Goal: Task Accomplishment & Management: Use online tool/utility

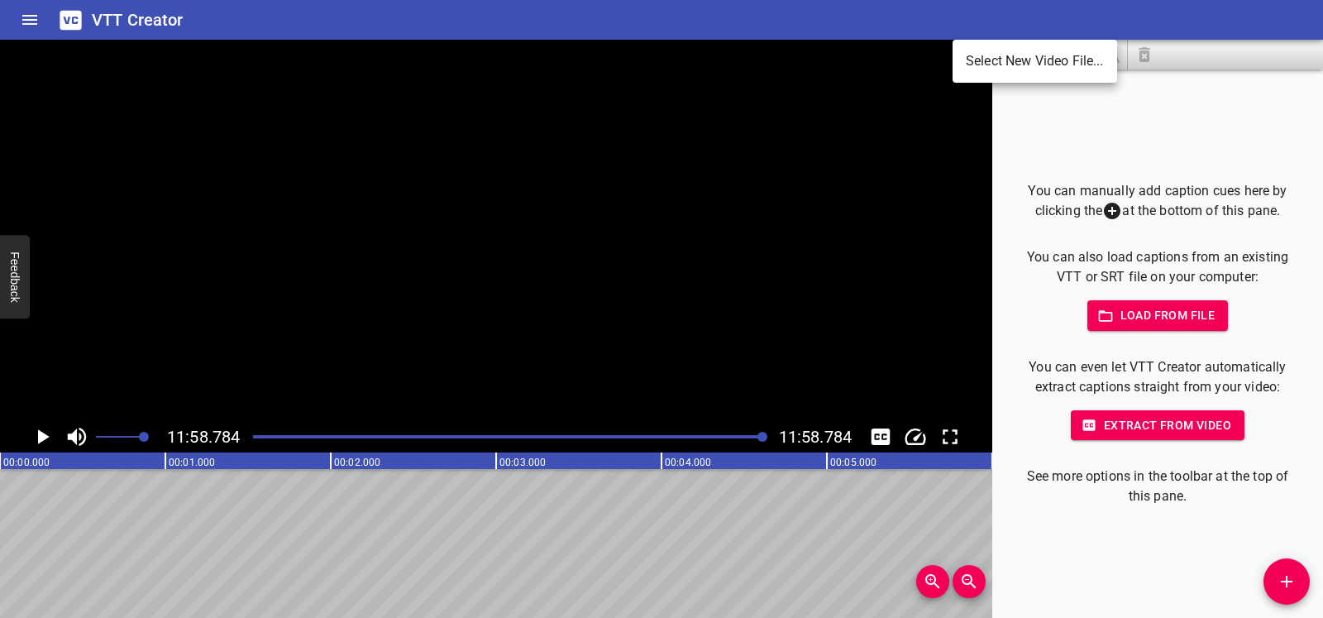
scroll to position [0, 118073]
click at [1031, 64] on li "Select New Video File..." at bounding box center [1035, 61] width 165 height 30
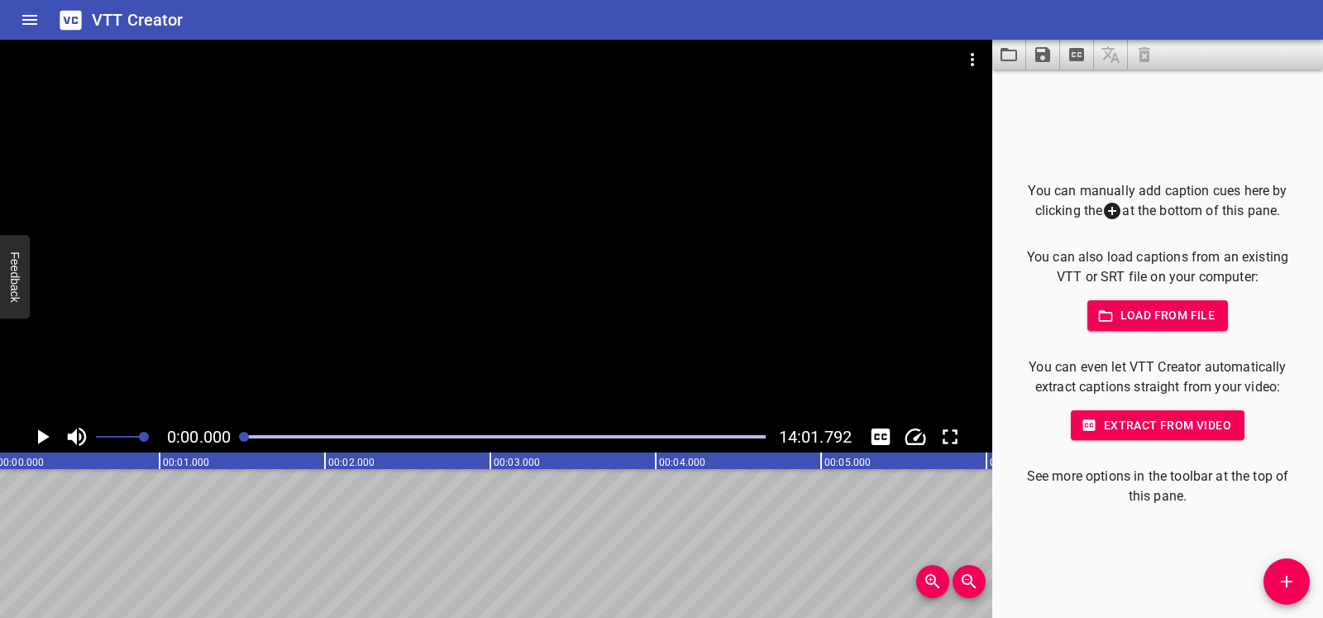
scroll to position [0, 0]
click at [49, 437] on icon "Play/Pause" at bounding box center [42, 436] width 25 height 25
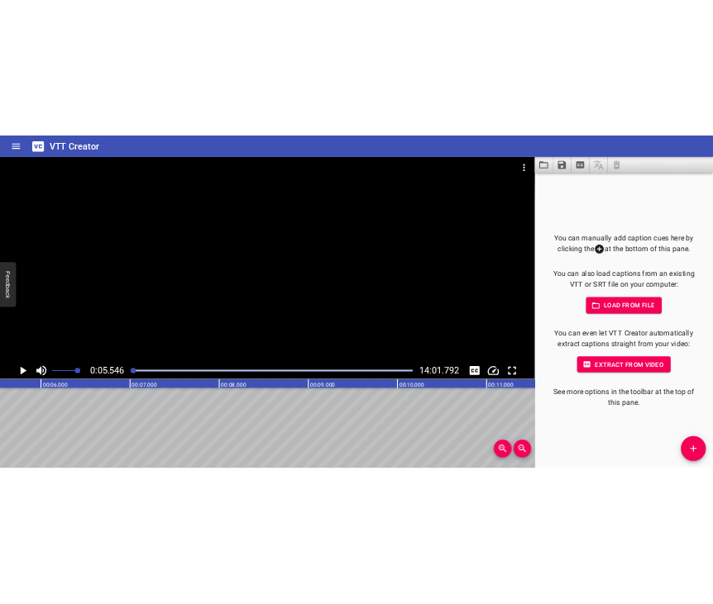
scroll to position [0, 917]
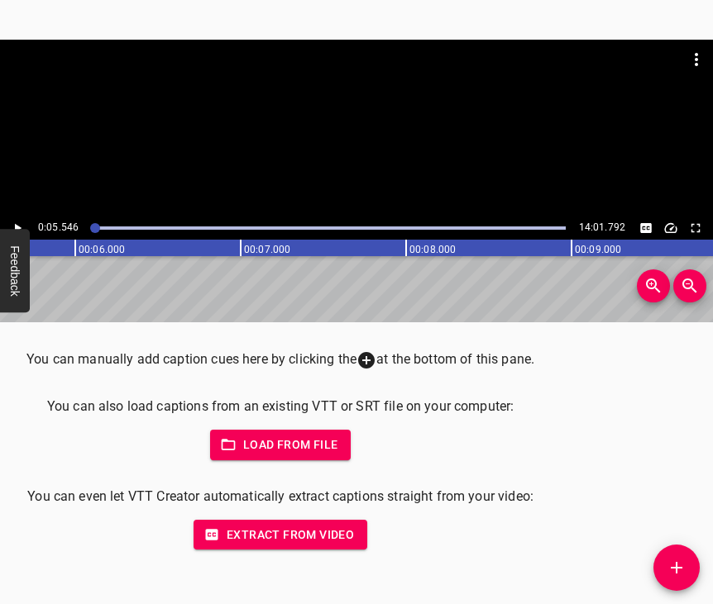
click at [17, 222] on icon "Play/Pause" at bounding box center [17, 228] width 15 height 15
click at [13, 228] on icon "Play/Pause" at bounding box center [17, 228] width 15 height 15
click at [680, 562] on icon "Add Cue" at bounding box center [676, 568] width 20 height 20
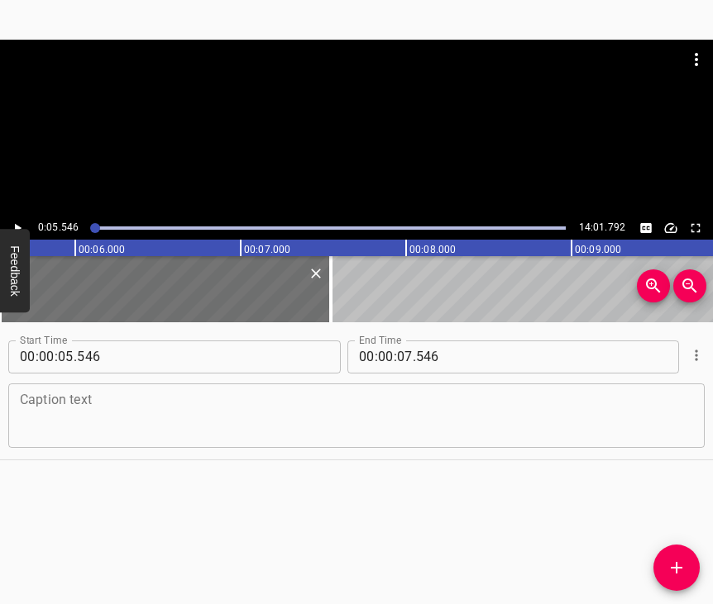
click at [62, 434] on textarea at bounding box center [356, 415] width 673 height 47
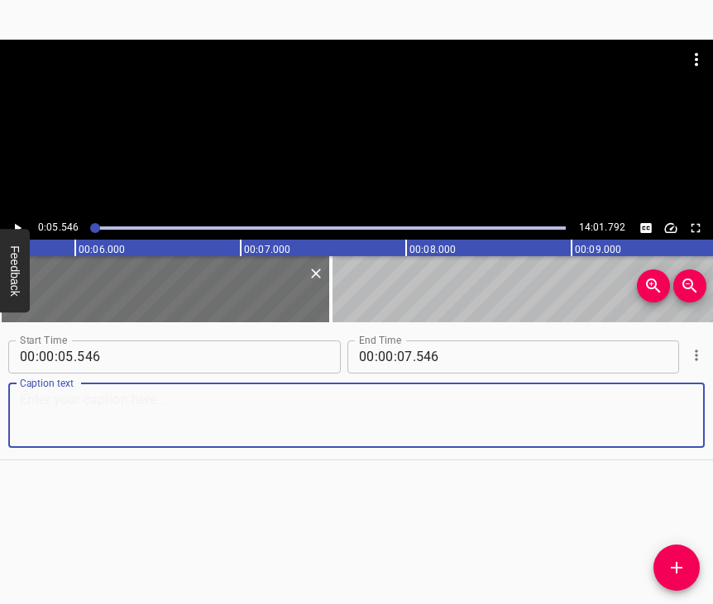
paste textarea "I believe that for the majority of citizens, residents of my town, it was first…"
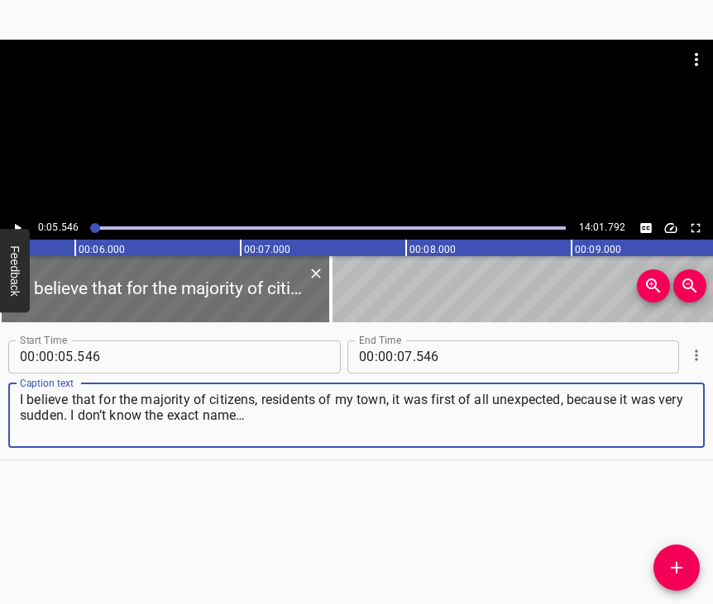
type textarea "I believe that for the majority of citizens, residents of my town, it was first…"
click at [17, 227] on icon "Play/Pause" at bounding box center [18, 227] width 7 height 9
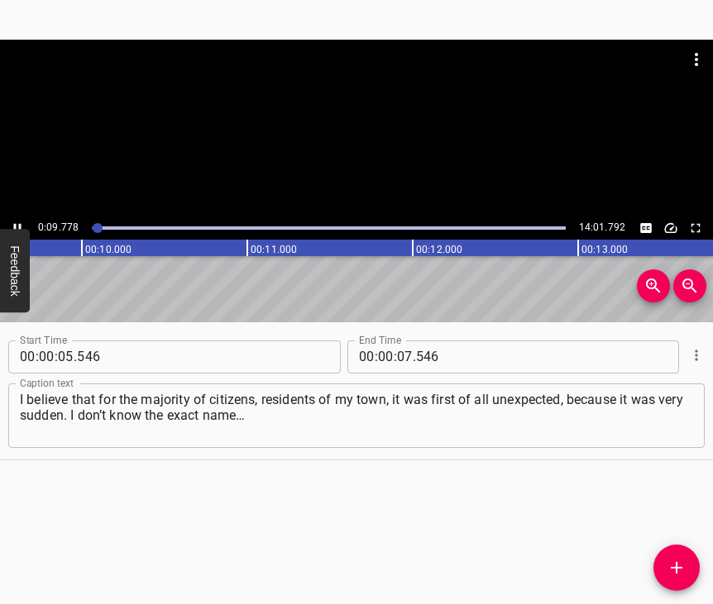
scroll to position [0, 1601]
click at [16, 223] on icon "Play/Pause" at bounding box center [17, 228] width 15 height 15
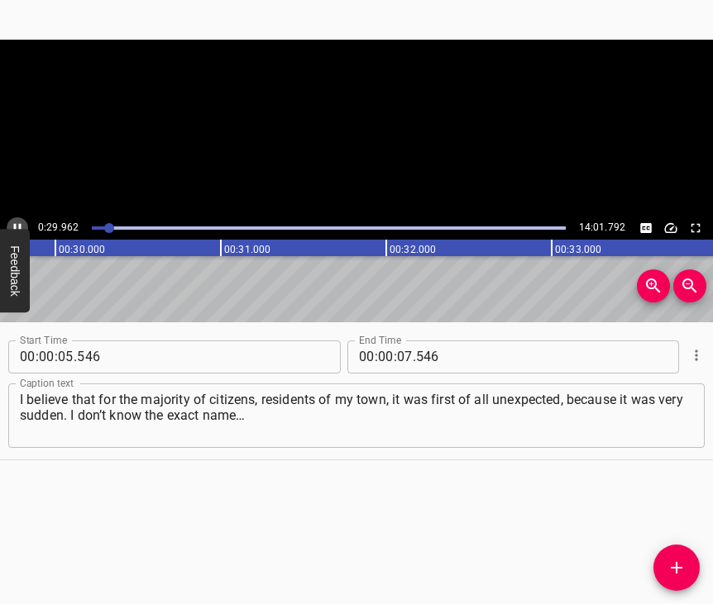
click at [16, 223] on icon "Play/Pause" at bounding box center [17, 228] width 15 height 15
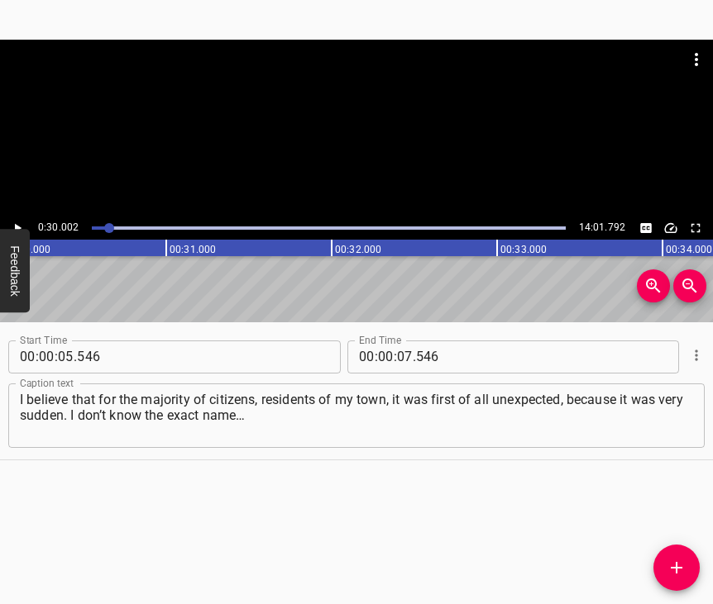
scroll to position [0, 4961]
click at [397, 352] on input "number" at bounding box center [405, 357] width 16 height 33
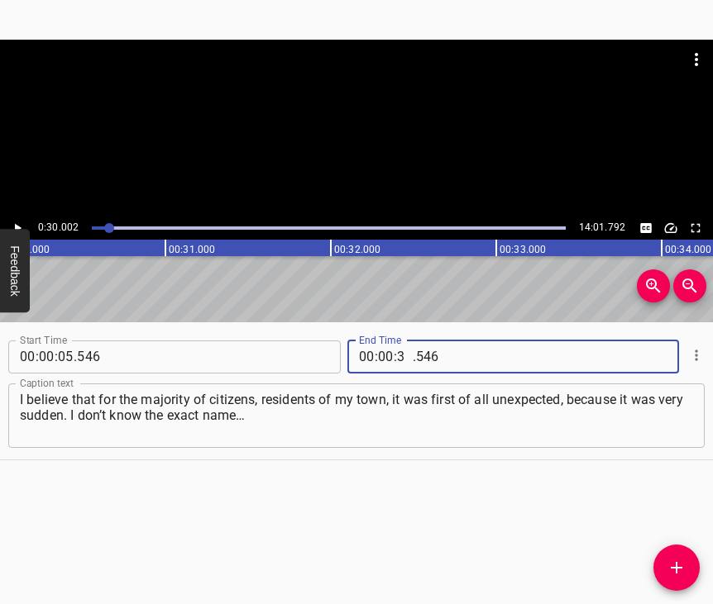
type input "30"
type input "002"
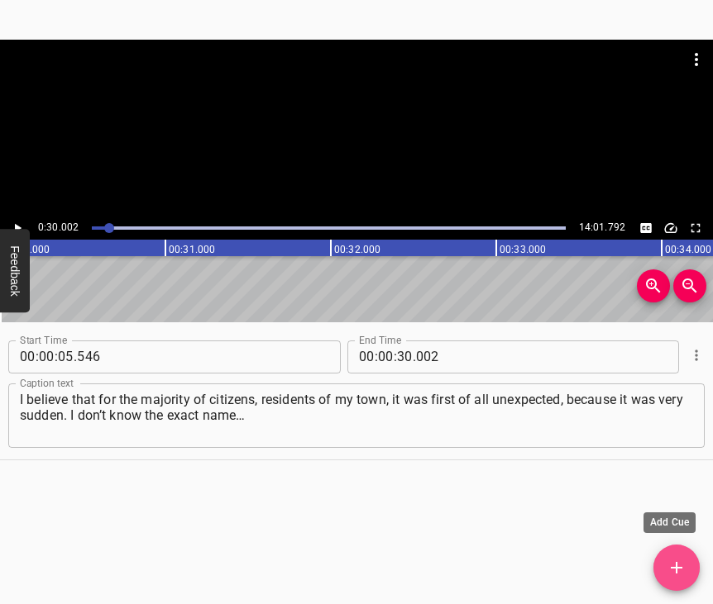
click at [690, 556] on button "Add Cue" at bounding box center [676, 568] width 46 height 46
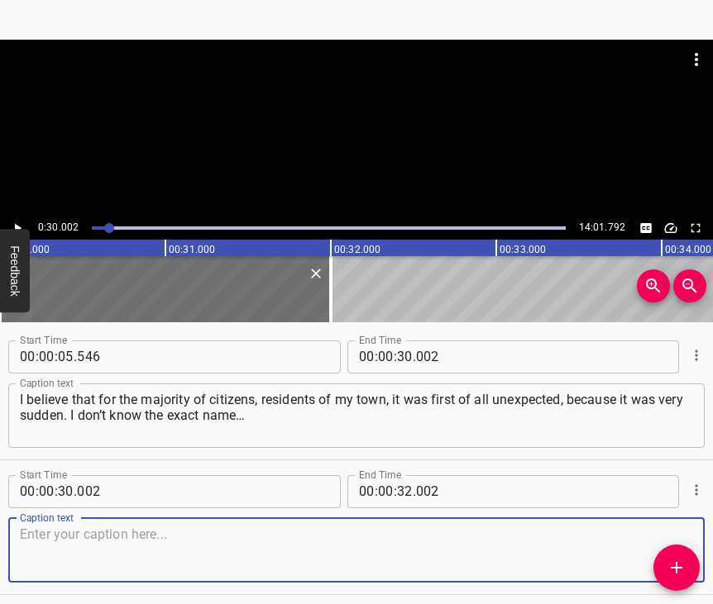
scroll to position [84, 0]
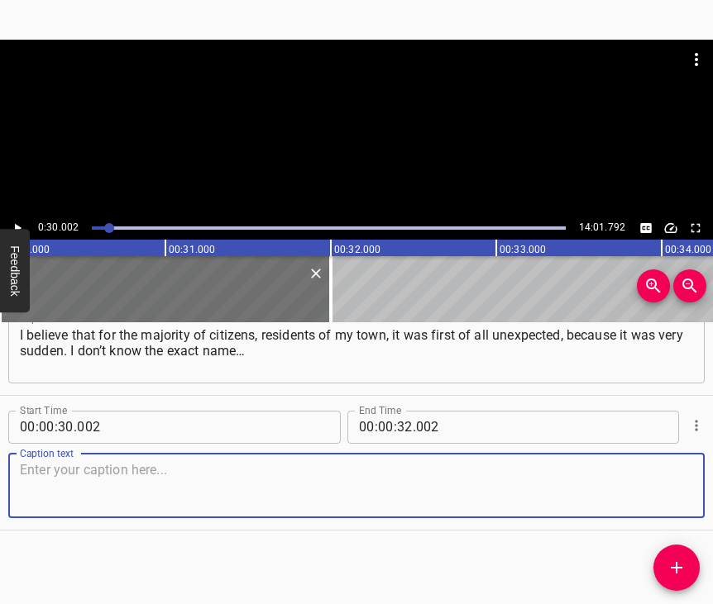
drag, startPoint x: 674, startPoint y: 477, endPoint x: 685, endPoint y: 470, distance: 13.3
click at [685, 470] on textarea at bounding box center [356, 485] width 673 height 47
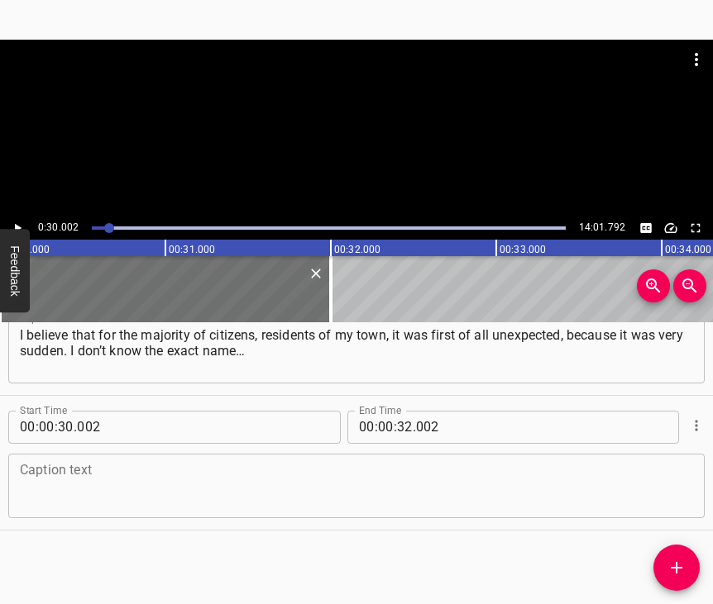
click at [59, 475] on textarea at bounding box center [356, 485] width 673 height 47
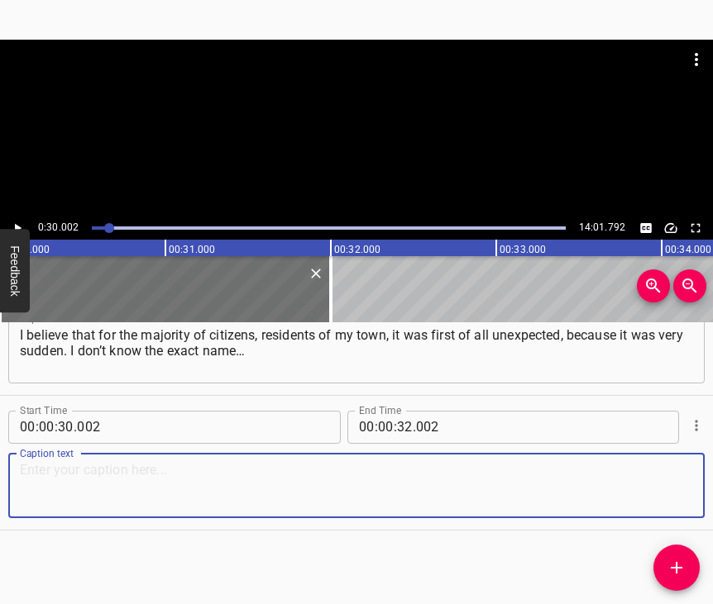
paste textarea "in our military town, which is at the entrance to [GEOGRAPHIC_DATA], there was …"
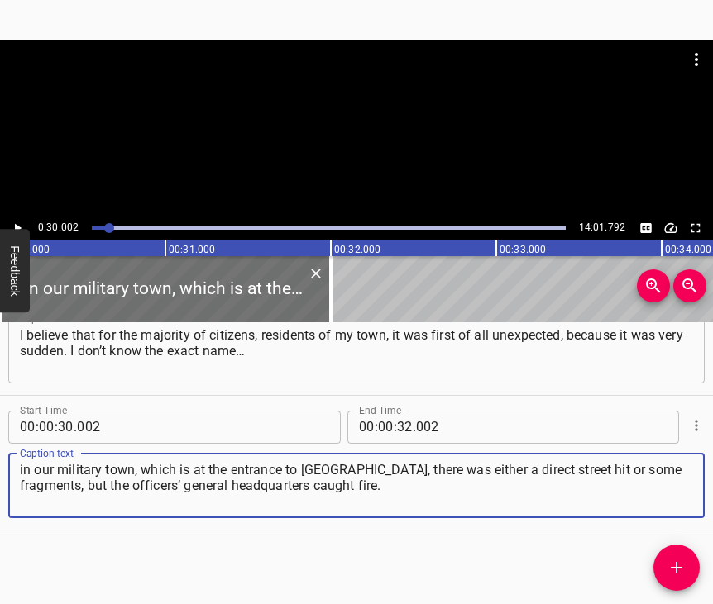
type textarea "in our military town, which is at the entrance to [GEOGRAPHIC_DATA], there was …"
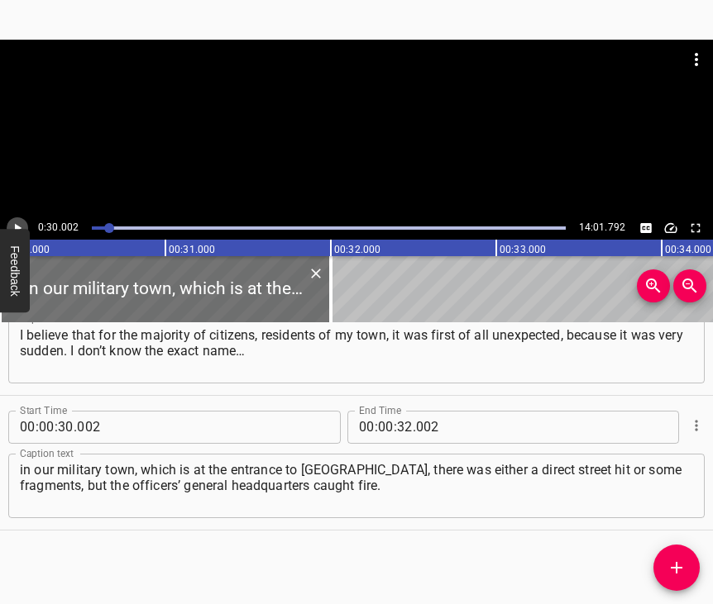
click at [17, 228] on icon "Play/Pause" at bounding box center [18, 227] width 7 height 9
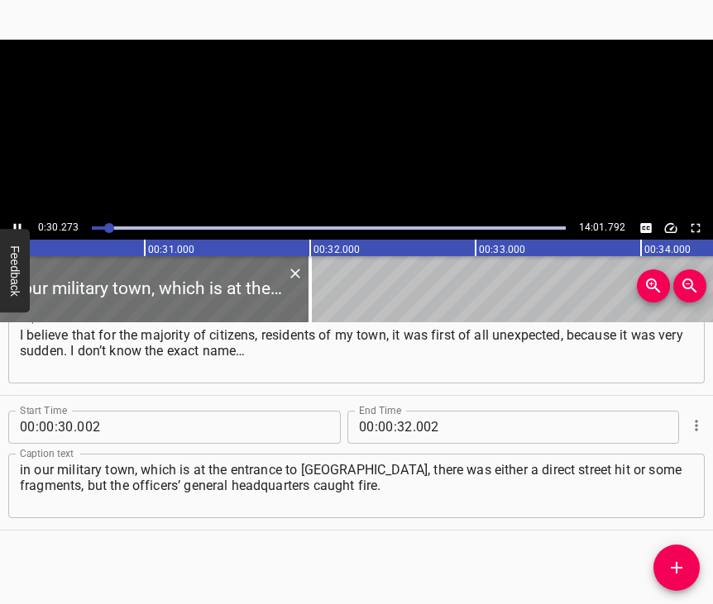
scroll to position [93, 0]
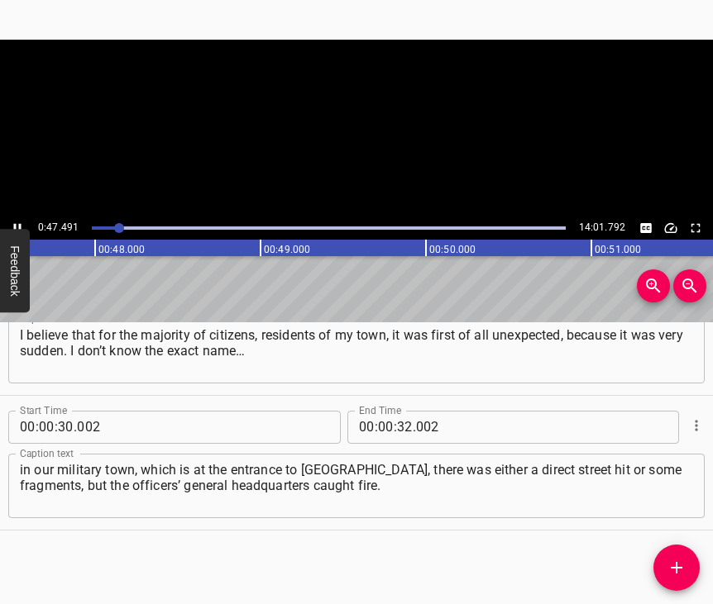
click at [17, 228] on icon "Play/Pause" at bounding box center [17, 228] width 15 height 15
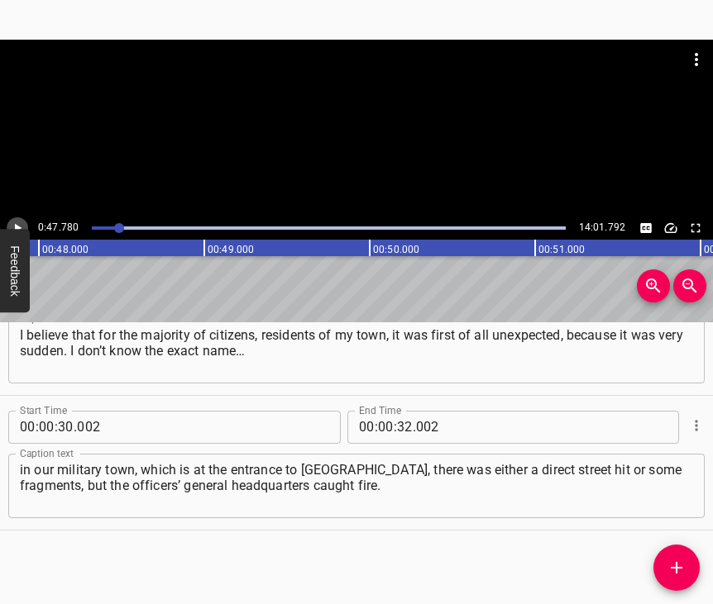
click at [17, 228] on icon "Play/Pause" at bounding box center [18, 227] width 7 height 9
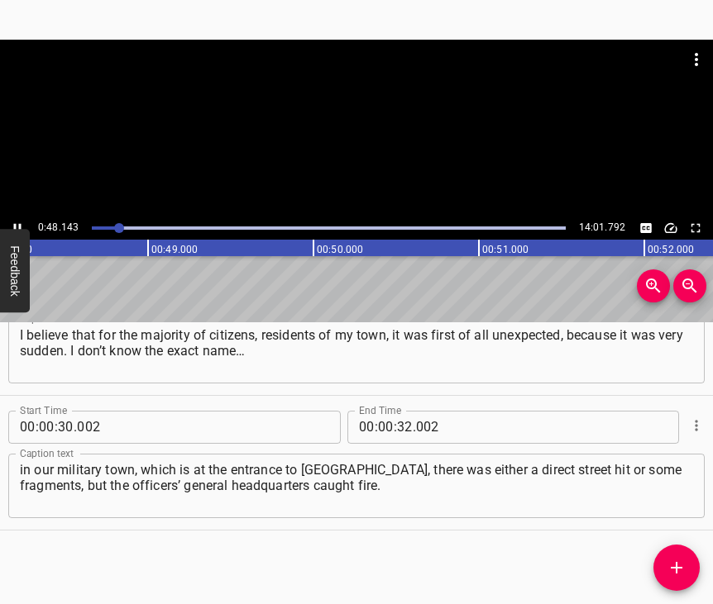
click at [17, 228] on icon "Play/Pause" at bounding box center [17, 228] width 15 height 15
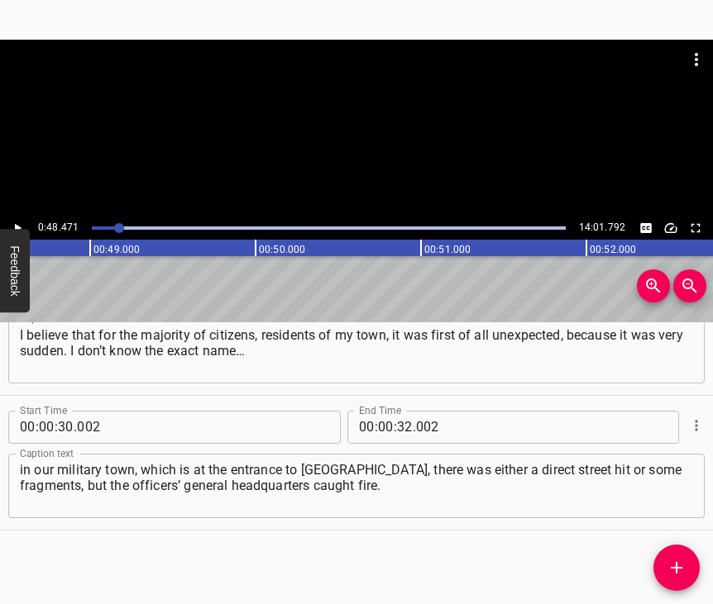
scroll to position [0, 8015]
click at [407, 411] on input "number" at bounding box center [405, 427] width 16 height 33
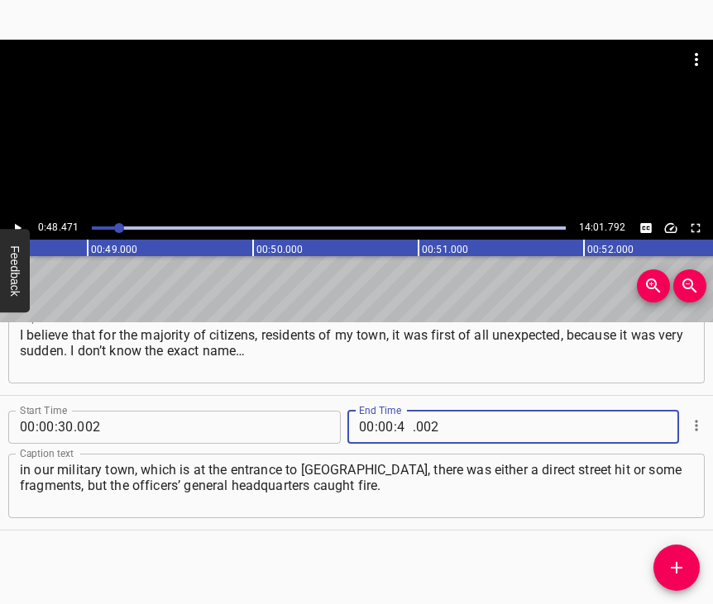
type input "48"
type input "471"
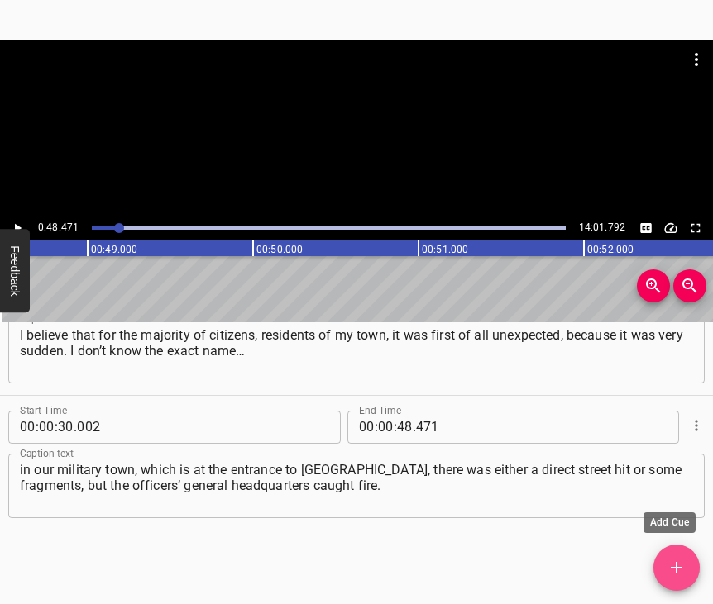
click at [680, 558] on icon "Add Cue" at bounding box center [676, 568] width 20 height 20
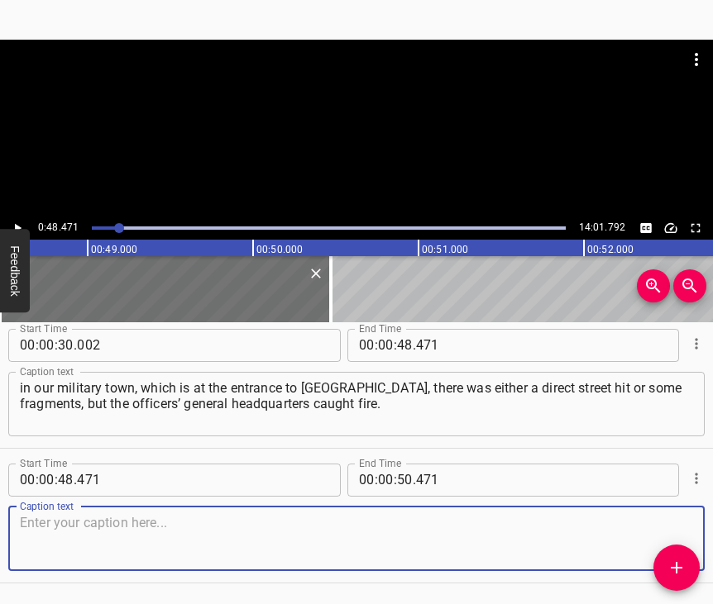
scroll to position [242, 0]
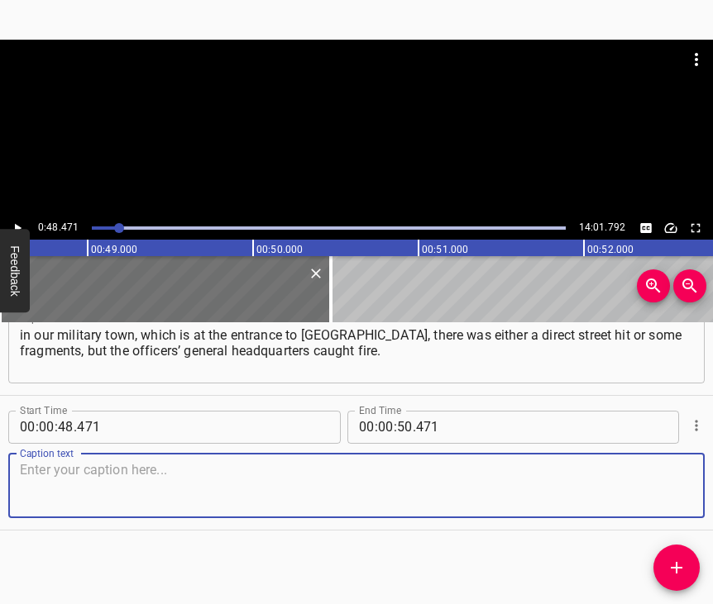
drag, startPoint x: 666, startPoint y: 465, endPoint x: 709, endPoint y: 461, distance: 42.4
click at [676, 466] on textarea at bounding box center [356, 485] width 673 height 47
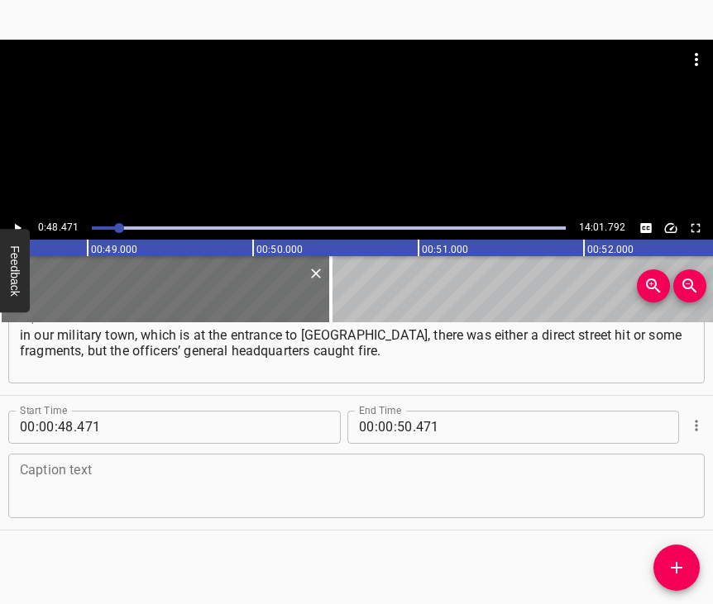
click at [86, 471] on textarea at bounding box center [356, 485] width 673 height 47
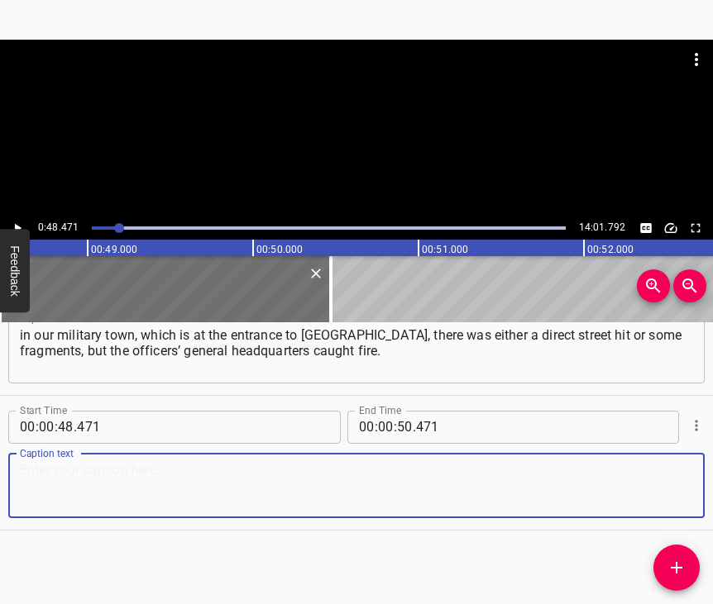
paste textarea "Unfortunately, several buildings were destroyed there. At present my relatives …"
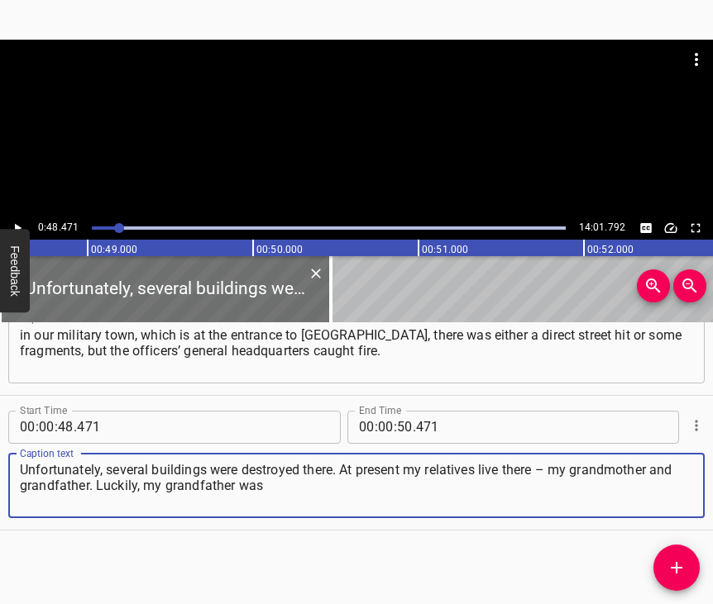
type textarea "Unfortunately, several buildings were destroyed there. At present my relatives …"
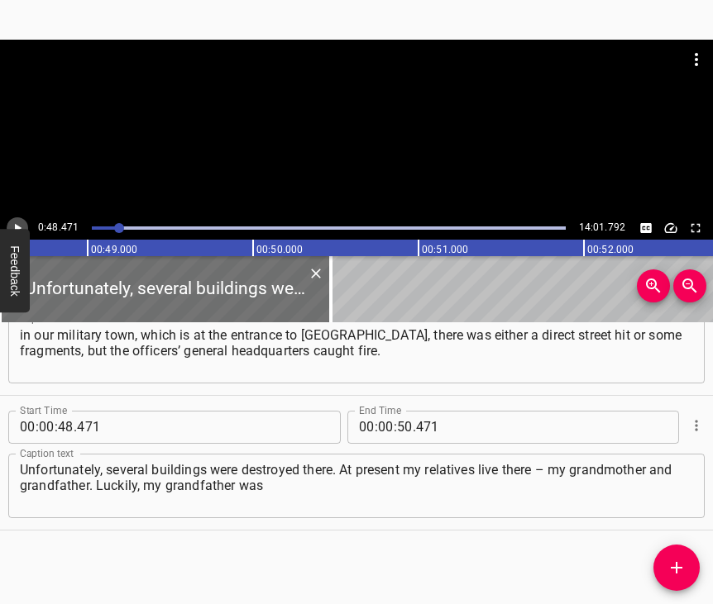
click at [21, 227] on icon "Play/Pause" at bounding box center [17, 228] width 15 height 15
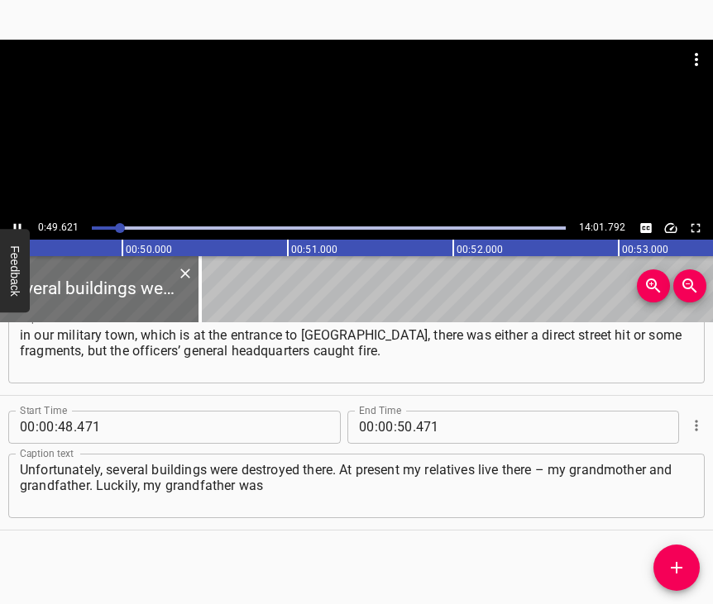
scroll to position [0, 8157]
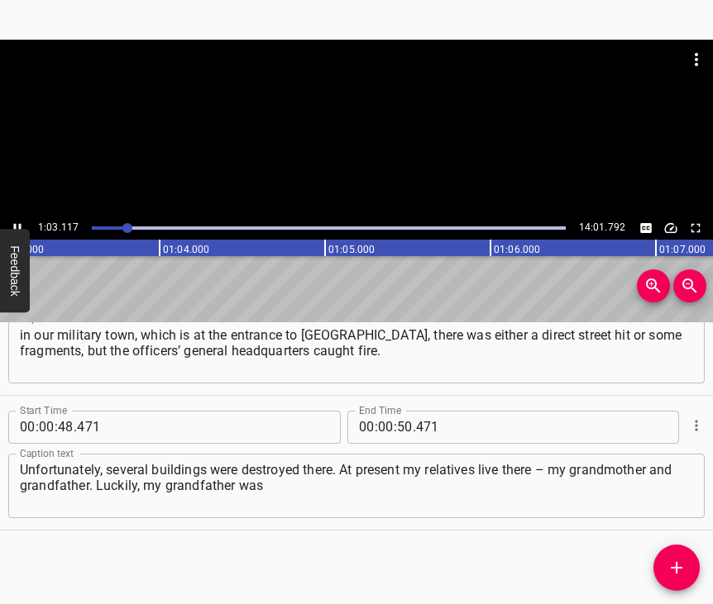
click at [19, 226] on icon "Play/Pause" at bounding box center [17, 227] width 7 height 9
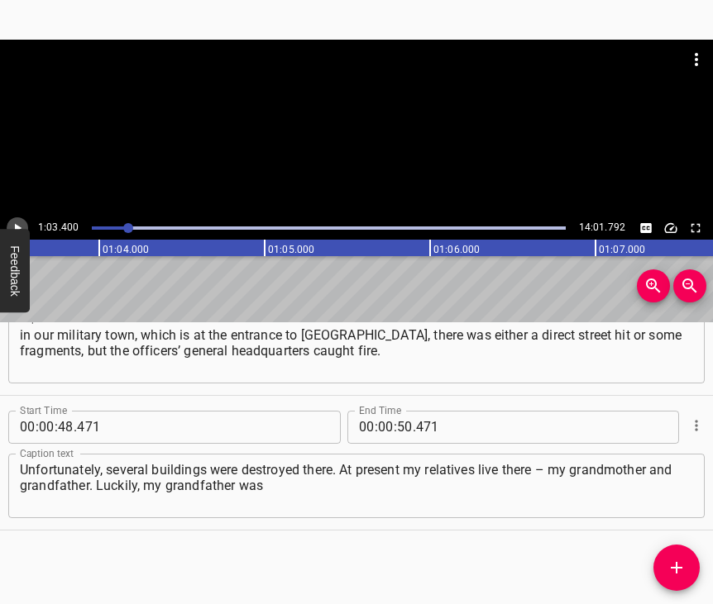
click at [19, 226] on icon "Play/Pause" at bounding box center [17, 228] width 15 height 15
click at [19, 226] on icon "Play/Pause" at bounding box center [17, 227] width 7 height 9
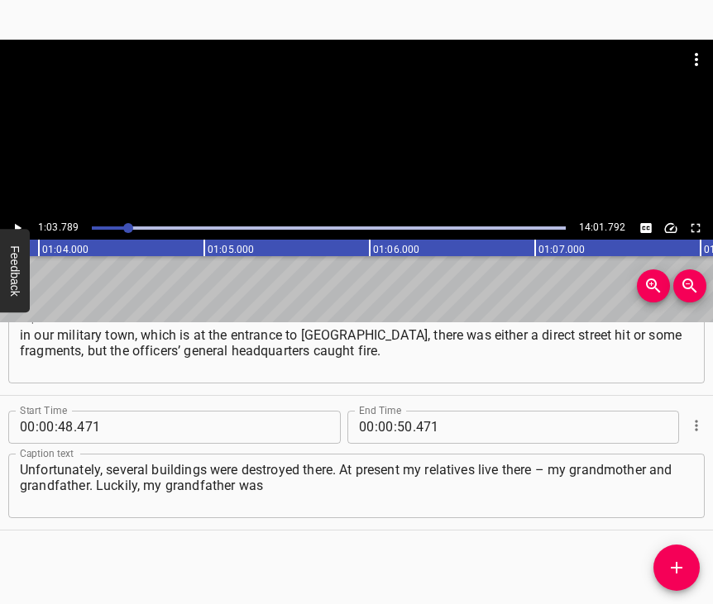
scroll to position [0, 10548]
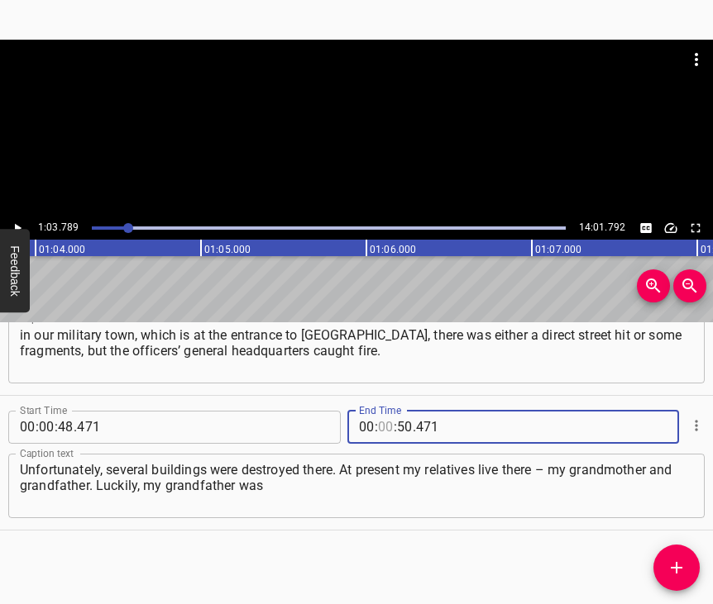
drag, startPoint x: 381, startPoint y: 408, endPoint x: 389, endPoint y: 407, distance: 8.4
click at [386, 411] on input "number" at bounding box center [386, 427] width 16 height 33
type input "01"
type input "03"
type input "789"
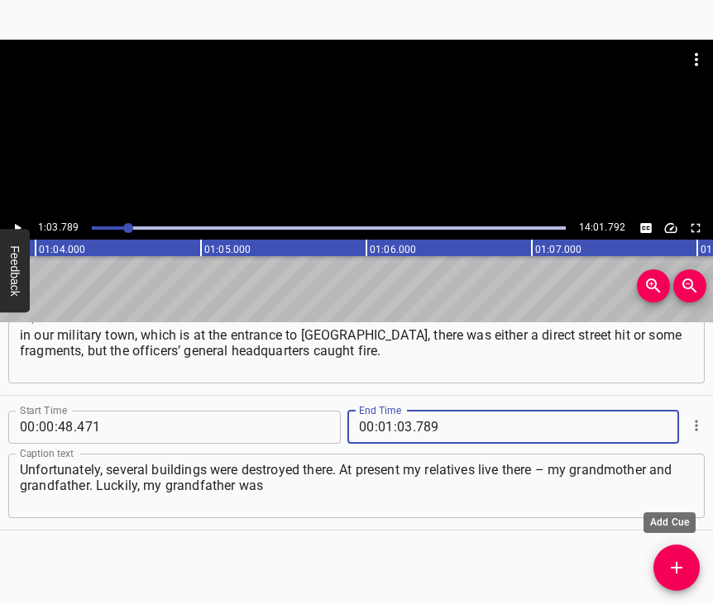
click at [685, 567] on icon "Add Cue" at bounding box center [676, 568] width 20 height 20
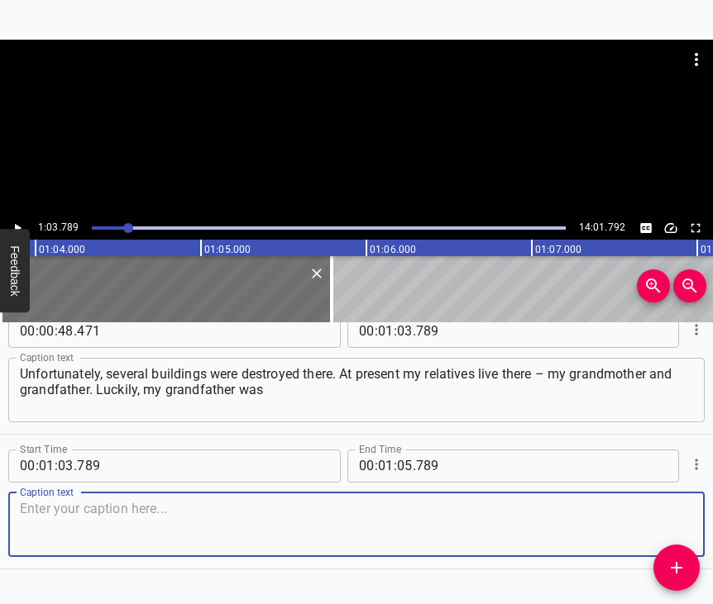
scroll to position [391, 0]
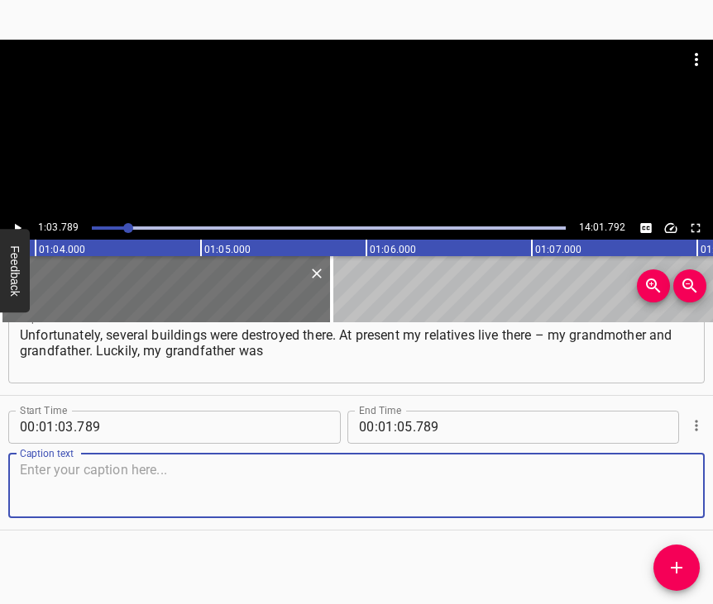
drag, startPoint x: 660, startPoint y: 477, endPoint x: 710, endPoint y: 463, distance: 52.4
click at [690, 468] on textarea at bounding box center [356, 485] width 673 height 47
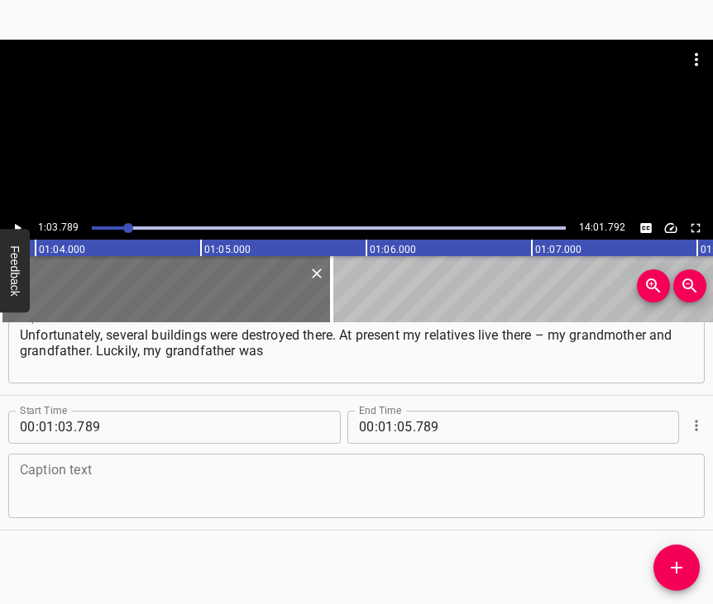
click at [214, 472] on textarea at bounding box center [356, 485] width 673 height 47
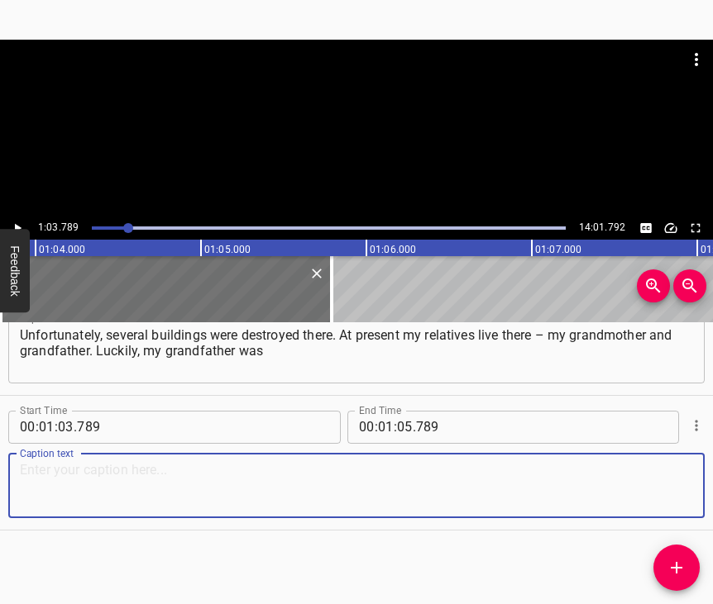
paste textarea "on a business trip in [GEOGRAPHIC_DATA], and the situation there was not very c…"
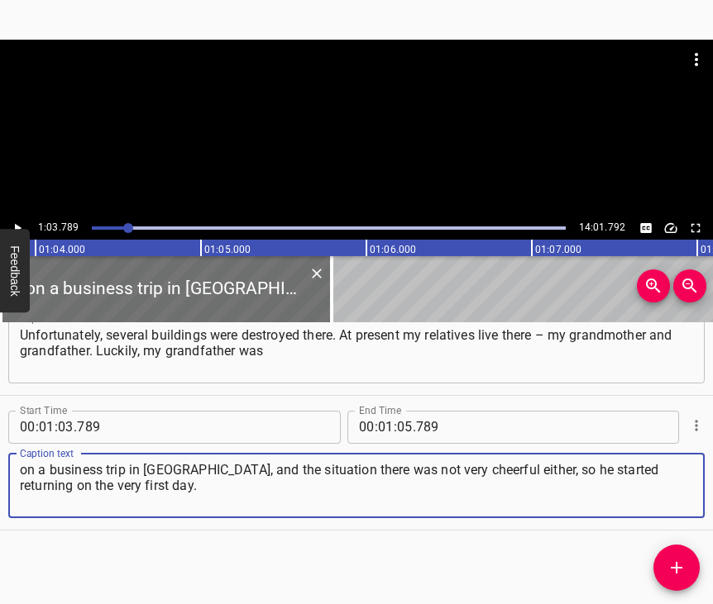
type textarea "on a business trip in [GEOGRAPHIC_DATA], and the situation there was not very c…"
click at [21, 225] on icon "Play/Pause" at bounding box center [17, 228] width 15 height 15
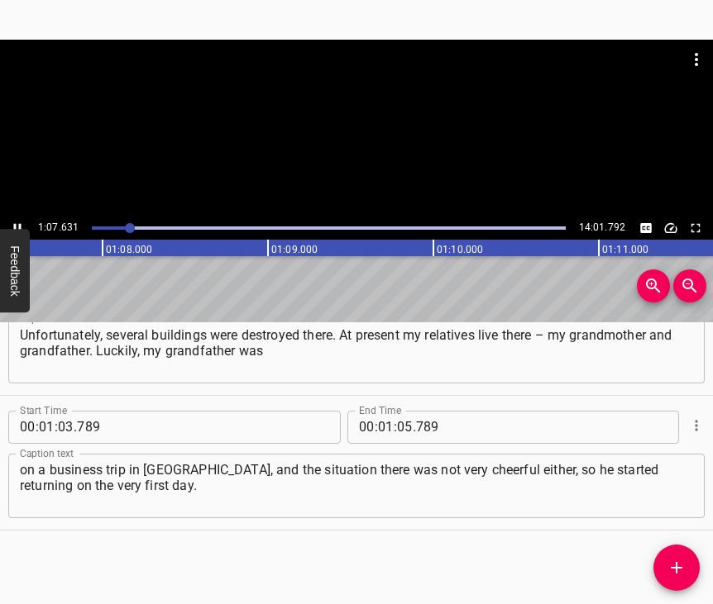
scroll to position [0, 11155]
click at [17, 222] on icon "Play/Pause" at bounding box center [17, 228] width 15 height 15
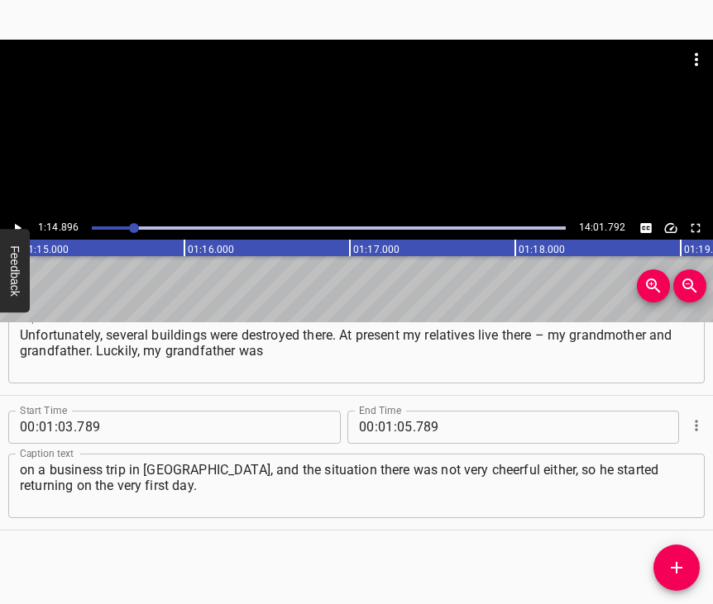
scroll to position [0, 12385]
click at [399, 412] on input "number" at bounding box center [405, 427] width 16 height 33
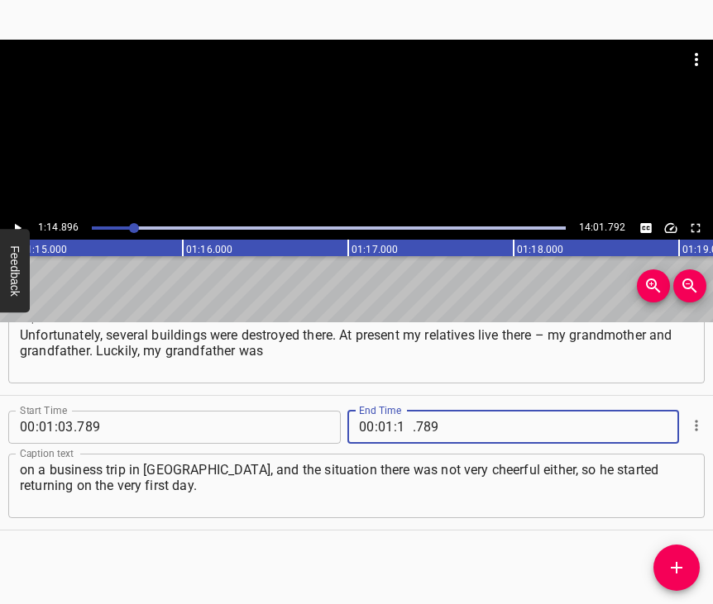
type input "14"
type input "896"
drag, startPoint x: 676, startPoint y: 563, endPoint x: 695, endPoint y: 497, distance: 68.8
click at [676, 563] on icon "Add Cue" at bounding box center [677, 568] width 12 height 12
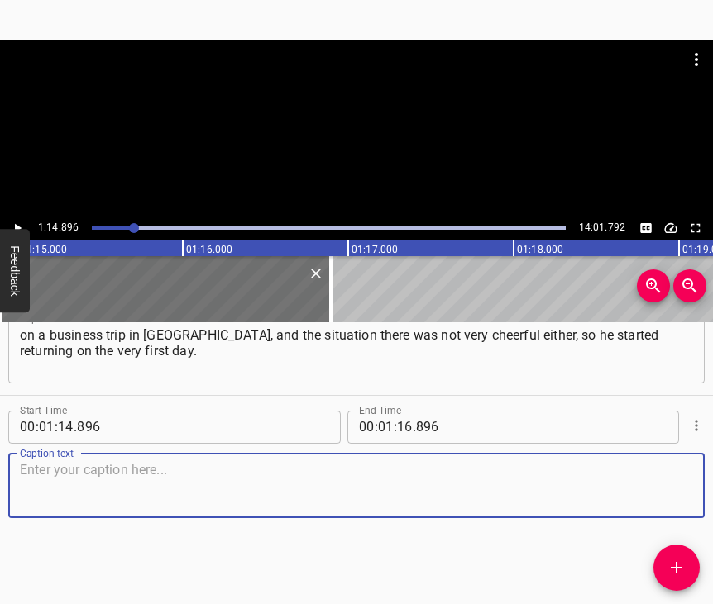
scroll to position [540, 0]
drag, startPoint x: 666, startPoint y: 462, endPoint x: 707, endPoint y: 443, distance: 44.8
click at [669, 462] on textarea at bounding box center [356, 485] width 673 height 47
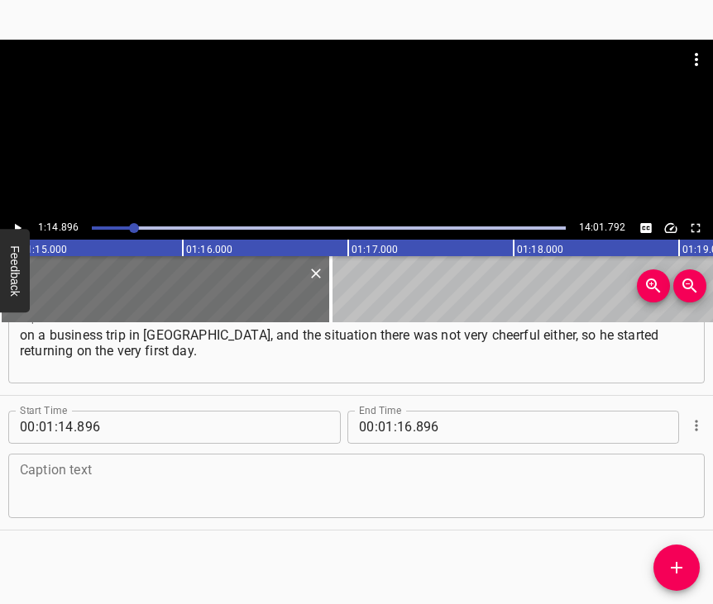
click at [368, 462] on textarea at bounding box center [356, 485] width 673 height 47
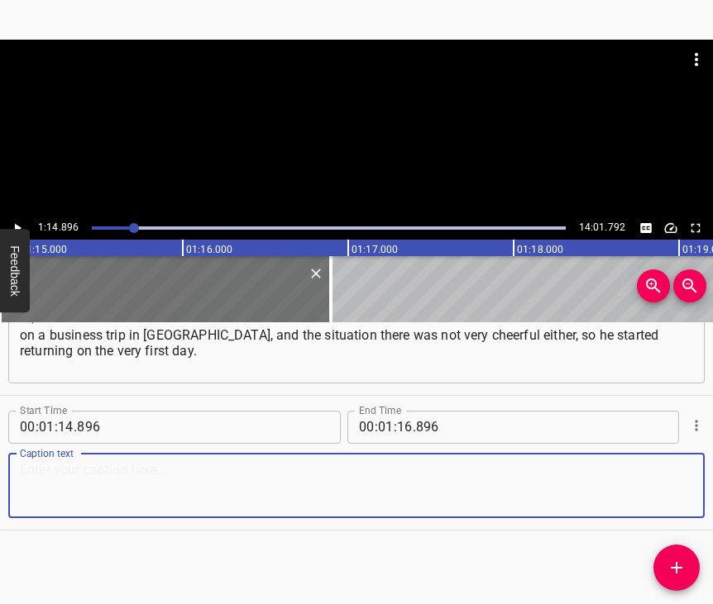
paste textarea "My grandmother was with my great-grandfather, he lives a bit deeper in [GEOGRAP…"
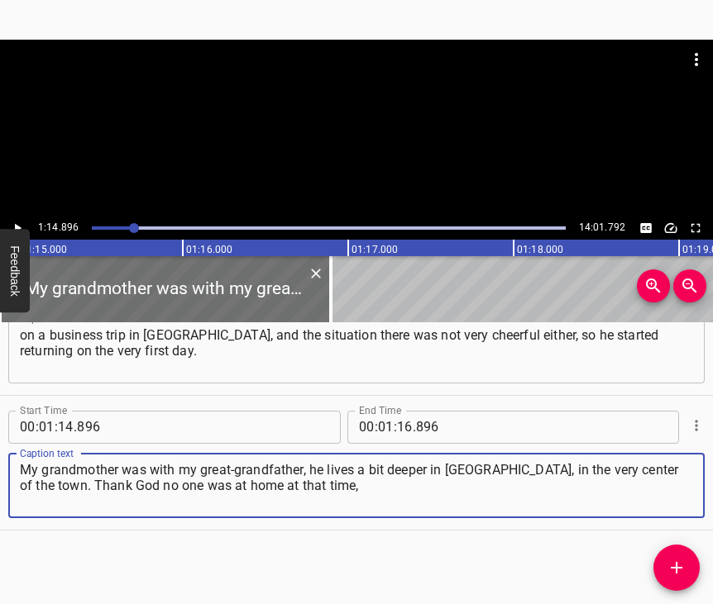
type textarea "My grandmother was with my great-grandfather, he lives a bit deeper in [GEOGRAP…"
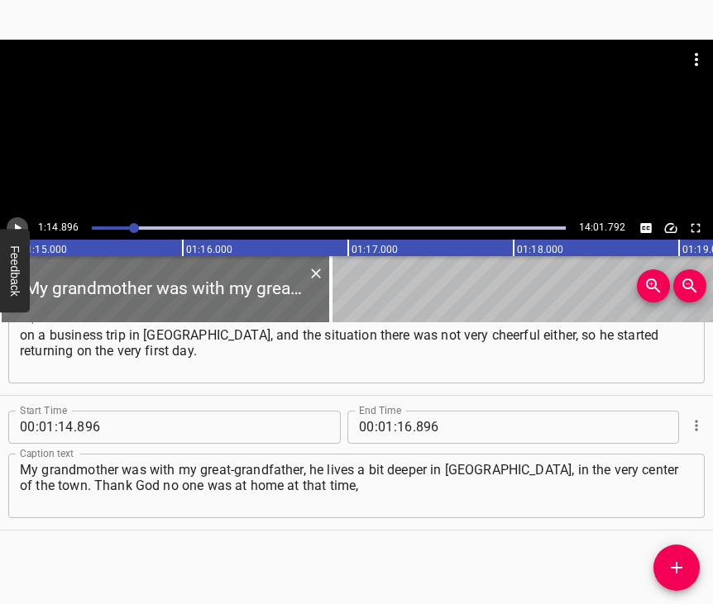
click at [17, 225] on icon "Play/Pause" at bounding box center [17, 228] width 15 height 15
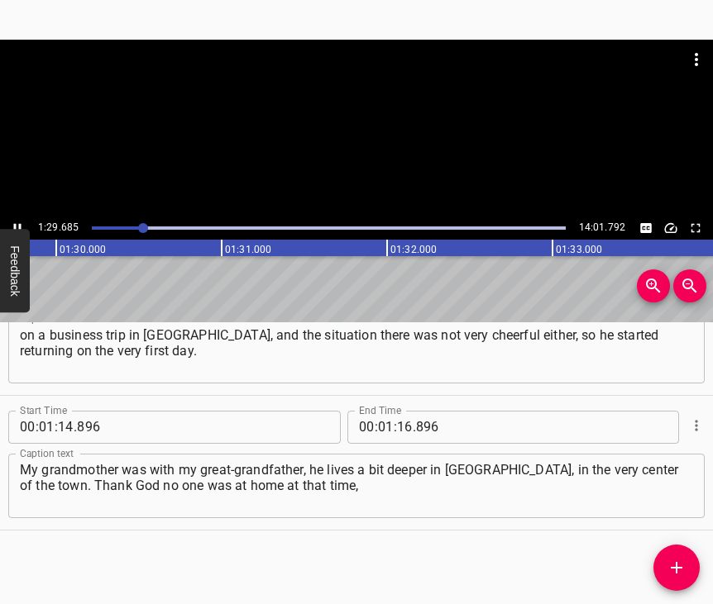
click at [21, 227] on icon "Play/Pause" at bounding box center [17, 228] width 15 height 15
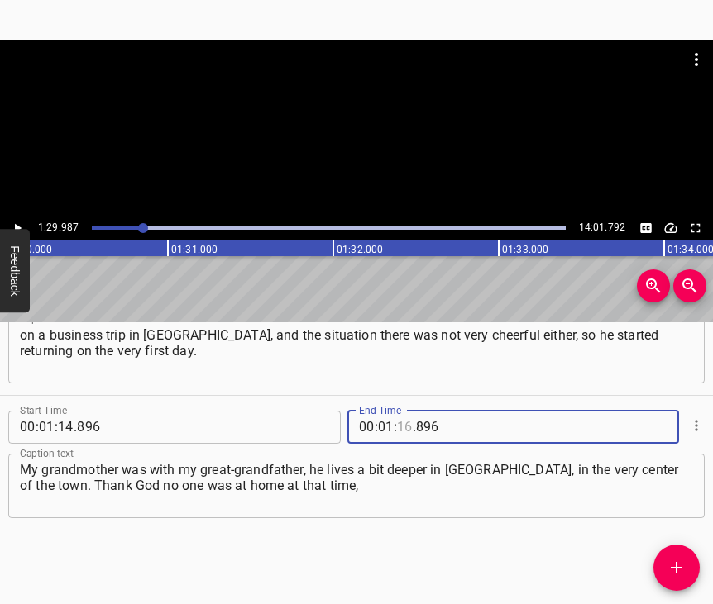
click at [400, 411] on input "number" at bounding box center [405, 427] width 16 height 33
type input "29"
type input "987"
click at [683, 561] on icon "Add Cue" at bounding box center [676, 568] width 20 height 20
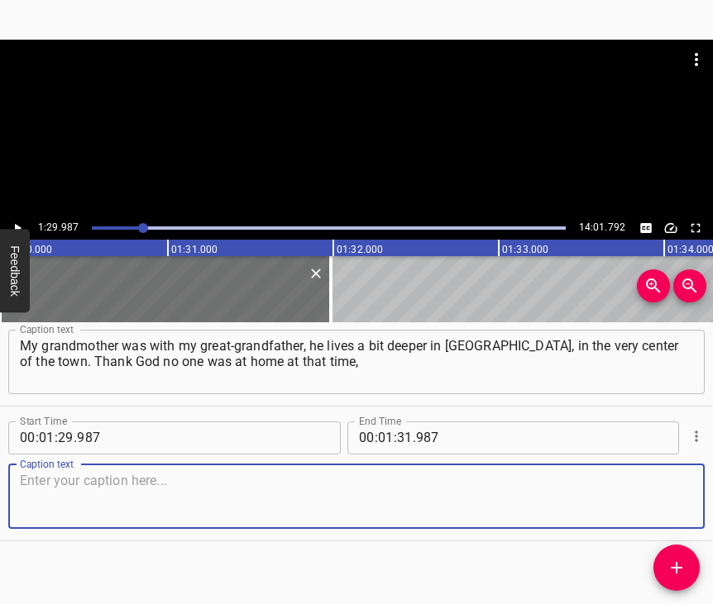
scroll to position [689, 0]
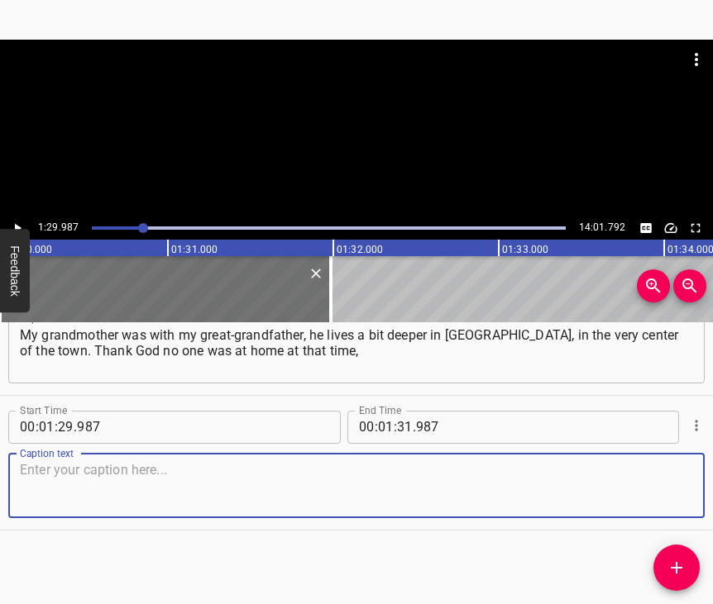
drag, startPoint x: 662, startPoint y: 485, endPoint x: 708, endPoint y: 465, distance: 49.6
click at [664, 484] on textarea at bounding box center [356, 485] width 673 height 47
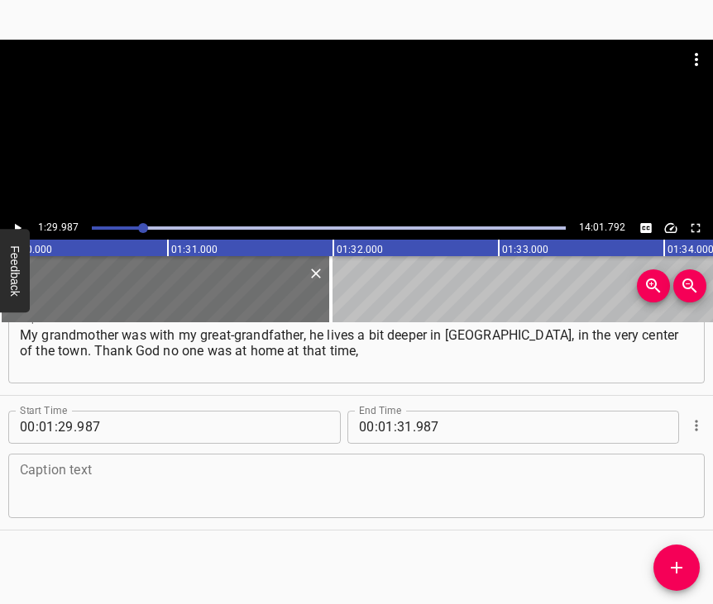
click at [62, 464] on textarea at bounding box center [356, 485] width 673 height 47
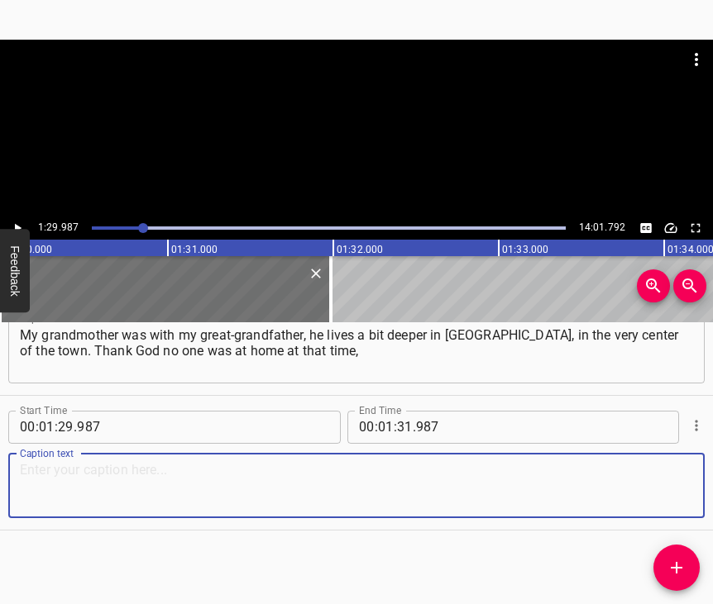
paste textarea "we were somehow lucky. For me personally it was unexpected. At that time I was …"
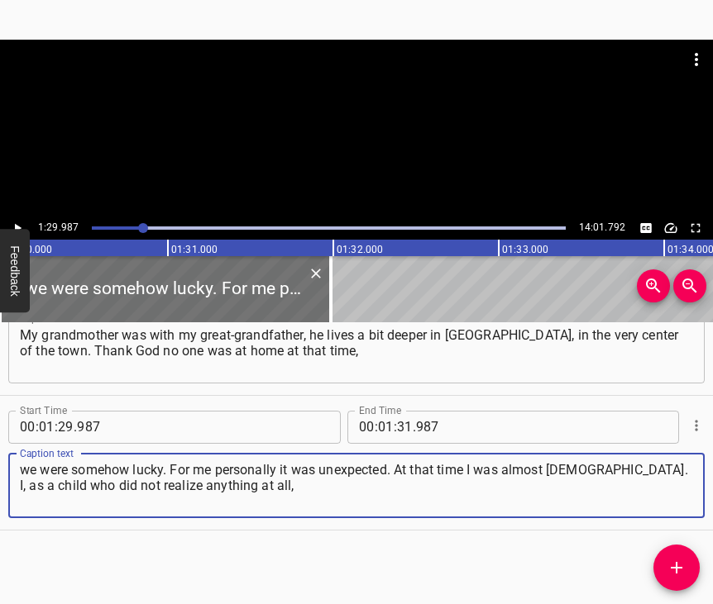
type textarea "we were somehow lucky. For me personally it was unexpected. At that time I was …"
click at [19, 225] on icon "Play/Pause" at bounding box center [17, 228] width 15 height 15
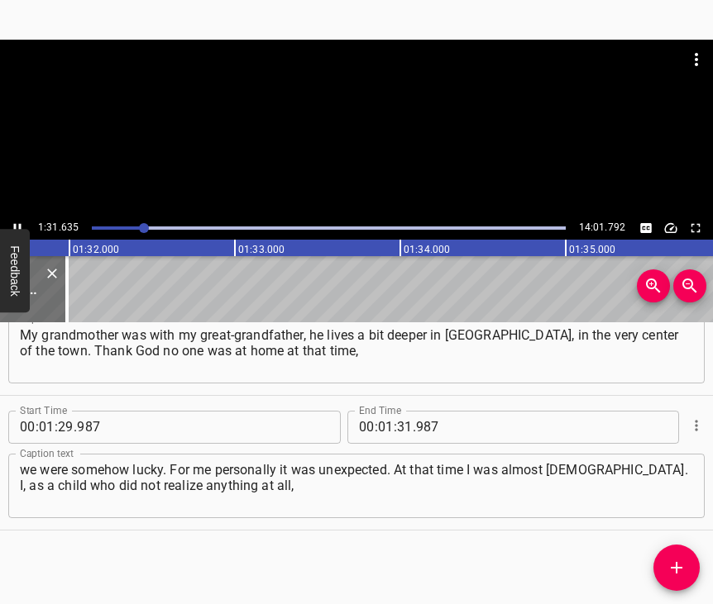
scroll to position [0, 15173]
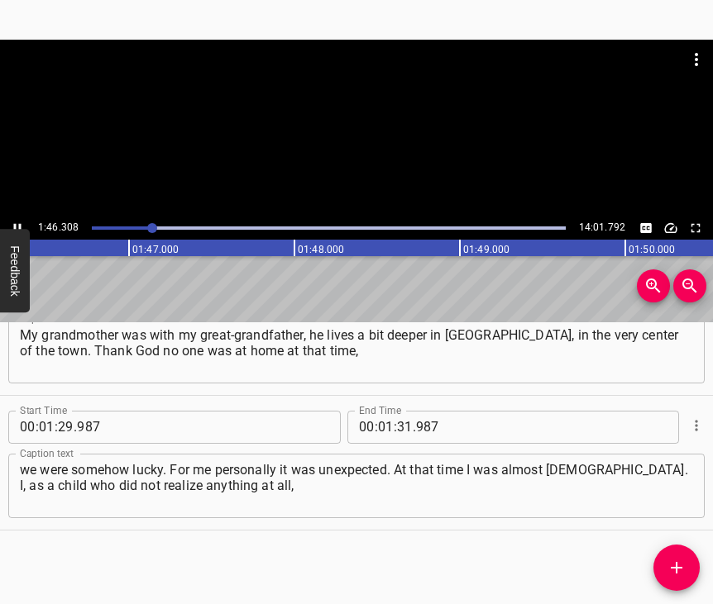
click at [17, 224] on icon "Play/Pause" at bounding box center [17, 228] width 15 height 15
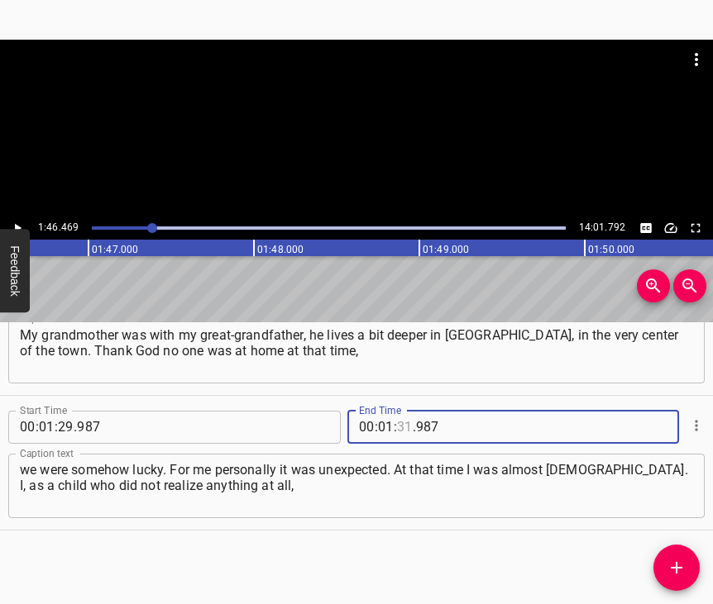
click at [397, 412] on input "number" at bounding box center [405, 427] width 16 height 33
type input "46"
type input "469"
click at [678, 566] on icon "Add Cue" at bounding box center [676, 568] width 20 height 20
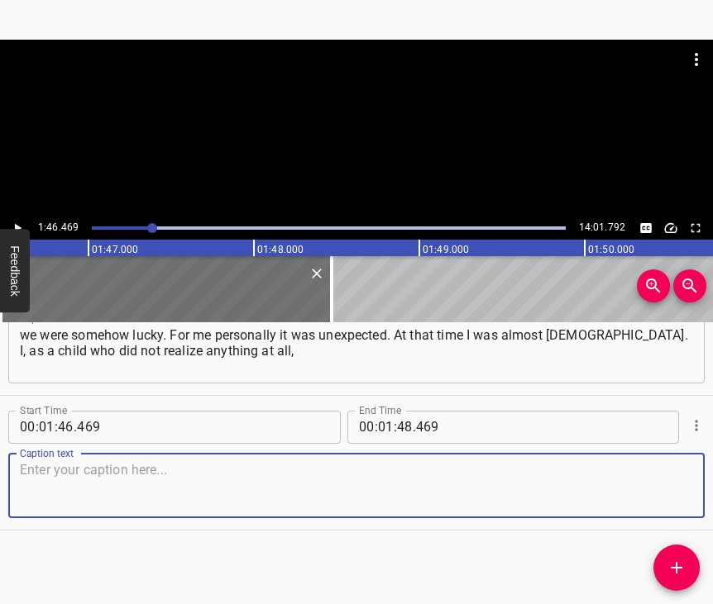
scroll to position [838, 0]
click at [676, 484] on textarea at bounding box center [356, 485] width 673 height 47
click at [45, 462] on textarea at bounding box center [356, 485] width 673 height 47
paste textarea "woke up with the feeling that nothing had happened. I heard that there had been…"
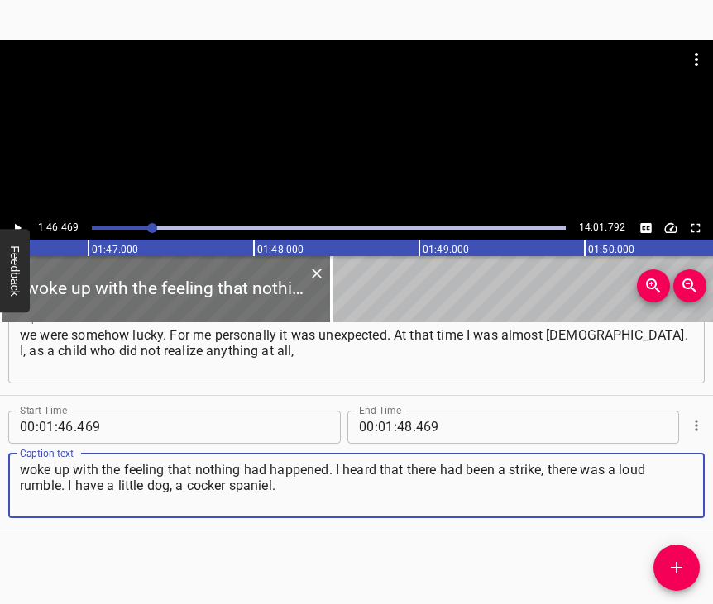
type textarea "woke up with the feeling that nothing had happened. I heard that there had been…"
click at [12, 227] on icon "Play/Pause" at bounding box center [17, 228] width 15 height 15
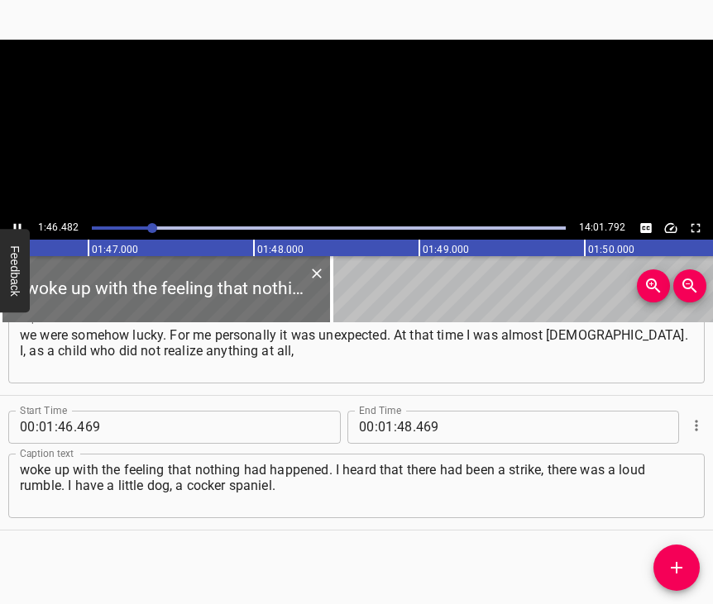
scroll to position [0, 17607]
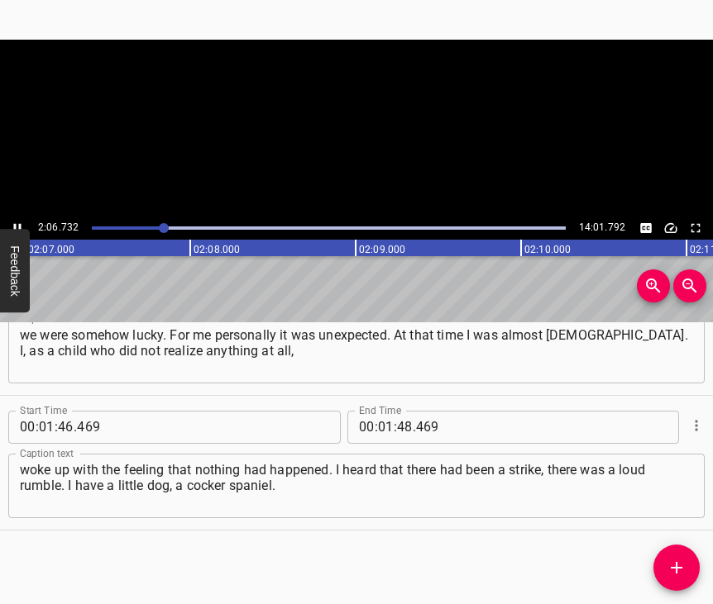
click at [16, 226] on icon "Play/Pause" at bounding box center [17, 227] width 7 height 9
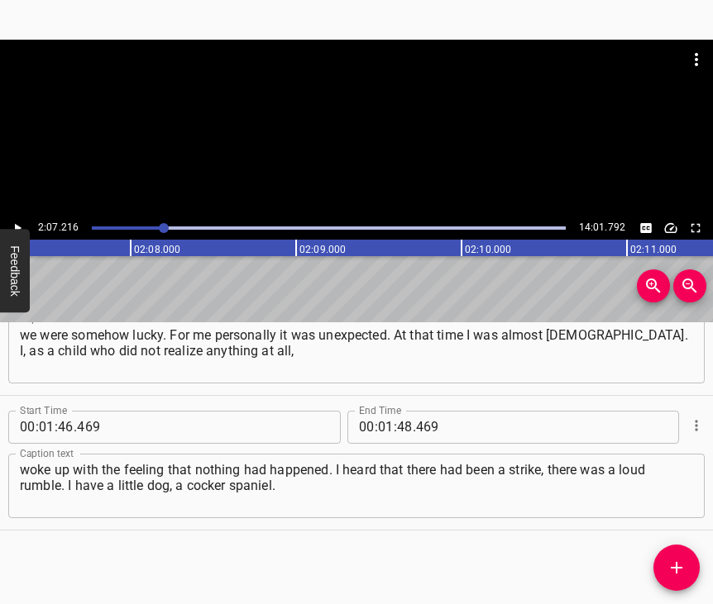
scroll to position [0, 21037]
click at [384, 411] on input "number" at bounding box center [386, 427] width 16 height 33
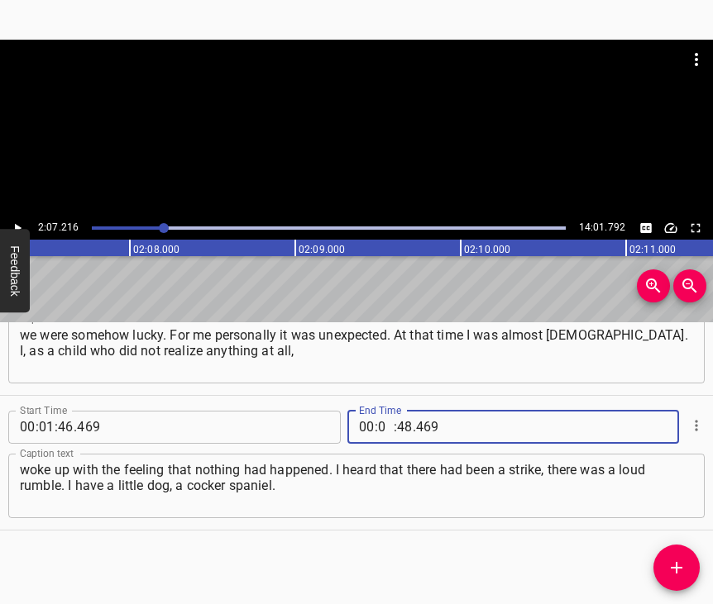
type input "02"
type input "07"
type input "216"
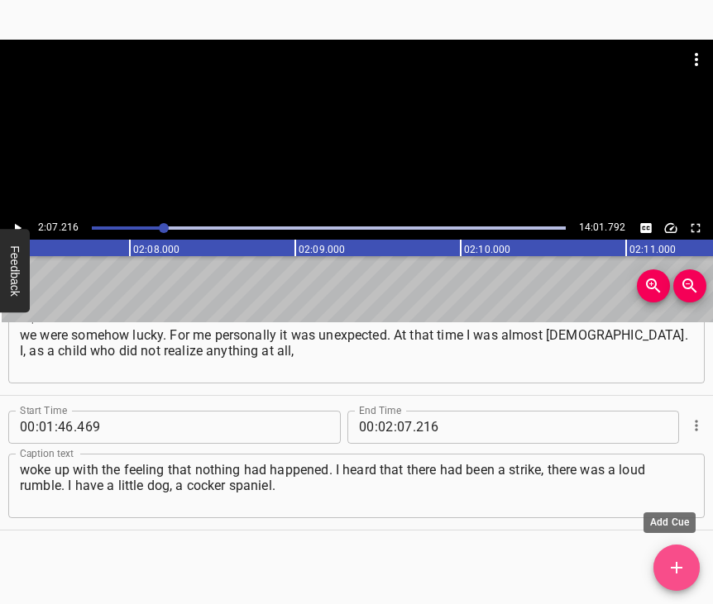
click at [678, 565] on icon "Add Cue" at bounding box center [676, 568] width 20 height 20
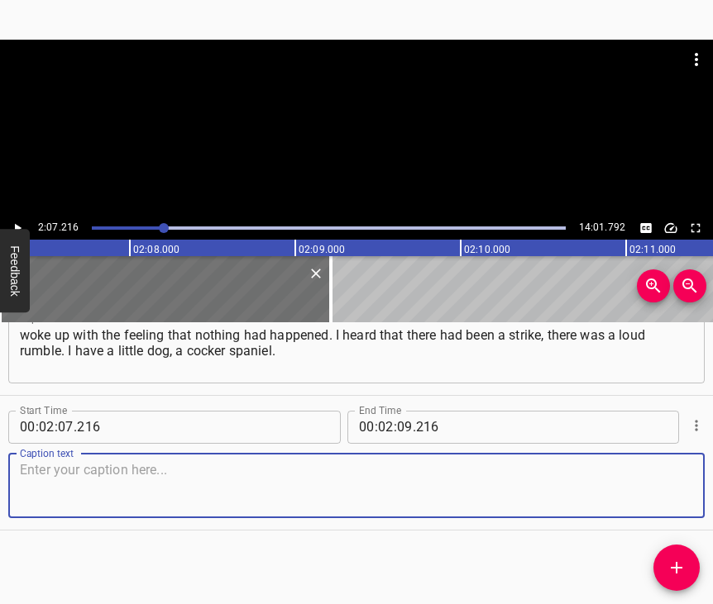
scroll to position [986, 0]
click at [663, 481] on textarea at bounding box center [356, 485] width 673 height 47
click at [140, 470] on textarea at bounding box center [356, 485] width 673 height 47
paste textarea "I realized that she was anxious, she was whining. I started to calm her down. A…"
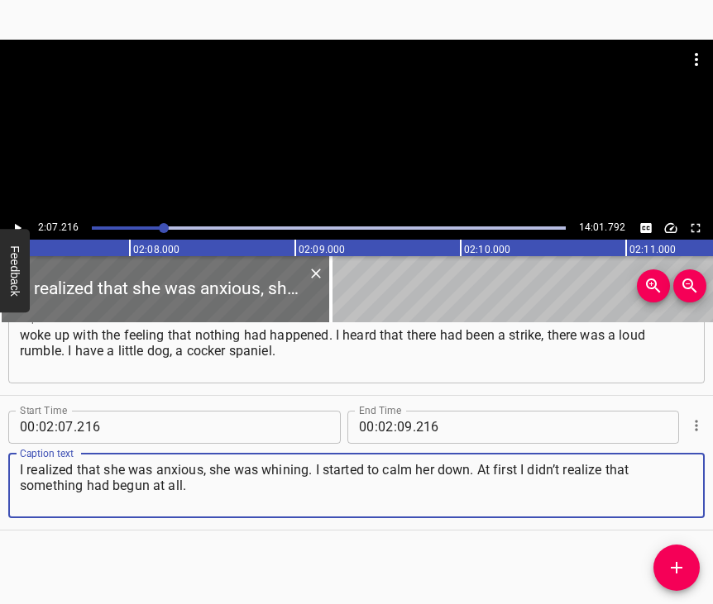
type textarea "I realized that she was anxious, she was whining. I started to calm her down. A…"
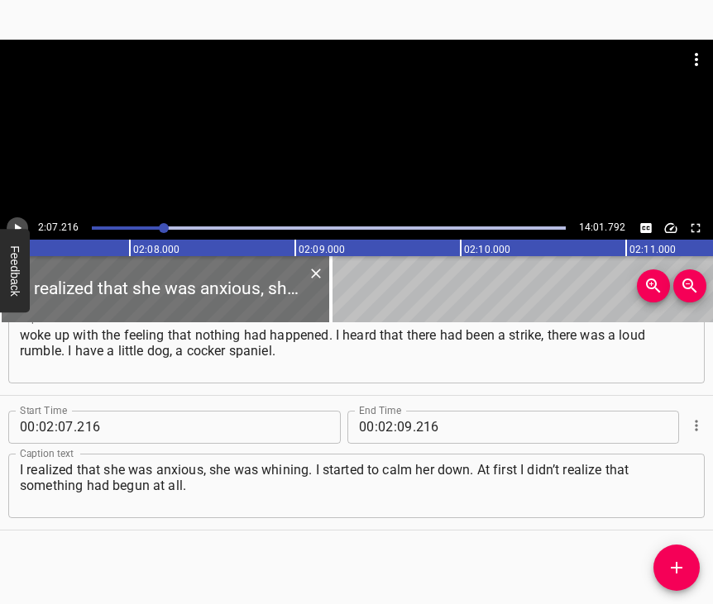
click at [18, 224] on icon "Play/Pause" at bounding box center [17, 228] width 15 height 15
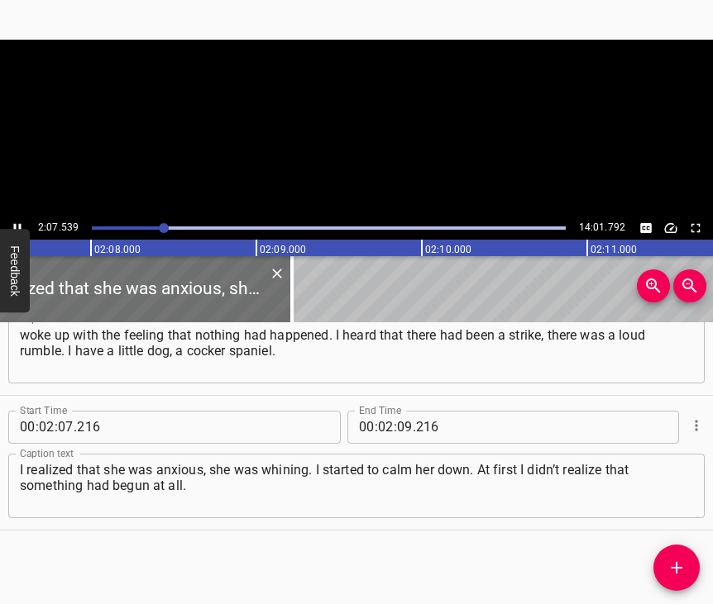
scroll to position [0, 21089]
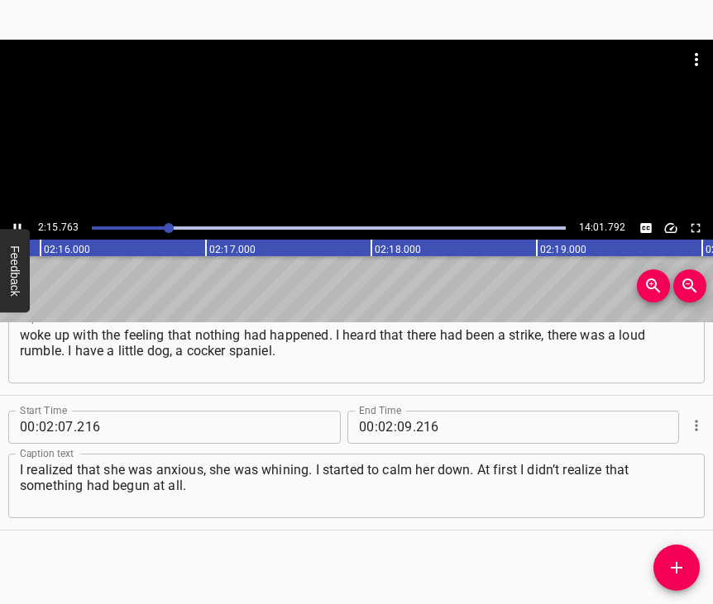
click at [21, 225] on icon "Play/Pause" at bounding box center [17, 228] width 15 height 15
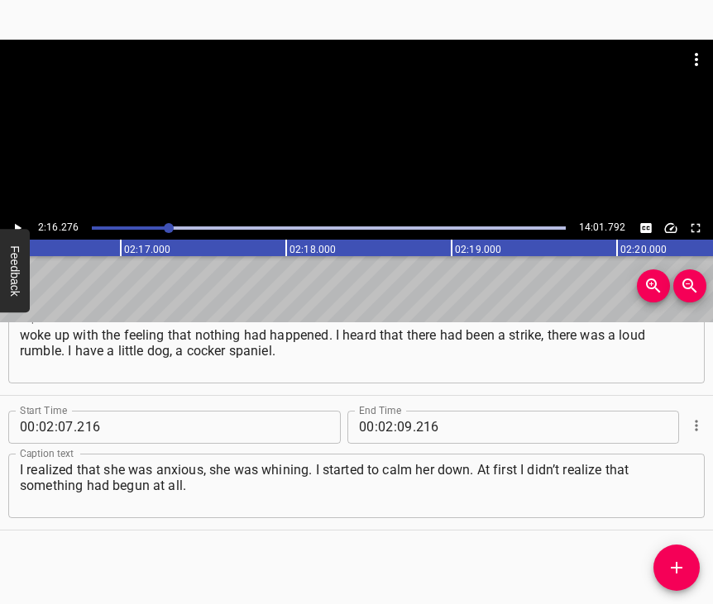
scroll to position [0, 22536]
click at [399, 411] on input "number" at bounding box center [405, 427] width 16 height 33
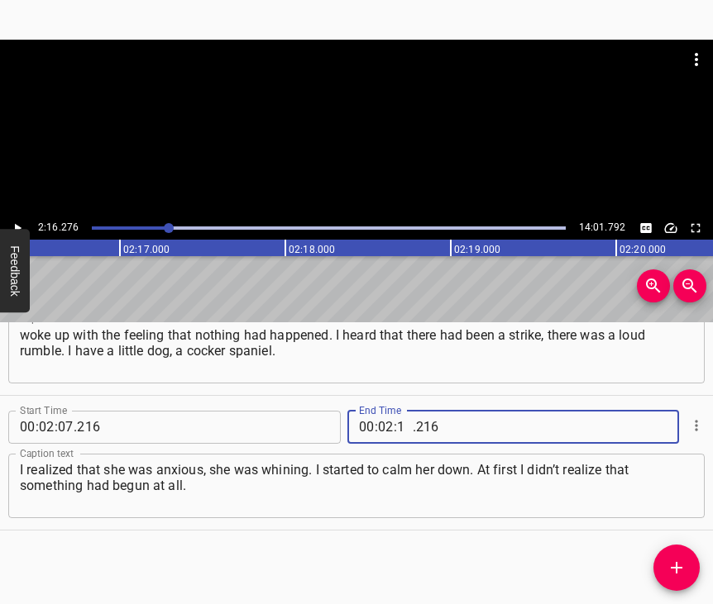
type input "16"
type input "276"
click at [675, 562] on icon "Add Cue" at bounding box center [676, 568] width 20 height 20
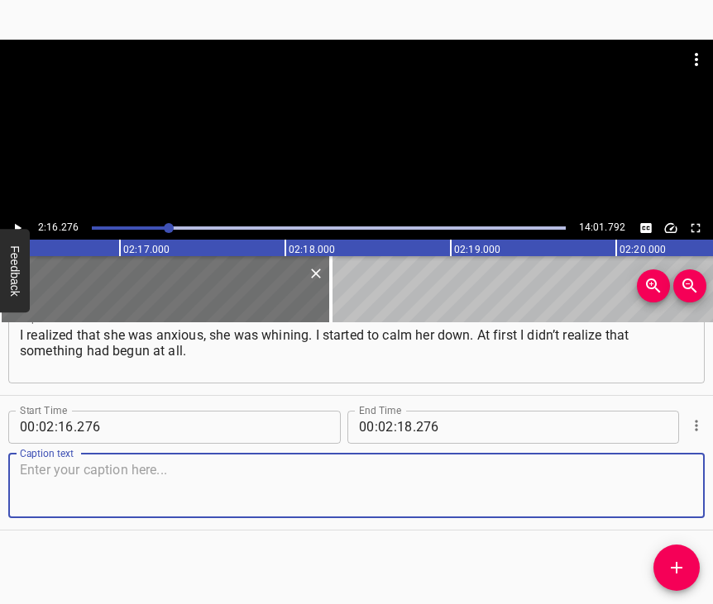
scroll to position [1135, 0]
click at [663, 483] on textarea at bounding box center [356, 485] width 673 height 47
click at [79, 476] on textarea at bounding box center [356, 485] width 673 height 47
paste textarea "About that strike I thought that maybe a plane had fallen and there was nothing…"
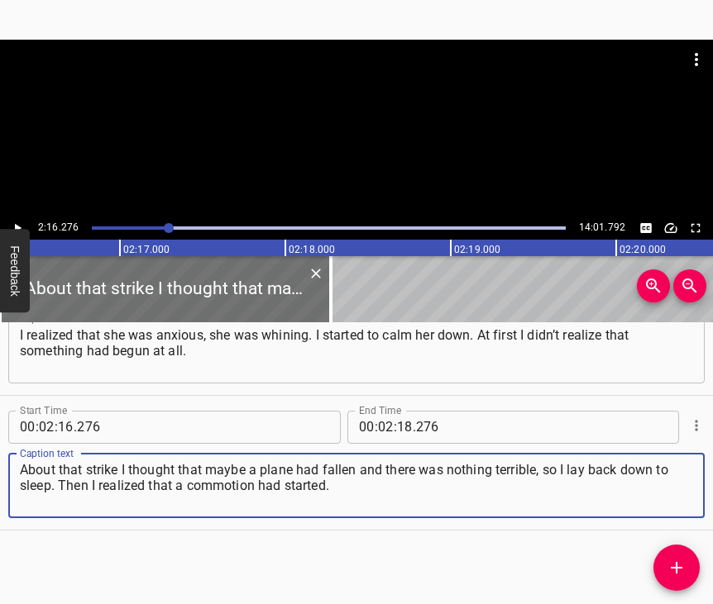
type textarea "About that strike I thought that maybe a plane had fallen and there was nothing…"
click at [16, 222] on icon "Play/Pause" at bounding box center [17, 228] width 15 height 15
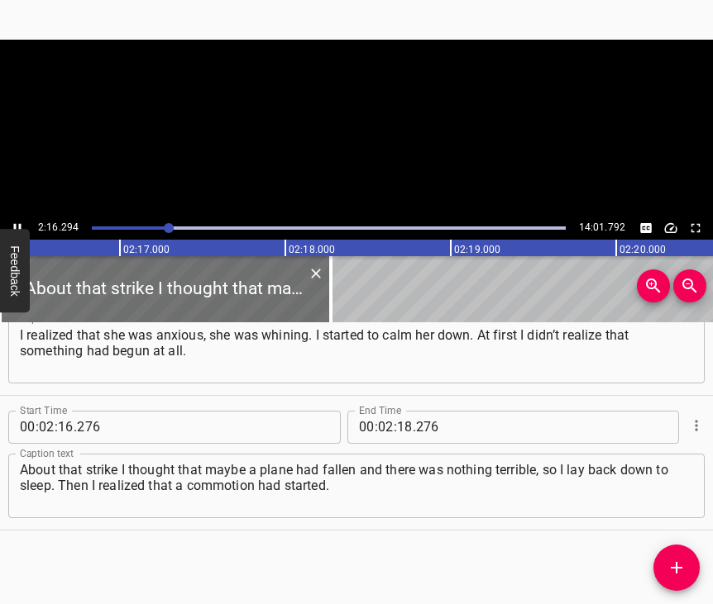
scroll to position [0, 22537]
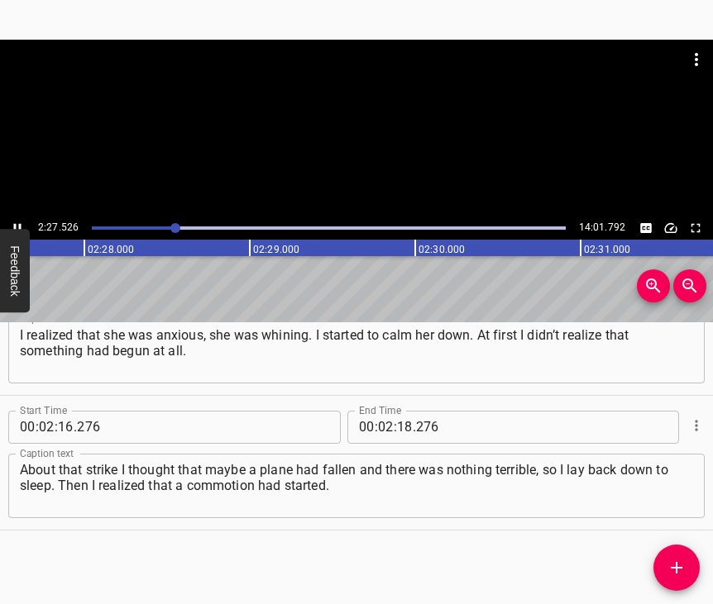
click at [15, 224] on icon "Play/Pause" at bounding box center [17, 227] width 7 height 9
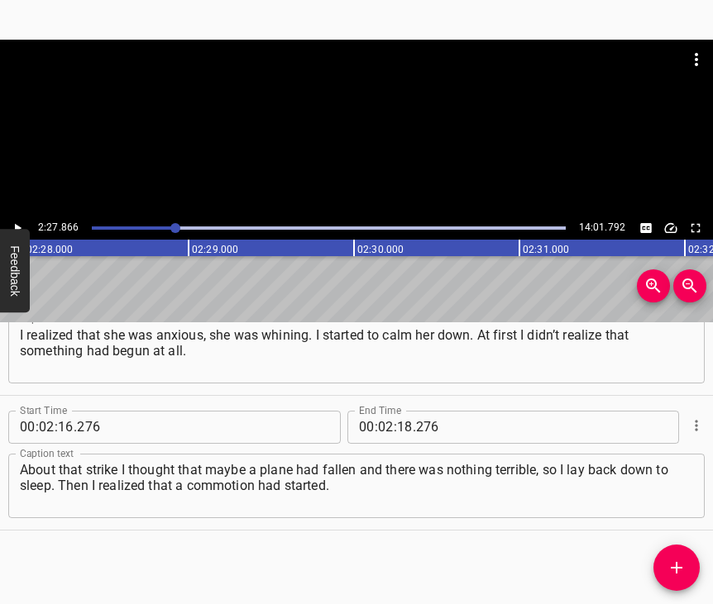
scroll to position [0, 24452]
click at [397, 411] on input "number" at bounding box center [405, 427] width 16 height 33
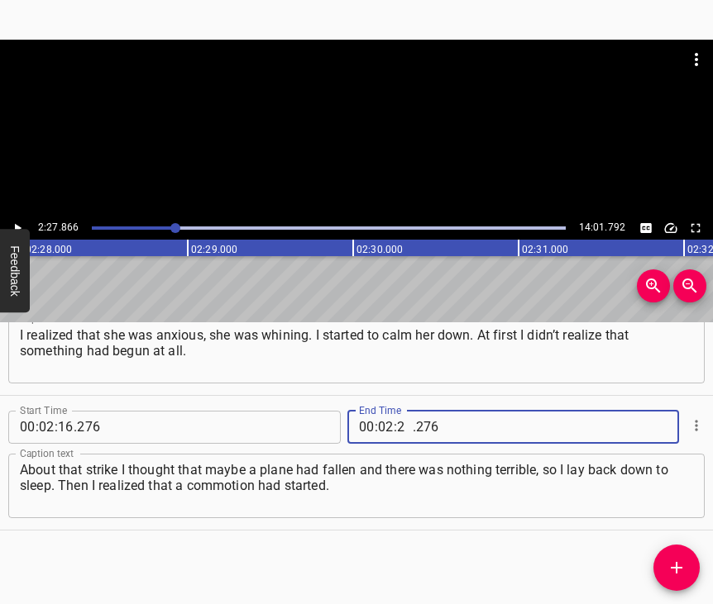
type input "27"
type input "866"
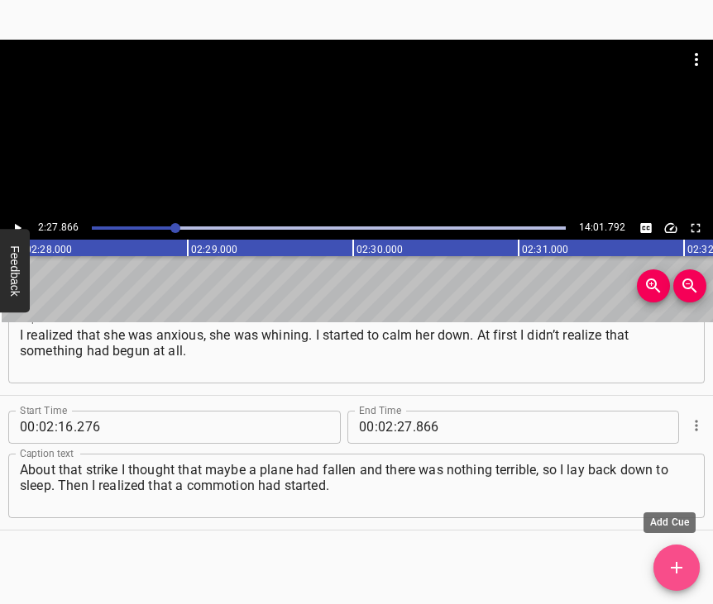
click at [670, 558] on icon "Add Cue" at bounding box center [676, 568] width 20 height 20
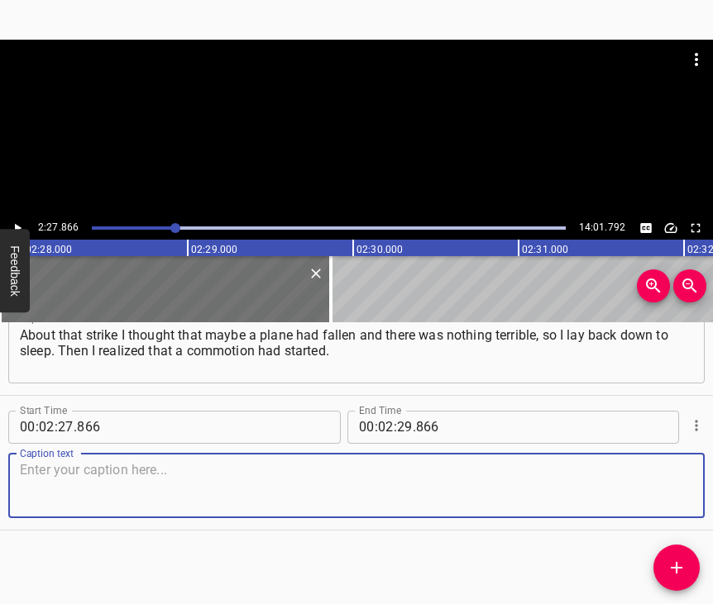
scroll to position [1284, 0]
drag, startPoint x: 666, startPoint y: 481, endPoint x: 706, endPoint y: 451, distance: 50.8
click at [671, 475] on textarea at bounding box center [356, 485] width 673 height 47
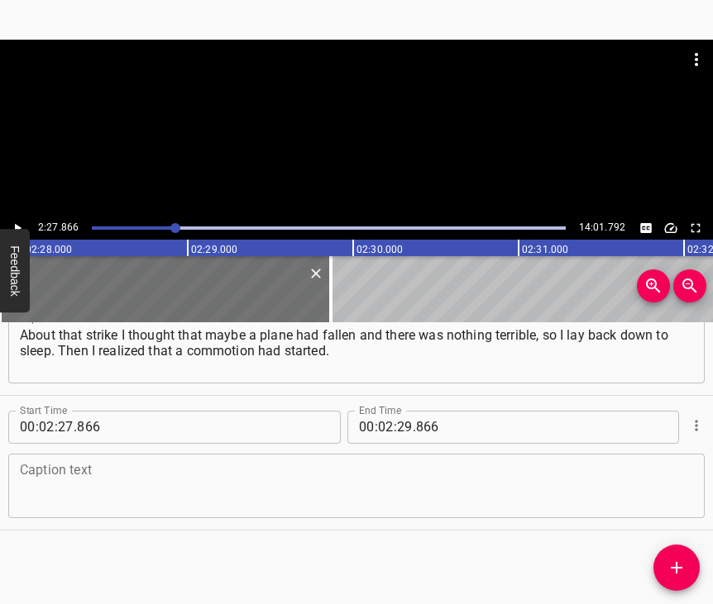
click at [136, 475] on textarea at bounding box center [356, 485] width 673 height 47
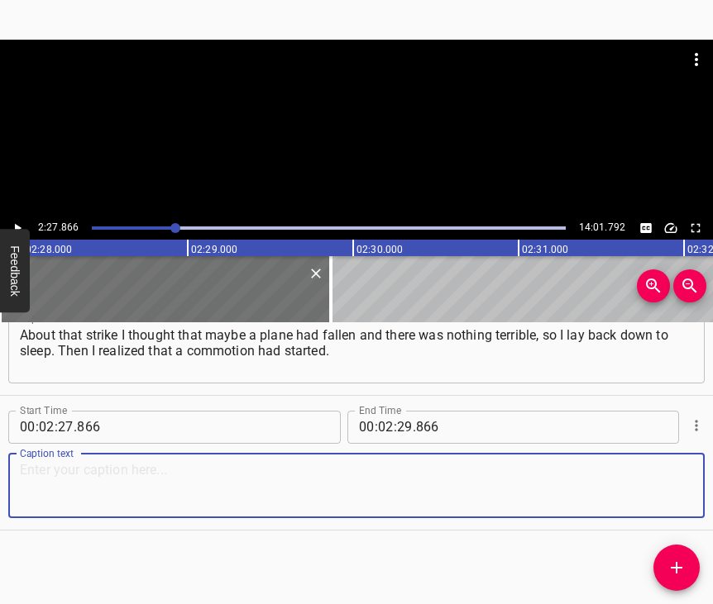
paste textarea "I heard that neighbors were shouting something, some rumble. On television ther…"
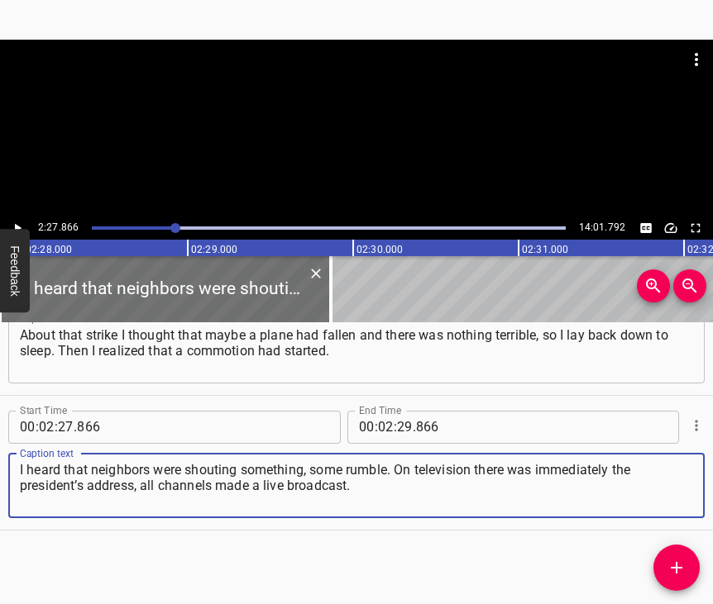
type textarea "I heard that neighbors were shouting something, some rumble. On television ther…"
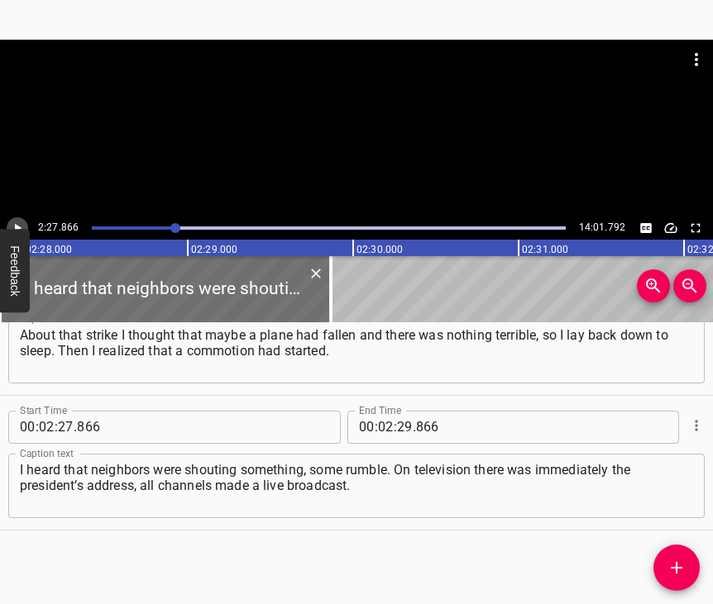
click at [19, 222] on icon "Play/Pause" at bounding box center [17, 228] width 15 height 15
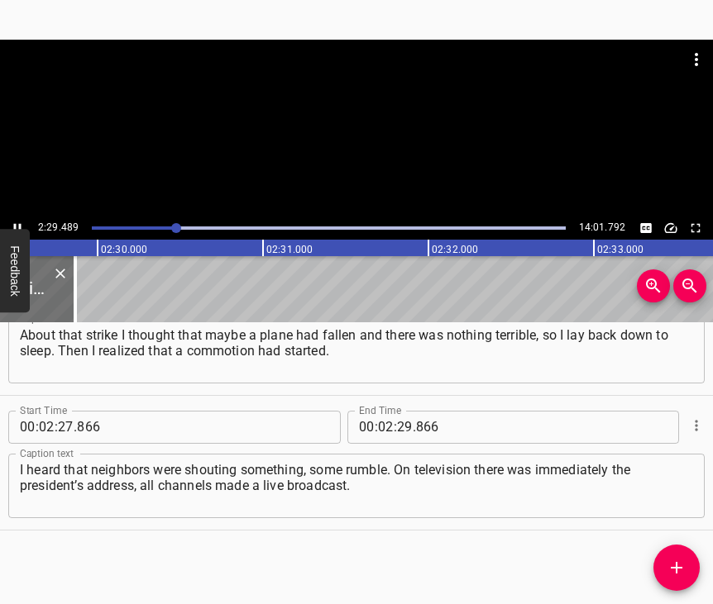
scroll to position [0, 24714]
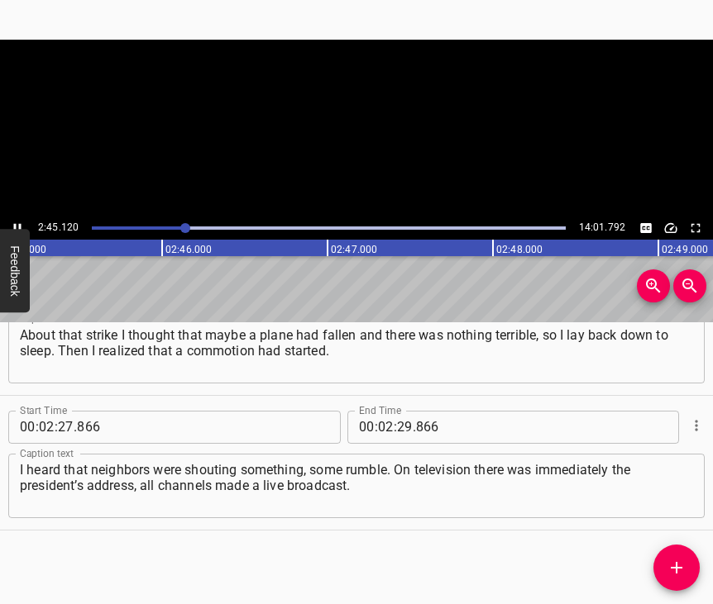
click at [17, 224] on icon "Play/Pause" at bounding box center [17, 228] width 15 height 15
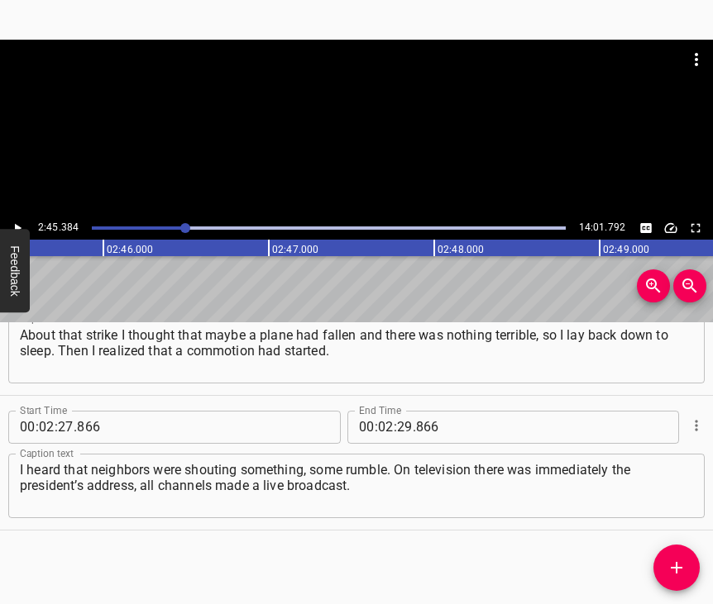
scroll to position [0, 27349]
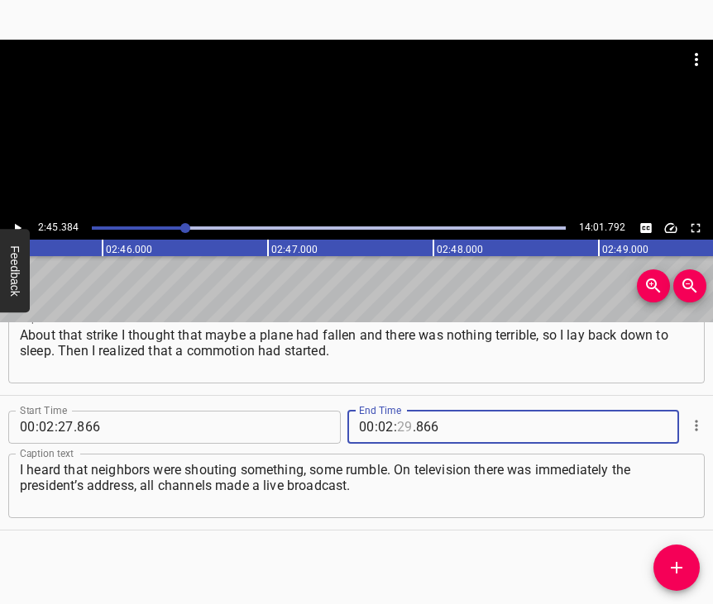
click at [397, 411] on input "number" at bounding box center [405, 427] width 16 height 33
type input "45"
type input "384"
click at [679, 564] on icon "Add Cue" at bounding box center [676, 568] width 20 height 20
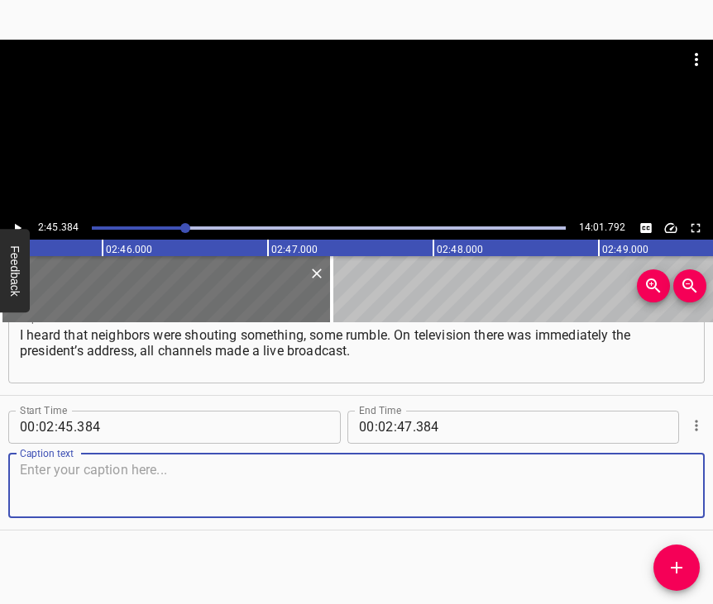
scroll to position [1433, 0]
drag, startPoint x: 663, startPoint y: 481, endPoint x: 676, endPoint y: 478, distance: 13.6
click at [664, 481] on textarea at bounding box center [356, 485] width 673 height 47
click at [284, 462] on textarea at bounding box center [356, 485] width 673 height 47
paste textarea "I understood that something had indeed begun. As for me, I was a child, for me …"
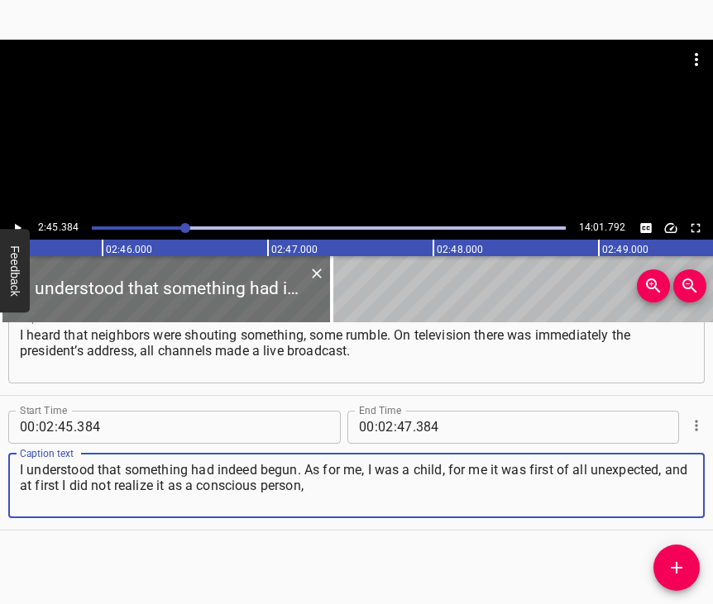
type textarea "I understood that something had indeed begun. As for me, I was a child, for me …"
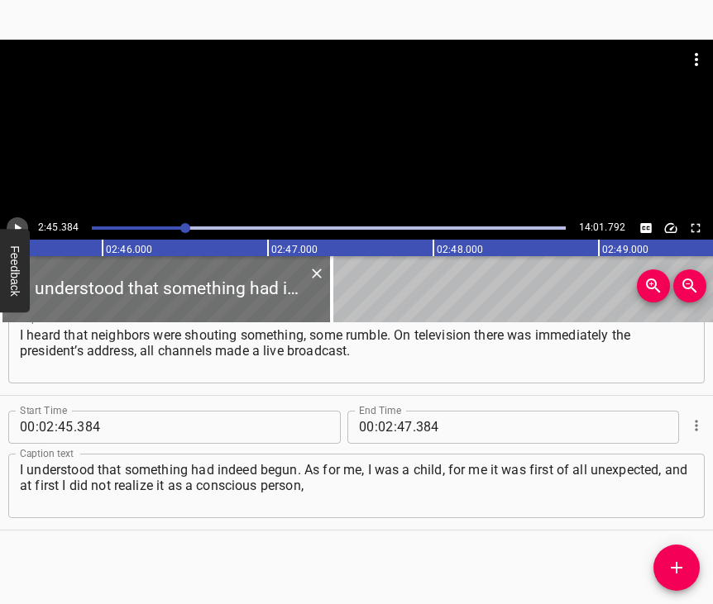
click at [21, 223] on icon "Play/Pause" at bounding box center [17, 228] width 15 height 15
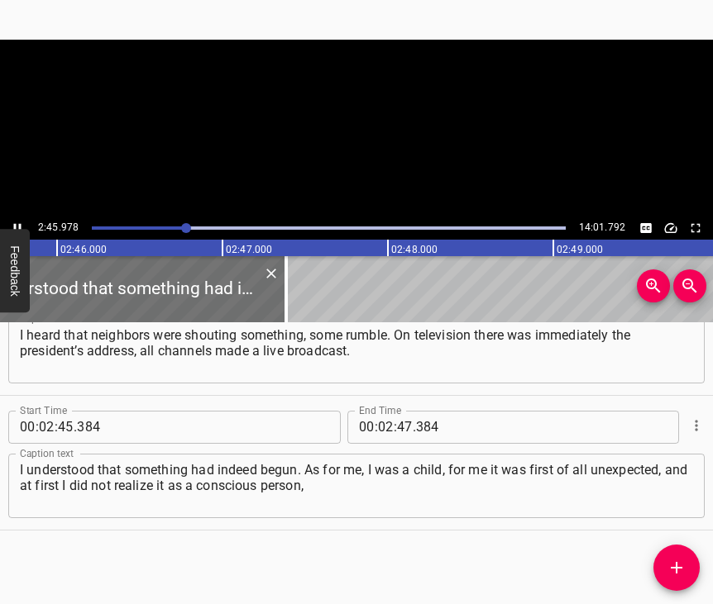
scroll to position [0, 27396]
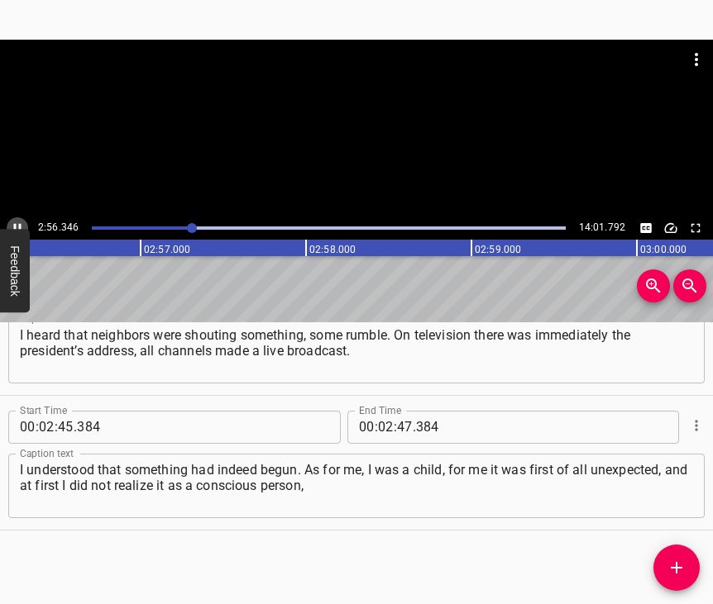
click at [16, 227] on icon "Play/Pause" at bounding box center [17, 227] width 7 height 9
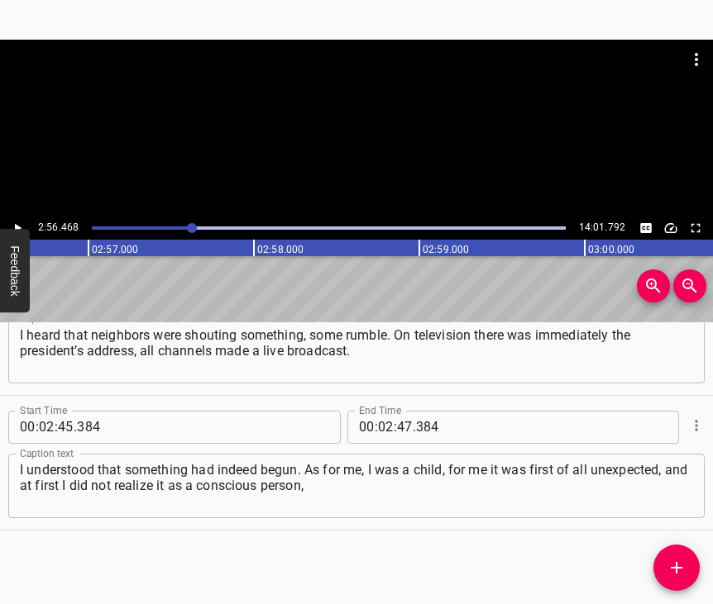
click at [16, 227] on icon "Play/Pause" at bounding box center [18, 227] width 7 height 9
click at [16, 227] on icon "Play/Pause" at bounding box center [17, 227] width 7 height 9
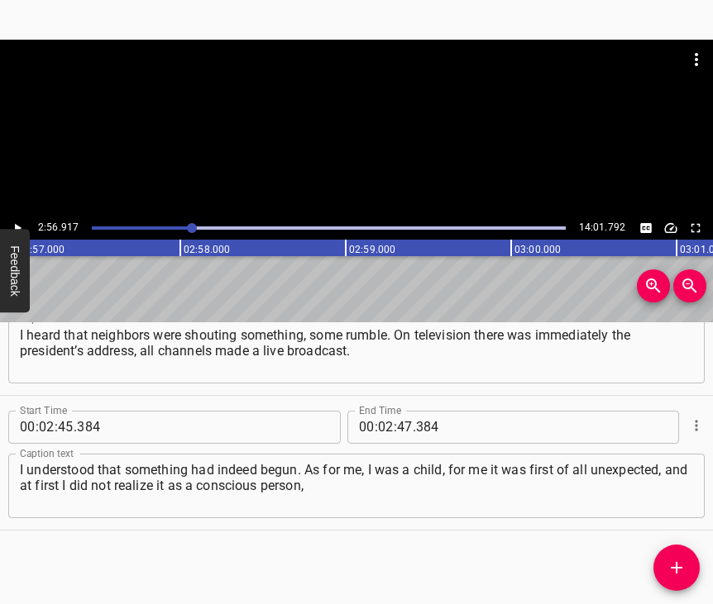
scroll to position [0, 29256]
click at [402, 411] on input "number" at bounding box center [405, 427] width 16 height 33
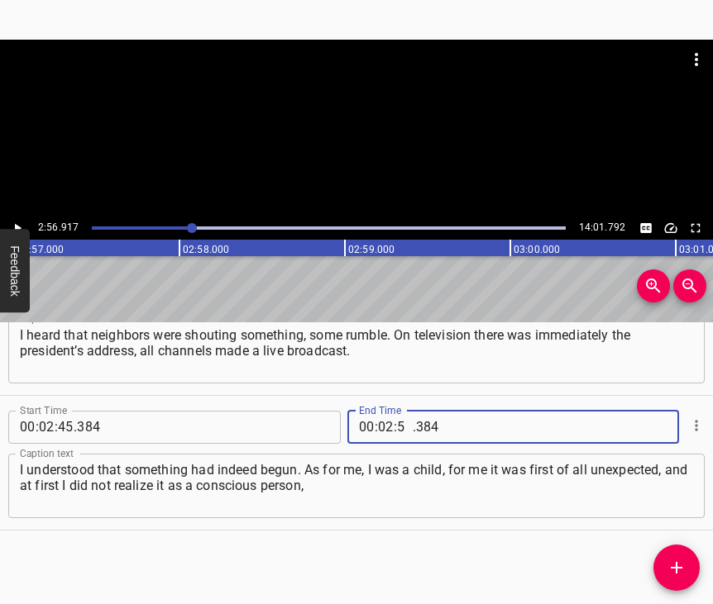
type input "56"
type input "917"
click at [685, 571] on icon "Add Cue" at bounding box center [676, 568] width 20 height 20
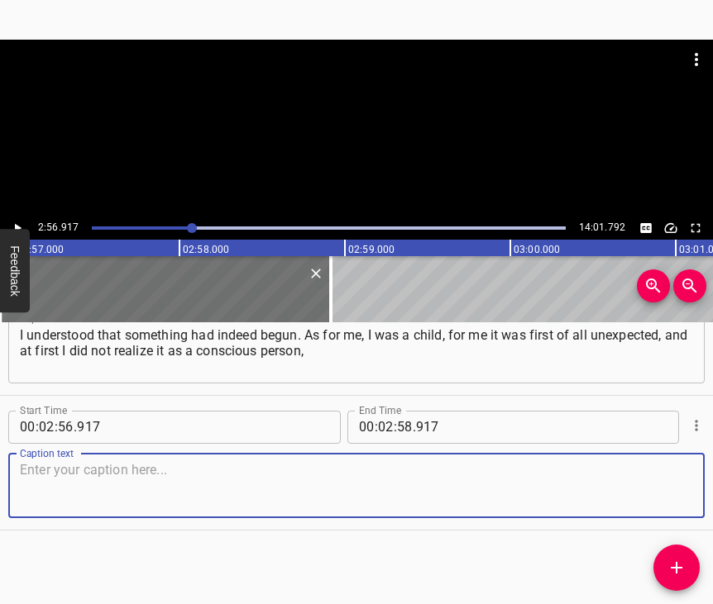
scroll to position [1582, 0]
drag, startPoint x: 660, startPoint y: 483, endPoint x: 704, endPoint y: 455, distance: 52.1
click at [662, 480] on textarea at bounding box center [356, 485] width 673 height 47
click at [193, 485] on textarea at bounding box center [356, 485] width 673 height 47
paste textarea "who understands that this is the crossing of state borders, personal borders, a…"
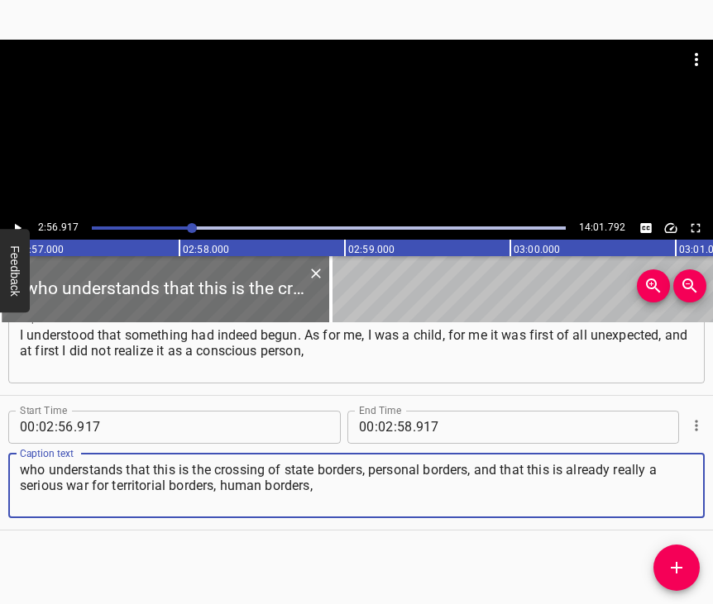
type textarea "who understands that this is the crossing of state borders, personal borders, a…"
click at [18, 224] on icon "Play/Pause" at bounding box center [17, 228] width 15 height 15
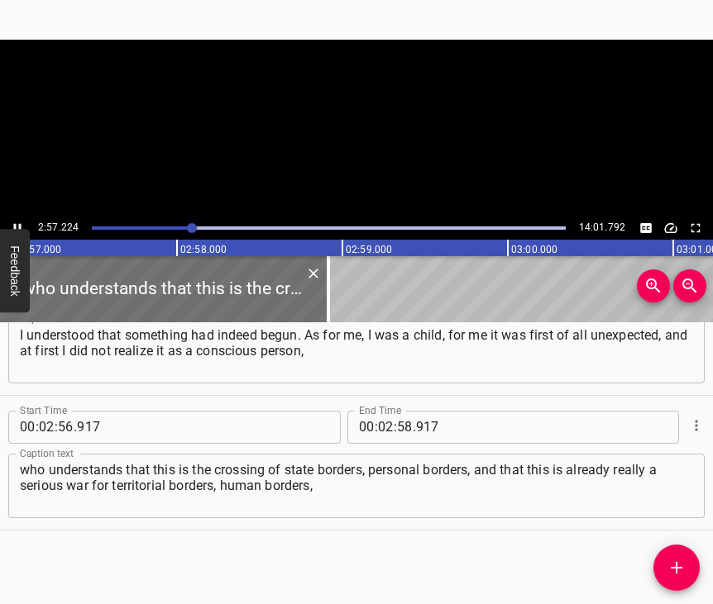
scroll to position [0, 29297]
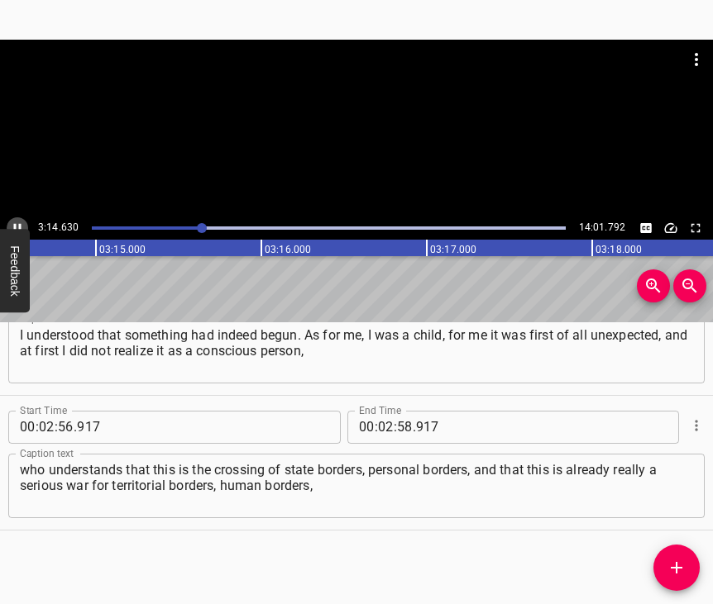
click at [14, 225] on icon "Play/Pause" at bounding box center [17, 227] width 7 height 9
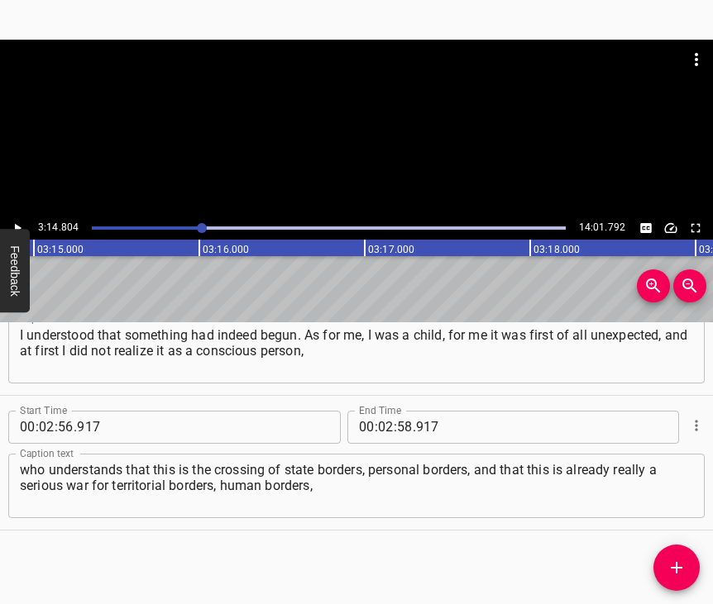
scroll to position [0, 32214]
click at [384, 411] on input "number" at bounding box center [386, 427] width 16 height 33
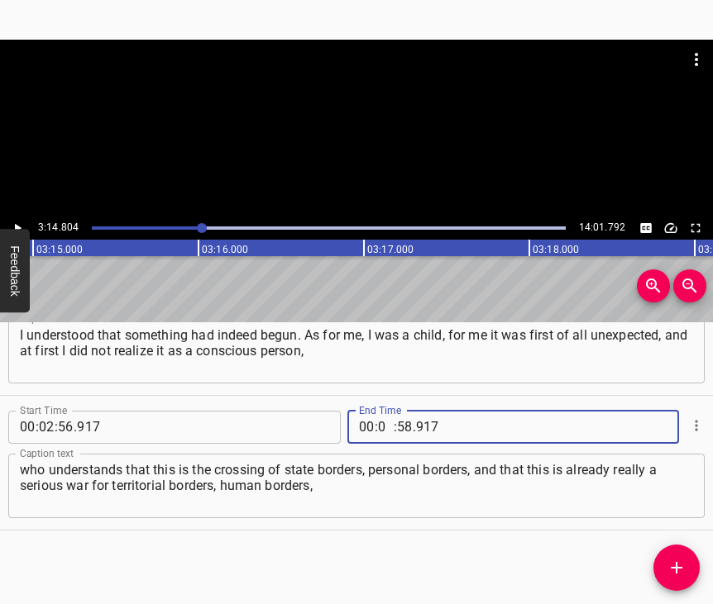
type input "03"
type input "14"
type input "804"
click at [681, 564] on icon "Add Cue" at bounding box center [676, 568] width 20 height 20
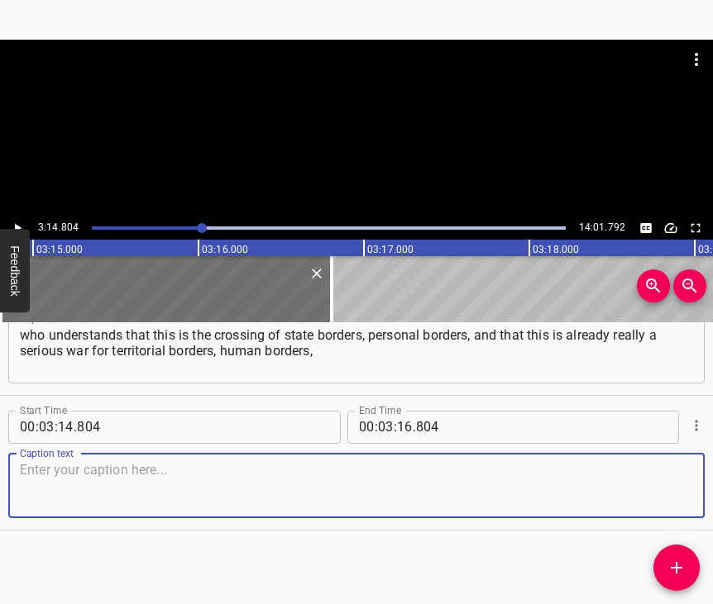
scroll to position [1731, 0]
click at [652, 484] on textarea at bounding box center [356, 485] width 673 height 47
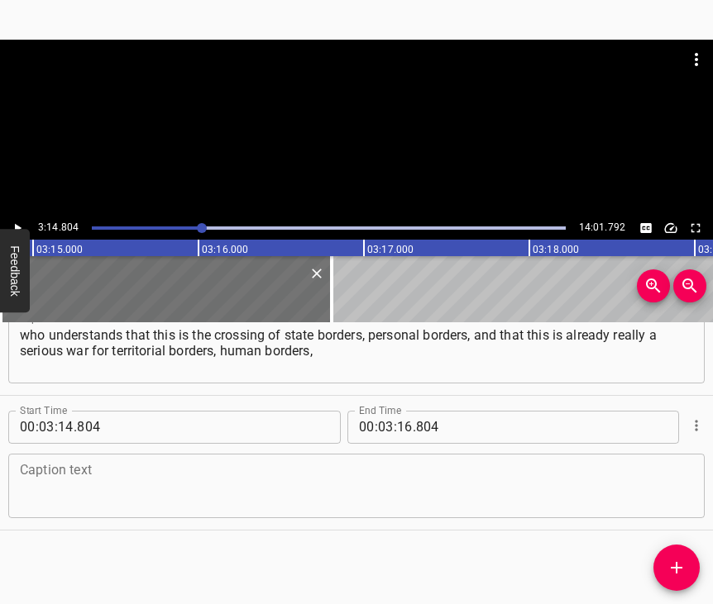
click at [254, 474] on textarea at bounding box center [356, 485] width 673 height 47
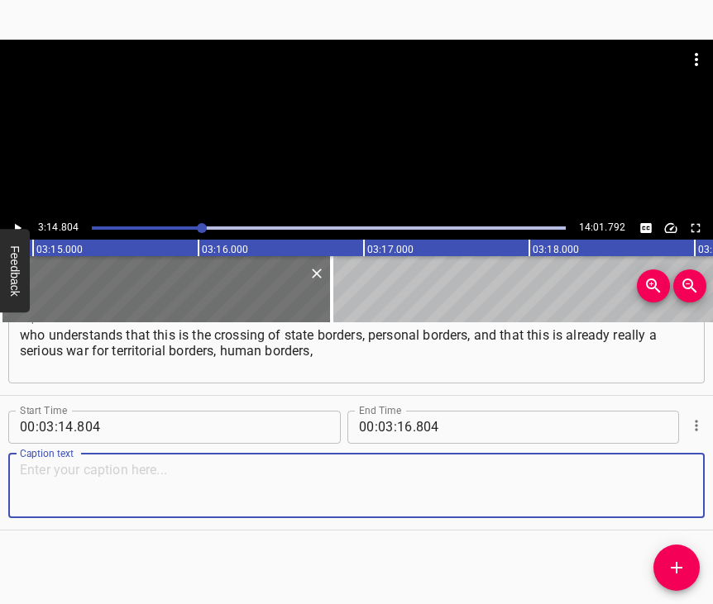
paste textarea "for existence, because russia repeats and uses the same tactic. For my parents …"
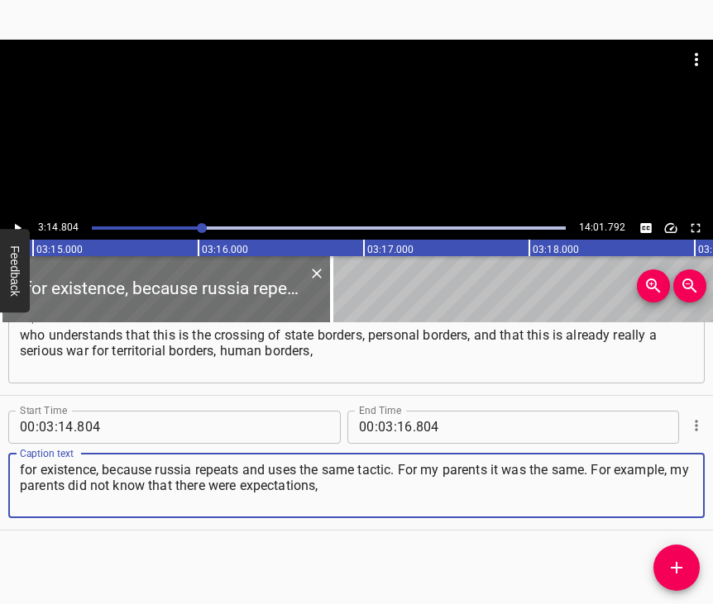
type textarea "for existence, because russia repeats and uses the same tactic. For my parents …"
click at [21, 233] on button "Feedback" at bounding box center [15, 272] width 30 height 84
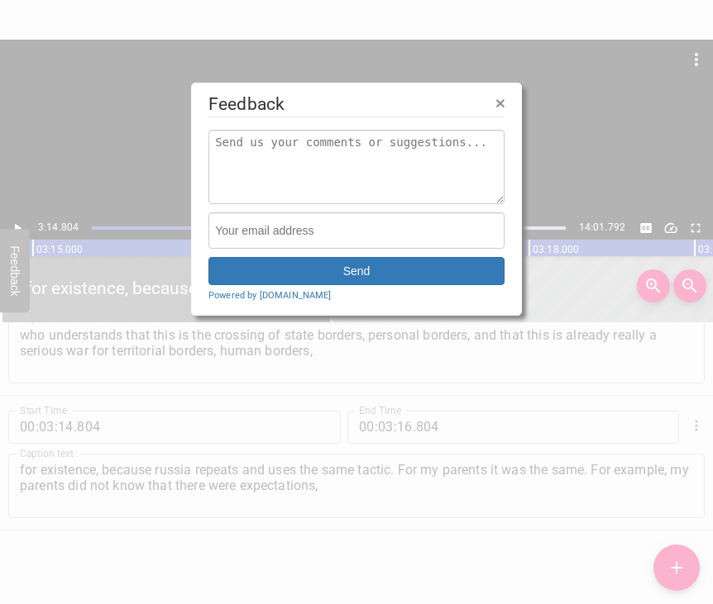
click at [22, 229] on div at bounding box center [356, 302] width 713 height 604
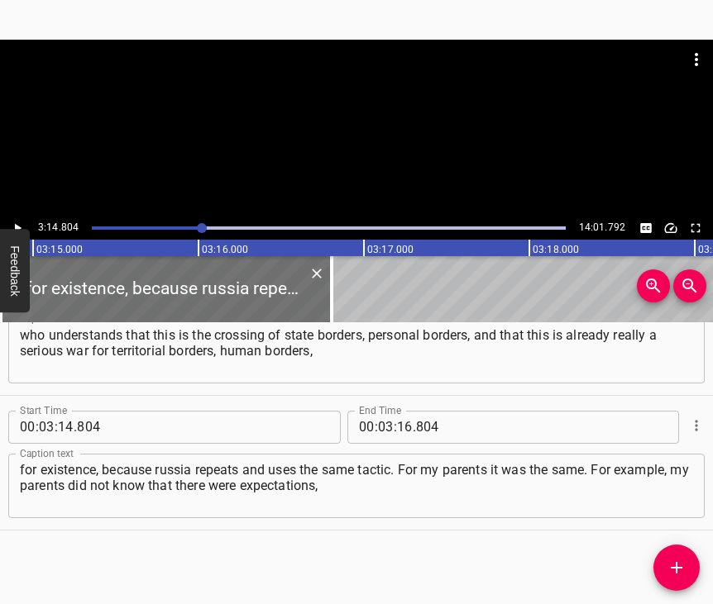
click at [16, 225] on icon "Play/Pause" at bounding box center [18, 227] width 7 height 9
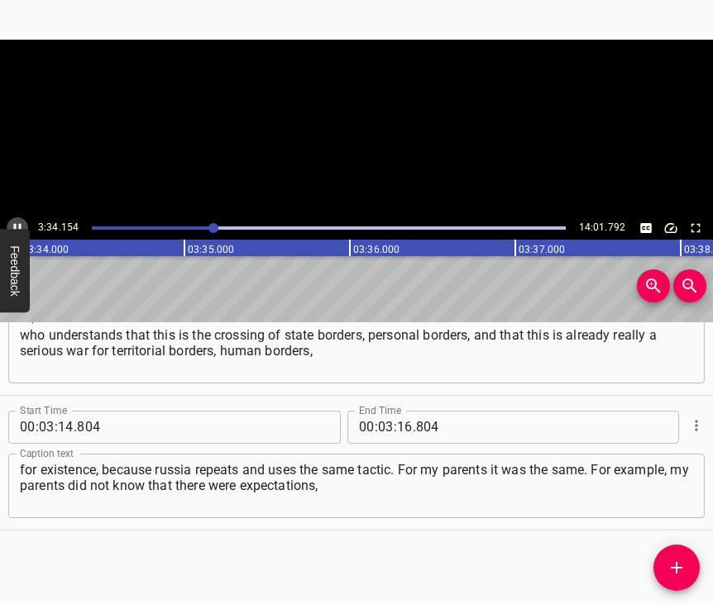
click at [18, 219] on button "Play/Pause" at bounding box center [17, 227] width 21 height 21
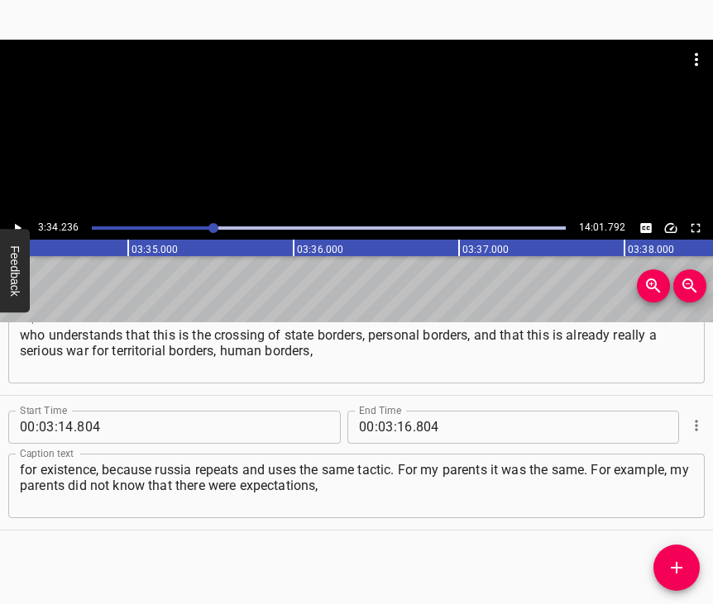
scroll to position [0, 35428]
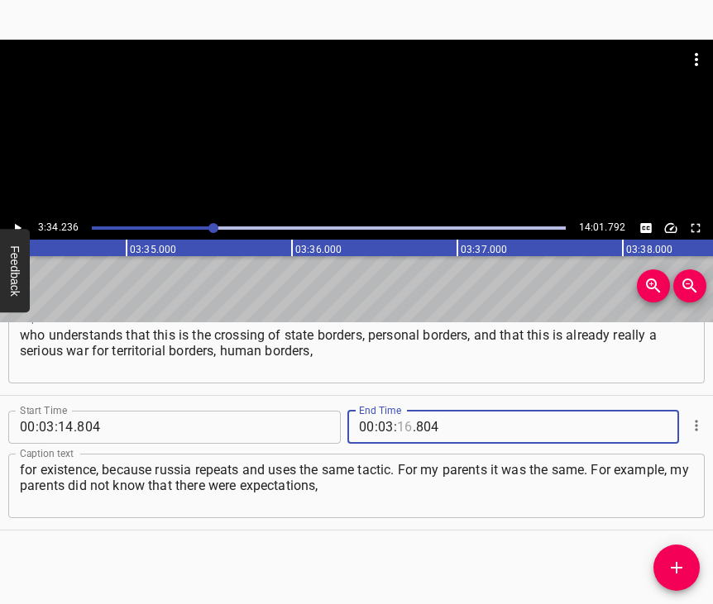
click at [400, 414] on input "number" at bounding box center [405, 427] width 16 height 33
type input "34"
type input "236"
click at [677, 566] on icon "Add Cue" at bounding box center [677, 568] width 12 height 12
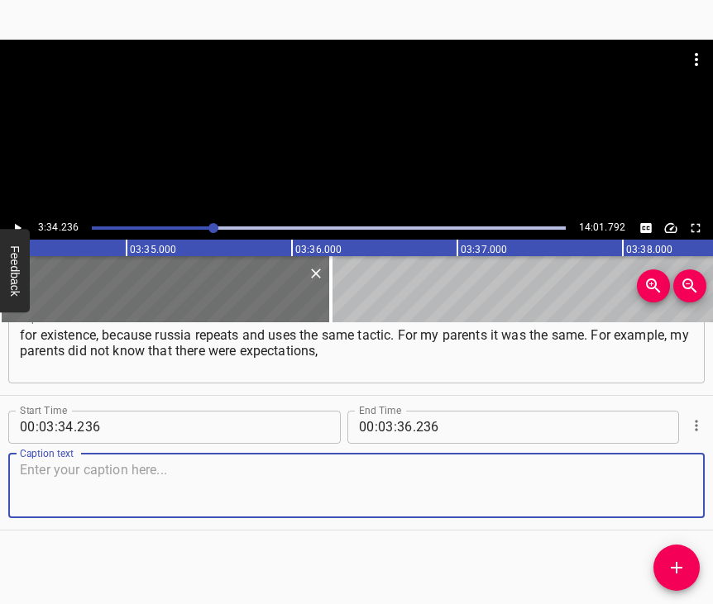
scroll to position [1879, 0]
drag, startPoint x: 661, startPoint y: 474, endPoint x: 704, endPoint y: 460, distance: 45.2
click at [662, 472] on textarea at bounding box center [356, 485] width 673 height 47
click at [61, 486] on textarea at bounding box center [356, 485] width 673 height 47
paste textarea "or an attack, or an offensive. For us it was first of all like that. We did not…"
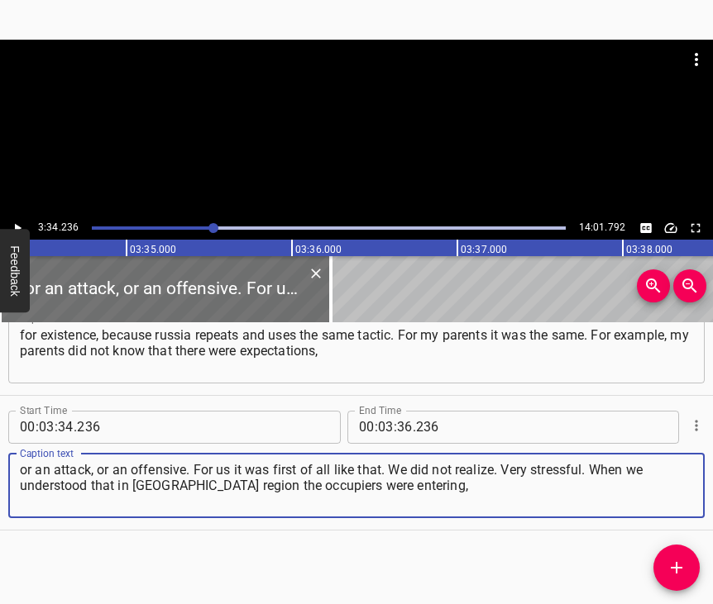
type textarea "or an attack, or an offensive. For us it was first of all like that. We did not…"
click at [21, 223] on icon "Play/Pause" at bounding box center [17, 228] width 15 height 15
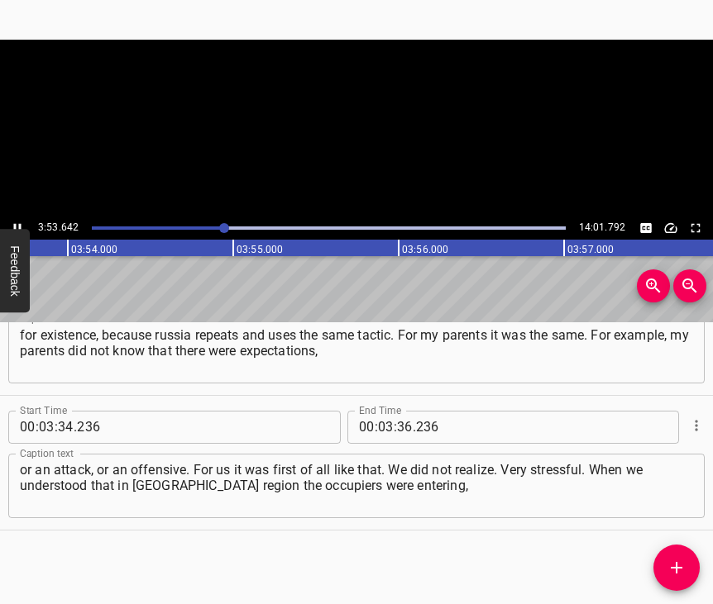
click at [21, 223] on icon "Play/Pause" at bounding box center [17, 228] width 15 height 15
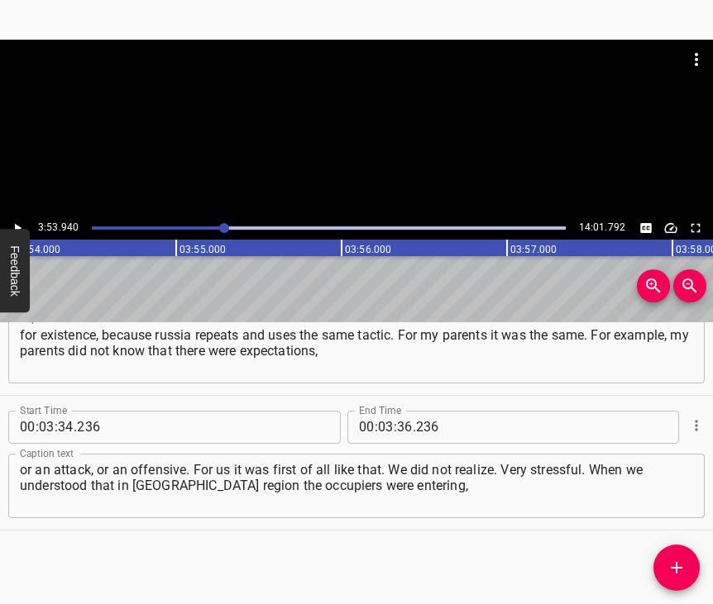
scroll to position [0, 38686]
click at [402, 413] on input "number" at bounding box center [405, 427] width 16 height 33
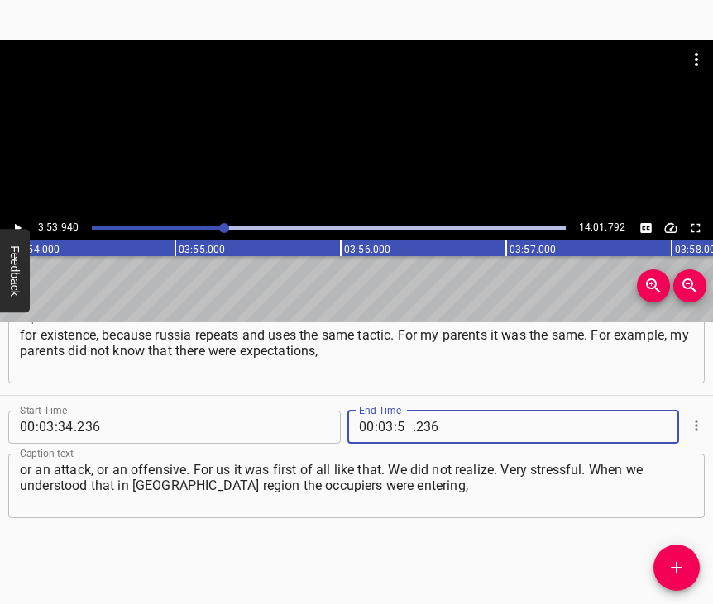
type input "53"
type input "940"
click at [680, 550] on button "Add Cue" at bounding box center [676, 568] width 46 height 46
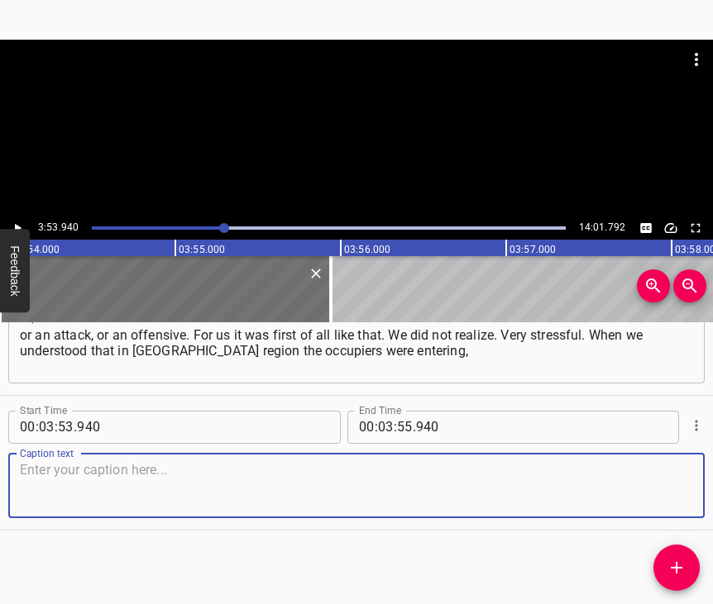
scroll to position [2028, 0]
click at [667, 484] on textarea at bounding box center [356, 485] width 673 height 47
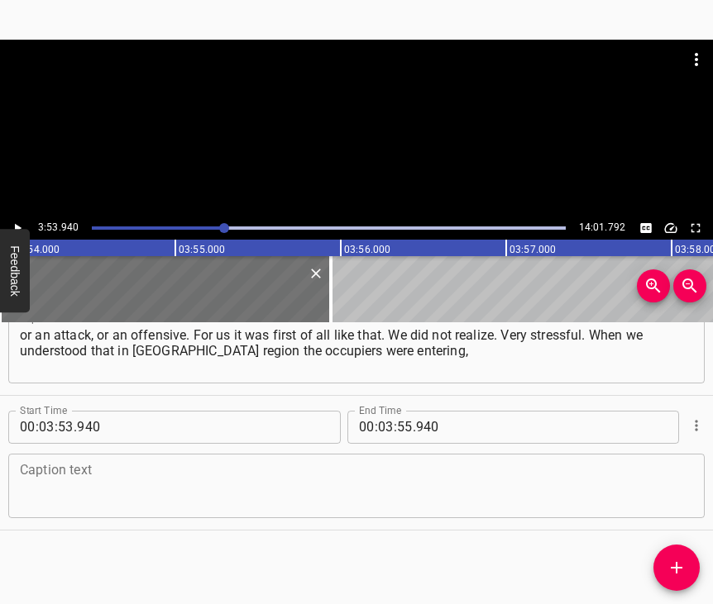
click at [47, 479] on textarea at bounding box center [356, 485] width 673 height 47
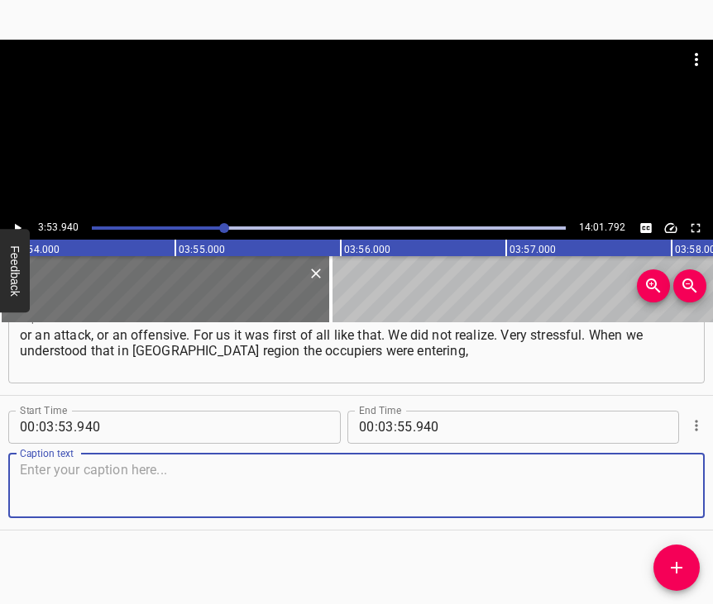
paste textarea "had already entered [GEOGRAPHIC_DATA], Irpin, when on television terrible video…"
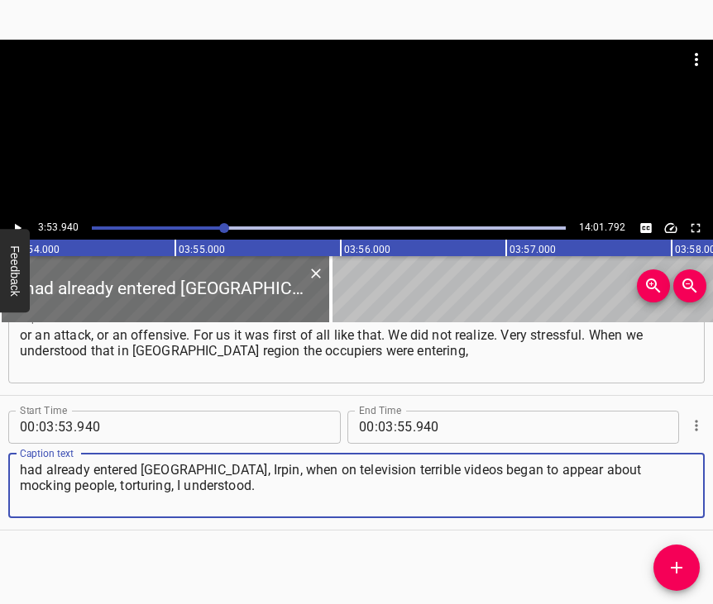
type textarea "had already entered [GEOGRAPHIC_DATA], Irpin, when on television terrible video…"
click at [15, 229] on icon "Play/Pause" at bounding box center [18, 227] width 7 height 9
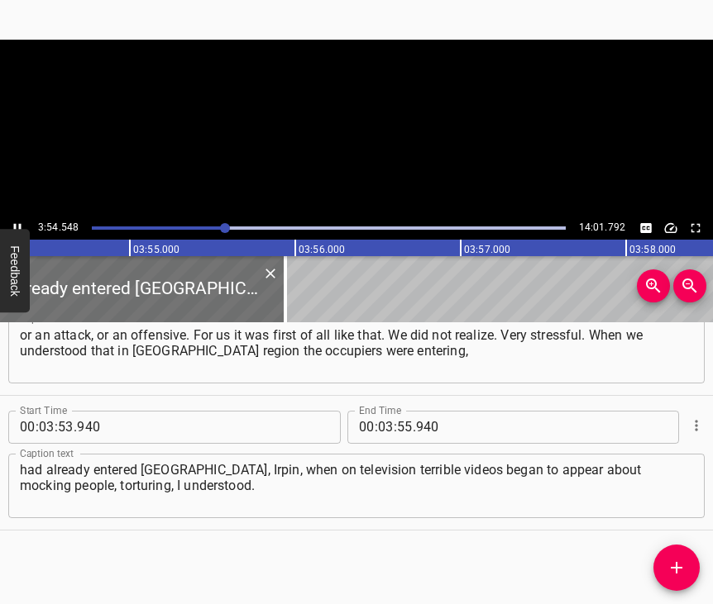
scroll to position [0, 38738]
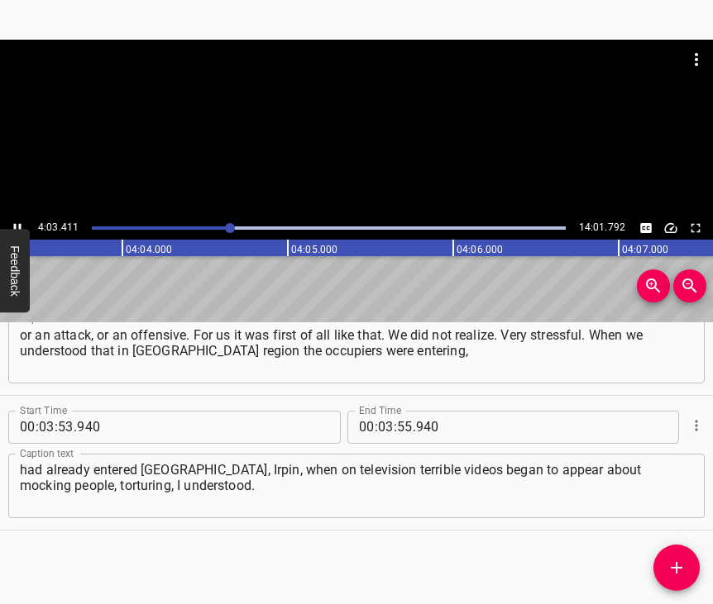
click at [14, 223] on icon "Play/Pause" at bounding box center [17, 228] width 15 height 15
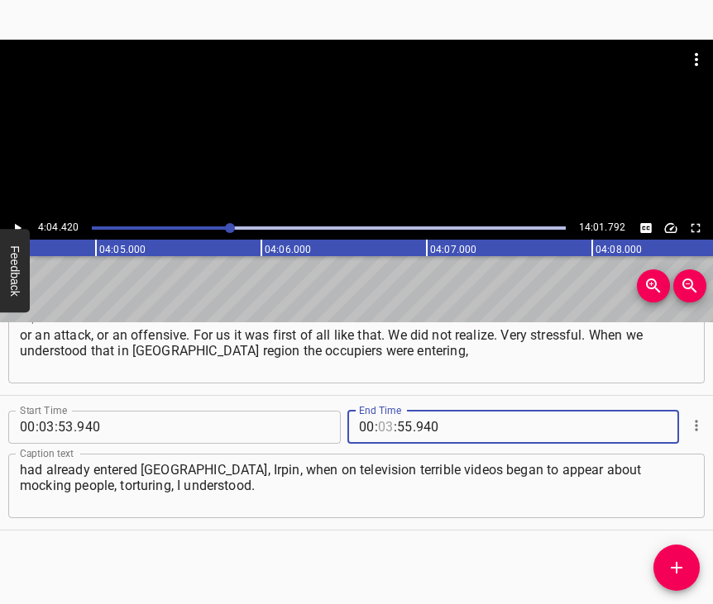
click at [381, 411] on input "number" at bounding box center [386, 427] width 16 height 33
type input "04"
type input "420"
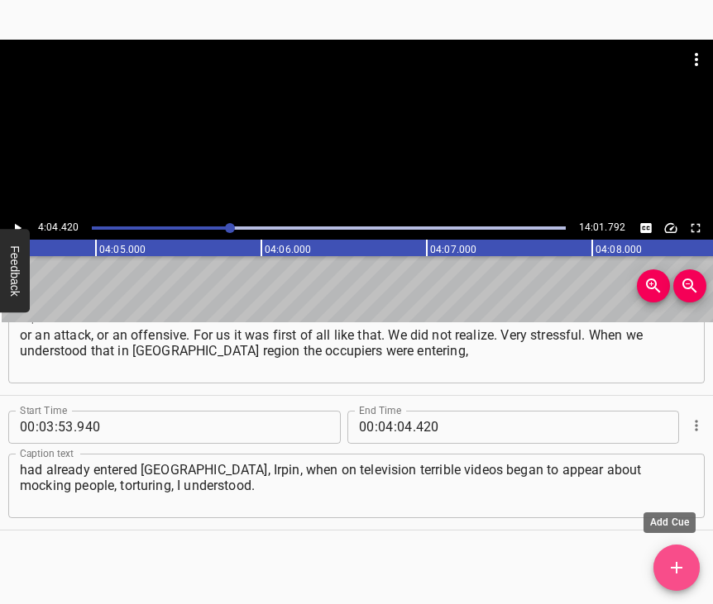
drag, startPoint x: 676, startPoint y: 564, endPoint x: 700, endPoint y: 562, distance: 24.0
click at [680, 561] on icon "Add Cue" at bounding box center [676, 568] width 20 height 20
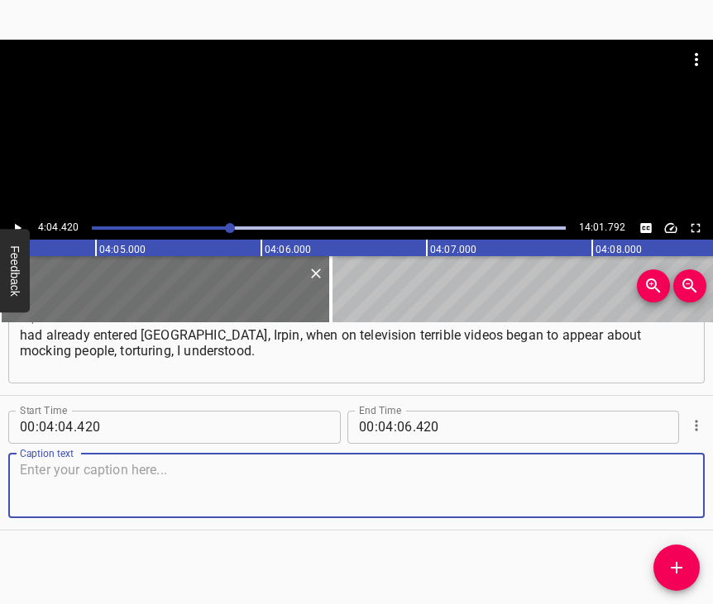
scroll to position [2177, 0]
drag, startPoint x: 671, startPoint y: 480, endPoint x: 709, endPoint y: 470, distance: 40.3
click at [685, 475] on textarea at bounding box center [356, 485] width 673 height 47
click at [100, 462] on textarea at bounding box center [356, 485] width 673 height 47
paste textarea "As a child, I supported my parents and the choice of my parents, so at that mom…"
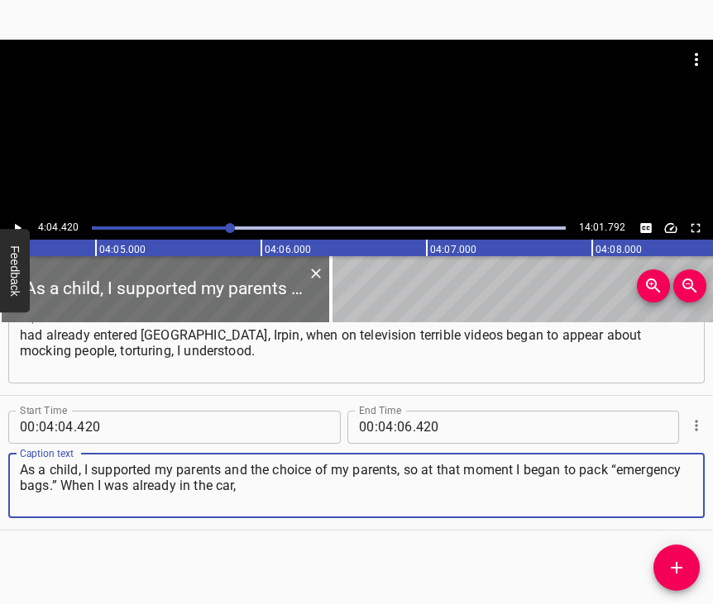
type textarea "As a child, I supported my parents and the choice of my parents, so at that mom…"
click at [13, 226] on icon "Play/Pause" at bounding box center [17, 228] width 15 height 15
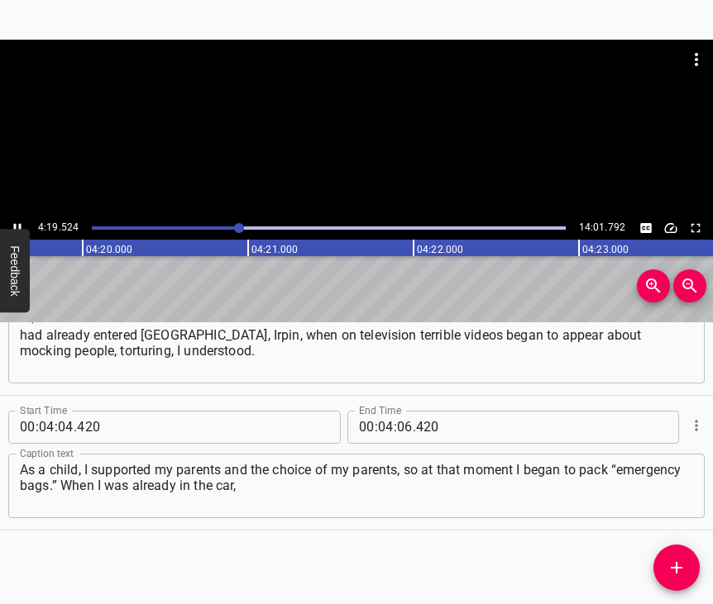
click at [15, 223] on icon "Play/Pause" at bounding box center [17, 228] width 15 height 15
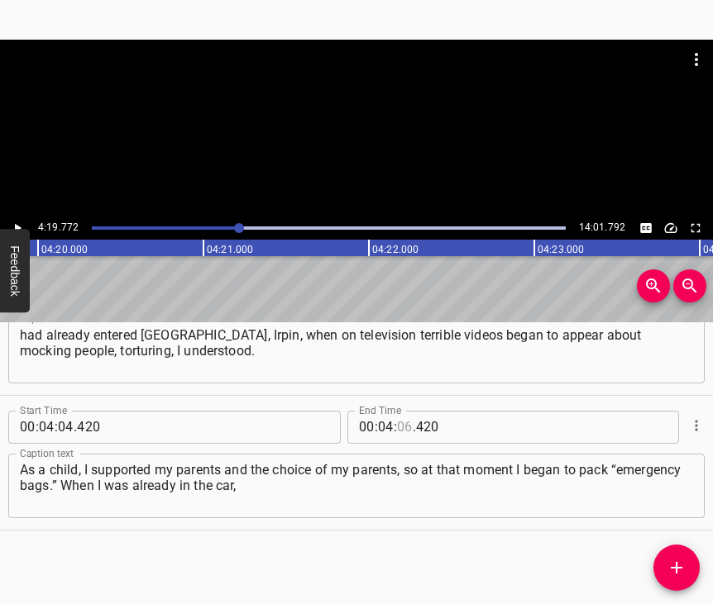
click at [403, 413] on input "number" at bounding box center [405, 427] width 16 height 33
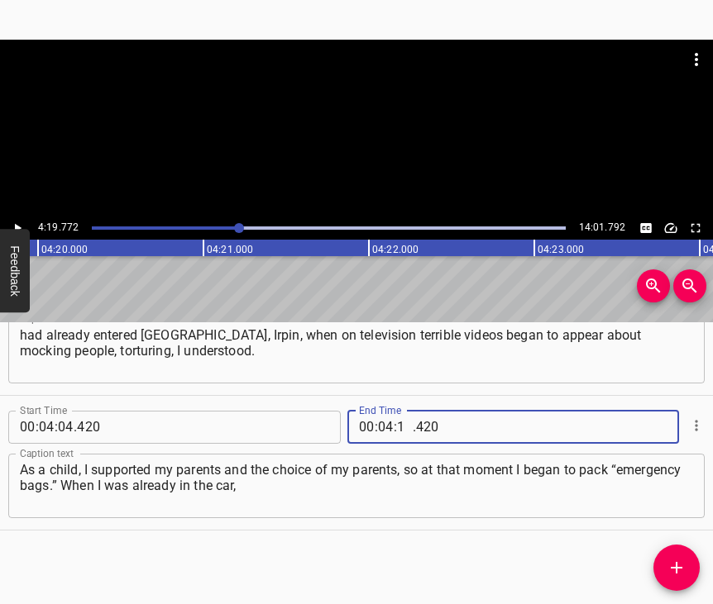
type input "19"
type input "772"
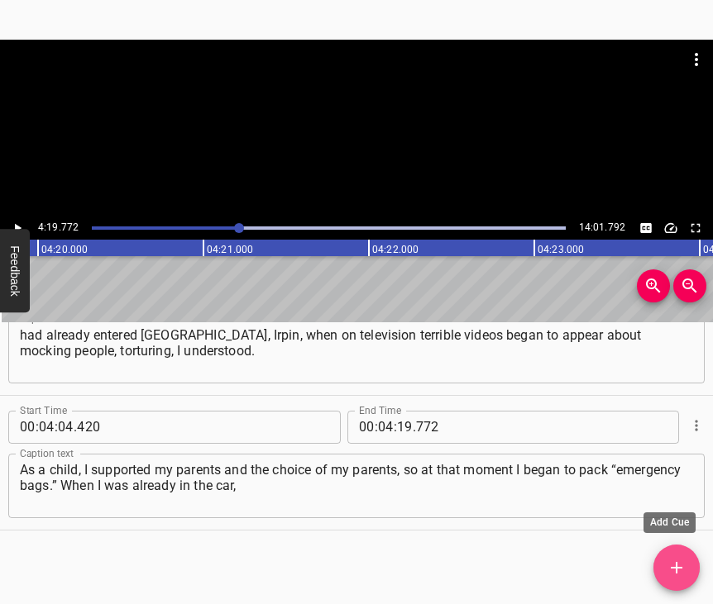
click at [680, 561] on icon "Add Cue" at bounding box center [676, 568] width 20 height 20
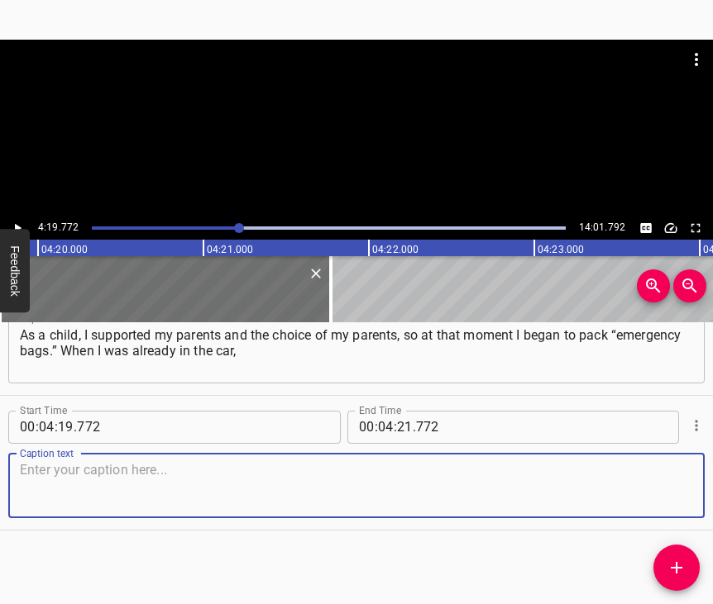
scroll to position [2326, 0]
drag, startPoint x: 666, startPoint y: 493, endPoint x: 674, endPoint y: 488, distance: 9.6
click at [674, 488] on textarea at bounding box center [356, 485] width 673 height 47
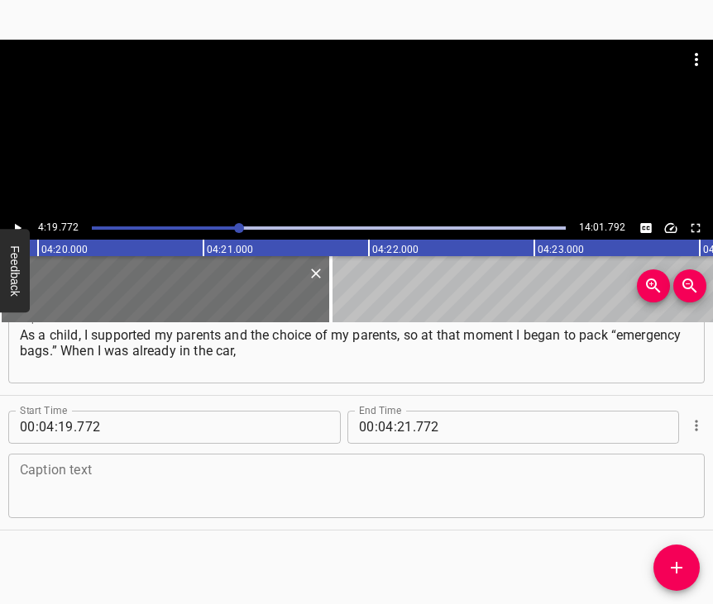
click at [73, 493] on textarea at bounding box center [356, 485] width 673 height 47
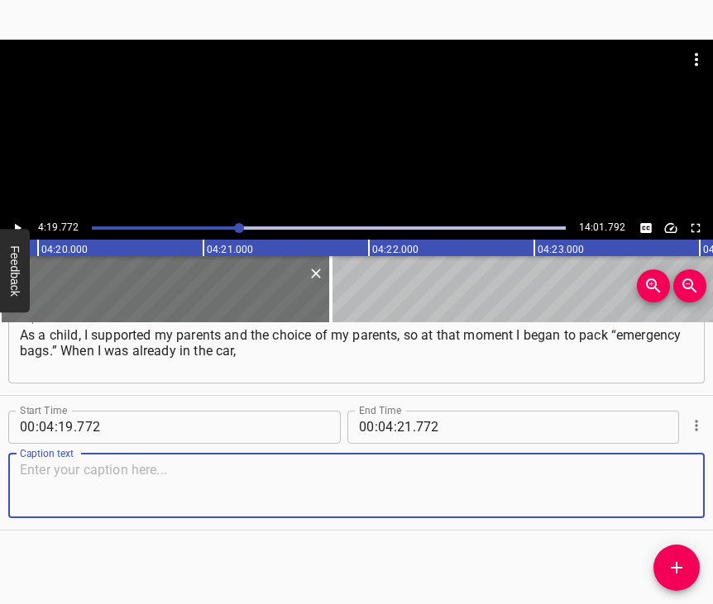
paste textarea "I understood that people were massively leaving on the first day somewhere, so …"
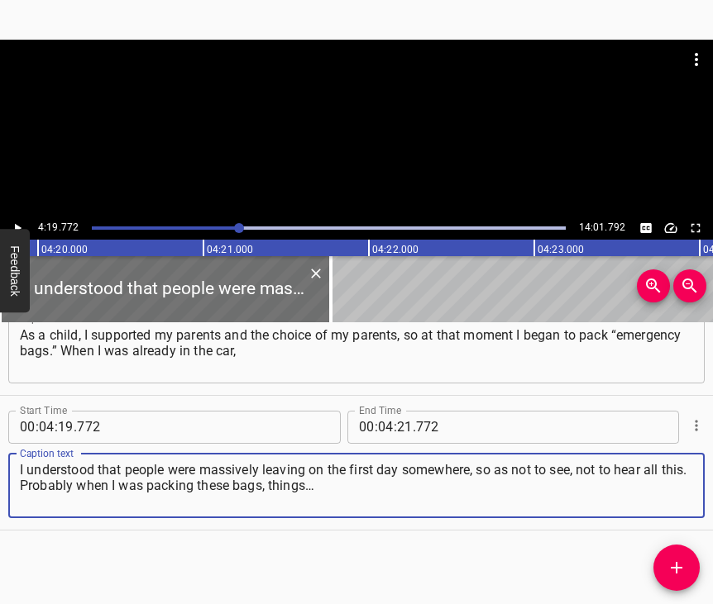
type textarea "I understood that people were massively leaving on the first day somewhere, so …"
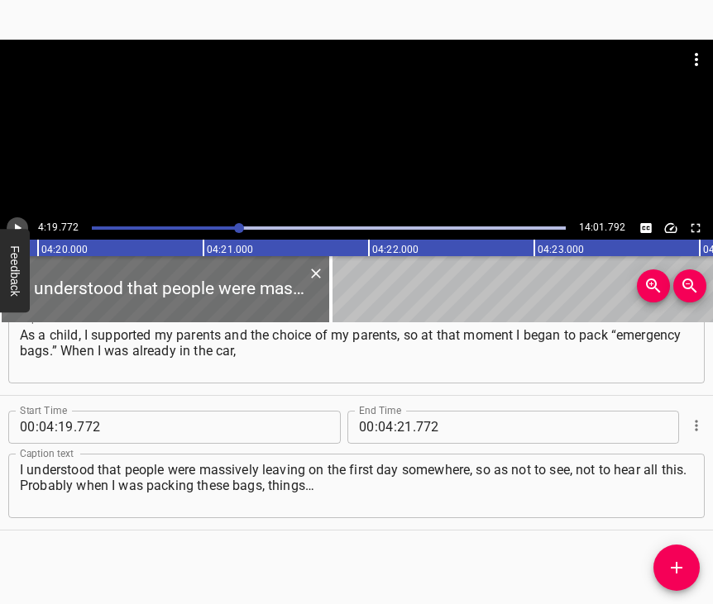
click at [16, 223] on icon "Play/Pause" at bounding box center [17, 228] width 15 height 15
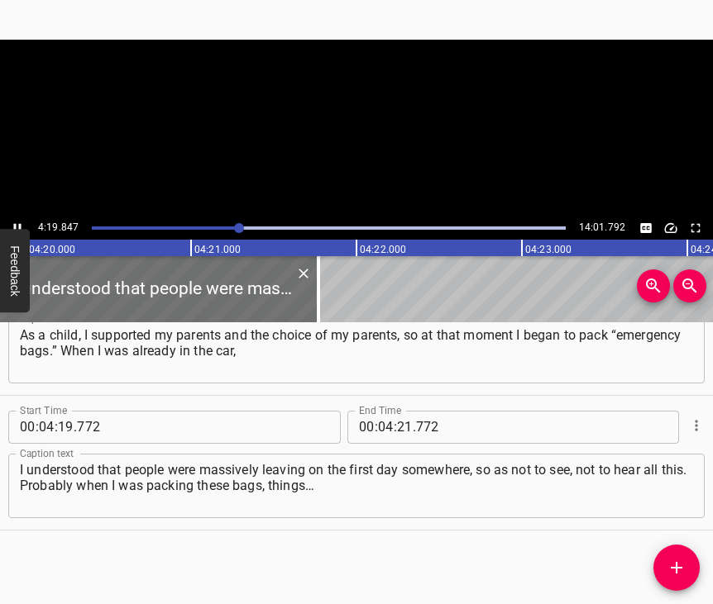
scroll to position [0, 42971]
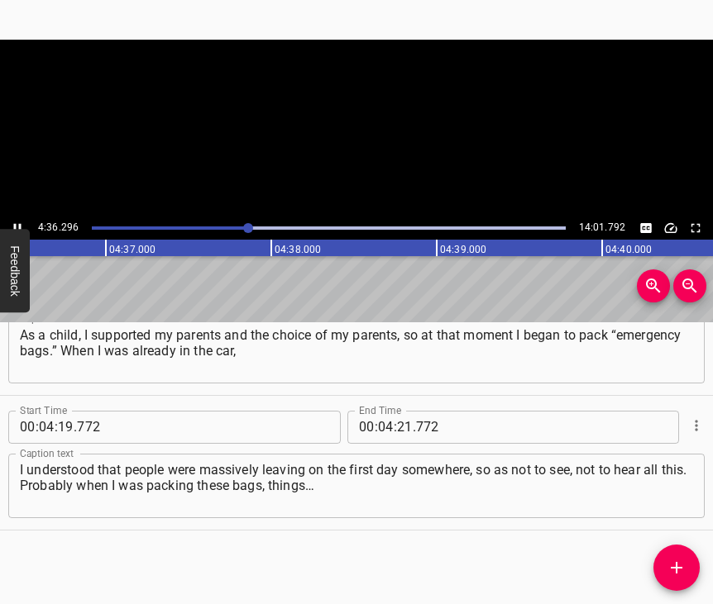
click at [12, 223] on icon "Play/Pause" at bounding box center [17, 228] width 15 height 15
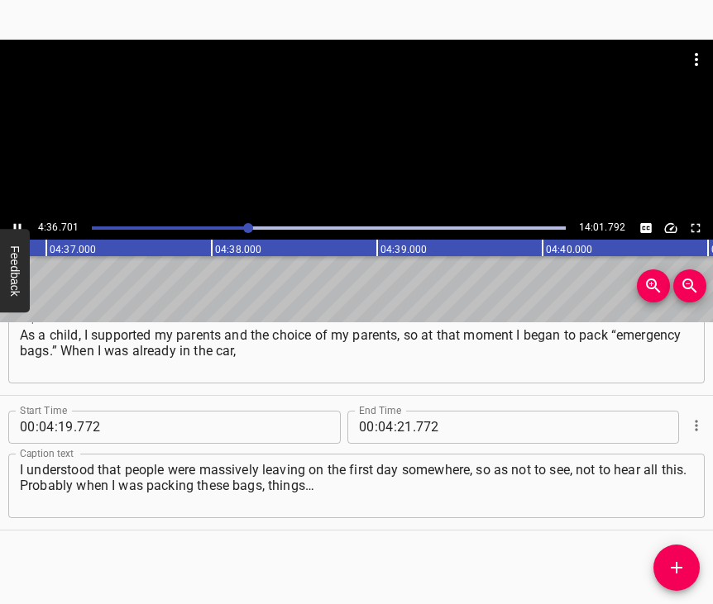
click at [12, 223] on icon "Play/Pause" at bounding box center [17, 228] width 15 height 15
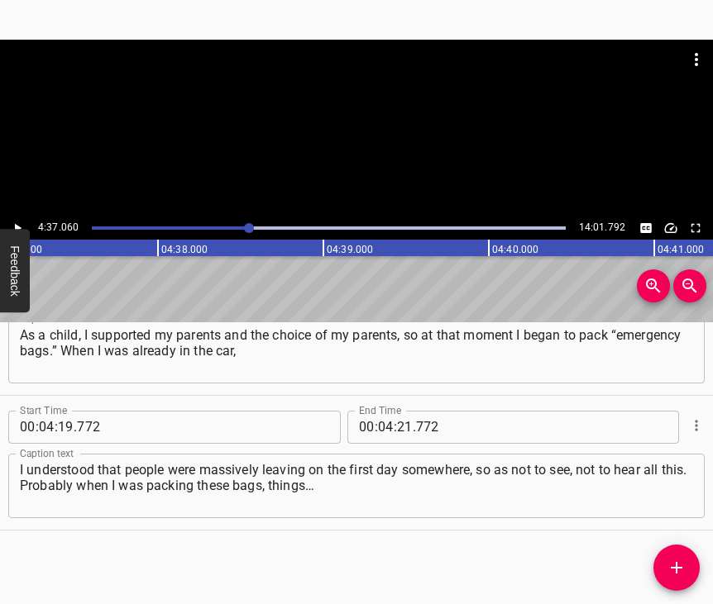
scroll to position [0, 45816]
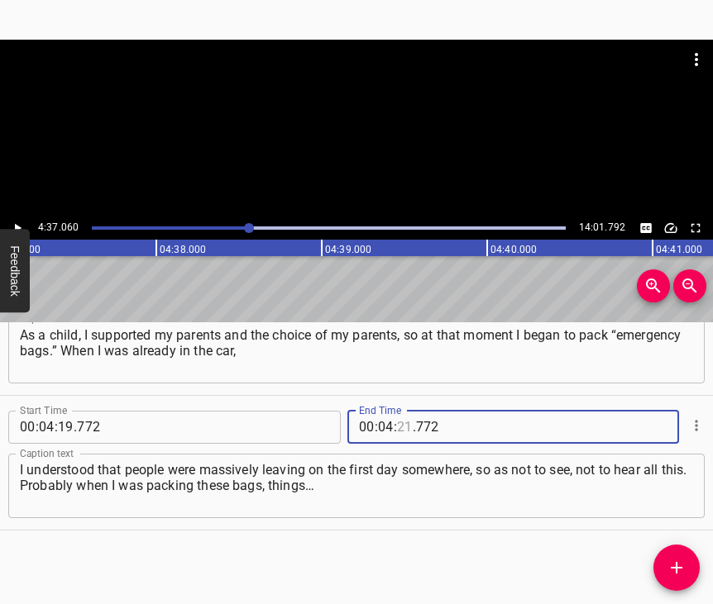
click at [403, 411] on input "number" at bounding box center [405, 427] width 16 height 33
type input "37"
type input "060"
click at [677, 571] on icon "Add Cue" at bounding box center [677, 568] width 12 height 12
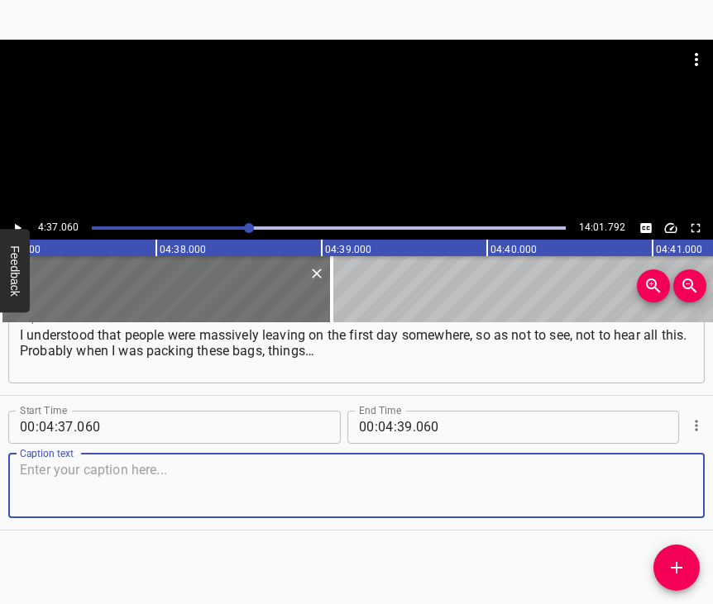
scroll to position [2475, 0]
drag, startPoint x: 642, startPoint y: 475, endPoint x: 702, endPoint y: 466, distance: 60.2
click at [644, 474] on textarea at bounding box center [356, 485] width 673 height 47
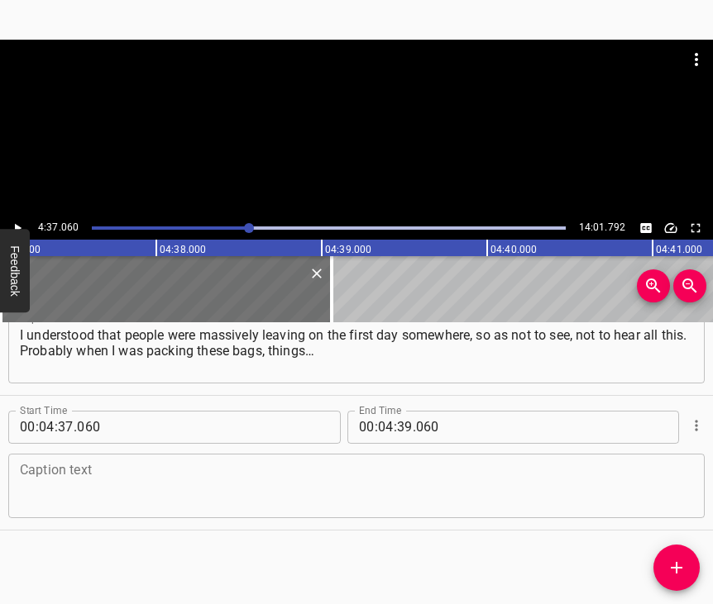
click at [242, 462] on textarea at bounding box center [356, 485] width 673 height 47
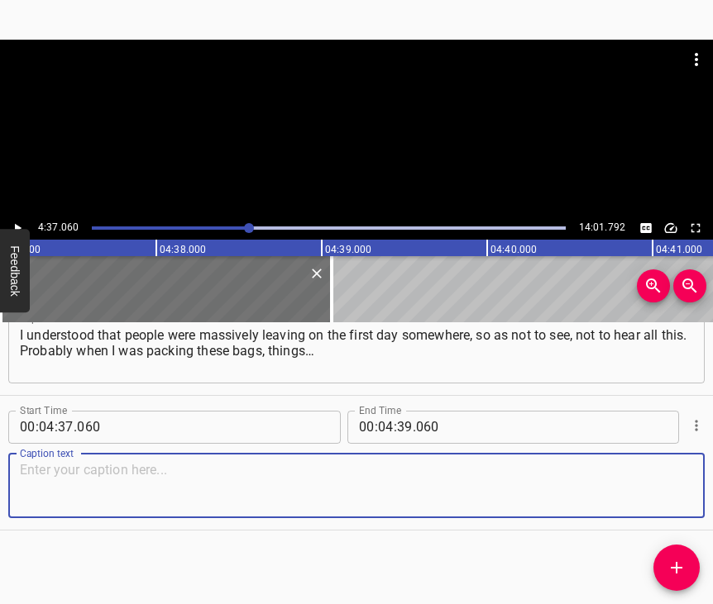
paste textarea "For example, my mother took all the documents, all the things, because we did n…"
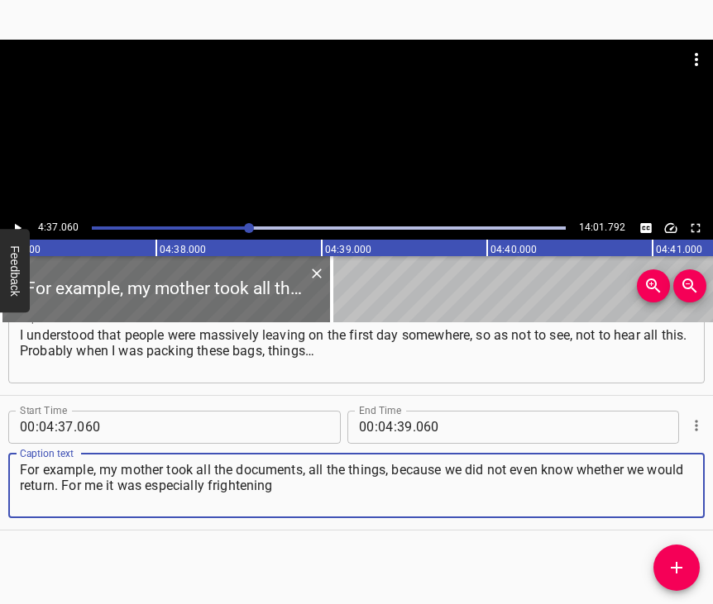
type textarea "For example, my mother took all the documents, all the things, because we did n…"
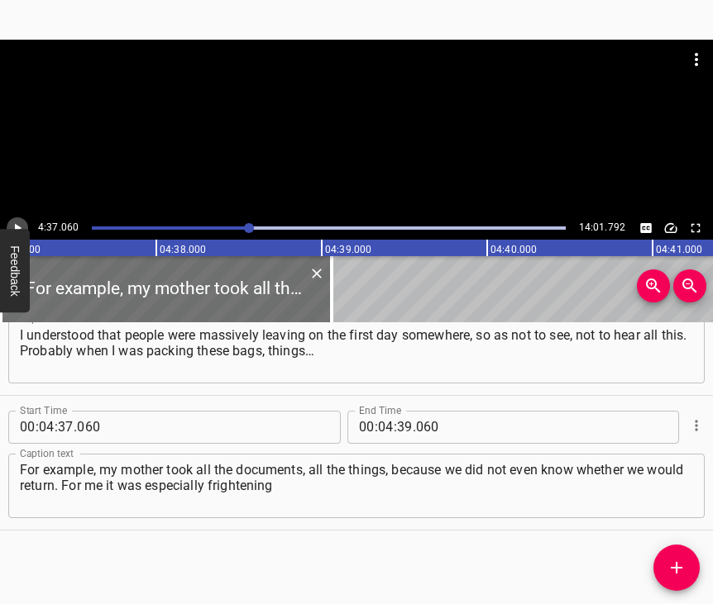
click at [25, 226] on button "Play/Pause" at bounding box center [17, 227] width 21 height 21
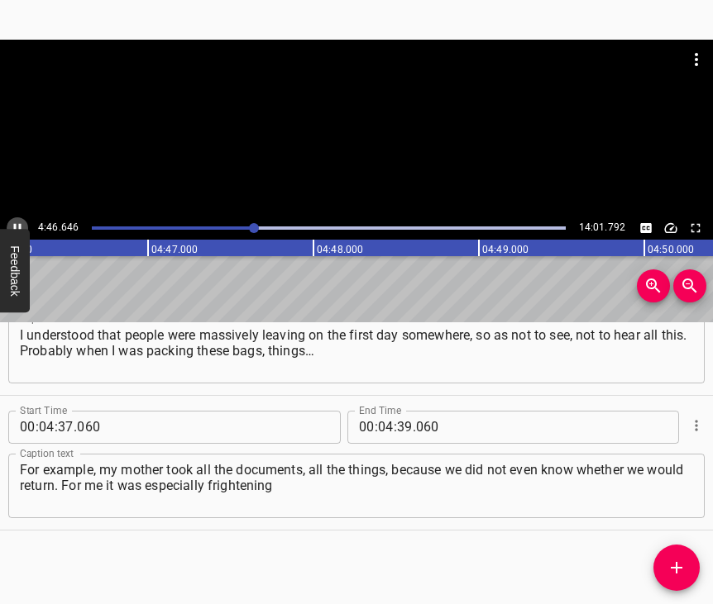
click at [17, 224] on icon "Play/Pause" at bounding box center [17, 228] width 15 height 15
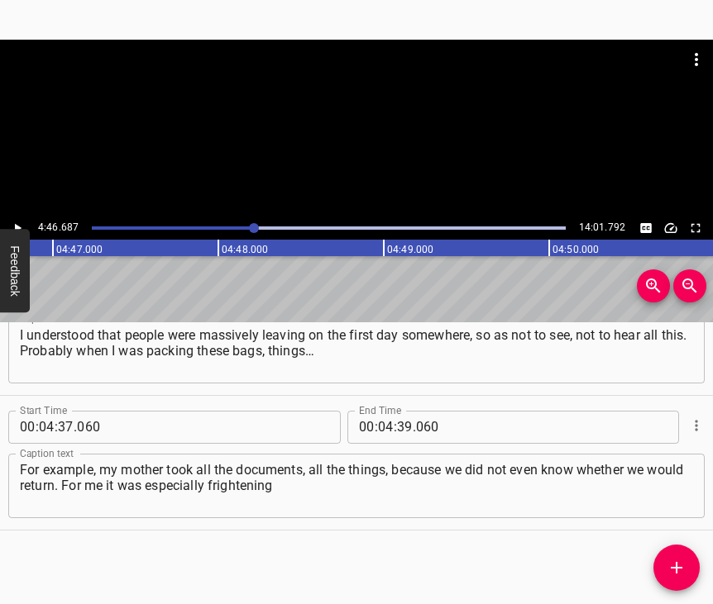
scroll to position [0, 47409]
click at [397, 411] on input "number" at bounding box center [405, 427] width 16 height 33
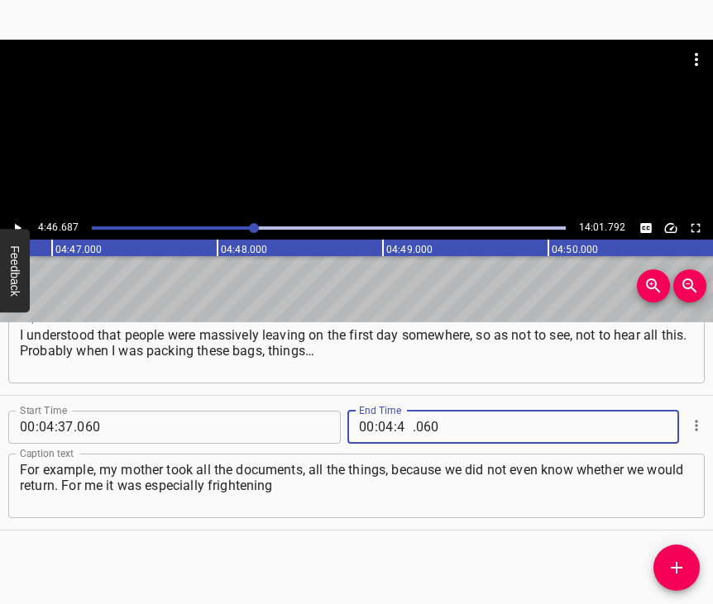
type input "46"
type input "687"
click at [685, 566] on icon "Add Cue" at bounding box center [676, 568] width 20 height 20
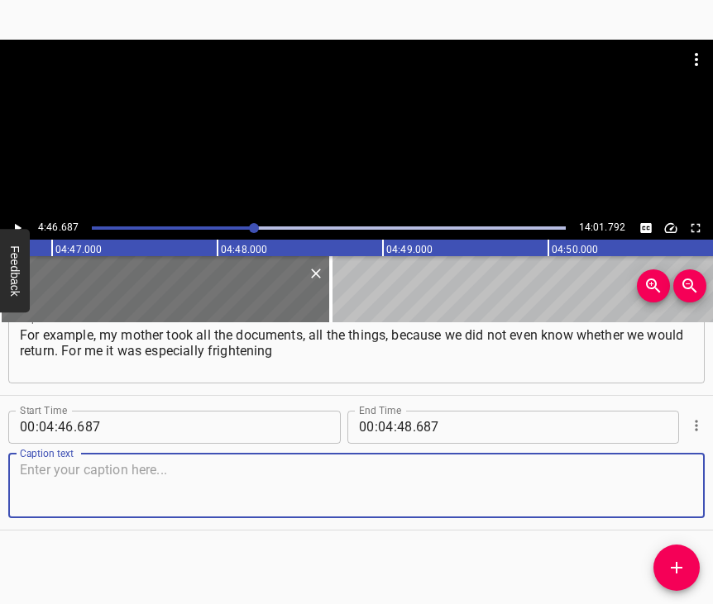
scroll to position [2624, 0]
drag, startPoint x: 658, startPoint y: 483, endPoint x: 666, endPoint y: 475, distance: 10.5
click at [659, 481] on textarea at bounding box center [356, 485] width 673 height 47
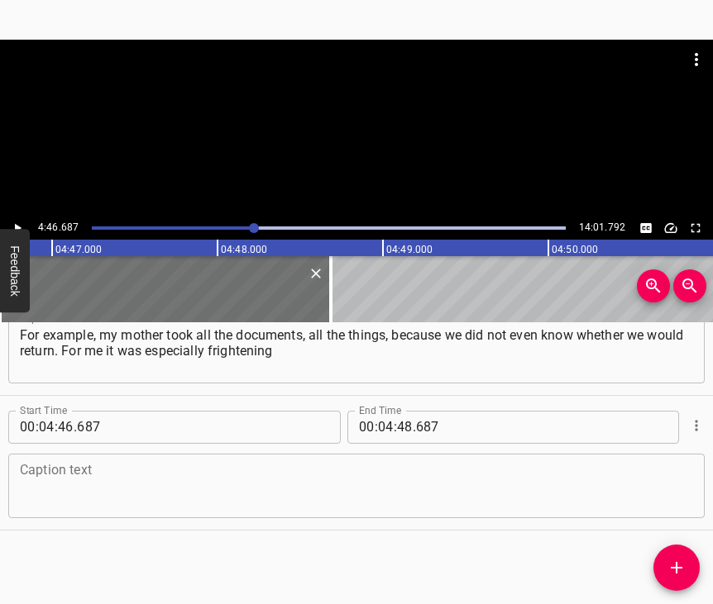
click at [62, 482] on textarea at bounding box center [356, 485] width 673 height 47
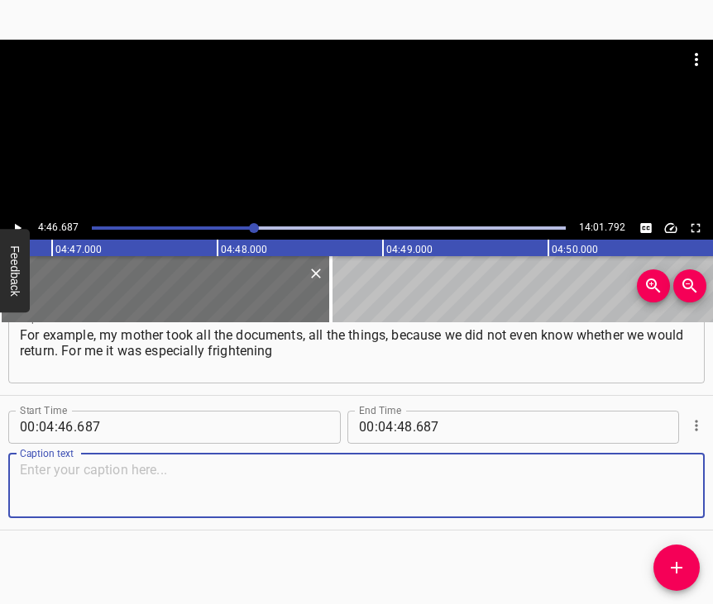
paste textarea "when I understood that my grandmother, grandfather were staying, and I would go…"
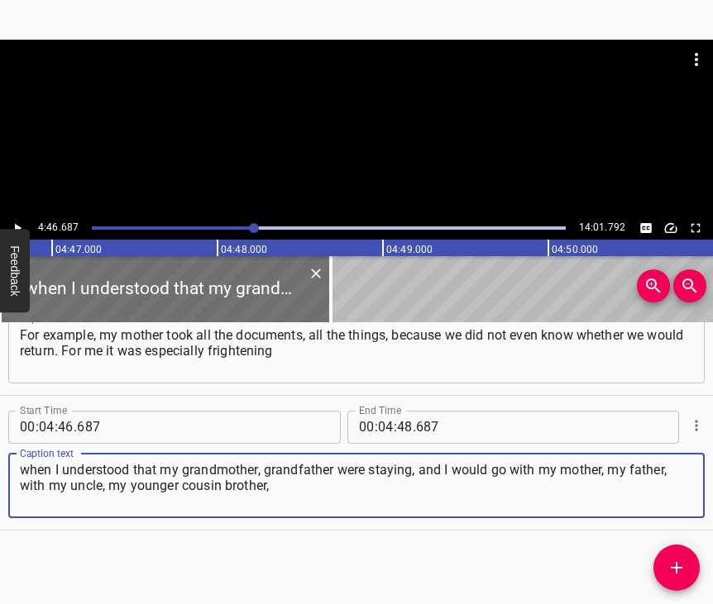
type textarea "when I understood that my grandmother, grandfather were staying, and I would go…"
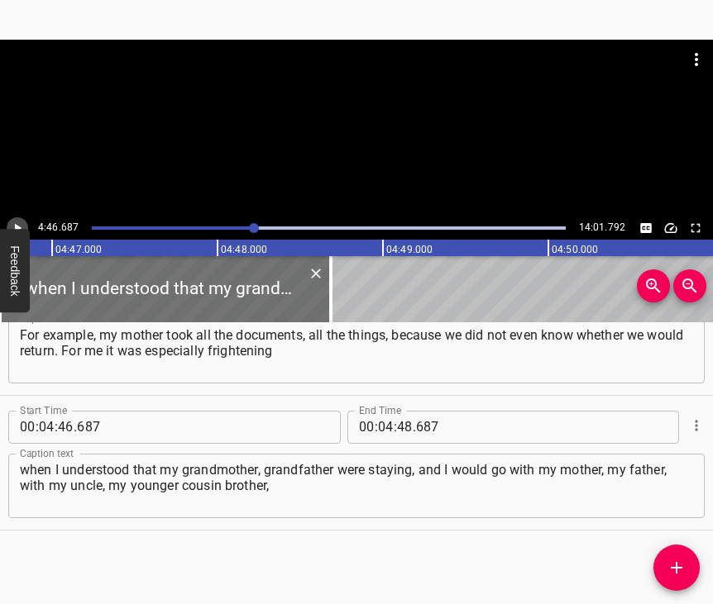
click at [21, 223] on icon "Play/Pause" at bounding box center [17, 228] width 15 height 15
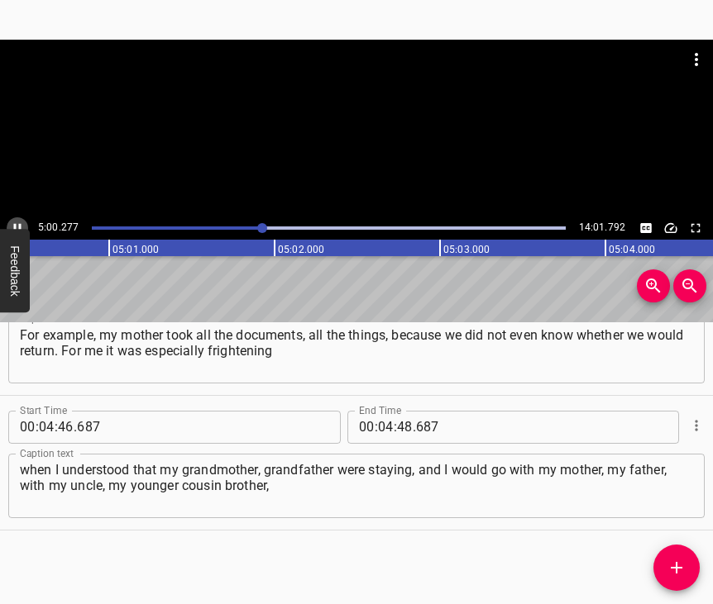
click at [17, 226] on icon "Play/Pause" at bounding box center [17, 228] width 15 height 15
click at [19, 225] on icon "Play/Pause" at bounding box center [17, 228] width 15 height 15
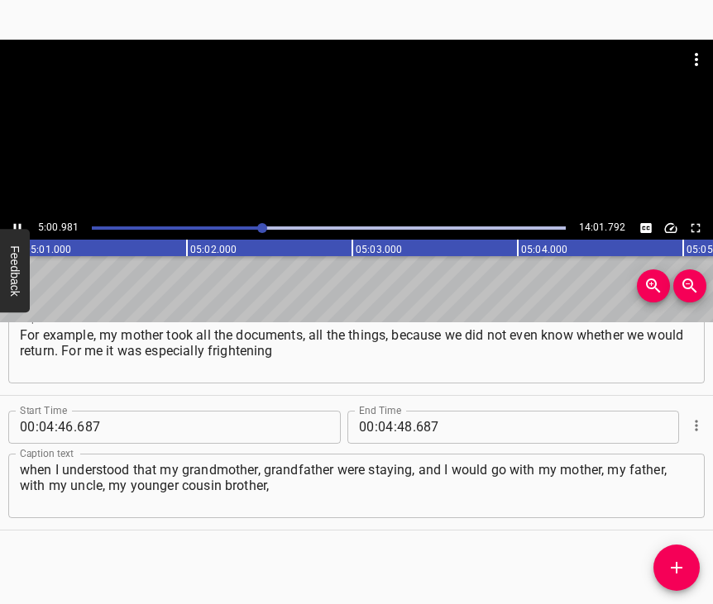
click at [20, 224] on icon "Play/Pause" at bounding box center [17, 227] width 7 height 9
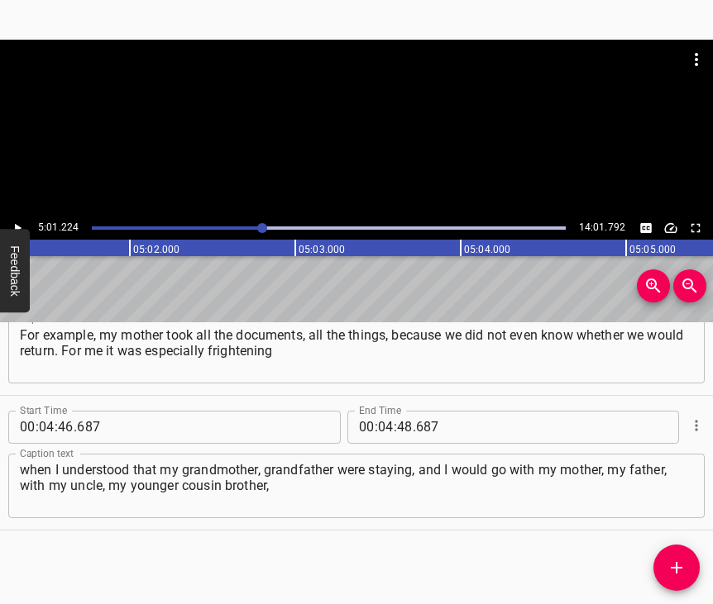
scroll to position [0, 49812]
click at [381, 411] on input "number" at bounding box center [386, 427] width 16 height 33
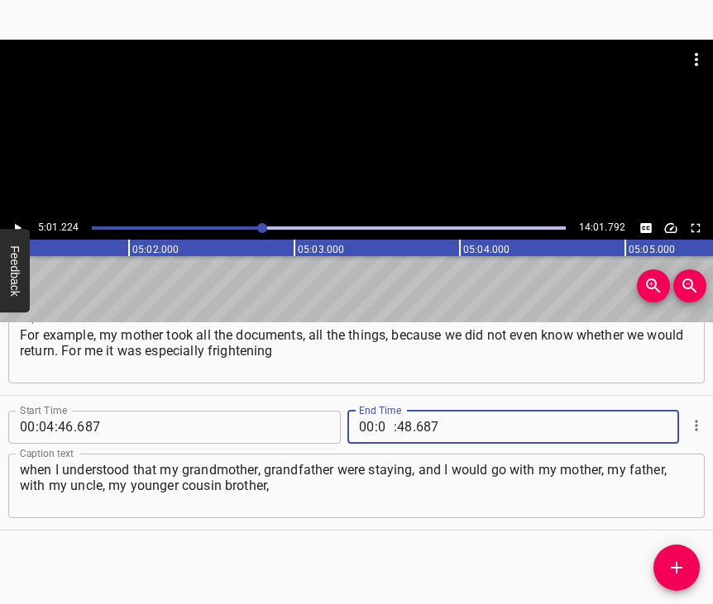
type input "05"
type input "01"
type input "224"
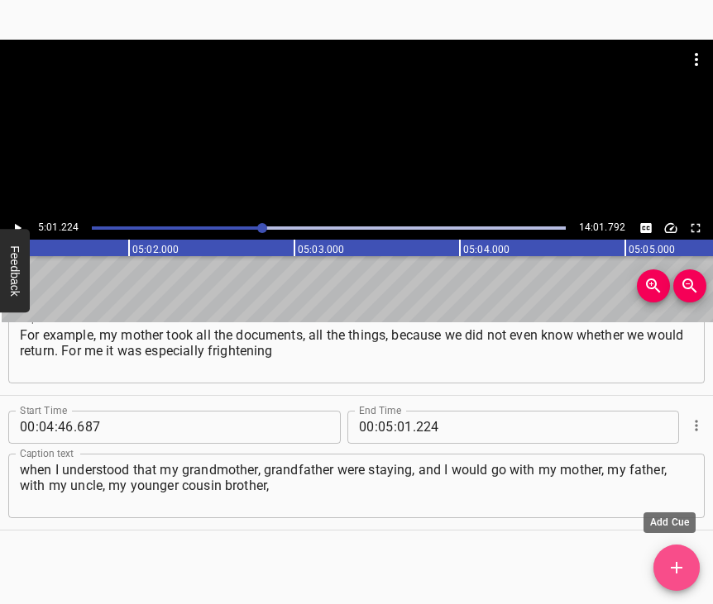
click at [679, 556] on button "Add Cue" at bounding box center [676, 568] width 46 height 46
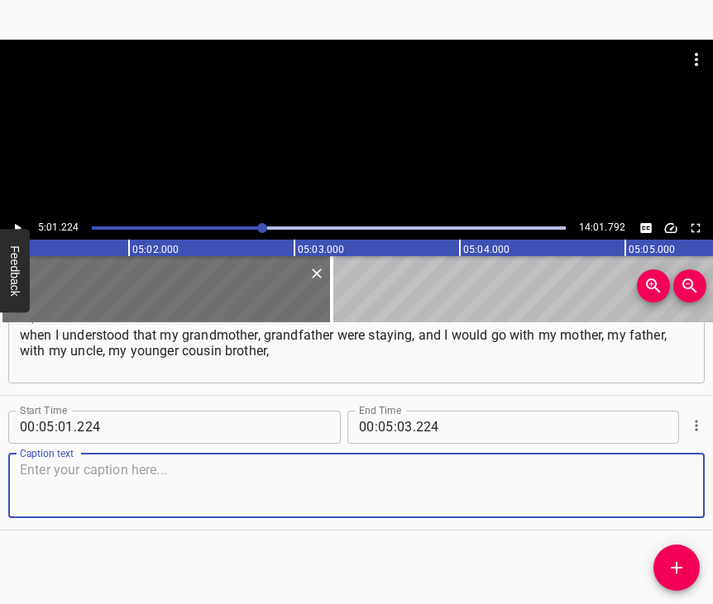
scroll to position [2772, 0]
drag, startPoint x: 661, startPoint y: 490, endPoint x: 680, endPoint y: 480, distance: 21.8
click at [666, 488] on textarea at bounding box center [356, 485] width 673 height 47
click at [73, 462] on textarea at bounding box center [356, 485] width 673 height 47
paste textarea "I did not know whether we would return at all. Then I began to realize the shar…"
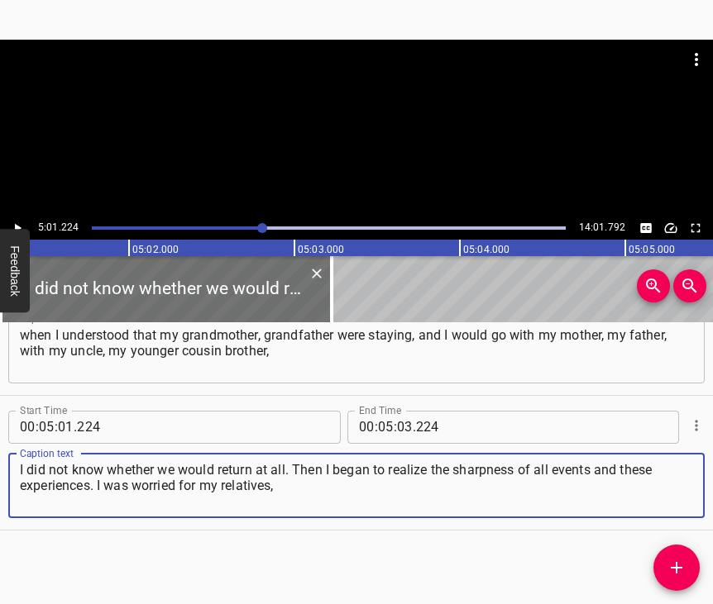
type textarea "I did not know whether we would return at all. Then I began to realize the shar…"
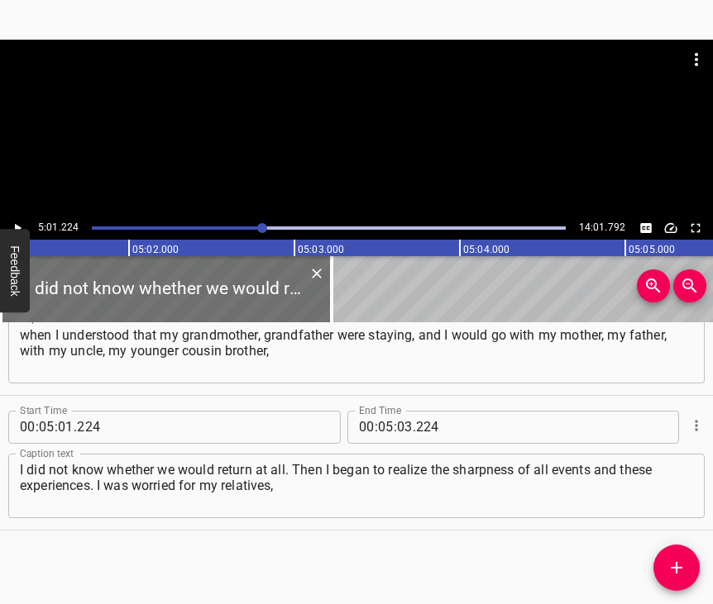
click at [23, 223] on icon "Play/Pause" at bounding box center [17, 228] width 15 height 15
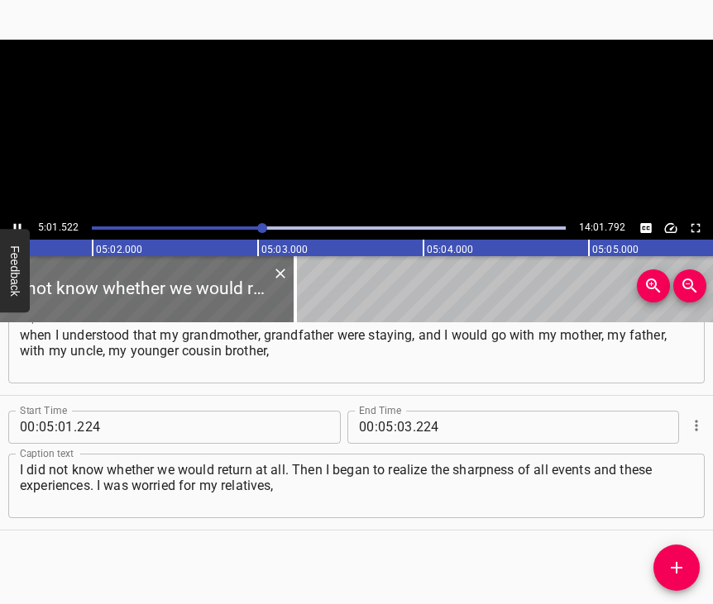
scroll to position [0, 49857]
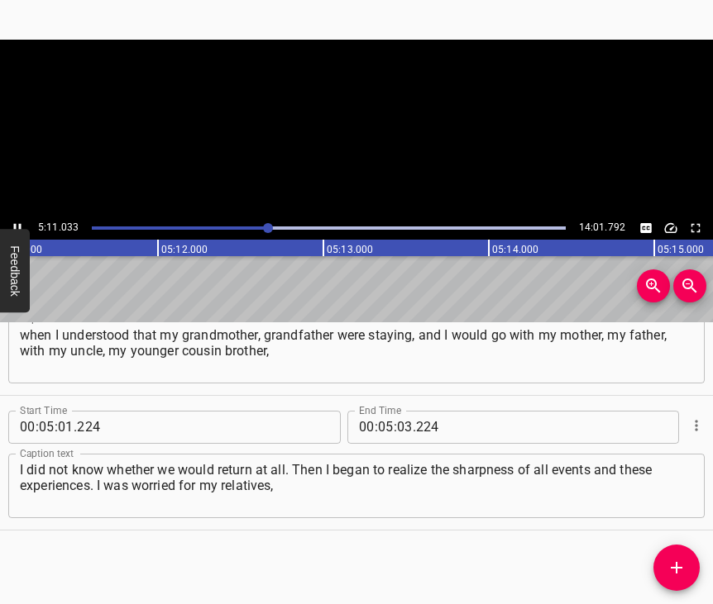
click at [14, 222] on icon "Play/Pause" at bounding box center [17, 228] width 15 height 15
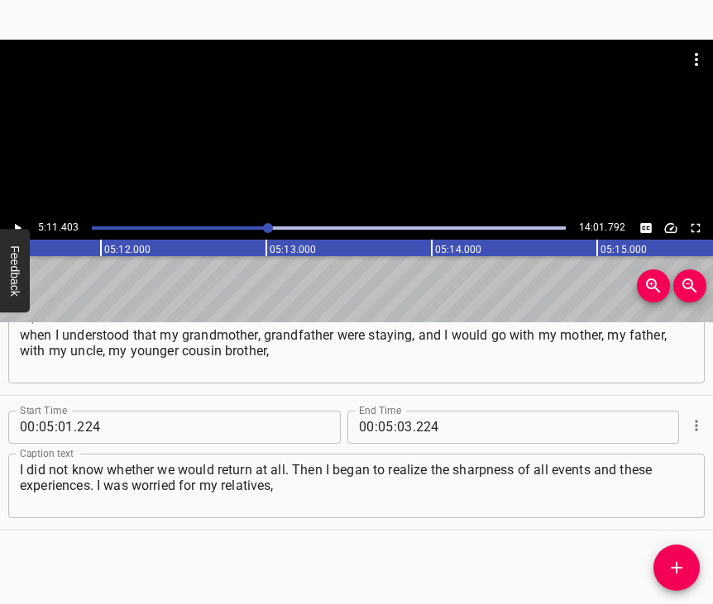
scroll to position [0, 51496]
click at [400, 411] on input "number" at bounding box center [405, 427] width 16 height 33
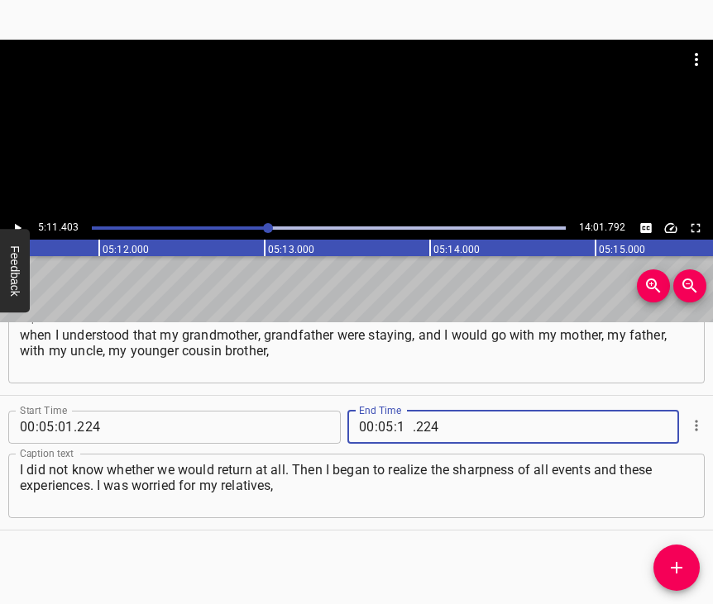
type input "11"
type input "403"
click at [675, 569] on icon "Add Cue" at bounding box center [677, 568] width 12 height 12
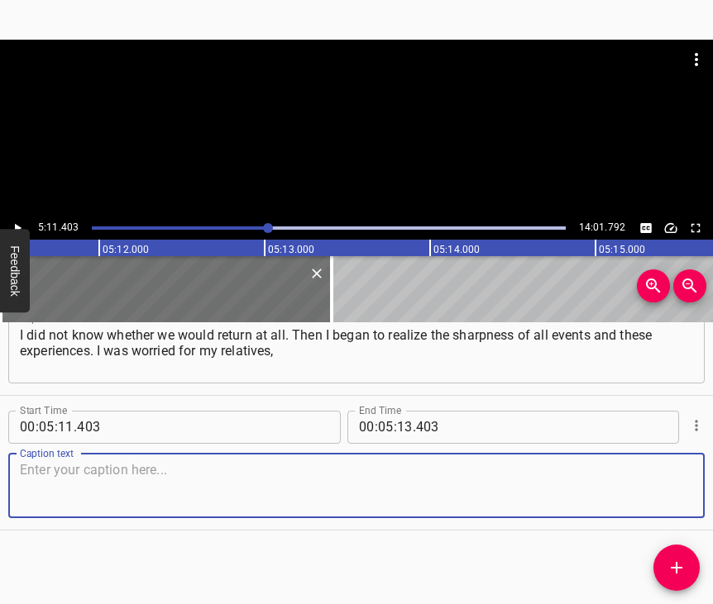
scroll to position [2921, 0]
click at [640, 473] on textarea at bounding box center [356, 485] width 673 height 47
click at [86, 462] on textarea at bounding box center [356, 485] width 673 height 47
paste textarea "because first of all there was an unstable emotional state. We began to leave a…"
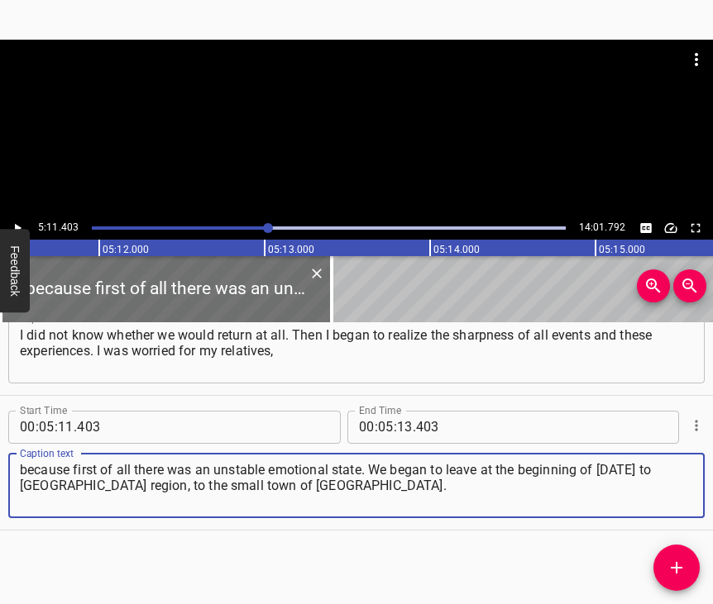
type textarea "because first of all there was an unstable emotional state. We began to leave a…"
click at [16, 229] on icon "Play/Pause" at bounding box center [18, 227] width 7 height 9
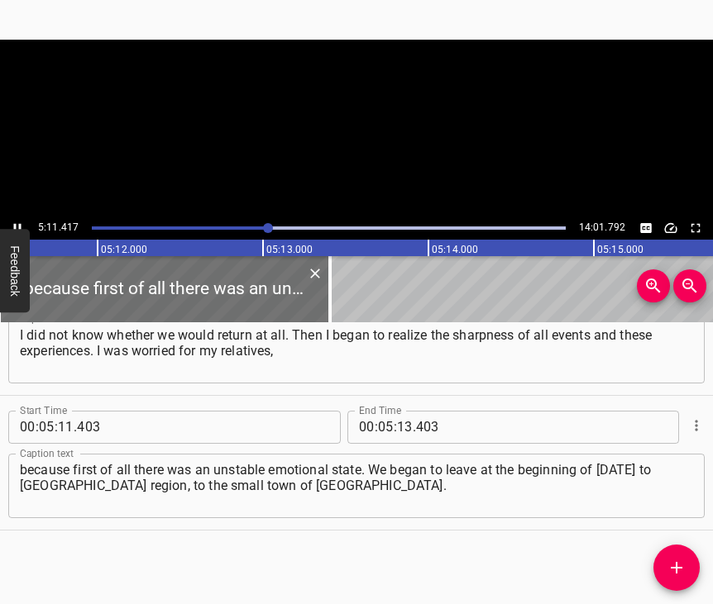
scroll to position [0, 51498]
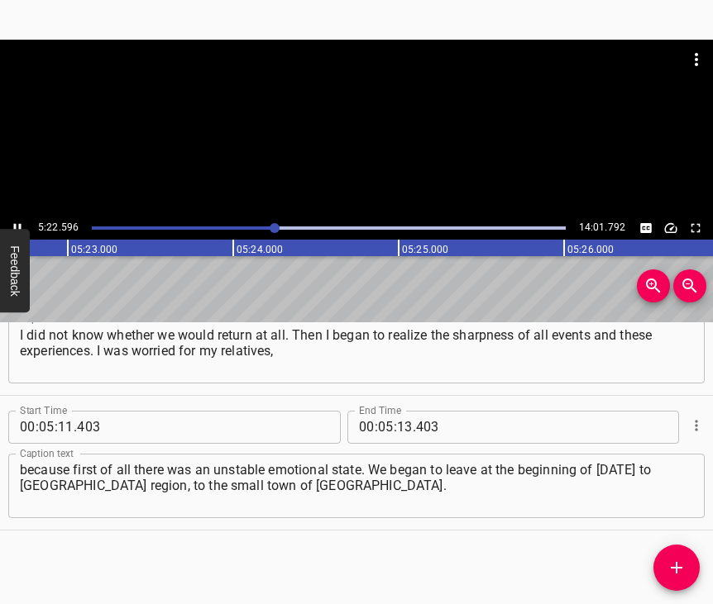
click at [17, 224] on icon "Play/Pause" at bounding box center [17, 228] width 15 height 15
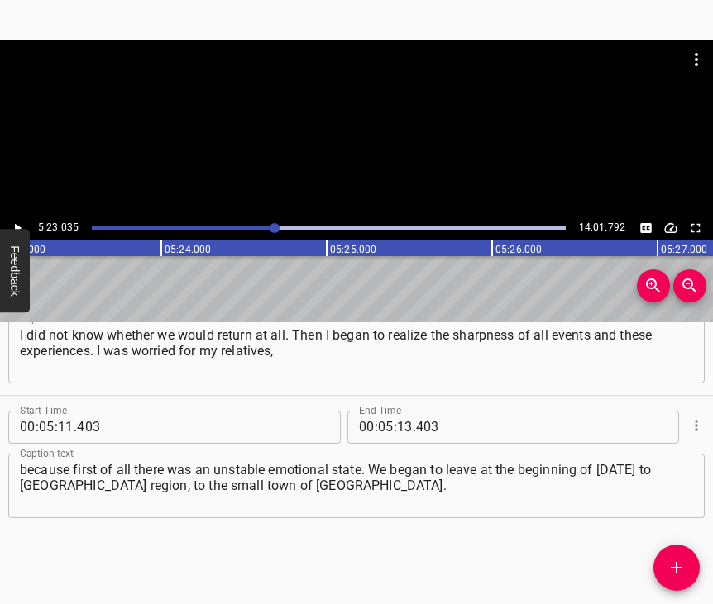
scroll to position [0, 53419]
click at [401, 411] on input "number" at bounding box center [405, 427] width 16 height 33
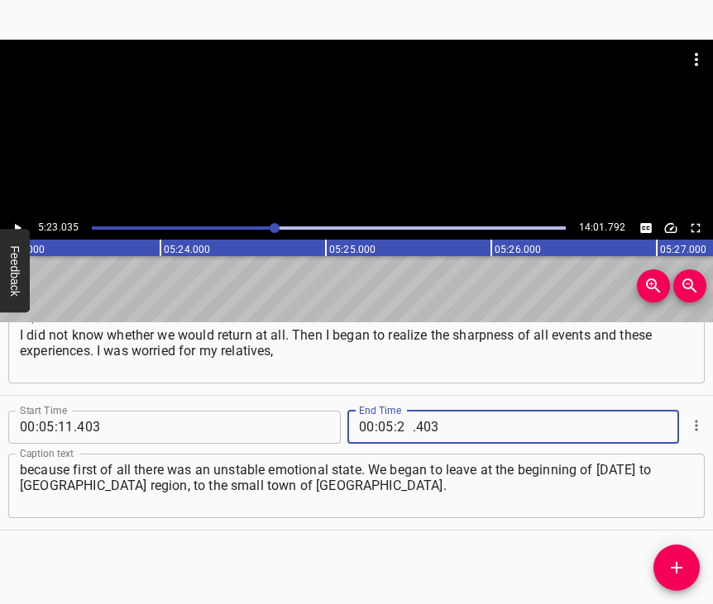
type input "23"
type input "035"
click at [680, 566] on icon "Add Cue" at bounding box center [676, 568] width 20 height 20
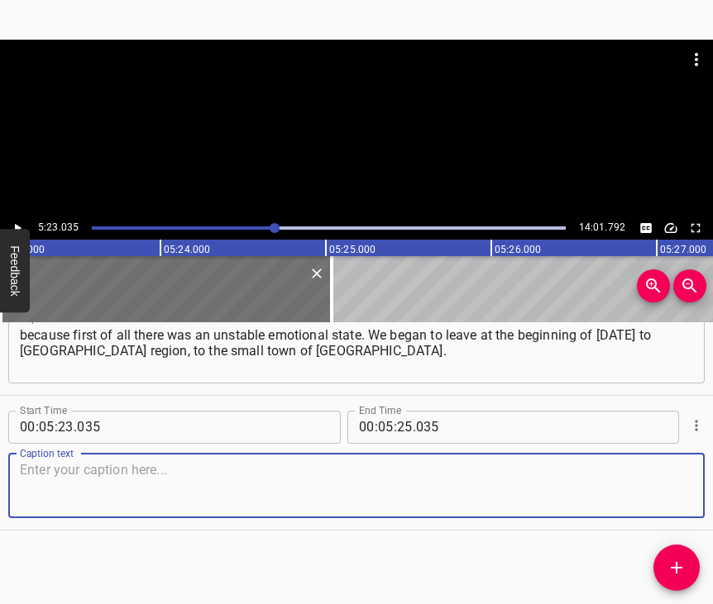
scroll to position [3070, 0]
drag, startPoint x: 658, startPoint y: 492, endPoint x: 705, endPoint y: 462, distance: 55.7
click at [660, 488] on textarea at bounding box center [356, 485] width 673 height 47
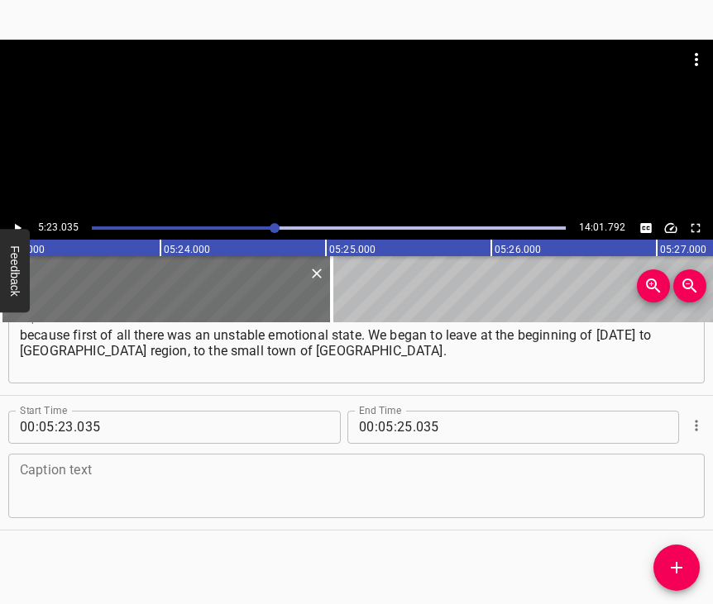
click at [141, 482] on textarea at bounding box center [356, 485] width 673 height 47
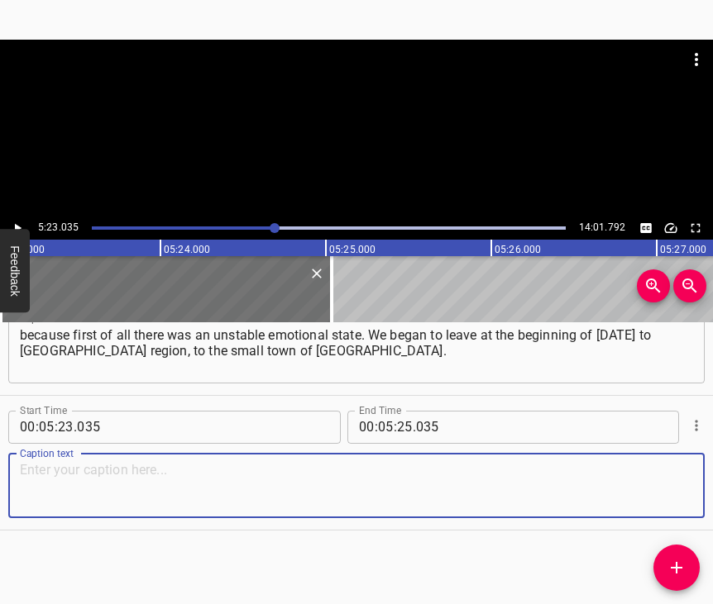
paste textarea "A very nice little town. I can send greetings to the whole [GEOGRAPHIC_DATA] co…"
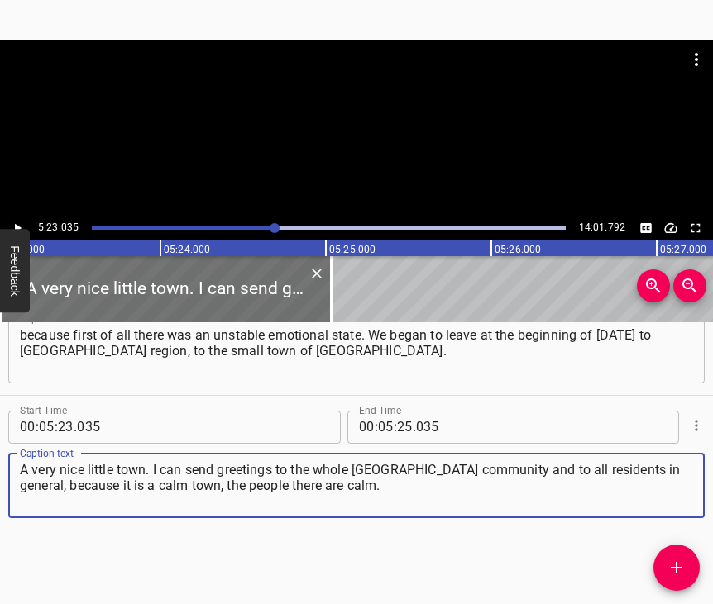
type textarea "A very nice little town. I can send greetings to the whole [GEOGRAPHIC_DATA] co…"
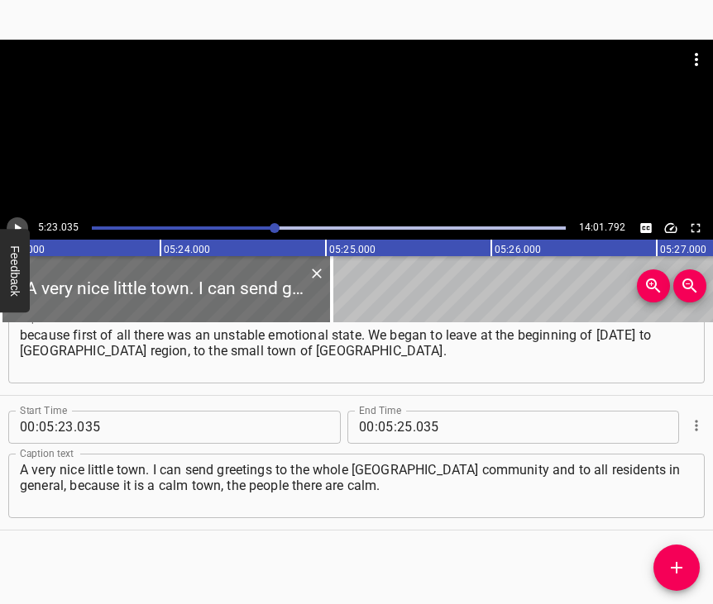
click at [16, 222] on icon "Play/Pause" at bounding box center [17, 228] width 15 height 15
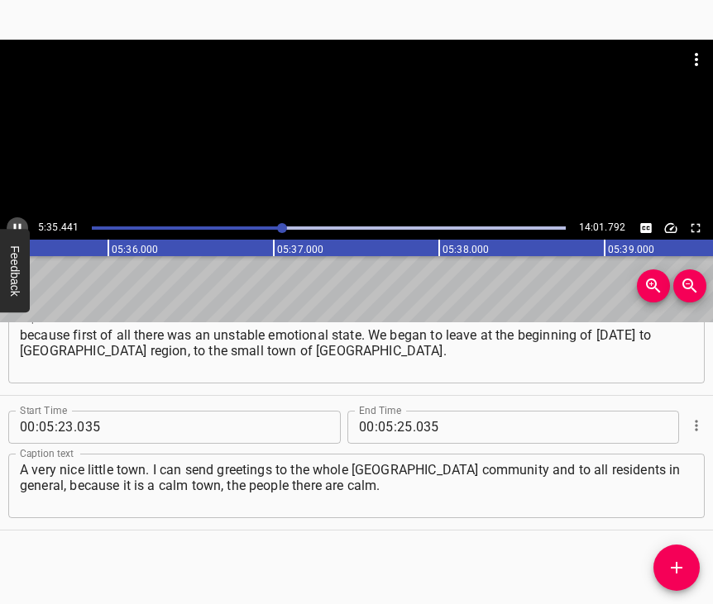
click at [18, 223] on icon "Play/Pause" at bounding box center [17, 228] width 15 height 15
click at [399, 411] on input "number" at bounding box center [405, 427] width 16 height 33
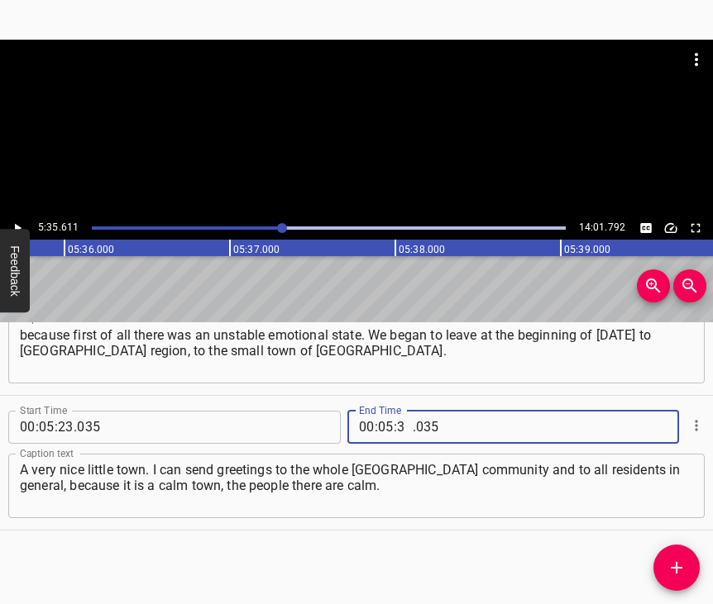
type input "35"
type input "611"
click at [674, 572] on icon "Add Cue" at bounding box center [676, 568] width 20 height 20
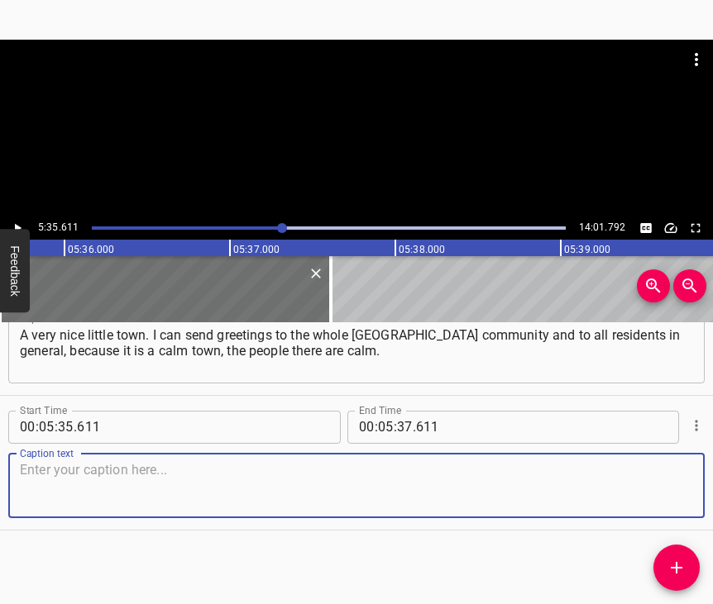
scroll to position [3219, 0]
drag, startPoint x: 665, startPoint y: 481, endPoint x: 711, endPoint y: 453, distance: 54.2
click at [666, 479] on textarea at bounding box center [356, 485] width 673 height 47
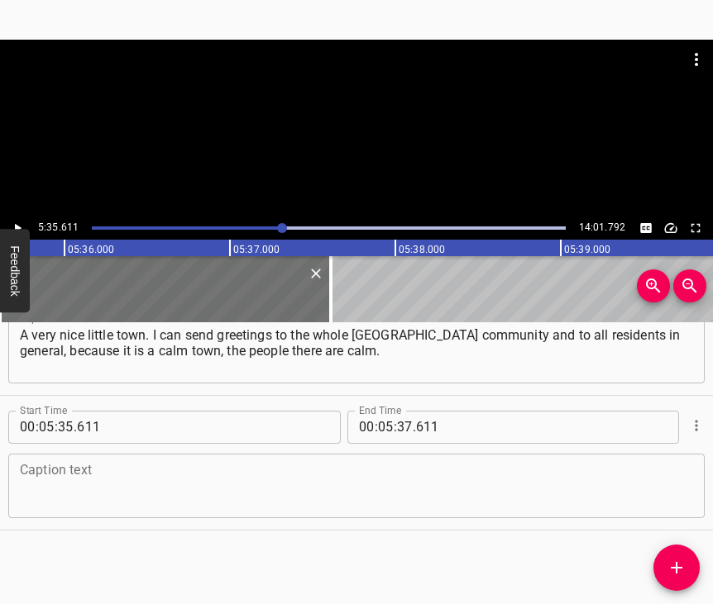
click at [73, 480] on textarea at bounding box center [356, 485] width 673 height 47
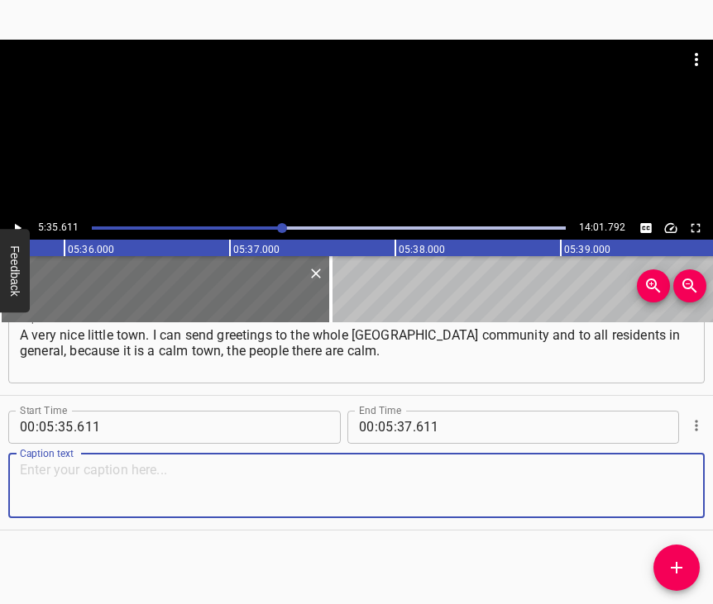
paste textarea "Always, when I come to [GEOGRAPHIC_DATA], I have a feeling: thank God, that alt…"
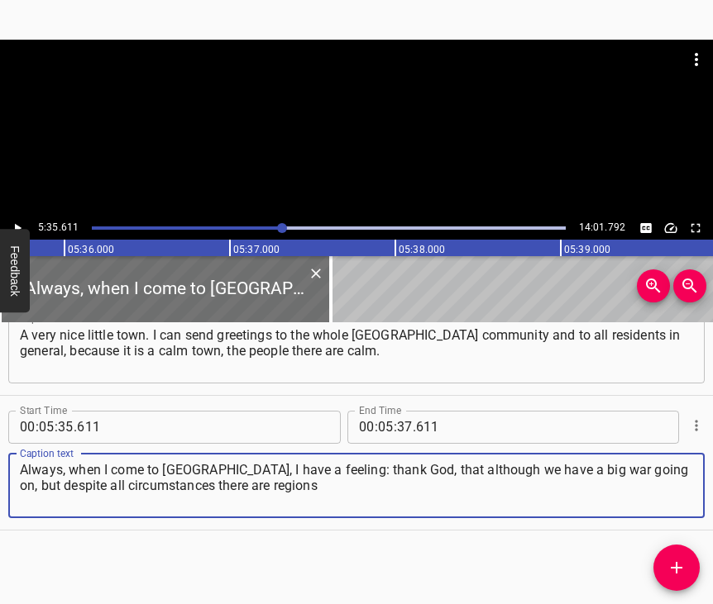
type textarea "Always, when I come to [GEOGRAPHIC_DATA], I have a feeling: thank God, that alt…"
click at [16, 227] on icon "Play/Pause" at bounding box center [18, 227] width 7 height 9
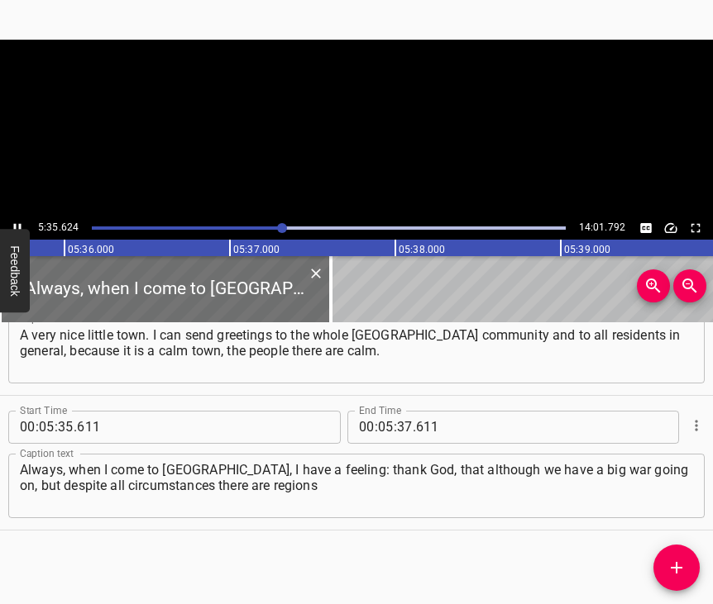
scroll to position [0, 55500]
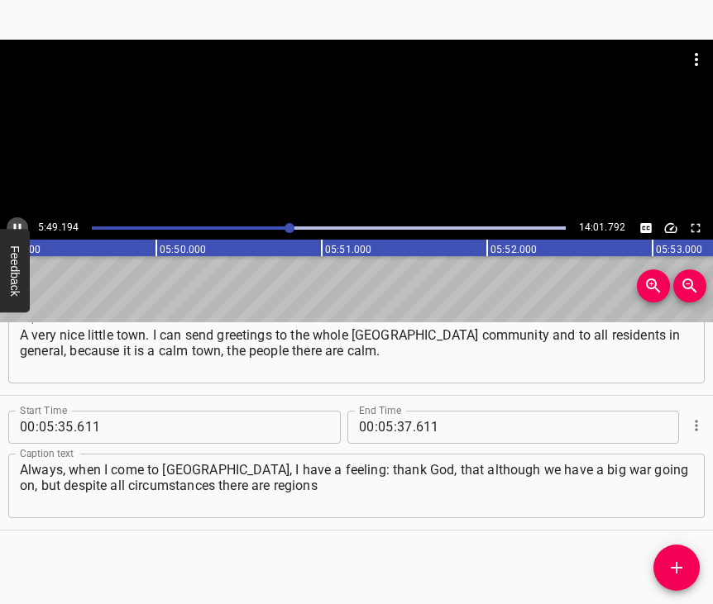
click at [17, 222] on icon "Play/Pause" at bounding box center [17, 228] width 15 height 15
click at [400, 412] on input "number" at bounding box center [405, 427] width 16 height 33
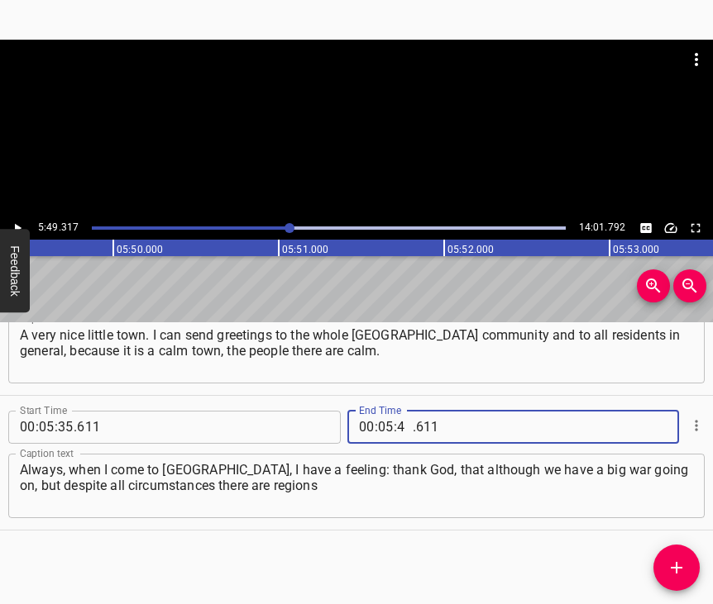
type input "49"
type input "317"
click at [680, 569] on icon "Add Cue" at bounding box center [677, 568] width 12 height 12
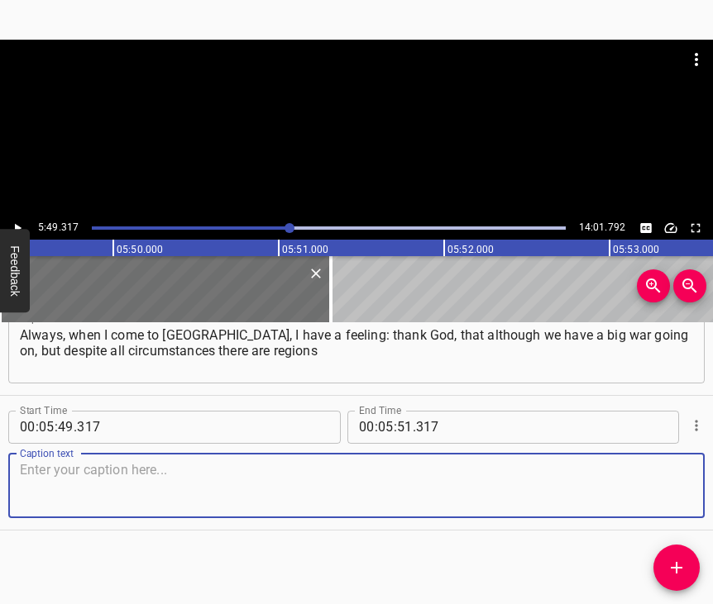
scroll to position [3368, 0]
drag, startPoint x: 654, startPoint y: 501, endPoint x: 711, endPoint y: 473, distance: 63.6
click at [666, 493] on textarea at bounding box center [356, 485] width 673 height 47
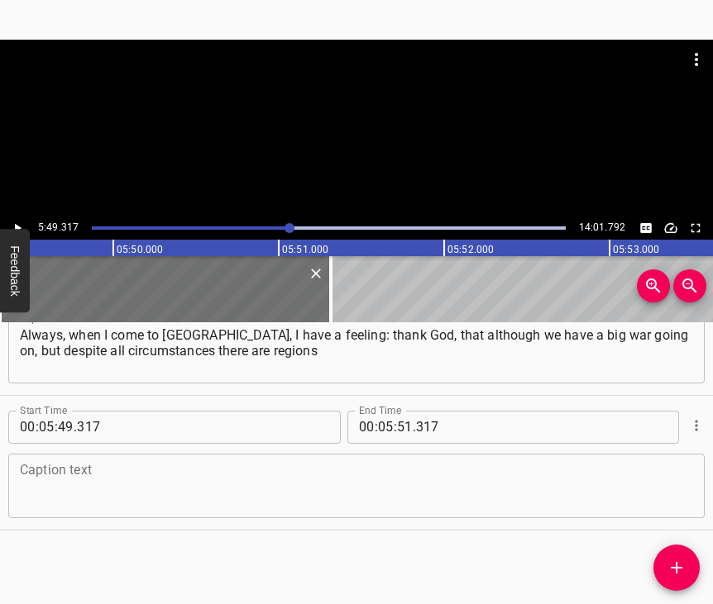
click at [205, 475] on textarea at bounding box center [356, 485] width 673 height 47
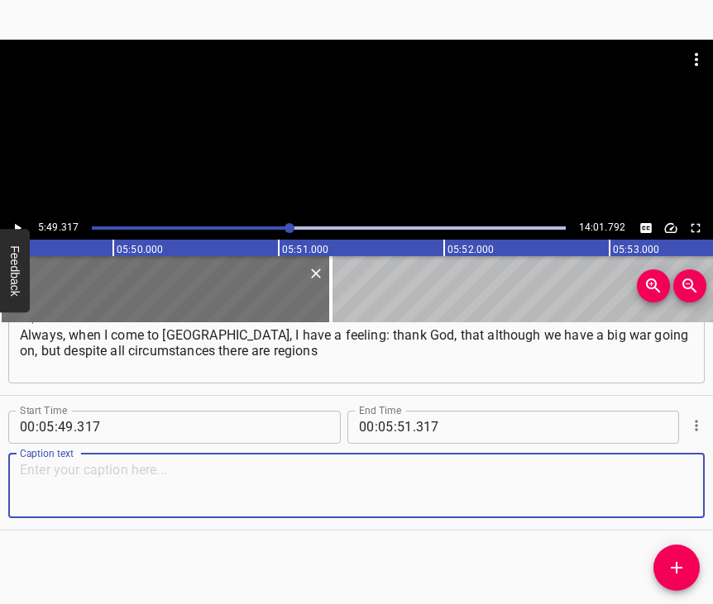
paste textarea "where one can rest emotionally, where one can readjust and not check each time …"
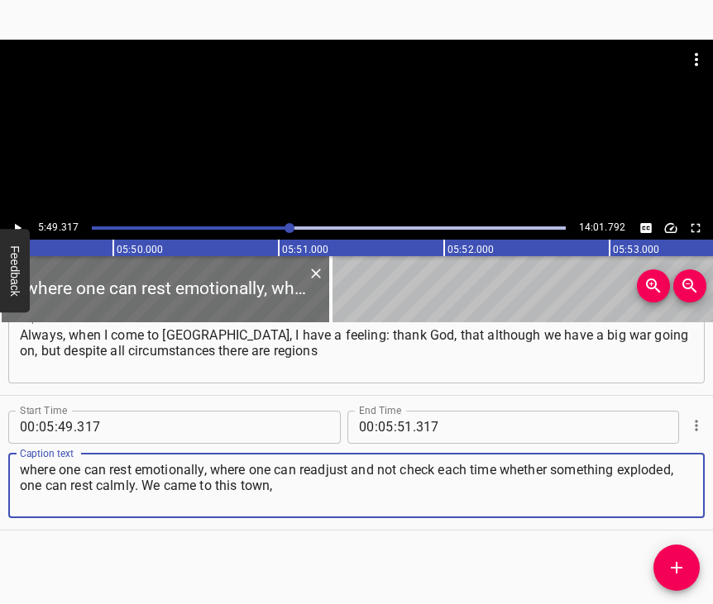
type textarea "where one can rest emotionally, where one can readjust and not check each time …"
click at [18, 225] on icon "Play/Pause" at bounding box center [17, 228] width 15 height 15
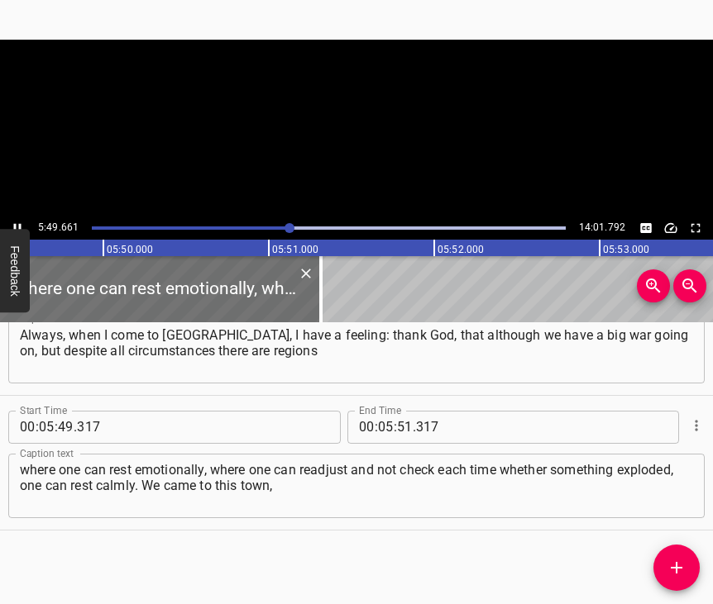
scroll to position [0, 57806]
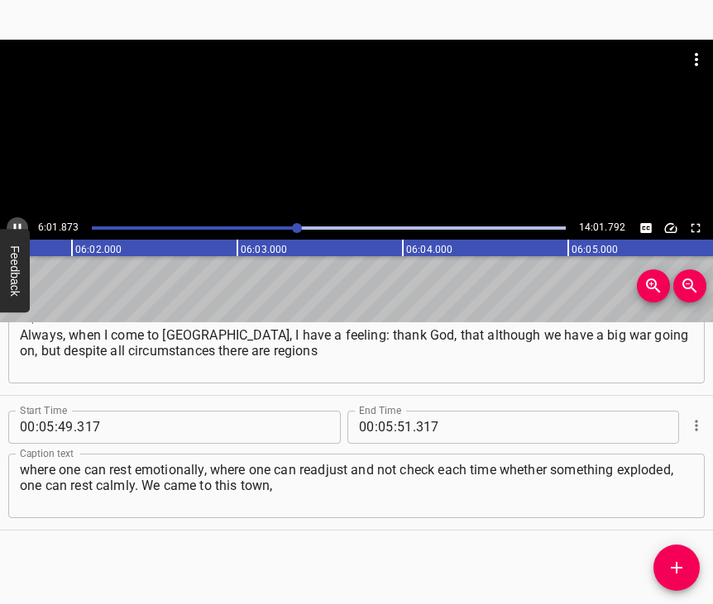
click at [12, 224] on icon "Play/Pause" at bounding box center [17, 228] width 15 height 15
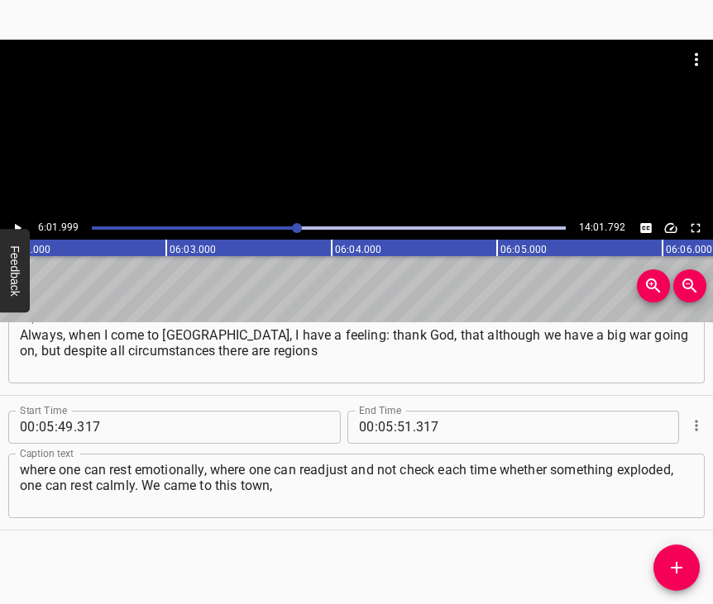
click at [14, 213] on div at bounding box center [356, 128] width 713 height 177
click at [17, 231] on icon "Play/Pause" at bounding box center [17, 228] width 15 height 15
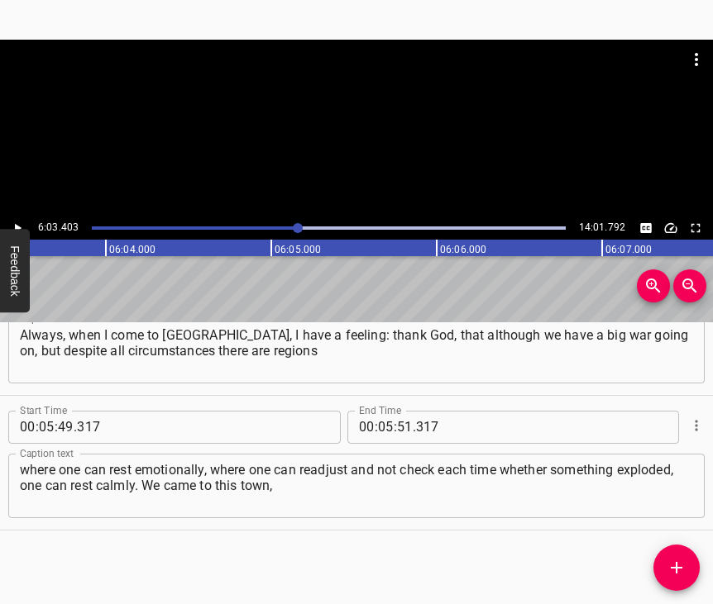
scroll to position [0, 60095]
click at [381, 411] on input "number" at bounding box center [386, 427] width 16 height 33
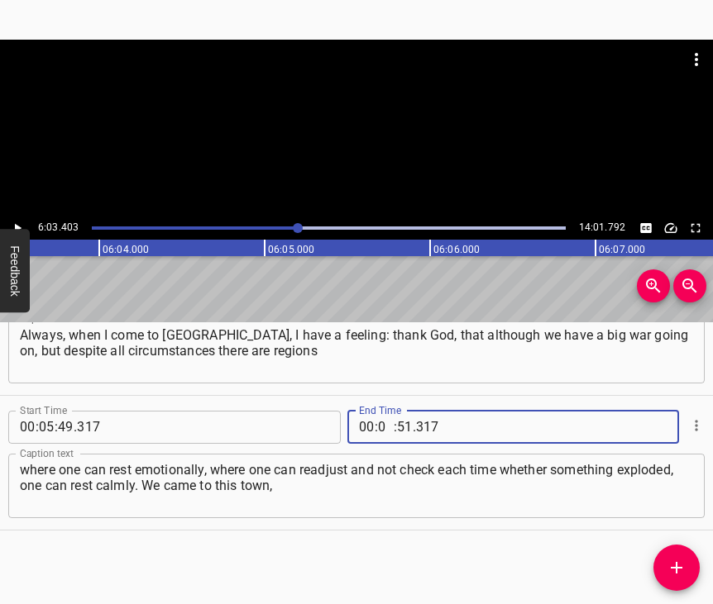
type input "06"
type input "03"
type input "403"
click at [684, 571] on icon "Add Cue" at bounding box center [676, 568] width 20 height 20
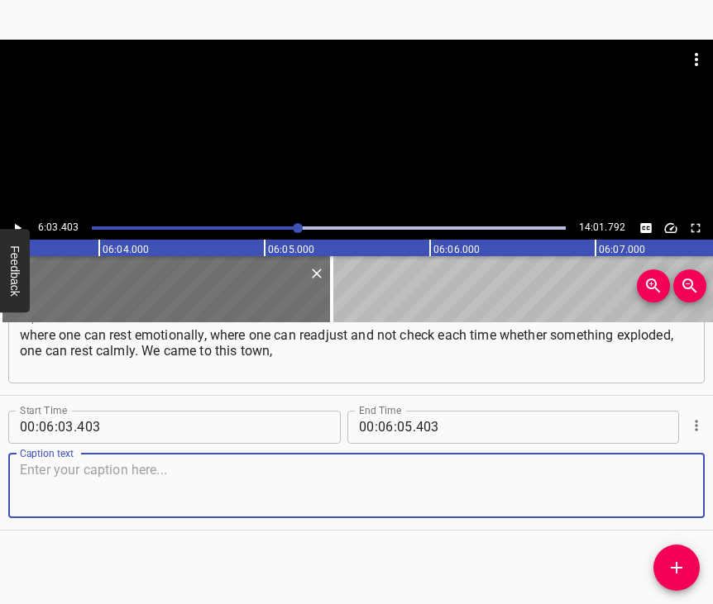
scroll to position [3517, 0]
click at [660, 496] on textarea at bounding box center [356, 485] width 673 height 47
click at [306, 467] on textarea at bounding box center [356, 485] width 673 height 47
paste textarea "we were accepted into a house. In my mother’s company there is a colleague who …"
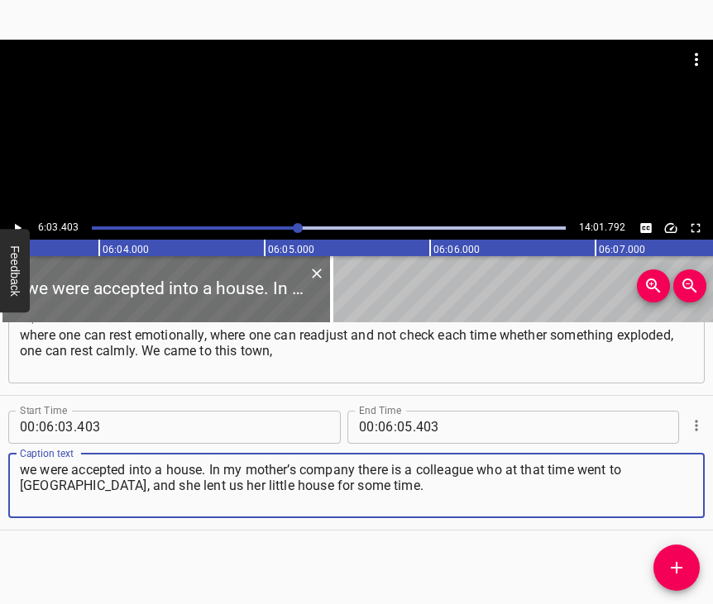
type textarea "we were accepted into a house. In my mother’s company there is a colleague who …"
click at [17, 228] on icon "Play/Pause" at bounding box center [18, 227] width 7 height 9
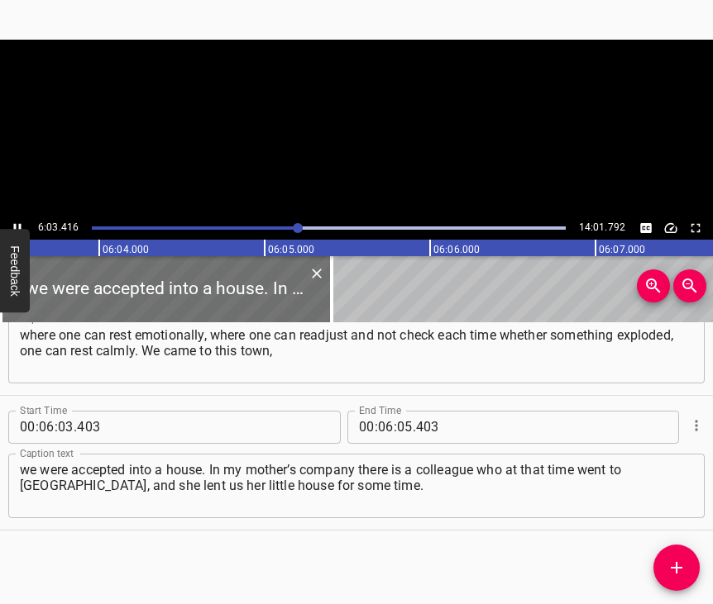
scroll to position [0, 60096]
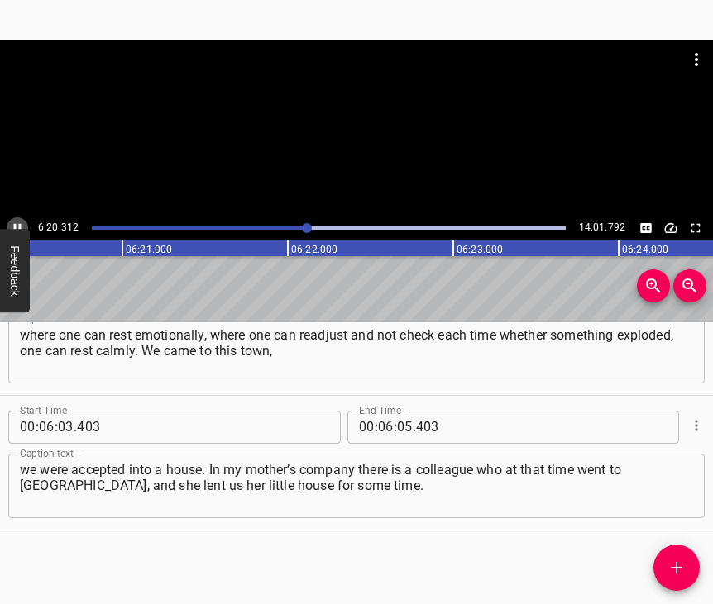
click at [14, 229] on icon "Play/Pause" at bounding box center [17, 227] width 7 height 9
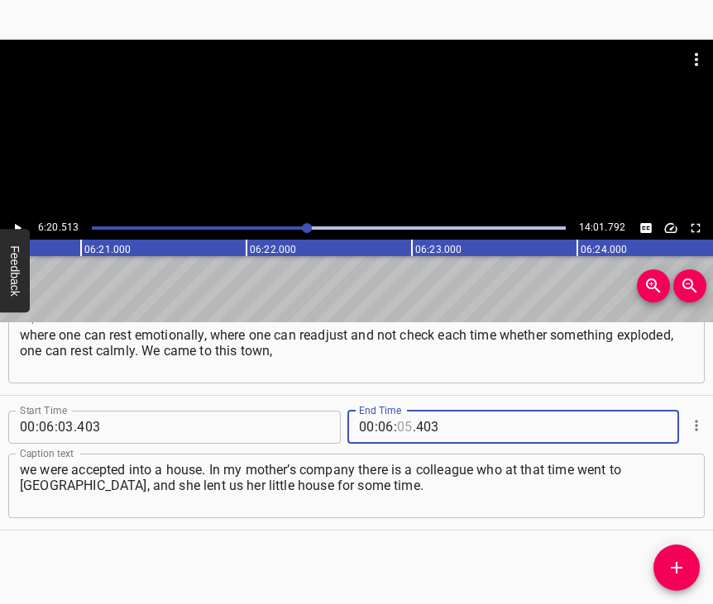
click at [397, 411] on input "number" at bounding box center [405, 427] width 16 height 33
type input "20"
type input "513"
click at [675, 557] on button "Add Cue" at bounding box center [676, 568] width 46 height 46
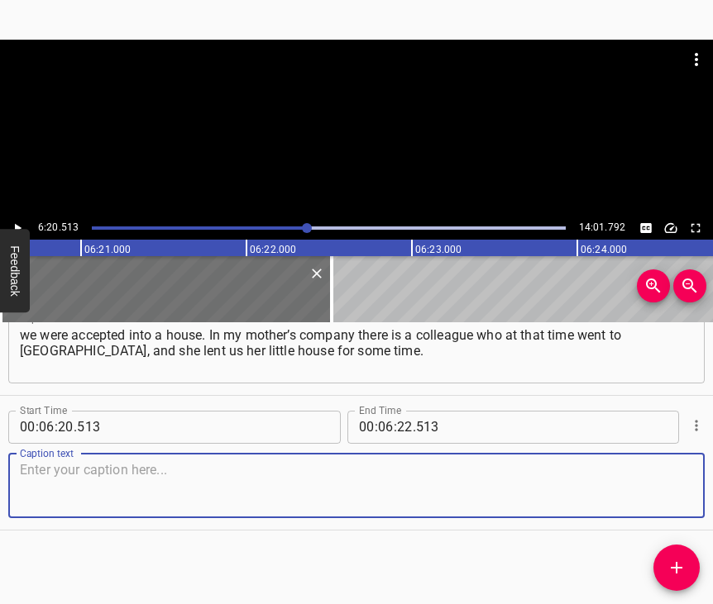
scroll to position [3665, 0]
drag, startPoint x: 652, startPoint y: 480, endPoint x: 707, endPoint y: 444, distance: 66.3
click at [656, 473] on textarea at bounding box center [356, 485] width 673 height 47
click at [104, 474] on textarea at bounding box center [356, 485] width 673 height 47
paste textarea "We went through the hot zone there. We came in March and in June we went back, …"
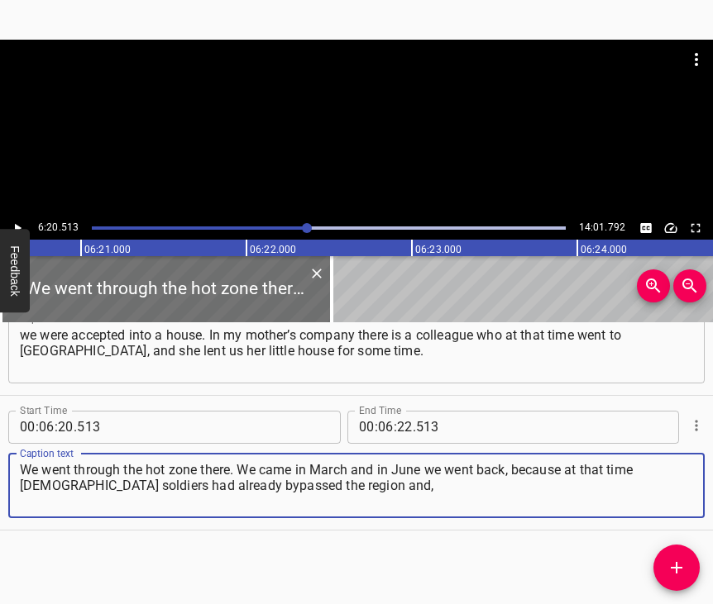
type textarea "We went through the hot zone there. We came in March and in June we went back, …"
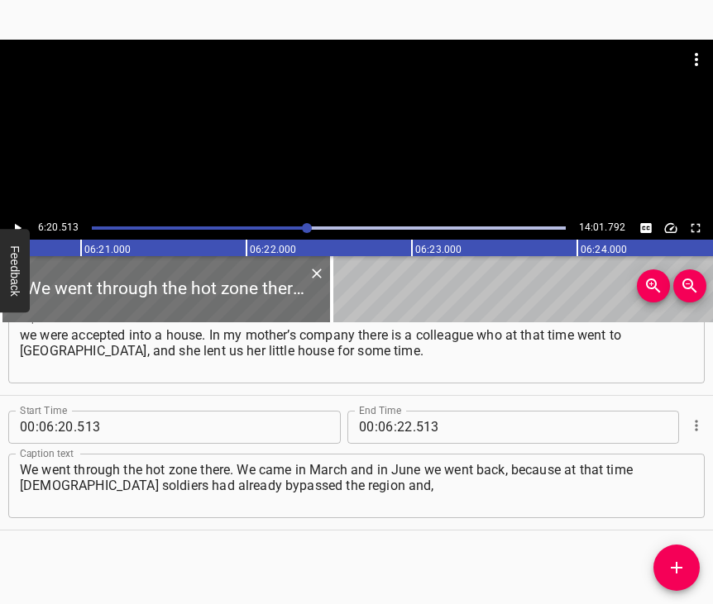
click at [18, 226] on icon "Play/Pause" at bounding box center [17, 228] width 15 height 15
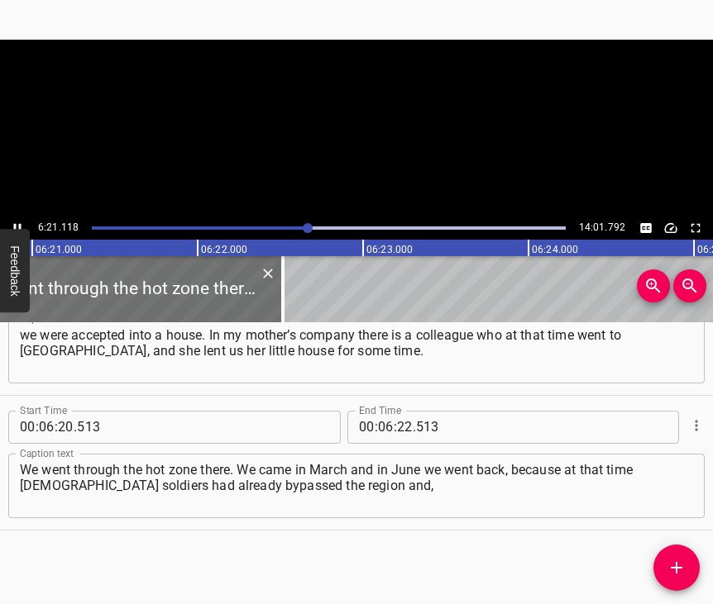
scroll to position [0, 62975]
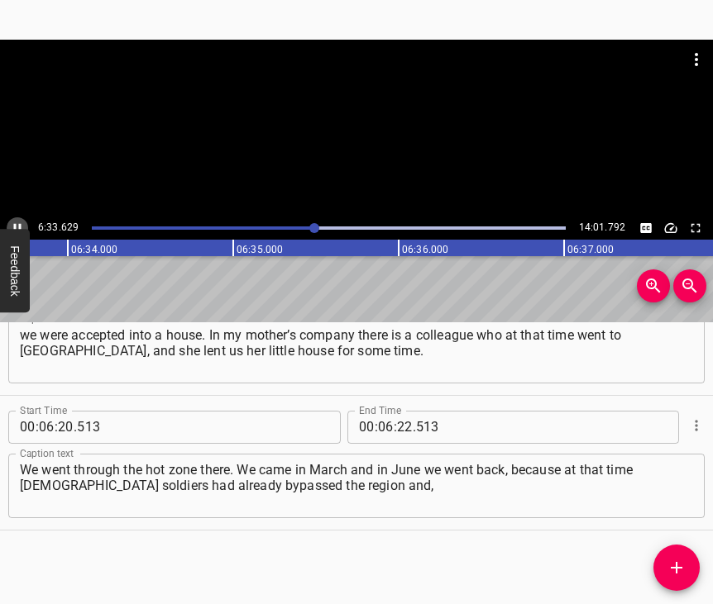
click at [12, 222] on icon "Play/Pause" at bounding box center [17, 228] width 15 height 15
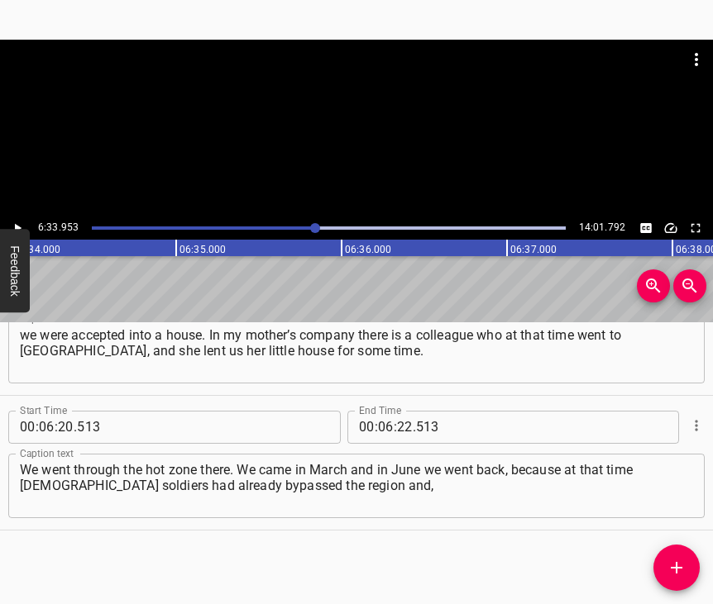
scroll to position [0, 65147]
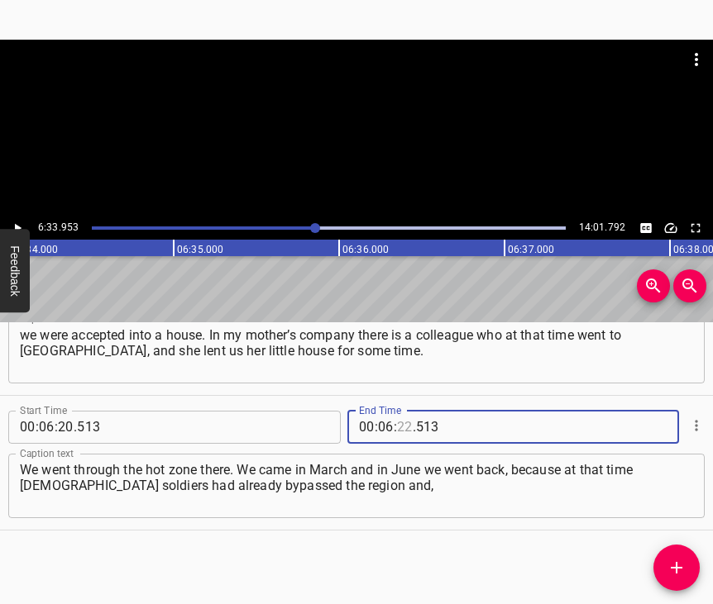
click at [405, 417] on input "number" at bounding box center [405, 427] width 16 height 33
type input "33"
type input "953"
click at [674, 559] on icon "Add Cue" at bounding box center [676, 568] width 20 height 20
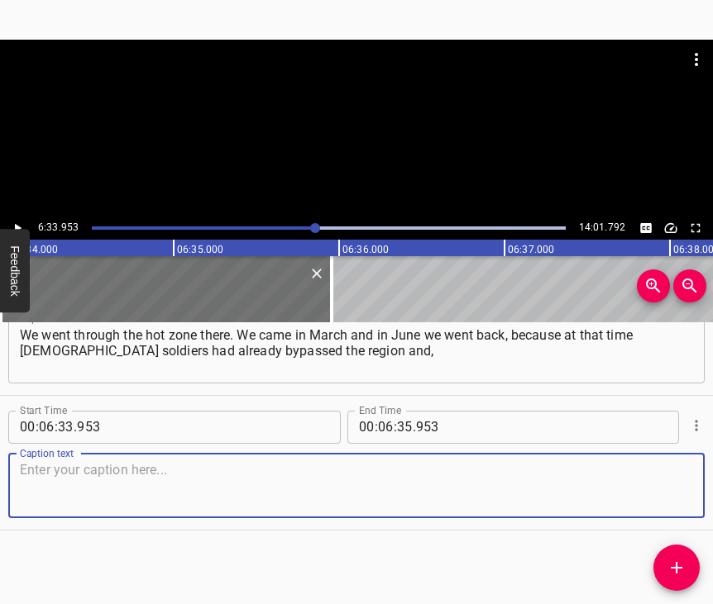
scroll to position [3814, 0]
drag, startPoint x: 667, startPoint y: 482, endPoint x: 709, endPoint y: 444, distance: 56.2
click at [669, 480] on textarea at bounding box center [356, 485] width 673 height 47
click at [249, 468] on textarea at bounding box center [356, 485] width 673 height 47
paste textarea "thank God, they did not enter our town. We understood that we could return, hom…"
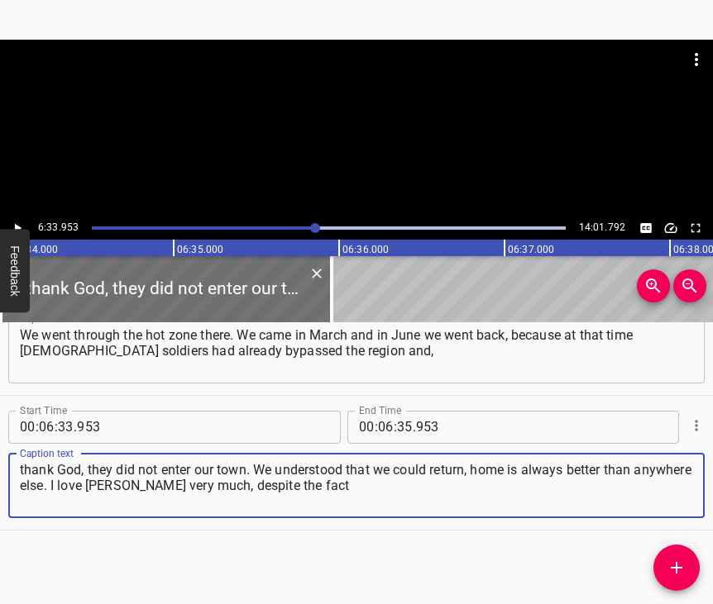
type textarea "thank God, they did not enter our town. We understood that we could return, hom…"
click at [18, 220] on button "Play/Pause" at bounding box center [17, 227] width 21 height 21
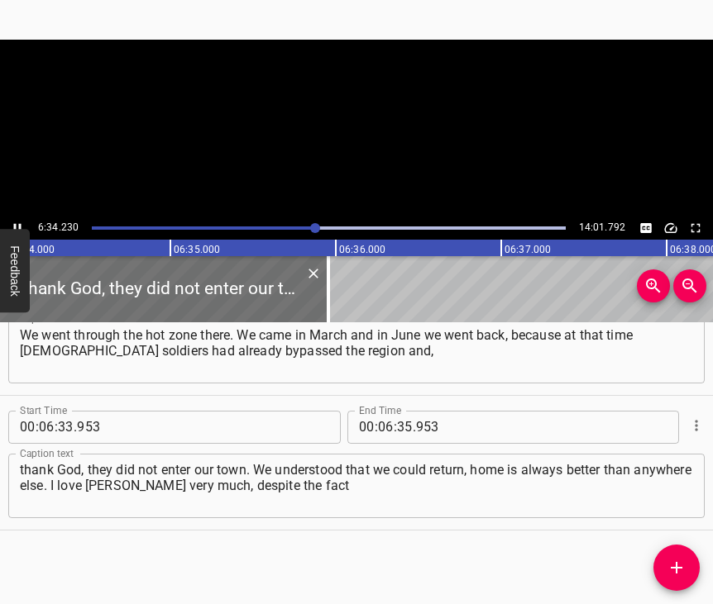
scroll to position [0, 65175]
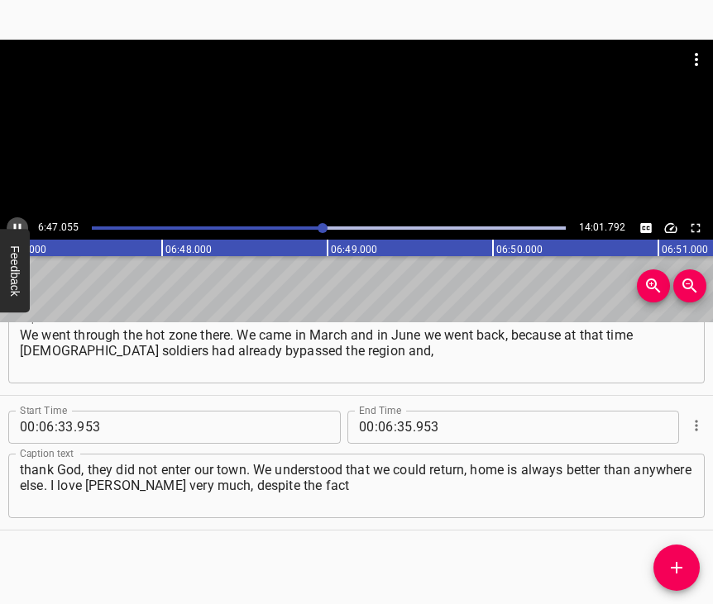
click at [17, 223] on icon "Play/Pause" at bounding box center [17, 228] width 15 height 15
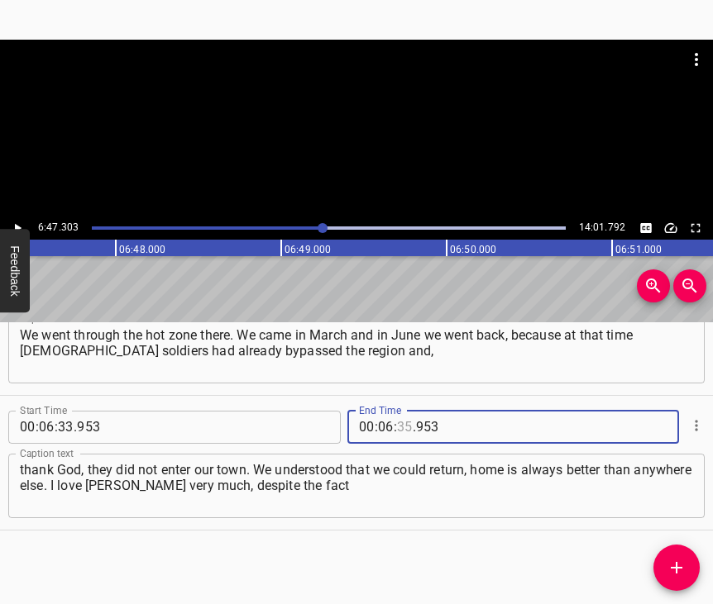
click at [404, 412] on input "number" at bounding box center [405, 427] width 16 height 33
type input "47"
type input "303"
click at [673, 555] on button "Add Cue" at bounding box center [676, 568] width 46 height 46
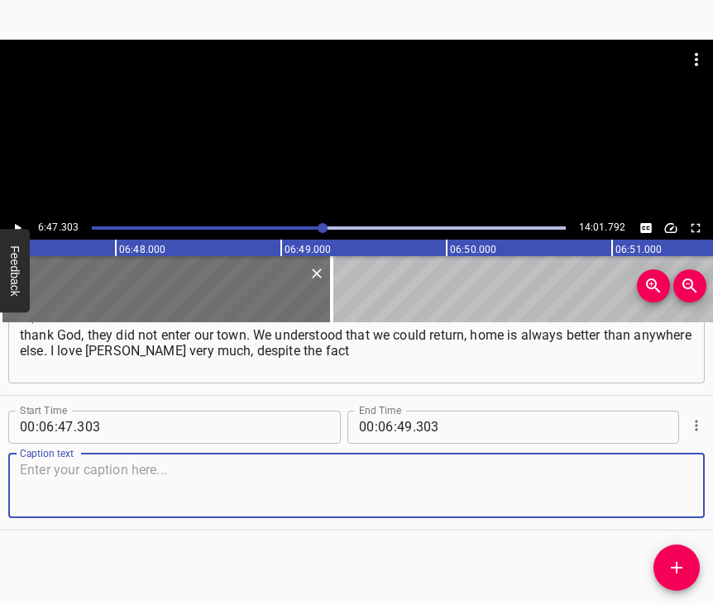
scroll to position [3963, 0]
click at [657, 487] on textarea at bounding box center [356, 485] width 673 height 47
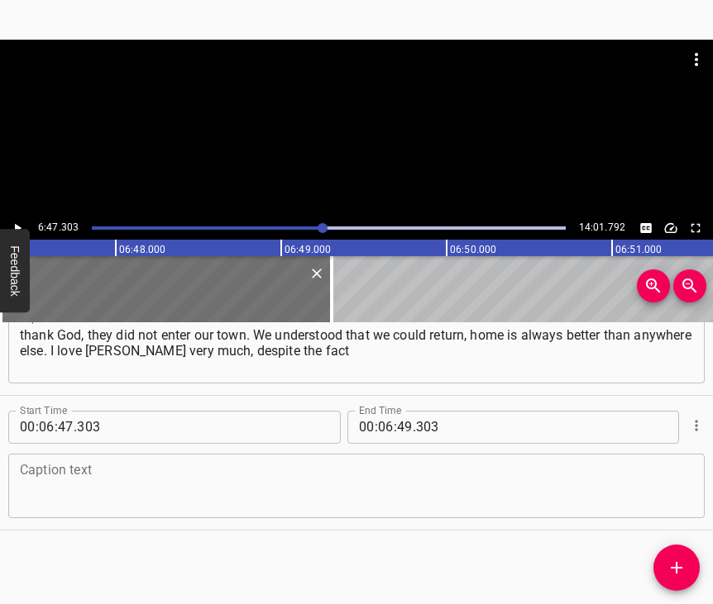
click at [295, 476] on textarea at bounding box center [356, 485] width 673 height 47
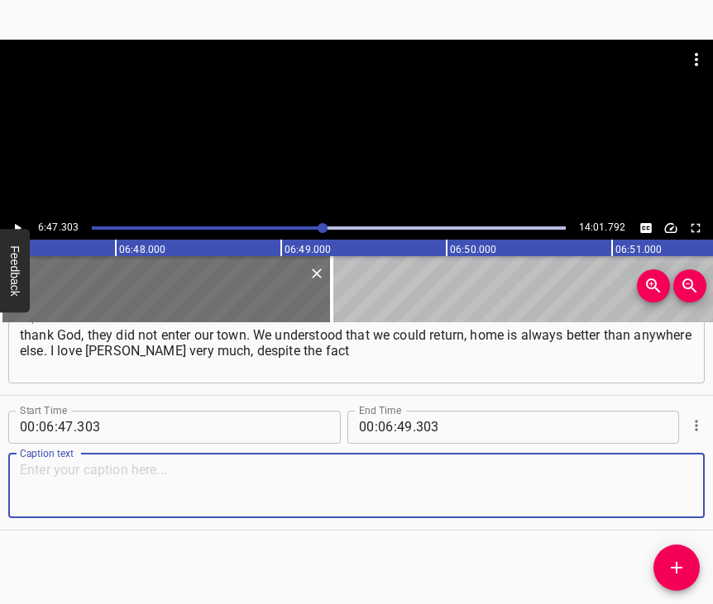
paste textarea "that I am definitely not from [GEOGRAPHIC_DATA], I am from the region. I consid…"
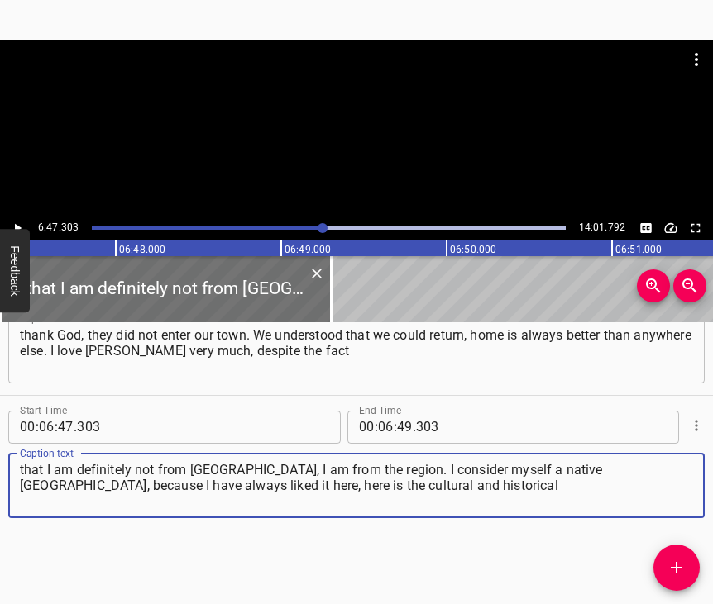
type textarea "that I am definitely not from [GEOGRAPHIC_DATA], I am from the region. I consid…"
click at [19, 228] on icon "Play/Pause" at bounding box center [18, 227] width 7 height 9
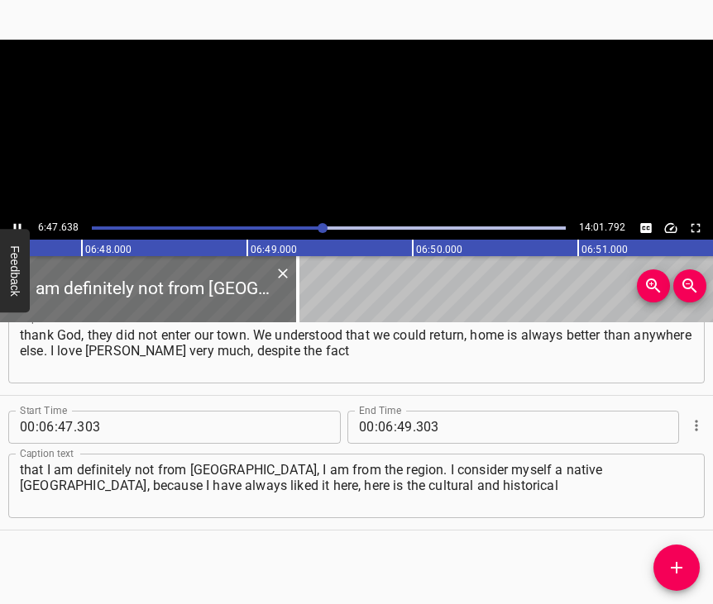
scroll to position [0, 67417]
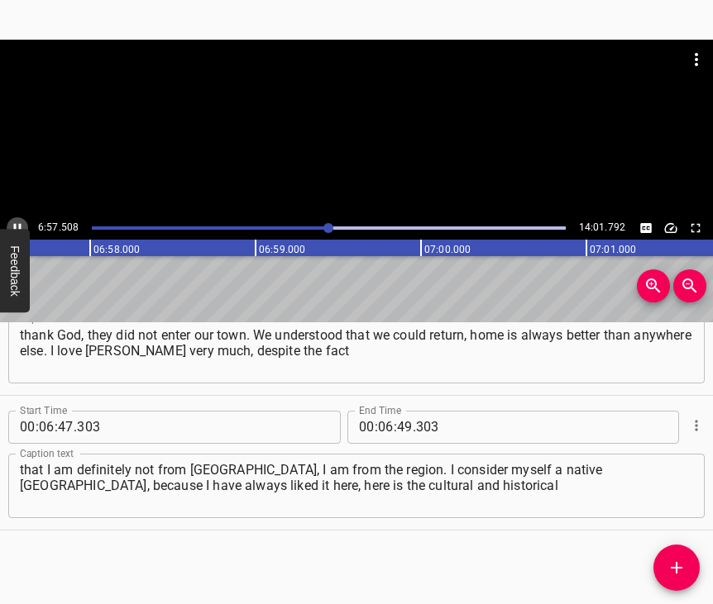
click at [19, 227] on icon "Play/Pause" at bounding box center [17, 227] width 7 height 9
click at [399, 411] on input "number" at bounding box center [405, 427] width 16 height 33
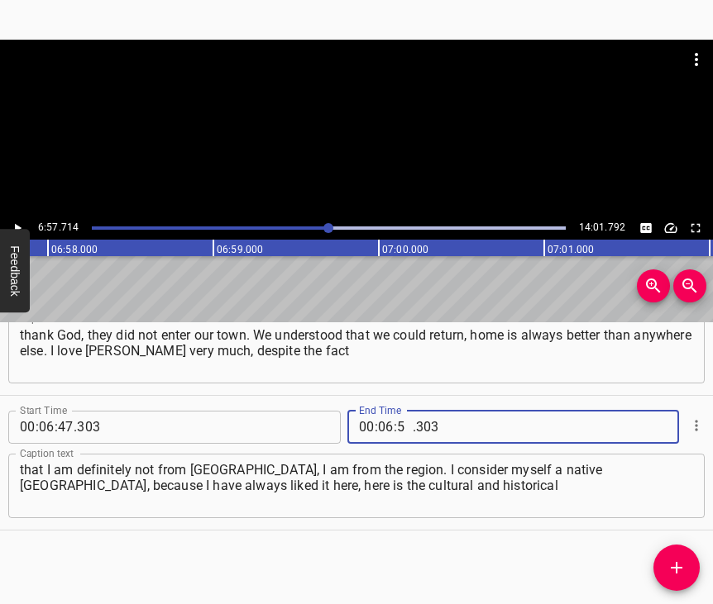
type input "57"
type input "714"
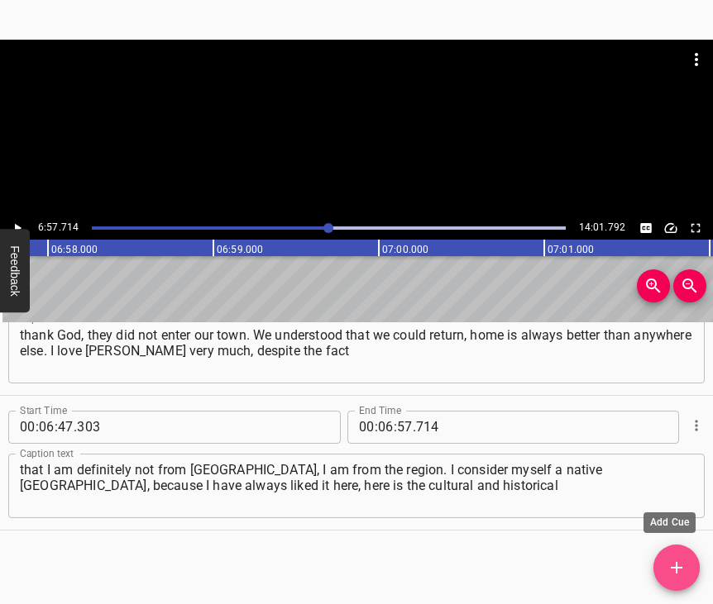
click at [682, 566] on icon "Add Cue" at bounding box center [676, 568] width 20 height 20
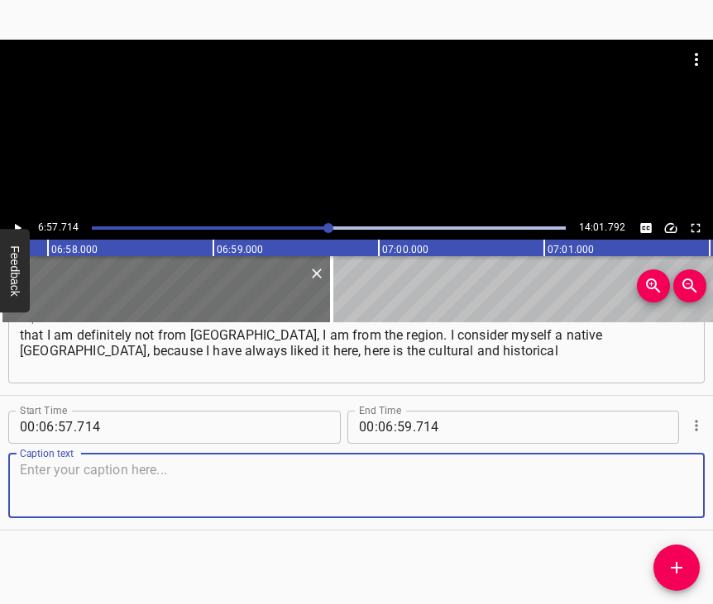
scroll to position [4112, 0]
click at [662, 483] on textarea at bounding box center [356, 485] width 673 height 47
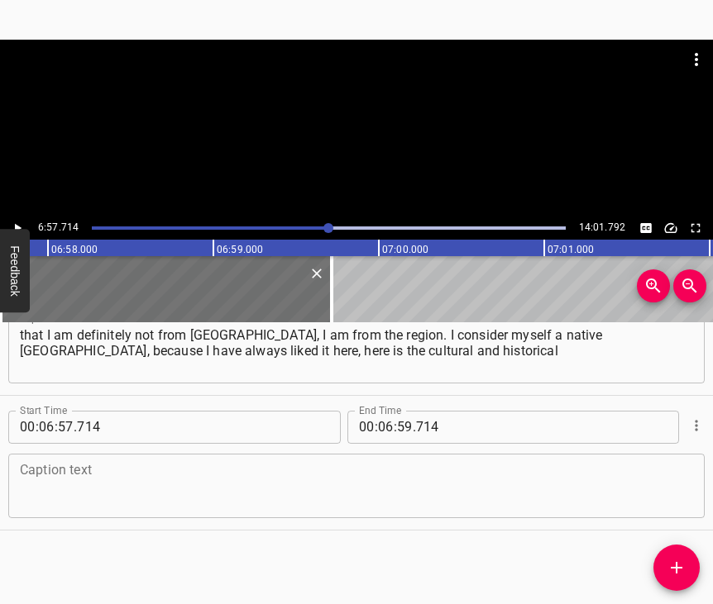
click at [65, 485] on textarea at bounding box center [356, 485] width 673 height 47
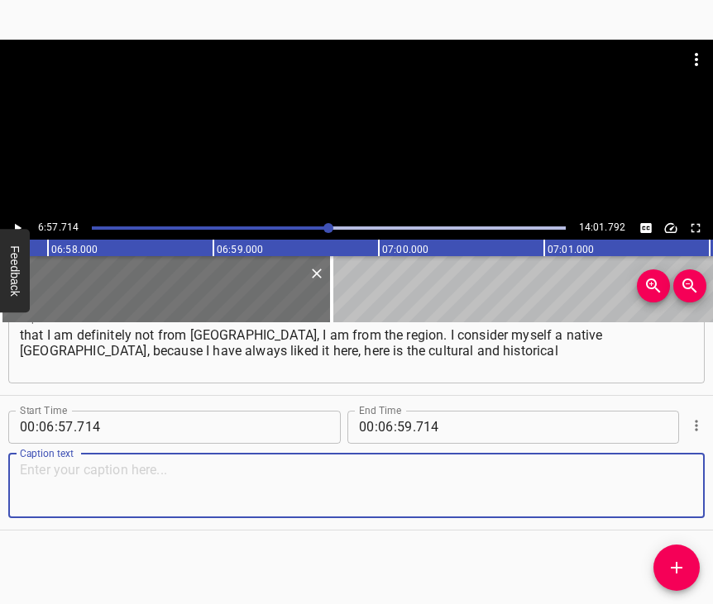
paste textarea "heritage, here are such people, a range of opportunities. I want to further dev…"
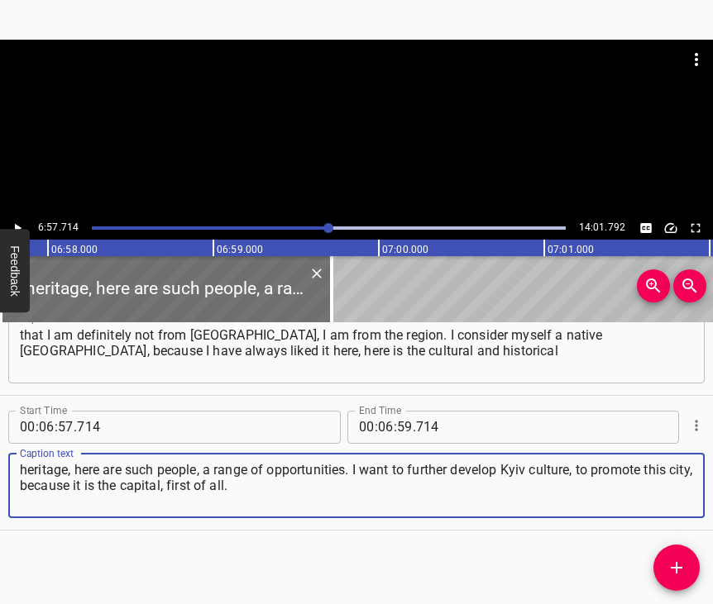
type textarea "heritage, here are such people, a range of opportunities. I want to further dev…"
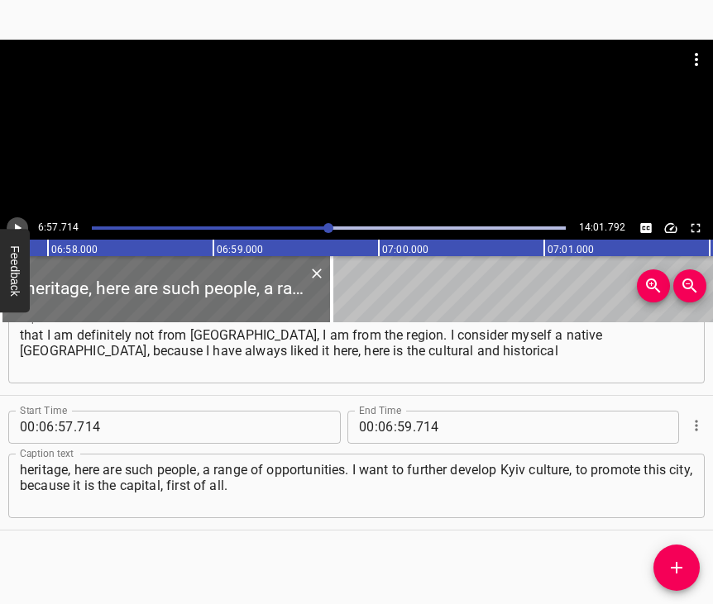
click at [21, 222] on button "Play/Pause" at bounding box center [17, 227] width 21 height 21
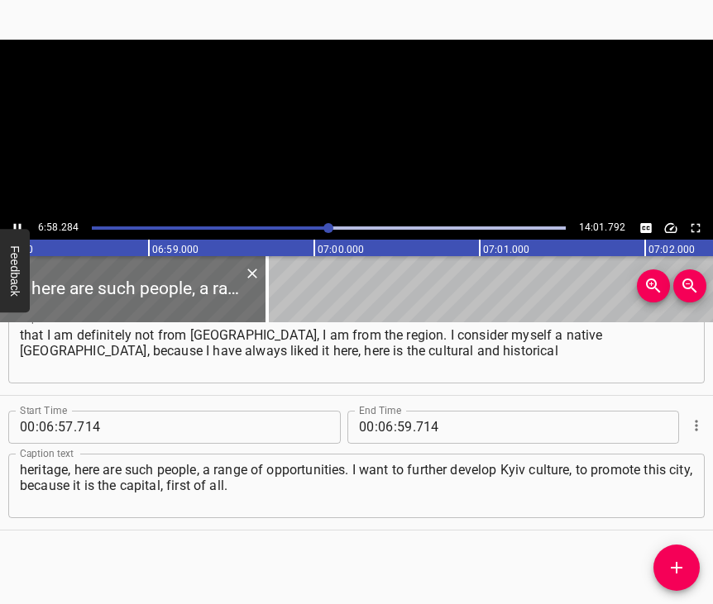
scroll to position [0, 69160]
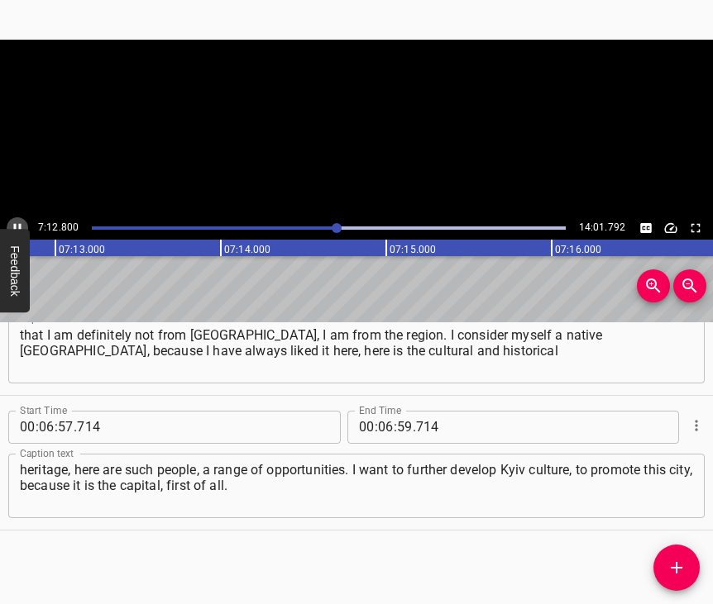
click at [20, 221] on icon "Play/Pause" at bounding box center [17, 228] width 15 height 15
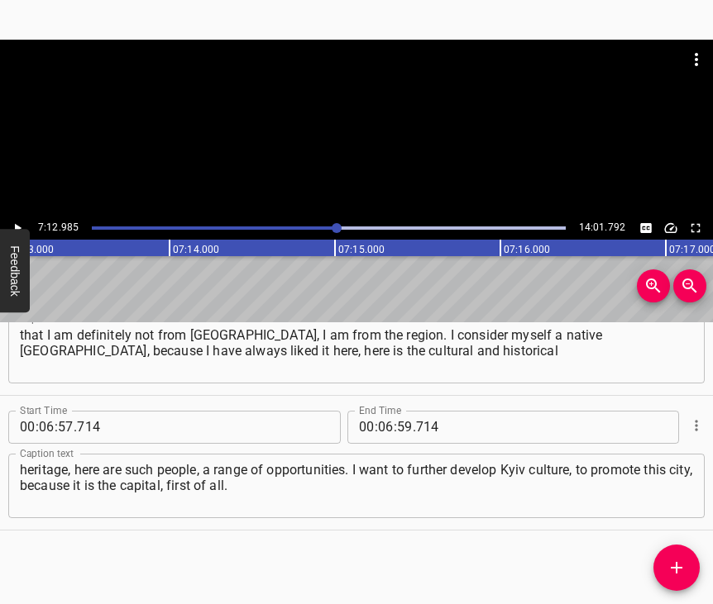
scroll to position [0, 71601]
click at [394, 413] on span ":" at bounding box center [395, 427] width 3 height 33
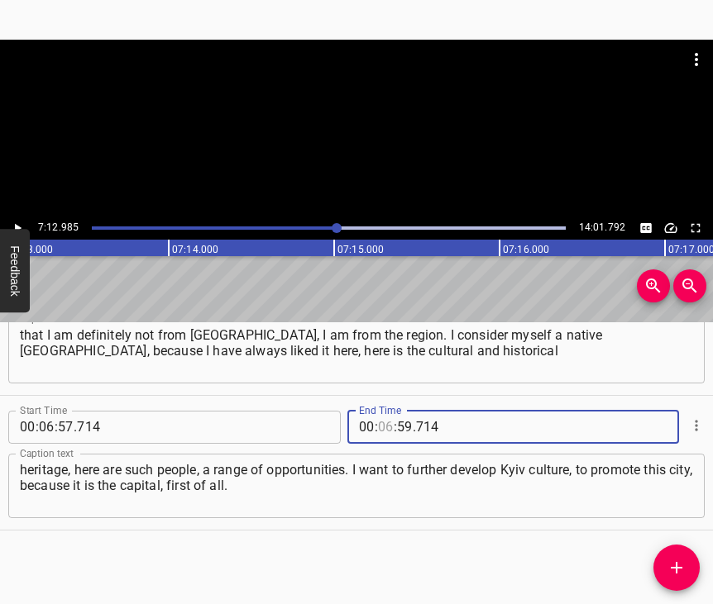
click at [381, 411] on input "number" at bounding box center [386, 427] width 16 height 33
type input "07"
type input "12"
type input "985"
click at [676, 567] on icon "Add Cue" at bounding box center [677, 568] width 12 height 12
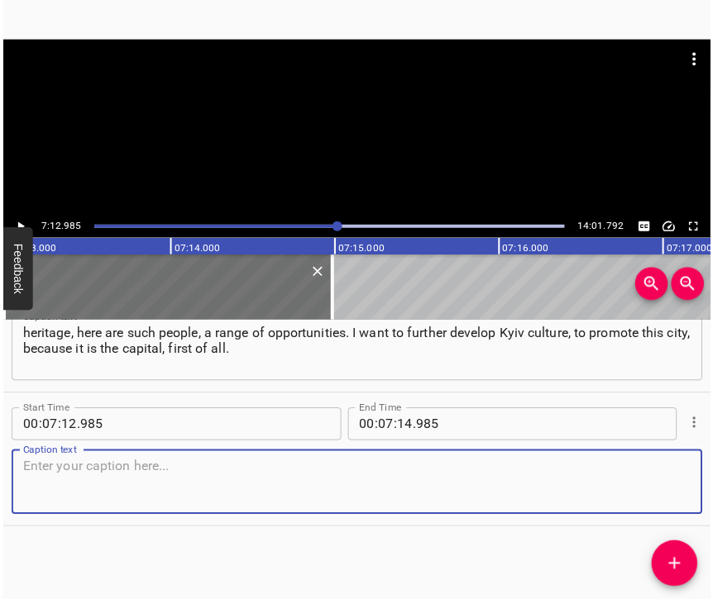
scroll to position [4261, 0]
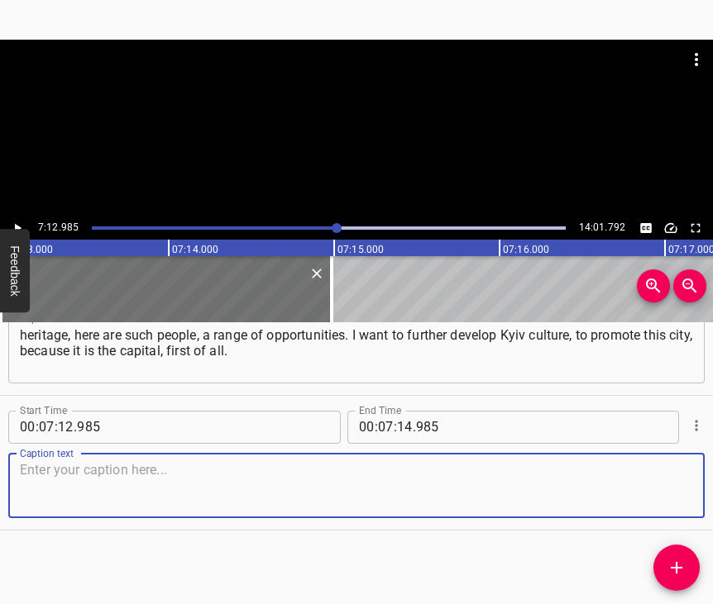
click at [655, 485] on textarea at bounding box center [356, 485] width 673 height 47
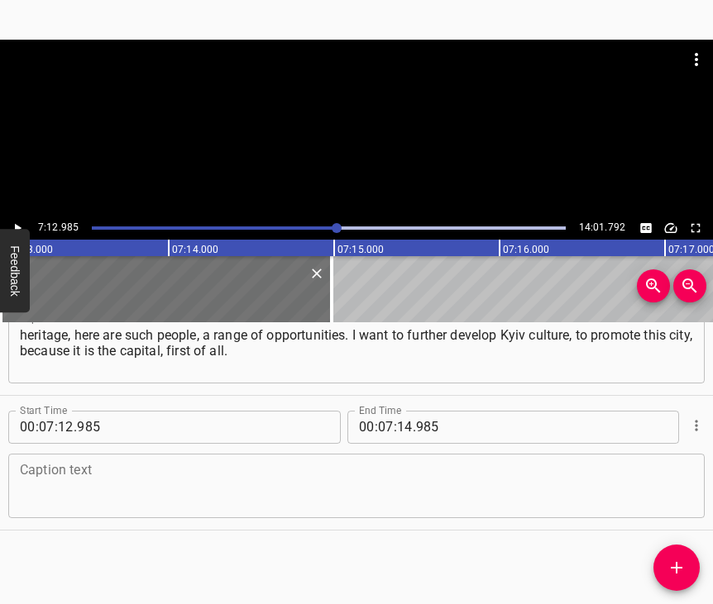
click at [165, 476] on textarea at bounding box center [356, 485] width 673 height 47
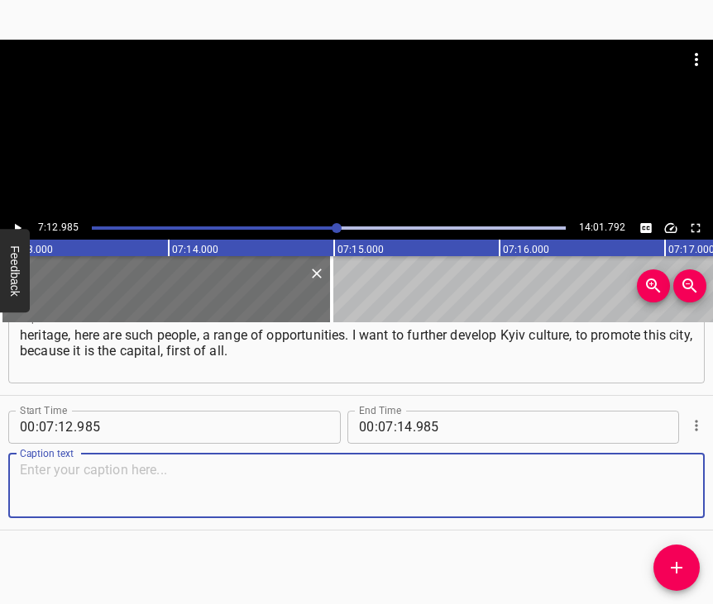
paste textarea "Here are people, opportunities, acquaintances, anything you want, if you want i…"
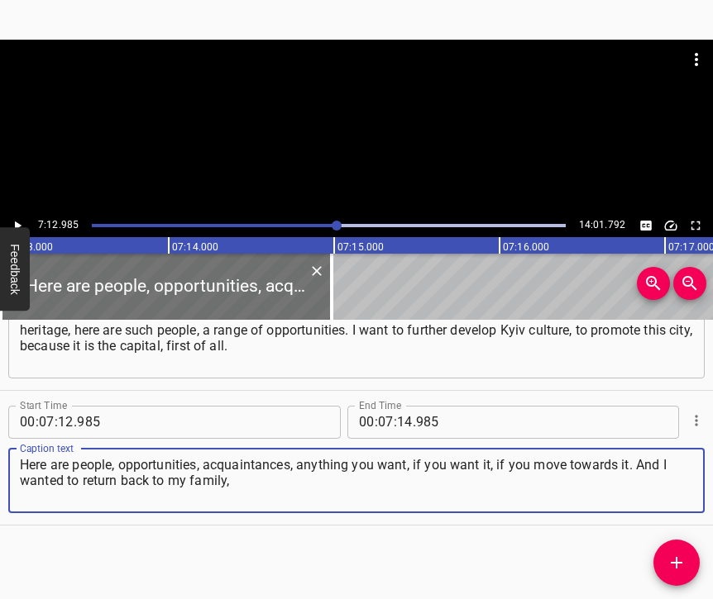
type textarea "Here are people, opportunities, acquaintances, anything you want, if you want i…"
click at [23, 219] on icon "Play/Pause" at bounding box center [17, 225] width 15 height 15
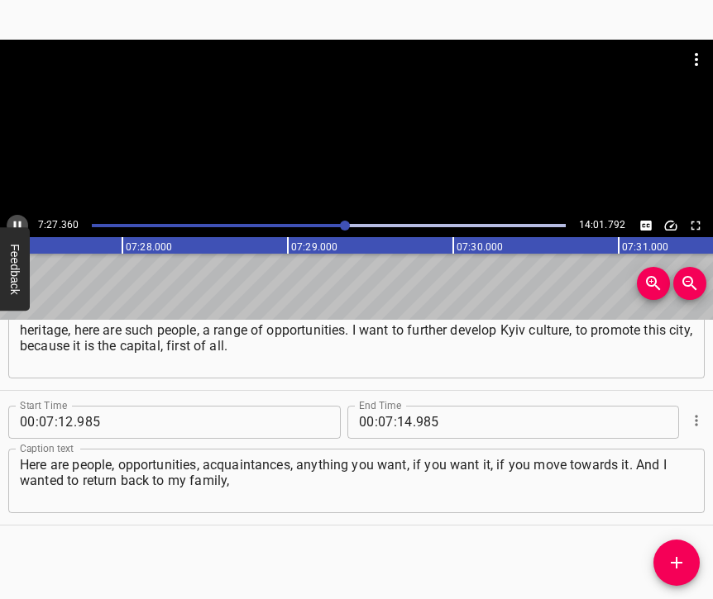
click at [21, 224] on icon "Play/Pause" at bounding box center [17, 225] width 15 height 15
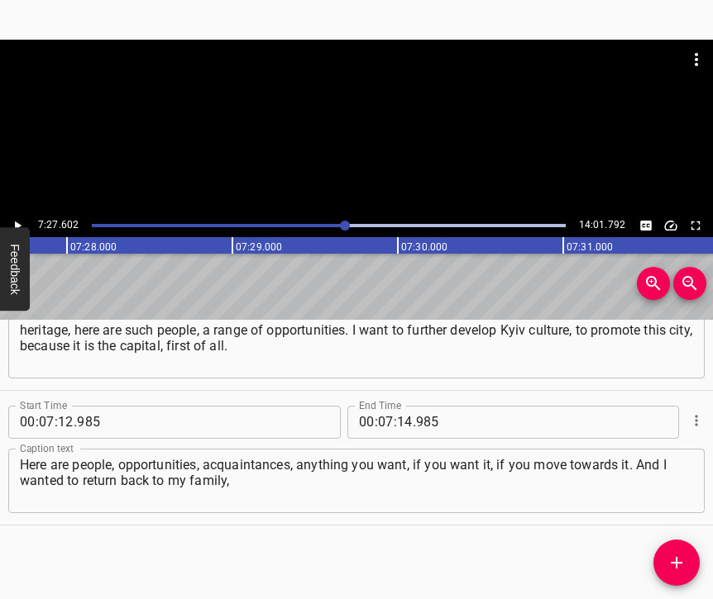
scroll to position [0, 74019]
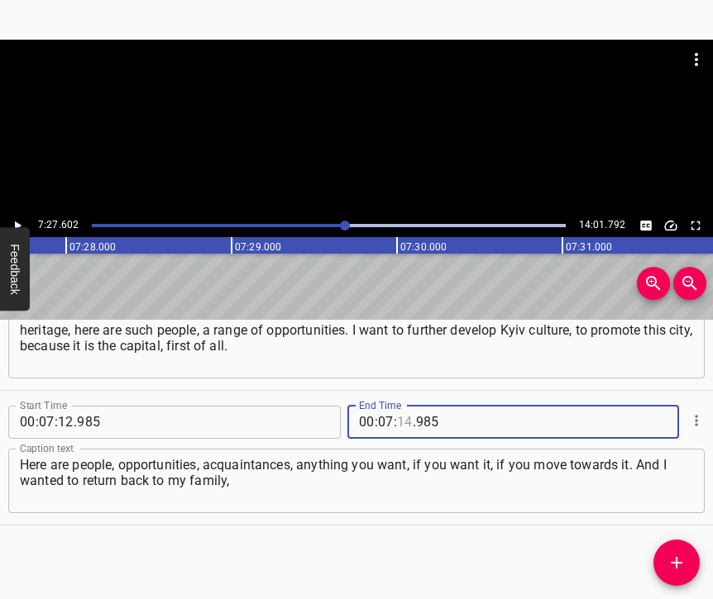
click at [401, 406] on input "number" at bounding box center [405, 422] width 16 height 33
type input "27"
type input "602"
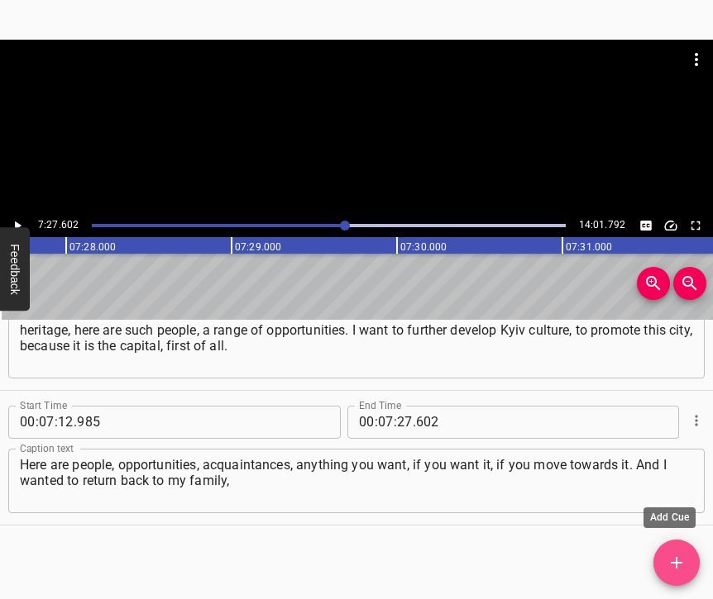
click at [676, 553] on icon "Add Cue" at bounding box center [676, 563] width 20 height 20
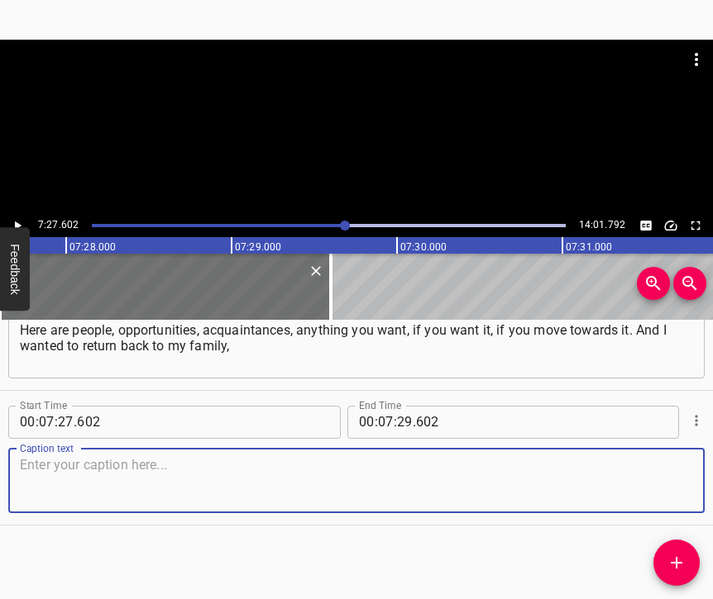
scroll to position [4412, 0]
click at [666, 475] on textarea at bounding box center [356, 480] width 673 height 47
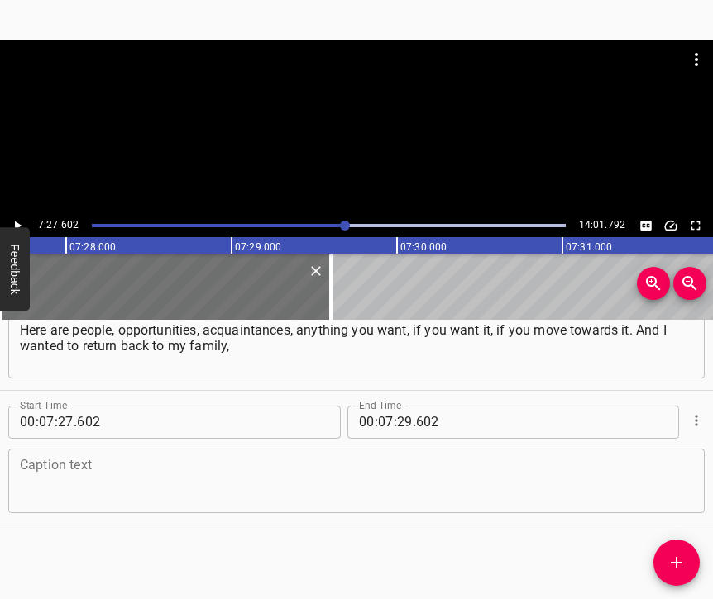
click at [65, 457] on textarea at bounding box center [356, 480] width 673 height 47
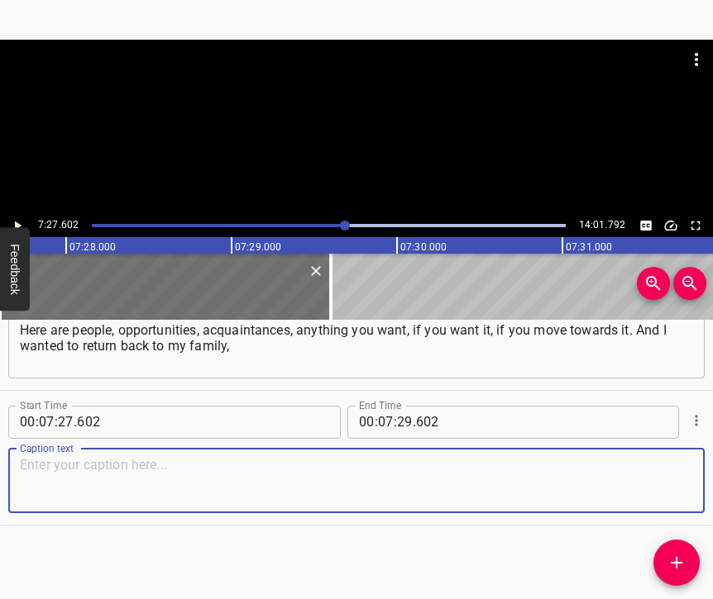
paste textarea "to my grandmother, to my grandfather, because I understood that I am also a mem…"
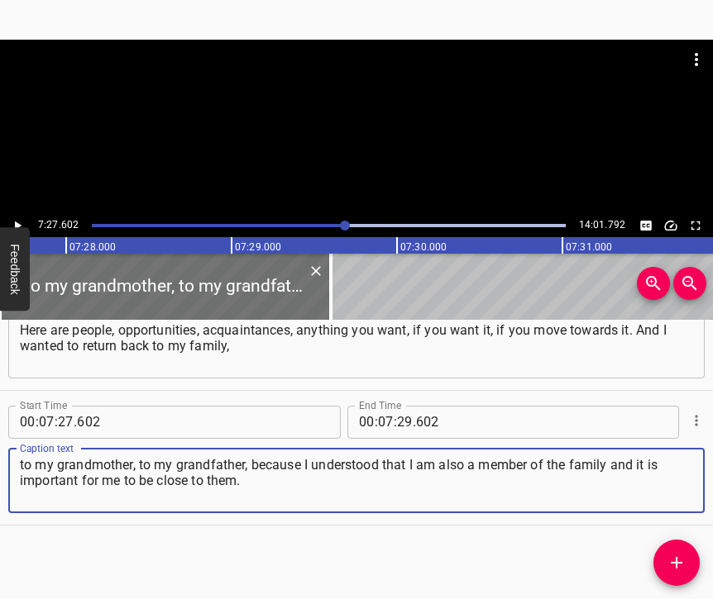
type textarea "to my grandmother, to my grandfather, because I understood that I am also a mem…"
click at [21, 226] on icon "Play/Pause" at bounding box center [18, 225] width 7 height 9
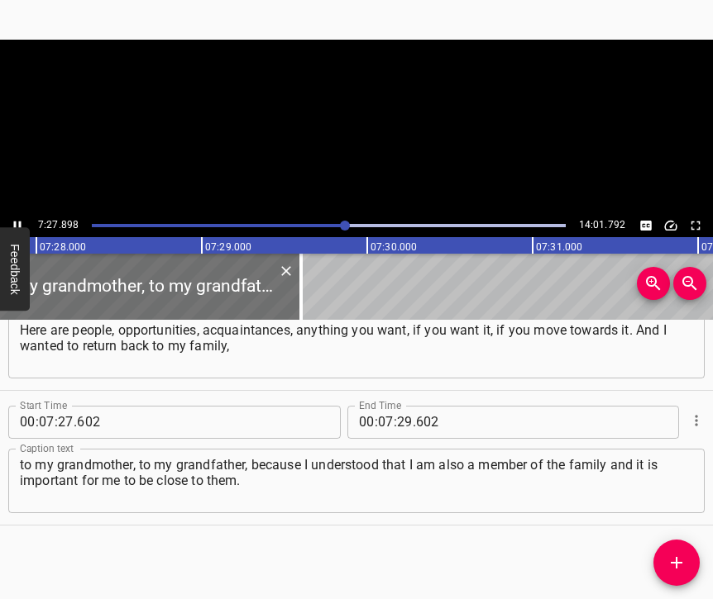
scroll to position [0, 74054]
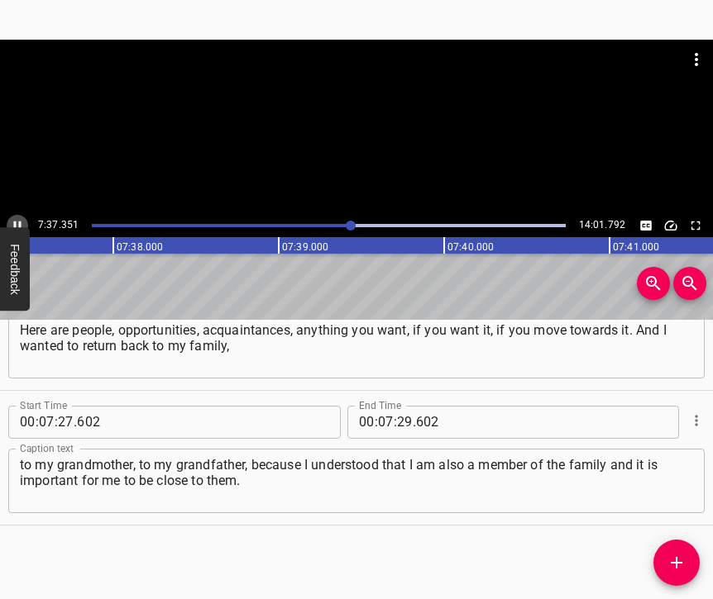
click at [21, 222] on icon "Play/Pause" at bounding box center [17, 225] width 7 height 9
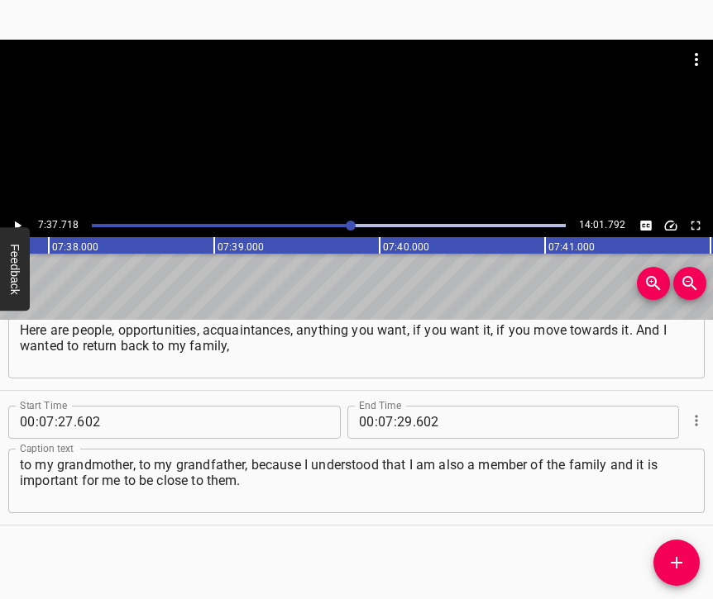
scroll to position [0, 75692]
click at [404, 406] on input "number" at bounding box center [405, 422] width 16 height 33
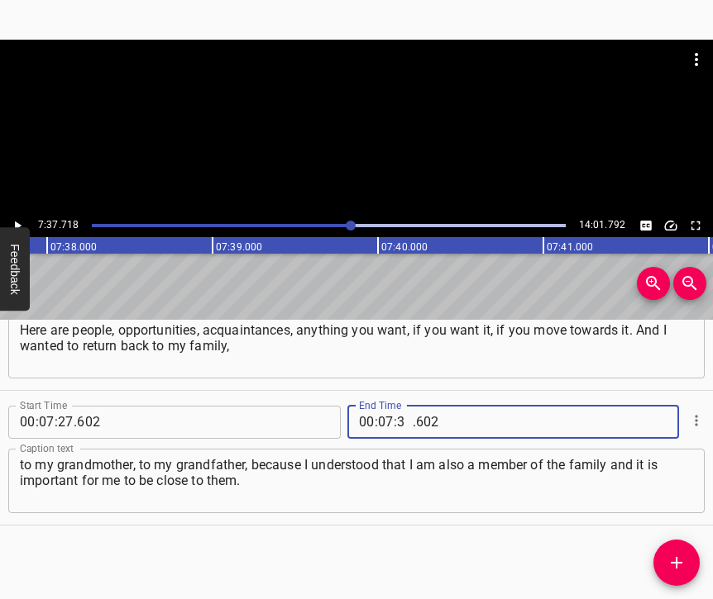
type input "37"
type input "718"
click at [672, 560] on icon "Add Cue" at bounding box center [676, 563] width 20 height 20
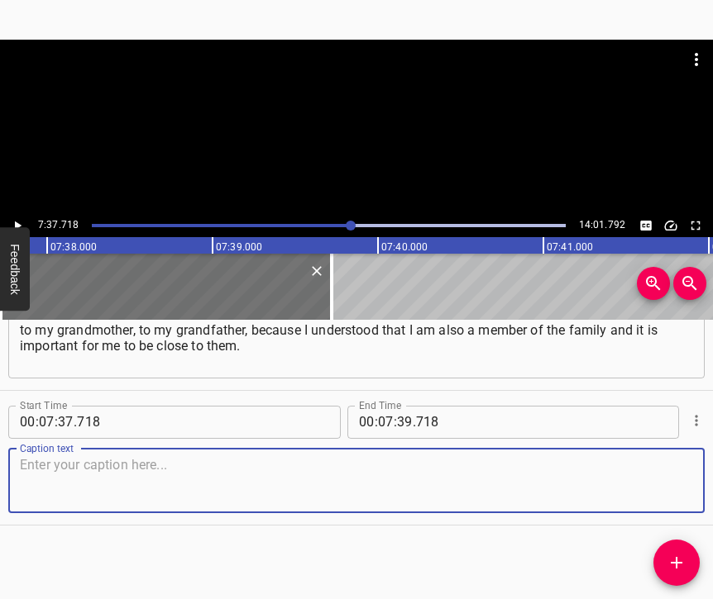
scroll to position [4561, 0]
drag, startPoint x: 657, startPoint y: 486, endPoint x: 671, endPoint y: 478, distance: 15.6
click at [657, 485] on textarea at bounding box center [356, 480] width 673 height 47
click at [265, 457] on textarea at bounding box center [356, 480] width 673 height 47
paste textarea "It is both my own feelings, and in general I wanted to return to my place. For …"
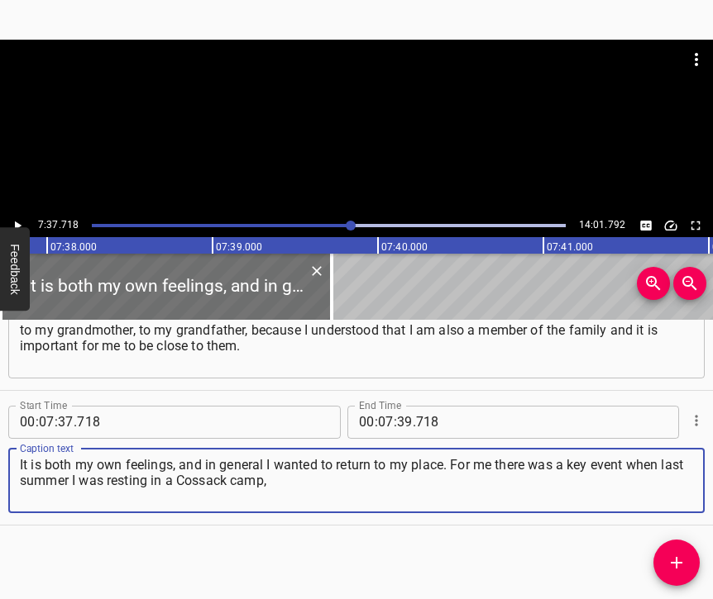
type textarea "It is both my own feelings, and in general I wanted to return to my place. For …"
click at [12, 223] on icon "Play/Pause" at bounding box center [17, 225] width 15 height 15
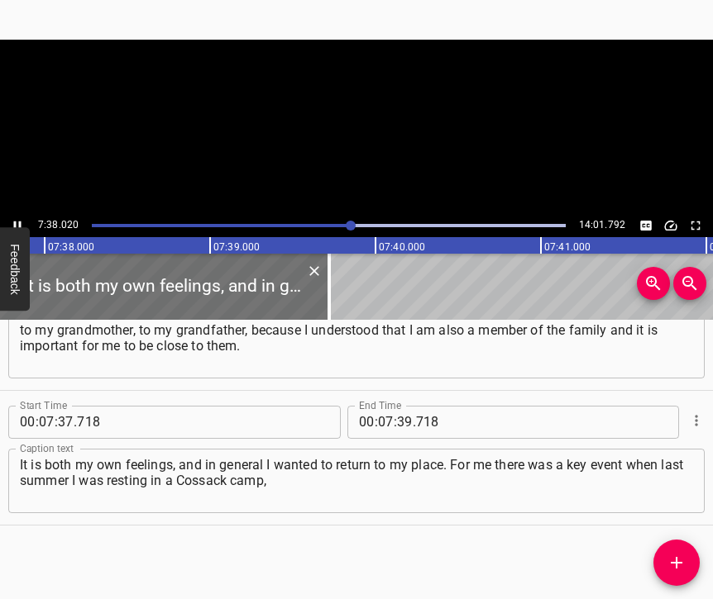
scroll to position [0, 75701]
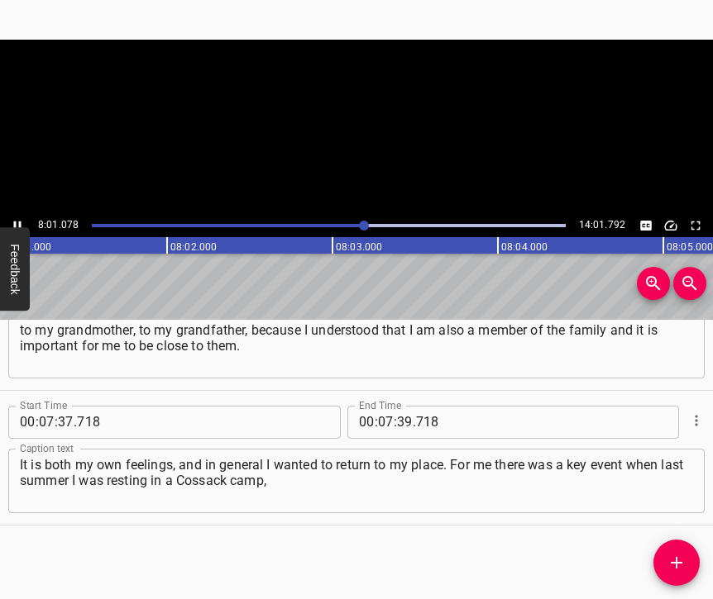
click at [17, 222] on icon "Play/Pause" at bounding box center [17, 225] width 15 height 15
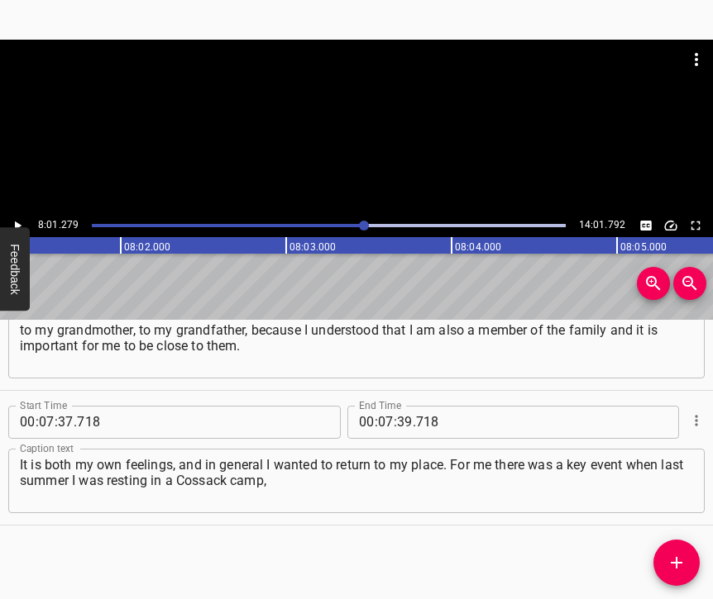
scroll to position [0, 79588]
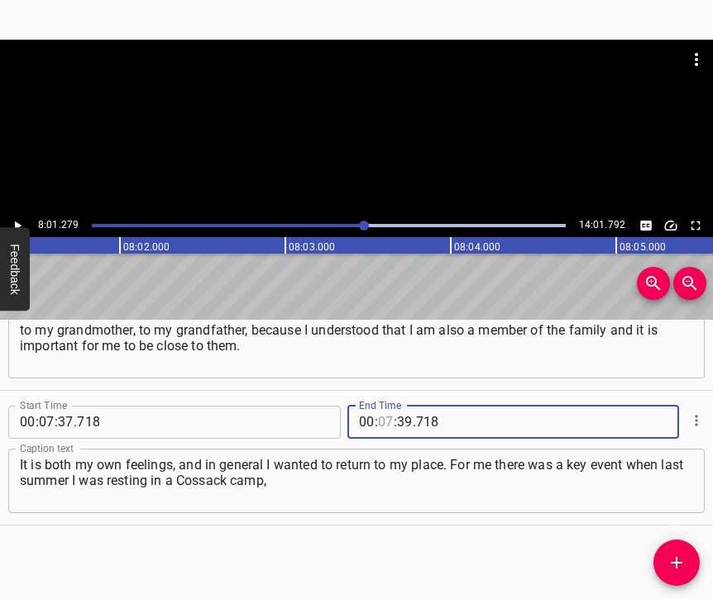
click at [381, 406] on input "number" at bounding box center [386, 422] width 16 height 33
type input "08"
type input "01"
type input "279"
click at [689, 561] on span "Add Cue" at bounding box center [676, 563] width 46 height 20
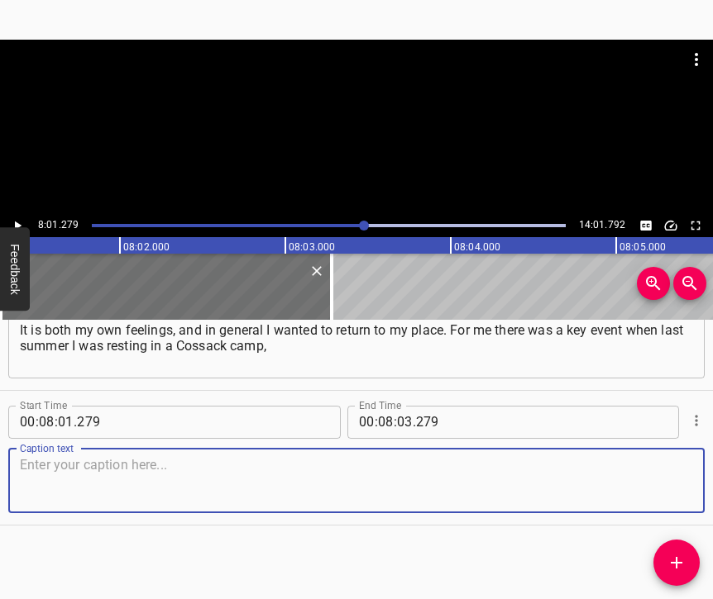
scroll to position [4710, 0]
drag, startPoint x: 647, startPoint y: 477, endPoint x: 705, endPoint y: 457, distance: 62.0
click at [647, 476] on textarea at bounding box center [356, 480] width 673 height 47
click at [123, 463] on textarea at bounding box center [356, 480] width 673 height 47
paste textarea "and at that moment there was a strike on “Okhmatdyt.” I was just returning home…"
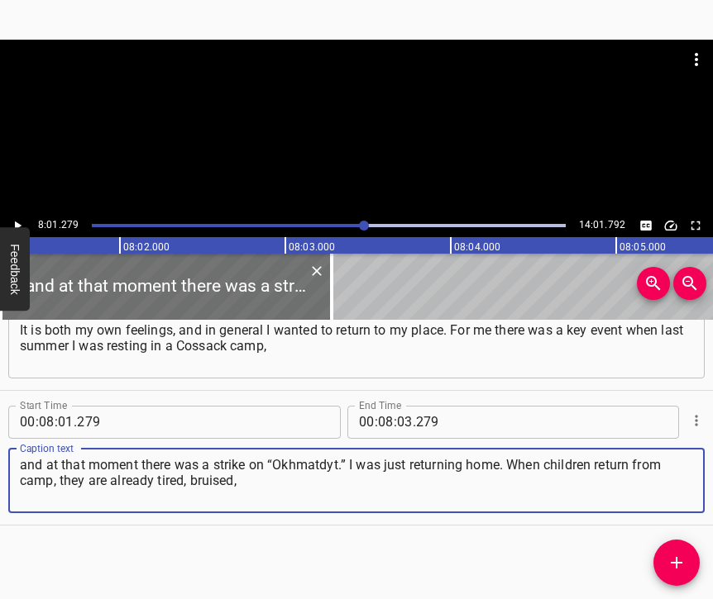
type textarea "and at that moment there was a strike on “Okhmatdyt.” I was just returning home…"
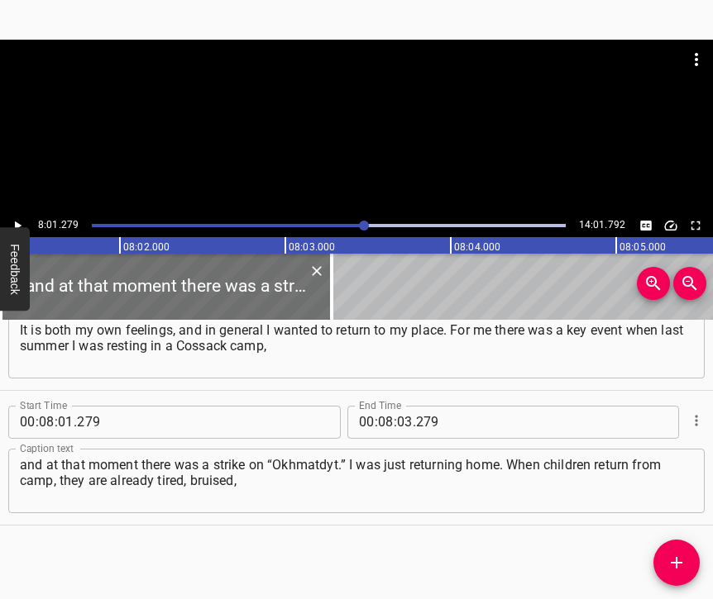
click at [30, 223] on div "8:01.279 14:01.792" at bounding box center [356, 225] width 713 height 23
click at [20, 218] on icon "Play/Pause" at bounding box center [17, 225] width 15 height 15
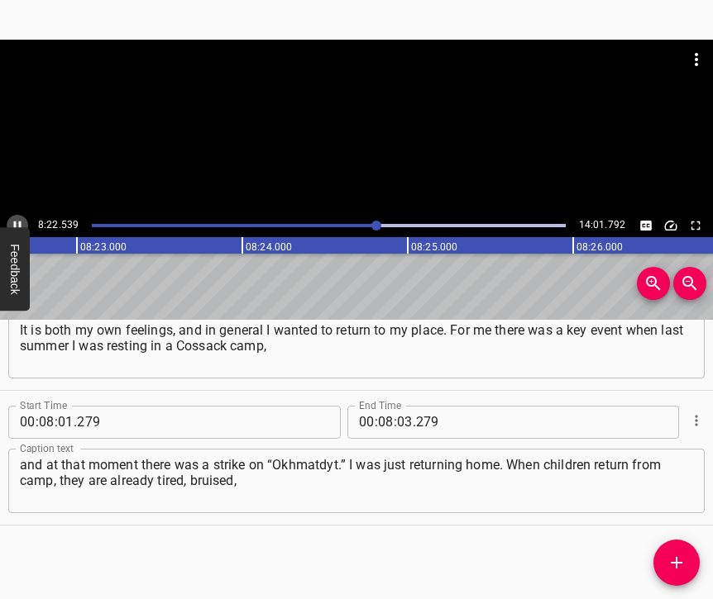
click at [12, 221] on icon "Play/Pause" at bounding box center [17, 225] width 15 height 15
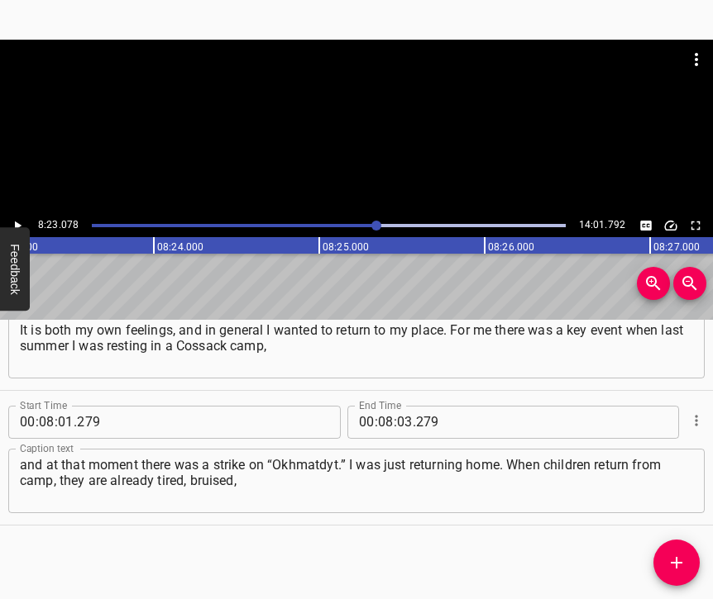
scroll to position [0, 83193]
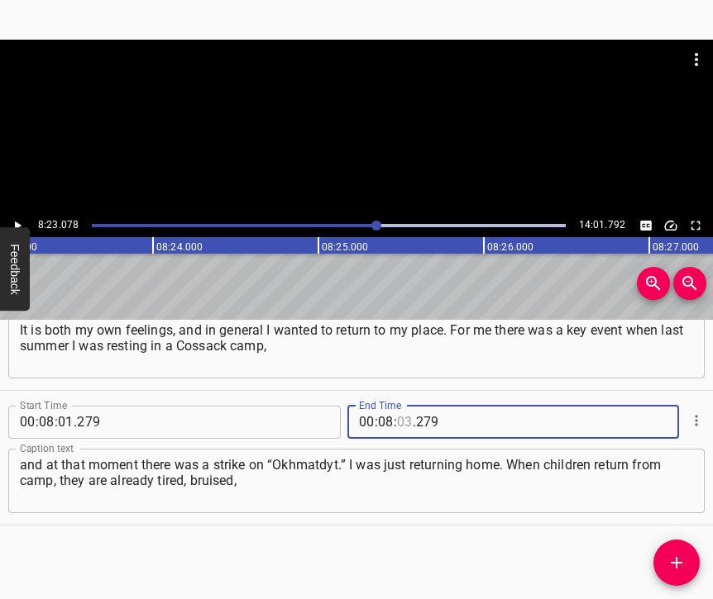
drag, startPoint x: 396, startPoint y: 403, endPoint x: 408, endPoint y: 394, distance: 15.4
click at [398, 406] on input "number" at bounding box center [405, 422] width 16 height 33
type input "23"
type input "078"
click at [681, 552] on button "Add Cue" at bounding box center [676, 563] width 46 height 46
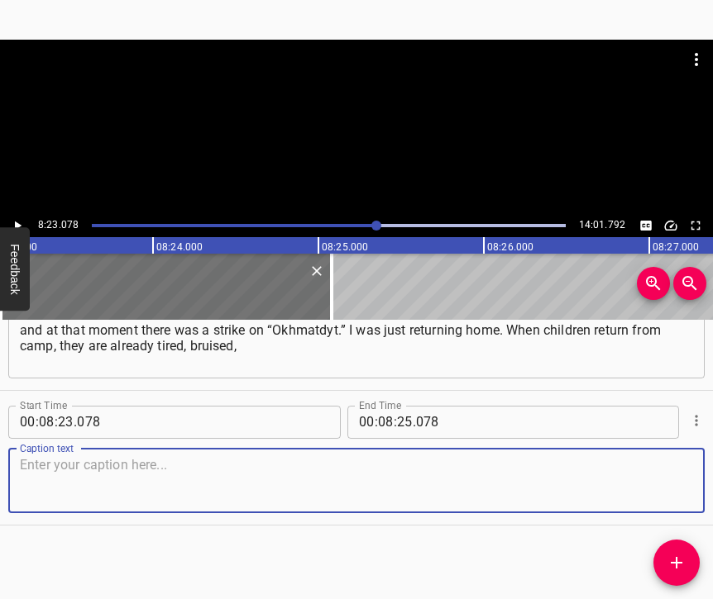
scroll to position [4859, 0]
drag, startPoint x: 646, startPoint y: 490, endPoint x: 705, endPoint y: 462, distance: 65.8
click at [647, 490] on textarea at bounding box center [356, 480] width 673 height 47
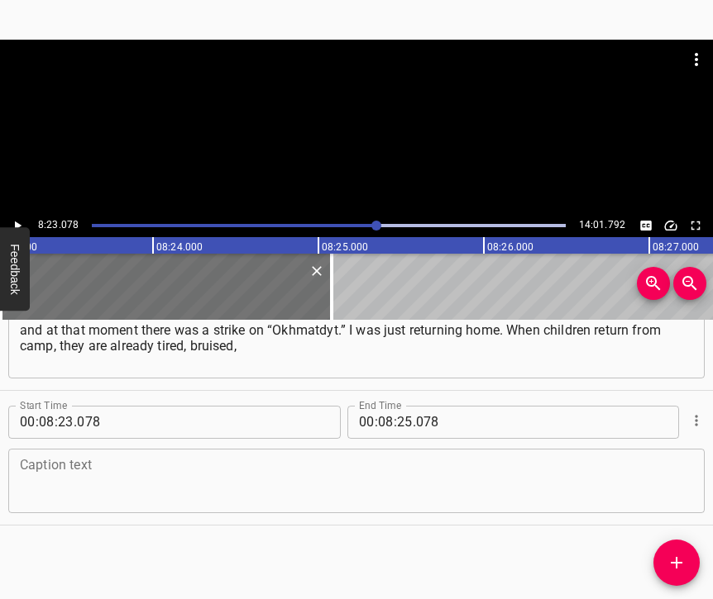
click at [142, 468] on textarea at bounding box center [356, 480] width 673 height 47
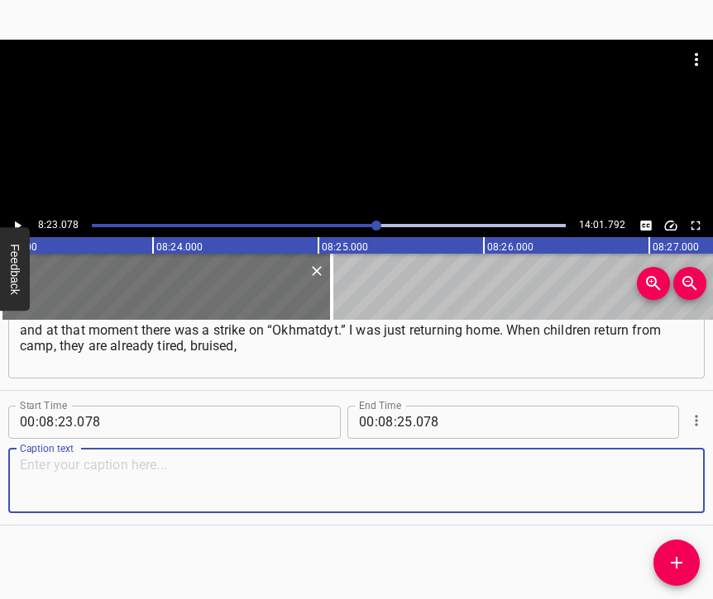
paste textarea "they really want to go home. I said: “Mom, all the kids in camp got on my nerve…"
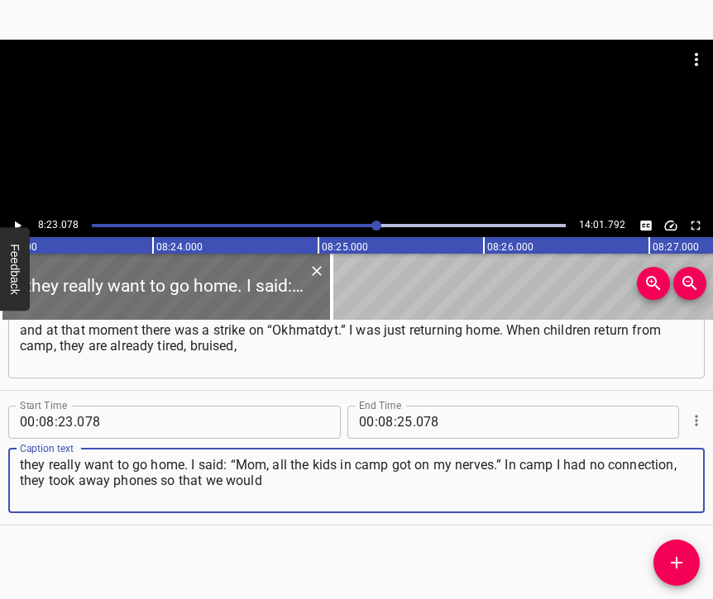
type textarea "they really want to go home. I said: “Mom, all the kids in camp got on my nerve…"
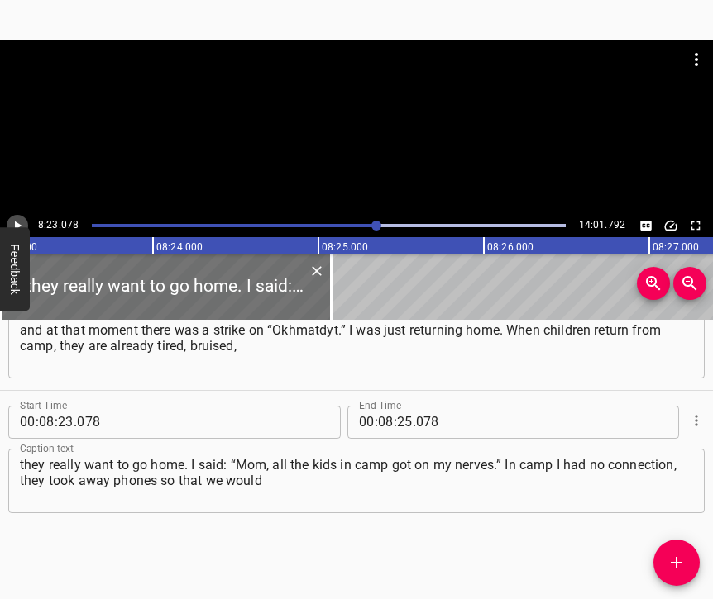
click at [18, 224] on icon "Play/Pause" at bounding box center [18, 225] width 7 height 9
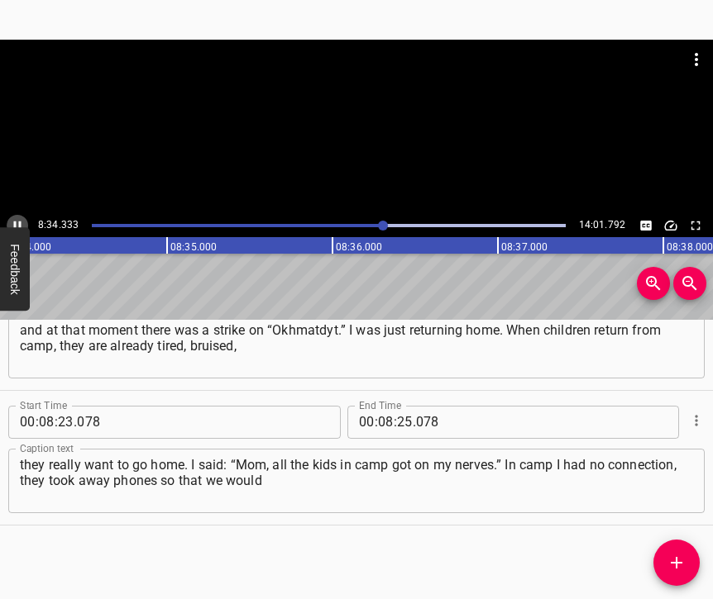
click at [20, 219] on icon "Play/Pause" at bounding box center [17, 225] width 15 height 15
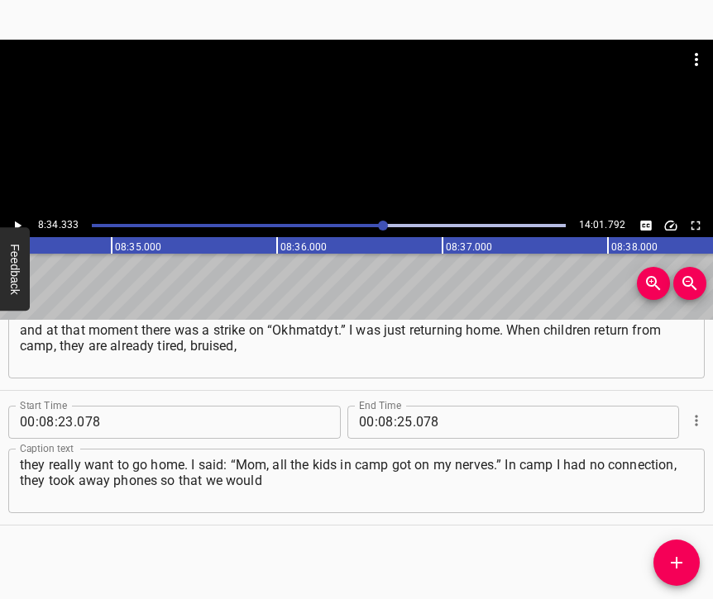
scroll to position [0, 85054]
click at [399, 406] on input "number" at bounding box center [405, 422] width 16 height 33
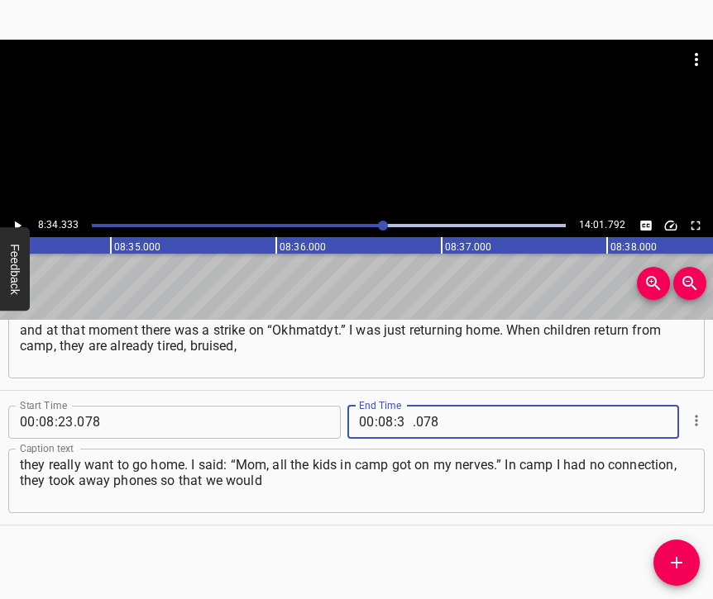
type input "34"
type input "333"
click at [677, 561] on icon "Add Cue" at bounding box center [677, 563] width 12 height 12
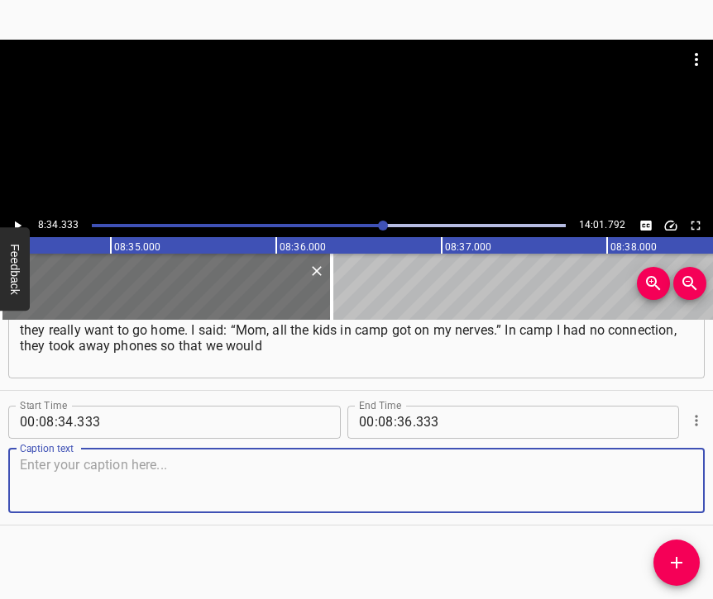
scroll to position [5007, 0]
click at [645, 476] on textarea at bounding box center [356, 480] width 673 height 47
click at [364, 481] on textarea at bounding box center [356, 480] width 673 height 47
paste textarea "be more active with the environment – that kind of thing. My mother told me abo…"
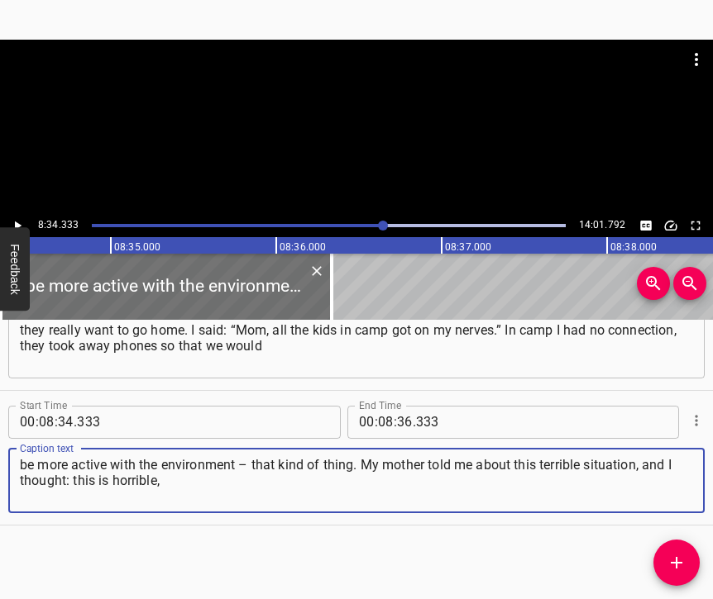
type textarea "be more active with the environment – that kind of thing. My mother told me abo…"
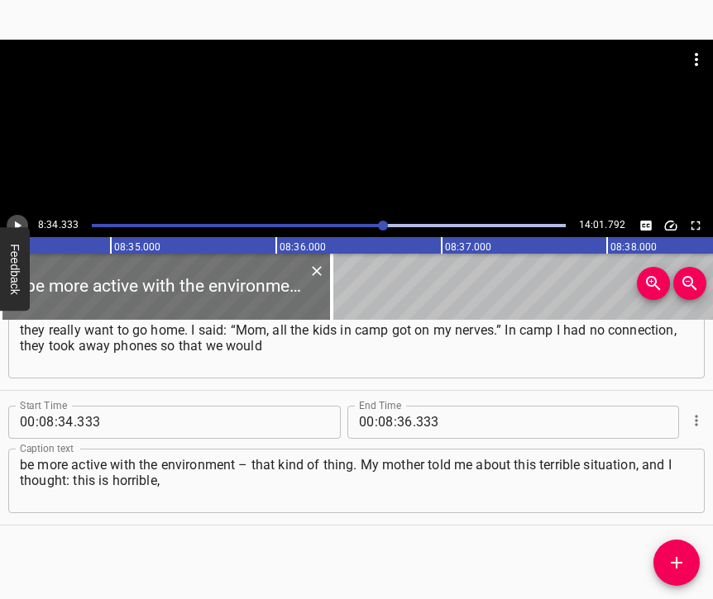
click at [17, 222] on icon "Play/Pause" at bounding box center [17, 225] width 15 height 15
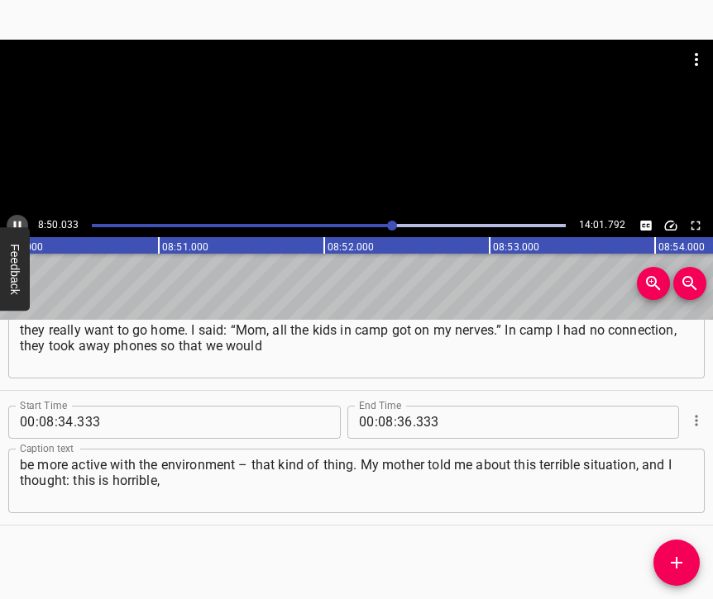
click at [22, 219] on icon "Play/Pause" at bounding box center [17, 225] width 15 height 15
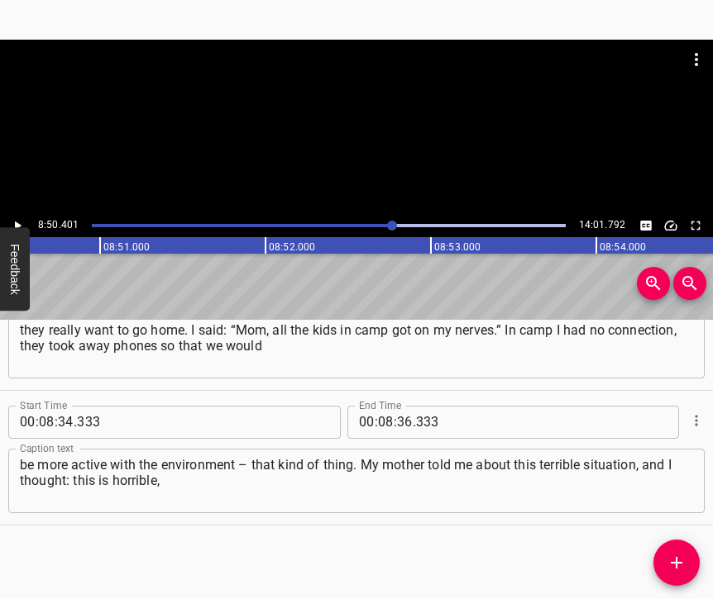
scroll to position [0, 87711]
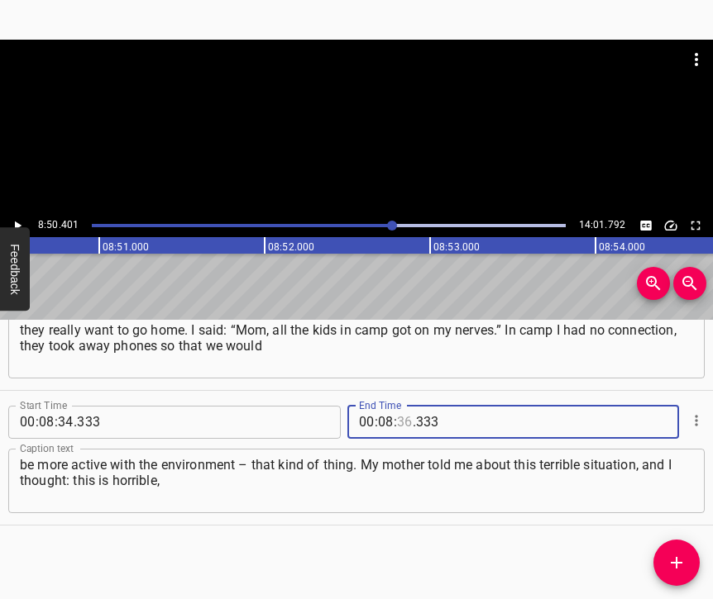
click at [399, 409] on input "number" at bounding box center [405, 422] width 16 height 33
type input "50"
type input "401"
click at [681, 560] on icon "Add Cue" at bounding box center [676, 563] width 20 height 20
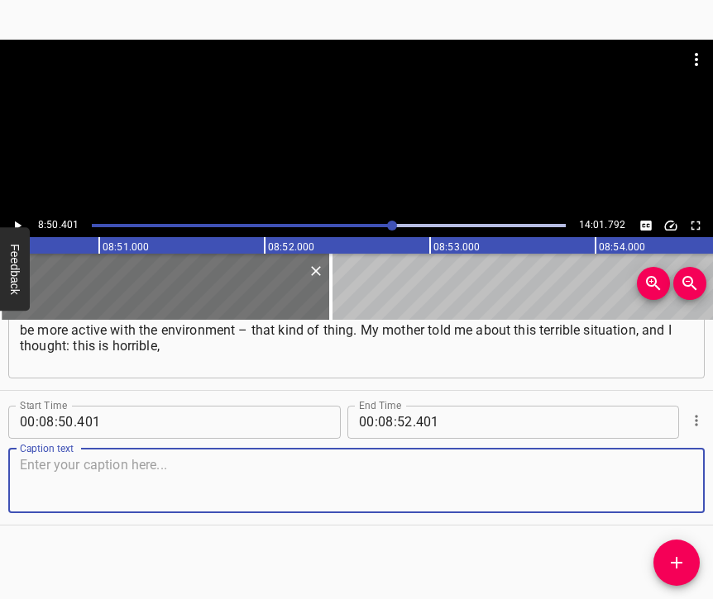
scroll to position [5156, 0]
click at [658, 485] on textarea at bounding box center [356, 480] width 673 height 47
click at [60, 480] on textarea at bounding box center [356, 480] width 673 height 47
paste textarea "these are sick children and such abuse. For me it was really something… At that…"
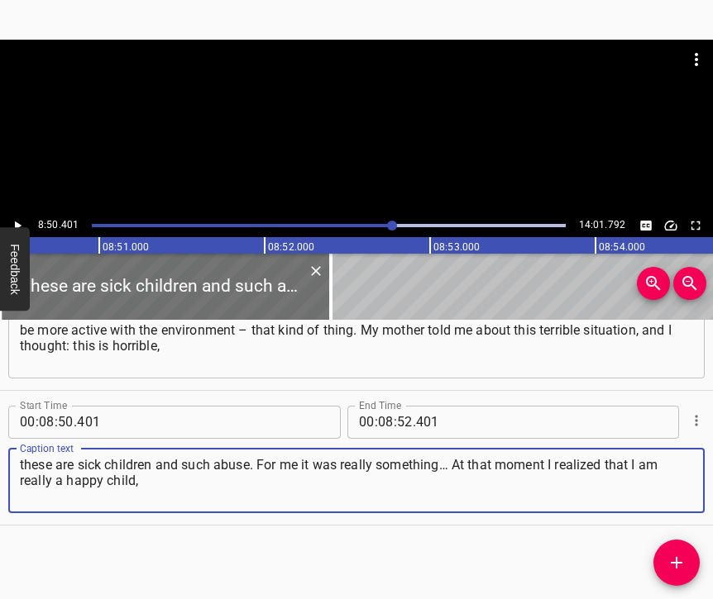
type textarea "these are sick children and such abuse. For me it was really something… At that…"
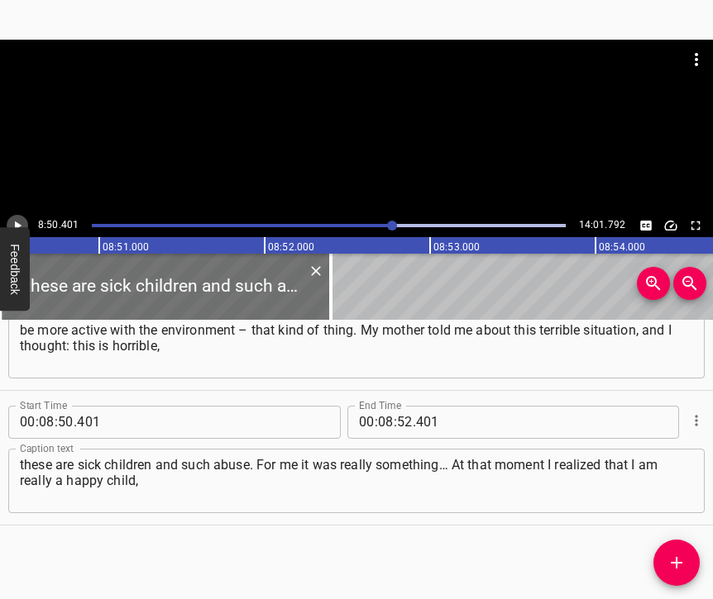
click at [19, 227] on icon "Play/Pause" at bounding box center [18, 225] width 7 height 9
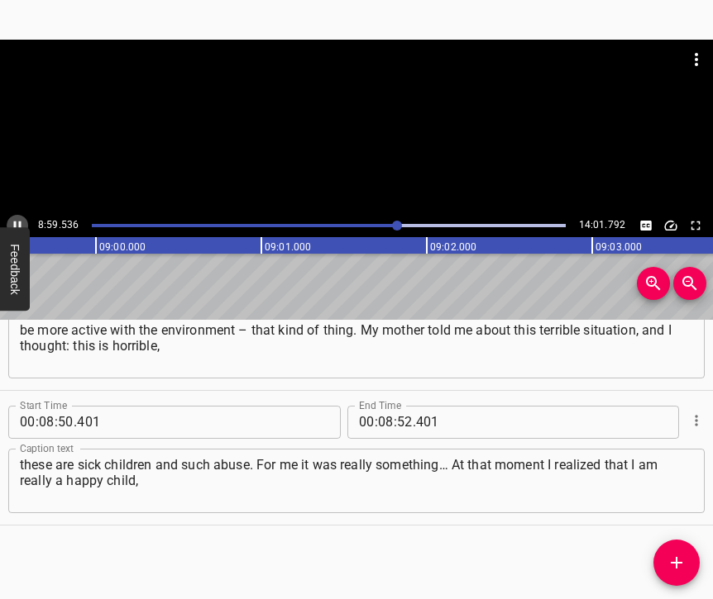
click at [17, 223] on icon "Play/Pause" at bounding box center [17, 225] width 15 height 15
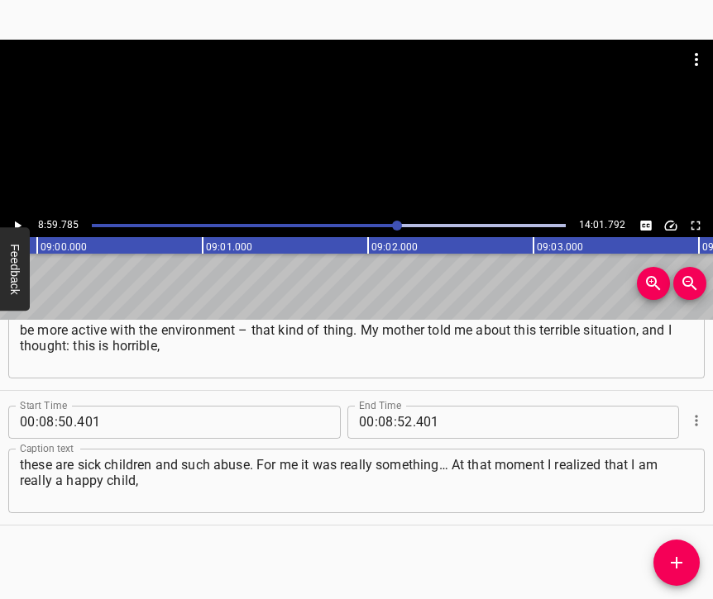
scroll to position [0, 89263]
click at [401, 406] on input "number" at bounding box center [405, 422] width 16 height 33
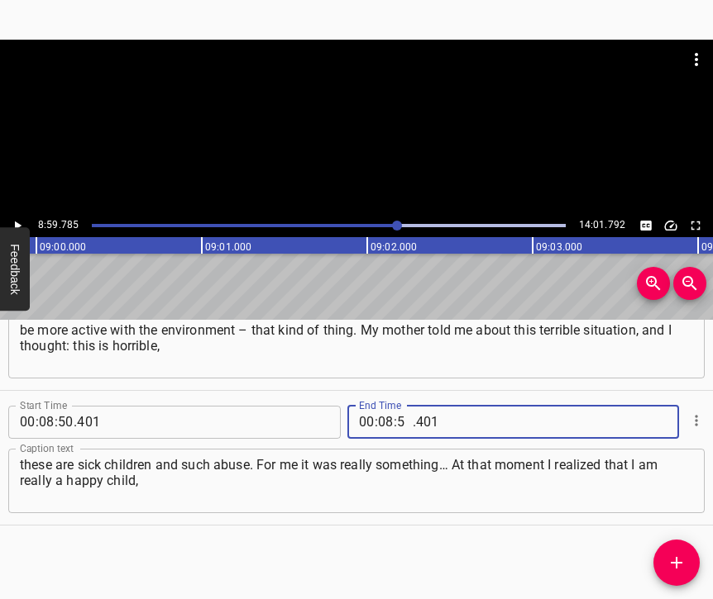
type input "59"
type input "785"
click at [680, 552] on button "Add Cue" at bounding box center [676, 563] width 46 height 46
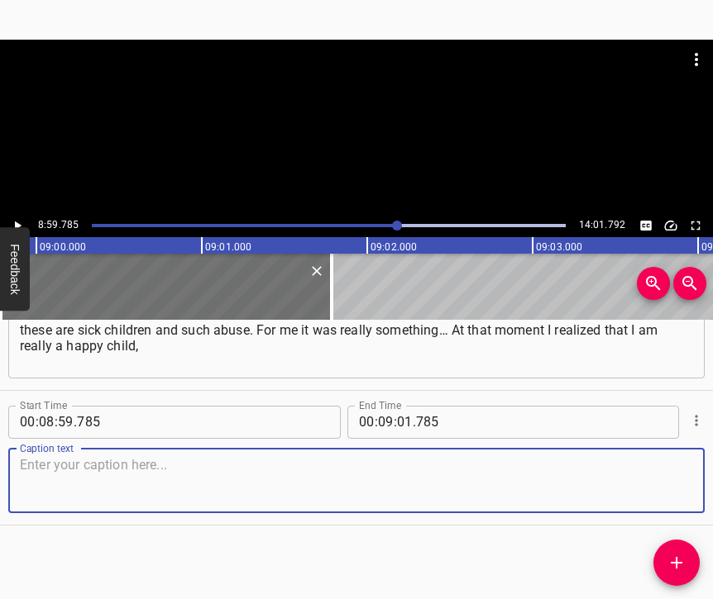
scroll to position [5305, 0]
click at [666, 476] on textarea at bounding box center [356, 480] width 673 height 47
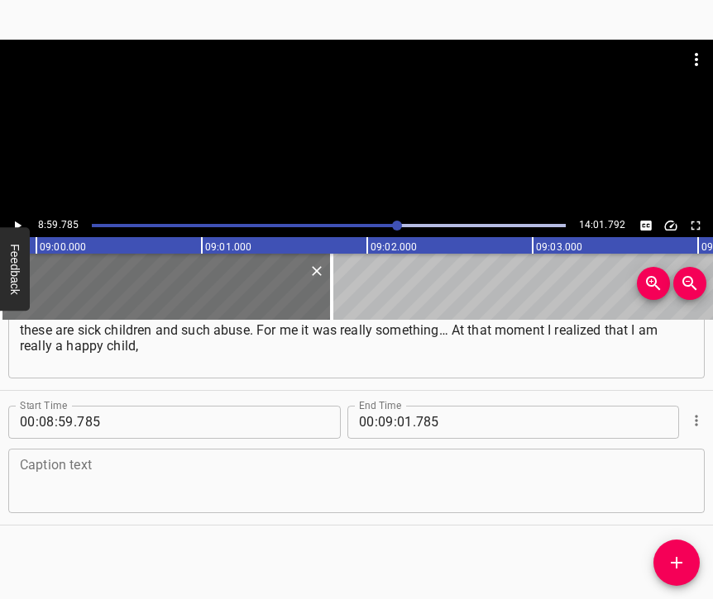
click at [69, 476] on textarea at bounding box center [356, 480] width 673 height 47
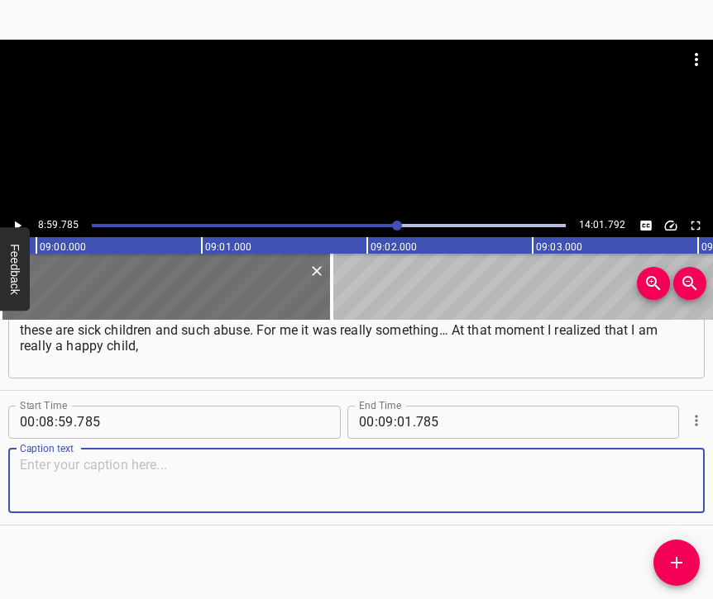
paste textarea "who has the opportunity to go, to study, to travel, I am healthy. At that time …"
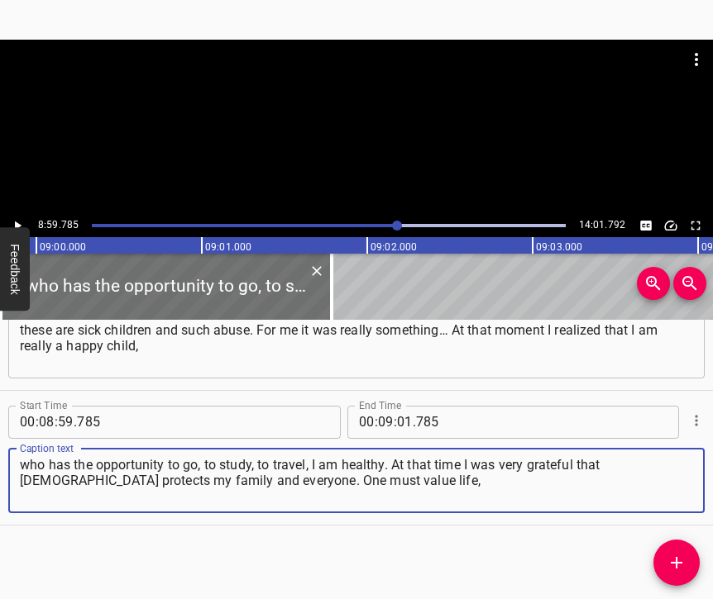
type textarea "who has the opportunity to go, to study, to travel, I am healthy. At that time …"
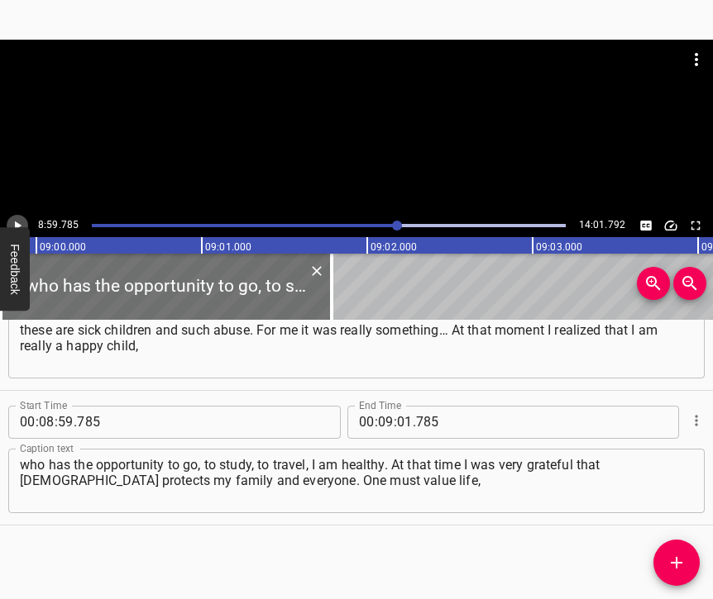
click at [20, 219] on icon "Play/Pause" at bounding box center [17, 225] width 15 height 15
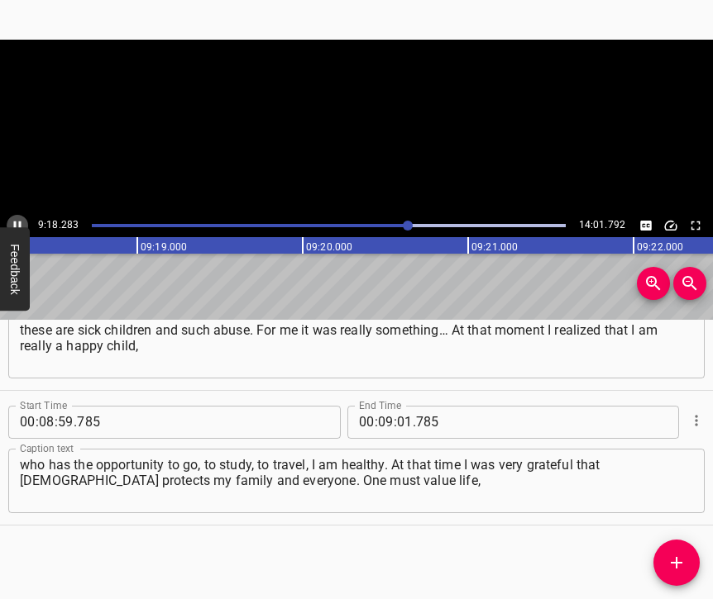
click at [17, 220] on icon "Play/Pause" at bounding box center [17, 225] width 15 height 15
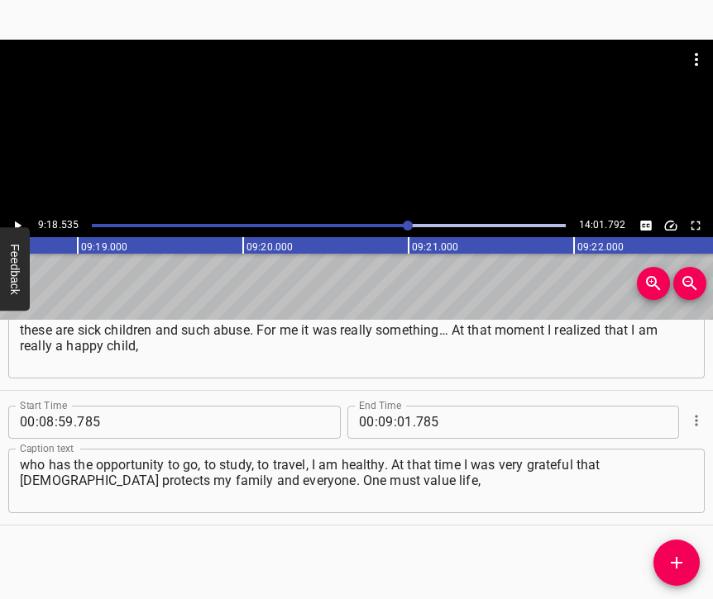
scroll to position [0, 92364]
click at [397, 406] on input "number" at bounding box center [405, 422] width 16 height 33
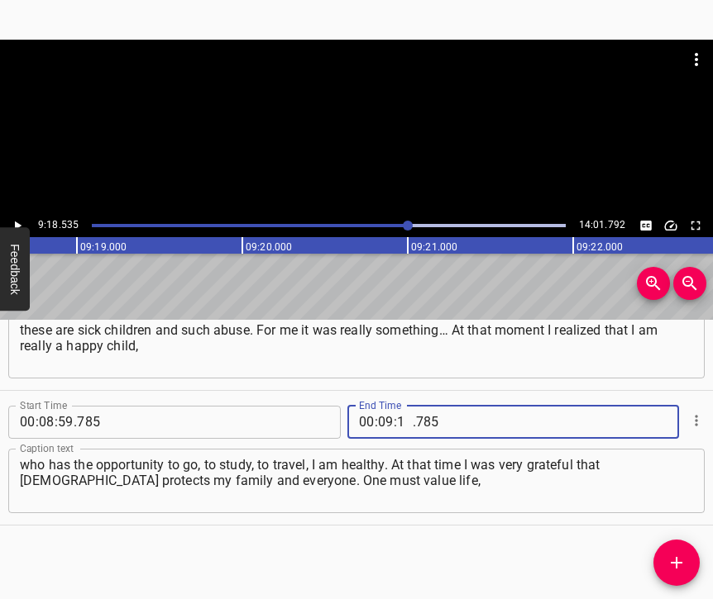
type input "18"
type input "535"
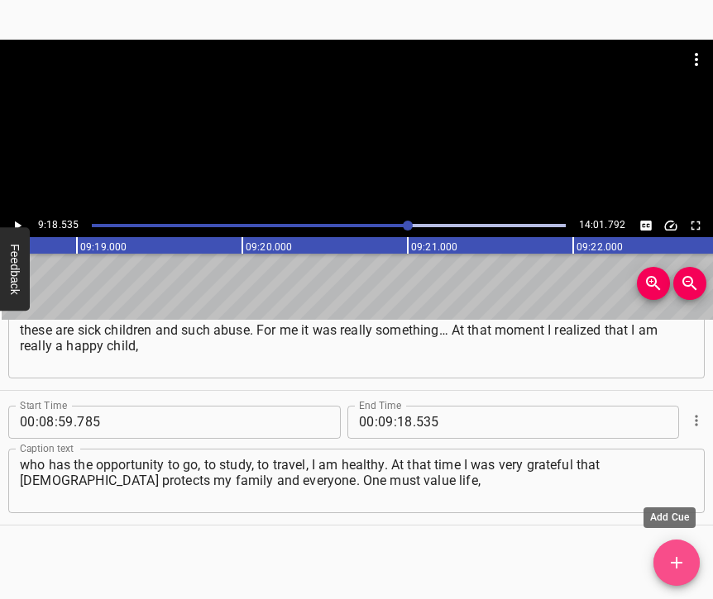
drag, startPoint x: 680, startPoint y: 562, endPoint x: 698, endPoint y: 574, distance: 20.9
click at [680, 561] on icon "Add Cue" at bounding box center [676, 563] width 20 height 20
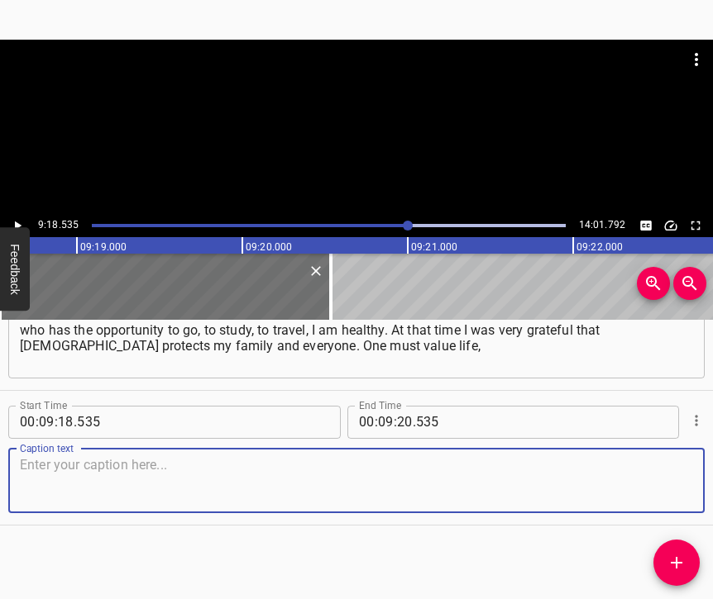
scroll to position [5454, 0]
drag, startPoint x: 669, startPoint y: 467, endPoint x: 711, endPoint y: 454, distance: 44.2
click at [678, 465] on textarea at bounding box center [356, 480] width 673 height 47
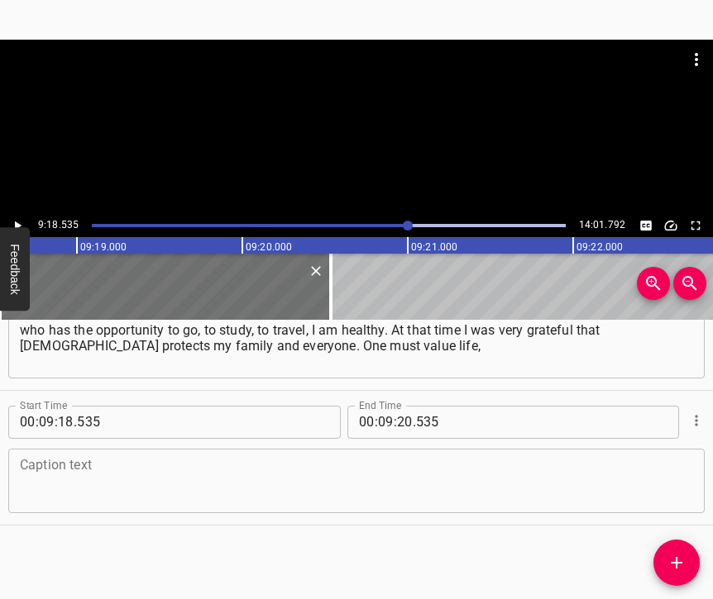
click at [191, 473] on textarea at bounding box center [356, 480] width 673 height 47
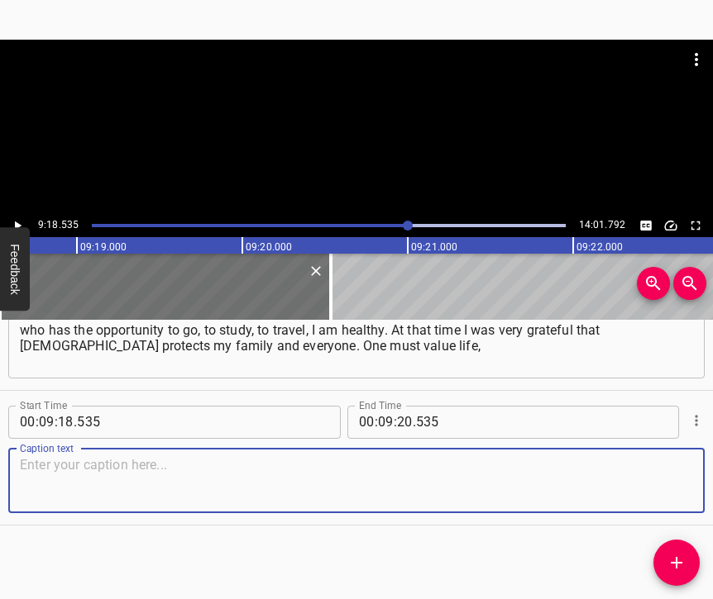
paste textarea "live one day at a time, as we all do now. Now no one can predict anything. Now …"
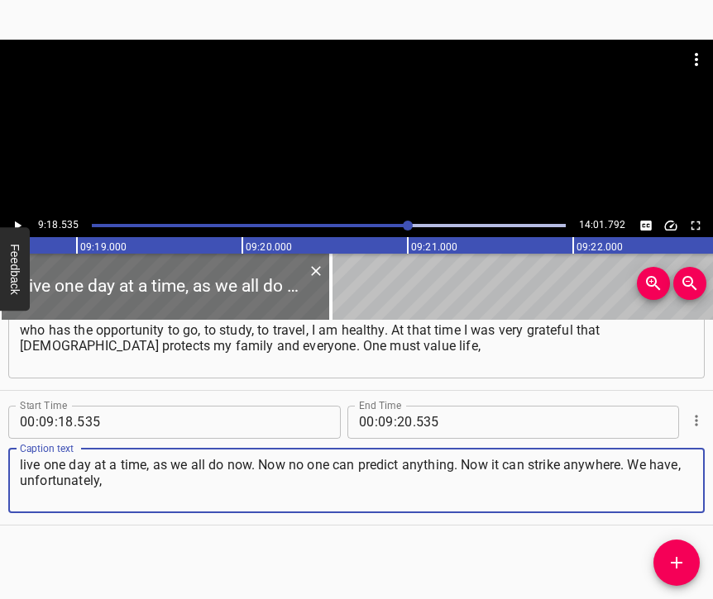
type textarea "live one day at a time, as we all do now. Now no one can predict anything. Now …"
click at [26, 222] on button "Play/Pause" at bounding box center [17, 225] width 21 height 21
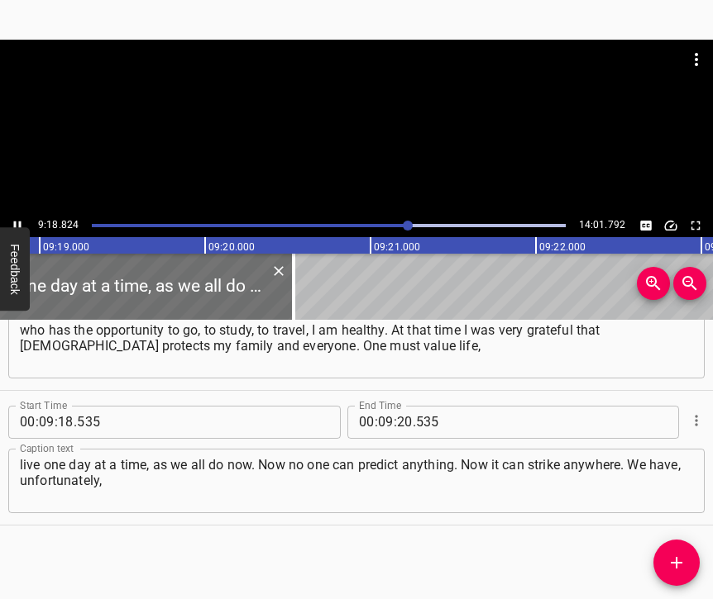
scroll to position [0, 92405]
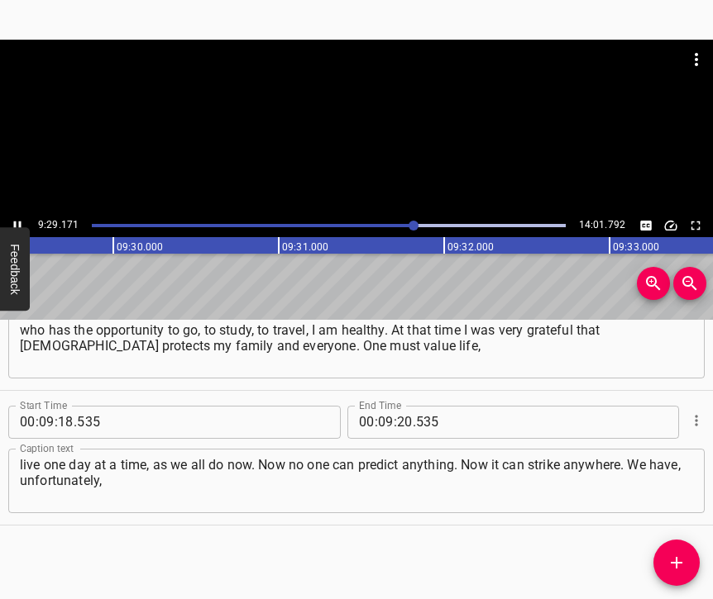
click at [19, 223] on icon "Play/Pause" at bounding box center [17, 225] width 7 height 9
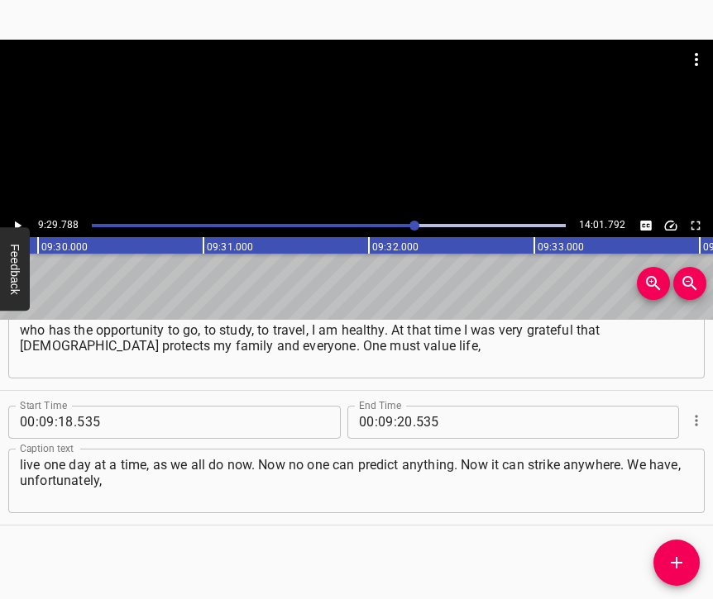
scroll to position [0, 94224]
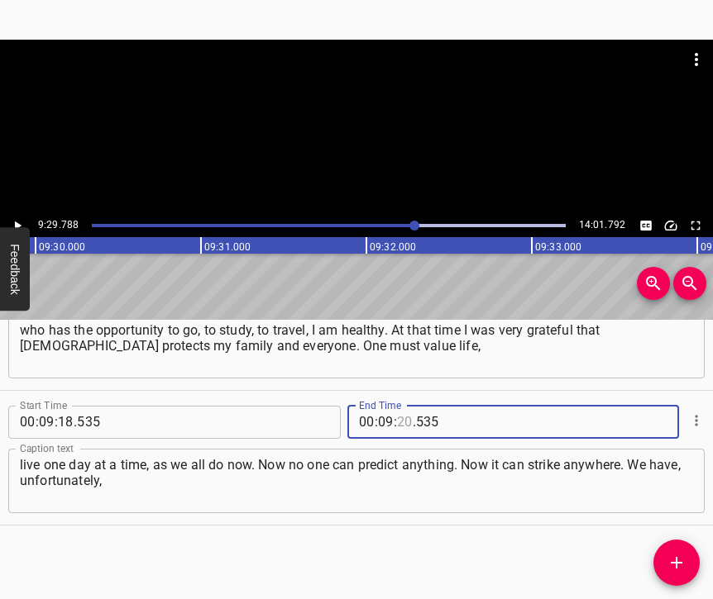
click at [401, 412] on input "number" at bounding box center [405, 422] width 16 height 33
type input "29"
type input "788"
click at [672, 554] on icon "Add Cue" at bounding box center [676, 563] width 20 height 20
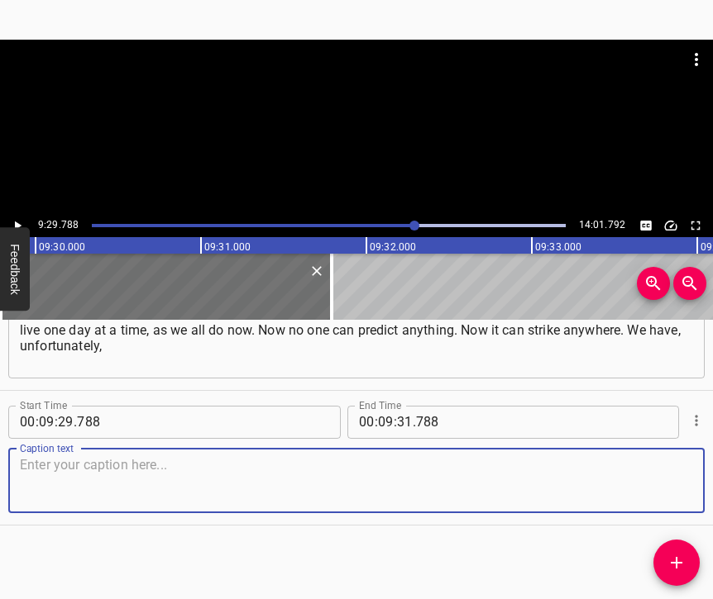
scroll to position [5603, 0]
drag, startPoint x: 657, startPoint y: 469, endPoint x: 709, endPoint y: 457, distance: 53.4
click at [657, 468] on textarea at bounding box center [356, 480] width 673 height 47
click at [315, 473] on textarea at bounding box center [356, 480] width 673 height 47
paste textarea "no guarantee of safety or protection in our country. In [GEOGRAPHIC_DATA], than…"
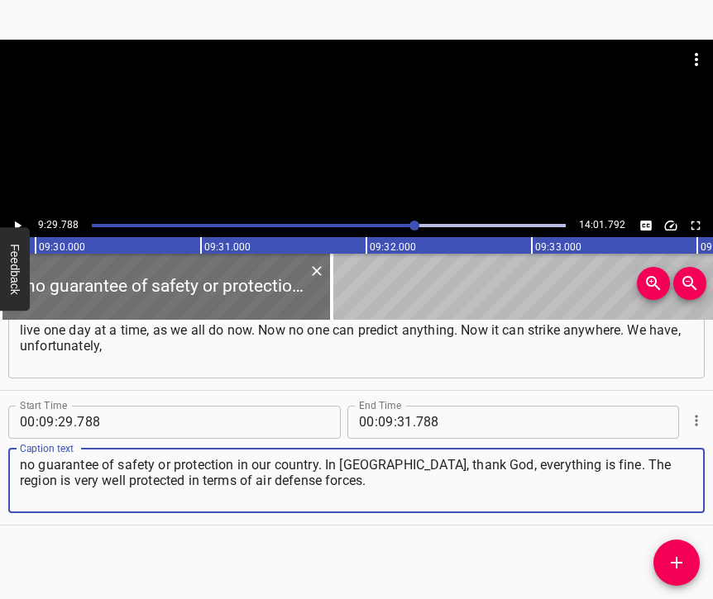
type textarea "no guarantee of safety or protection in our country. In [GEOGRAPHIC_DATA], than…"
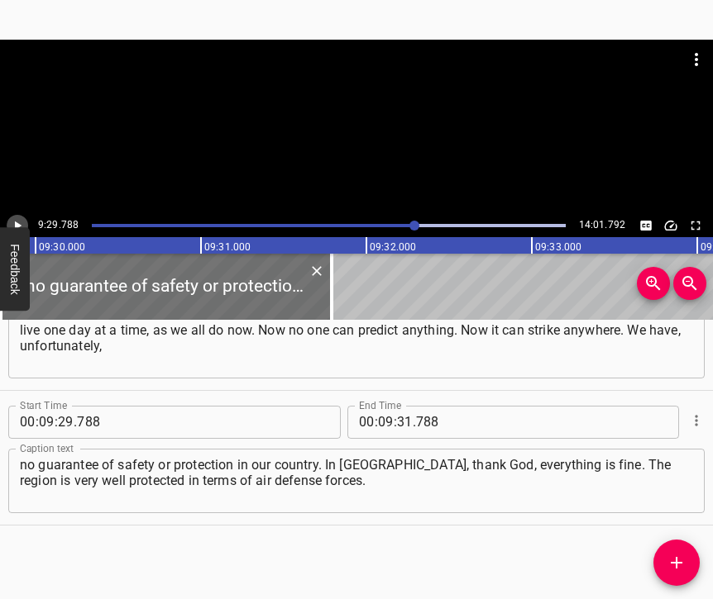
click at [9, 224] on button "Play/Pause" at bounding box center [17, 225] width 21 height 21
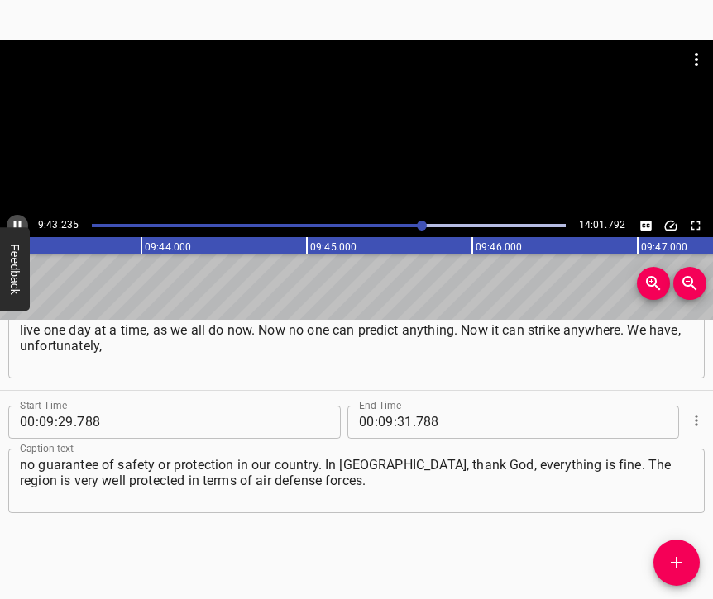
click at [18, 222] on icon "Play/Pause" at bounding box center [17, 225] width 15 height 15
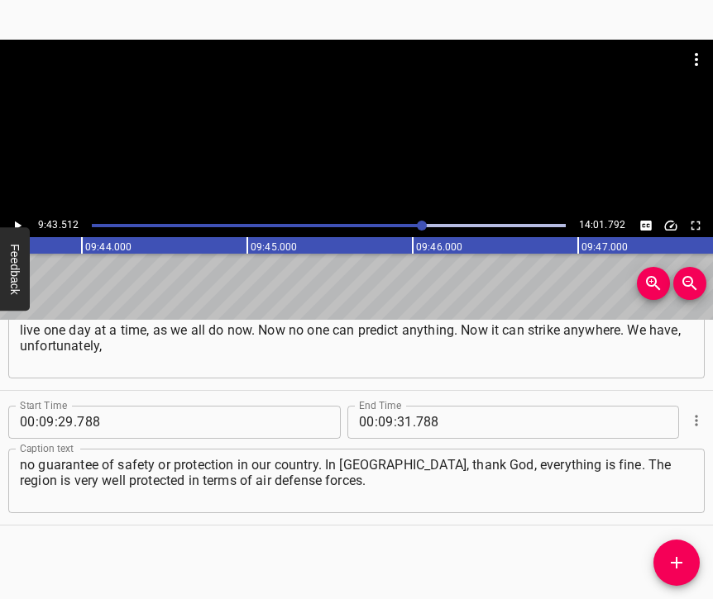
scroll to position [0, 96494]
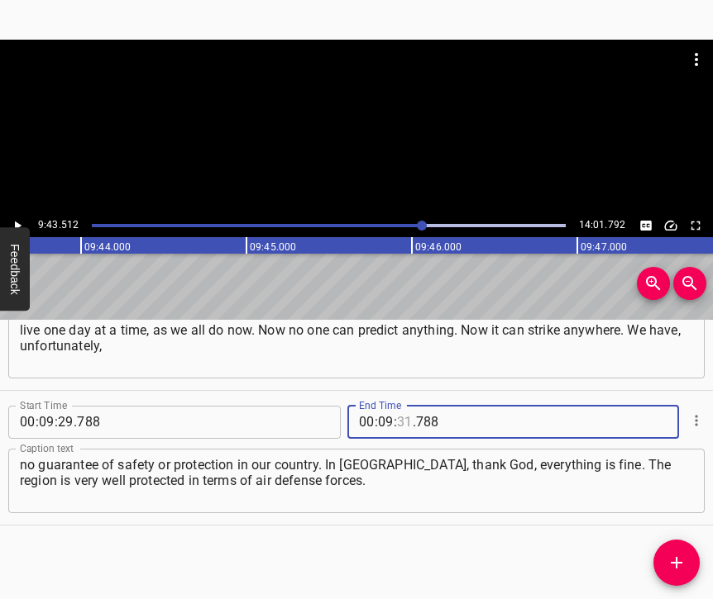
click at [397, 406] on input "number" at bounding box center [405, 422] width 16 height 33
type input "43"
type input "512"
click at [669, 555] on icon "Add Cue" at bounding box center [676, 563] width 20 height 20
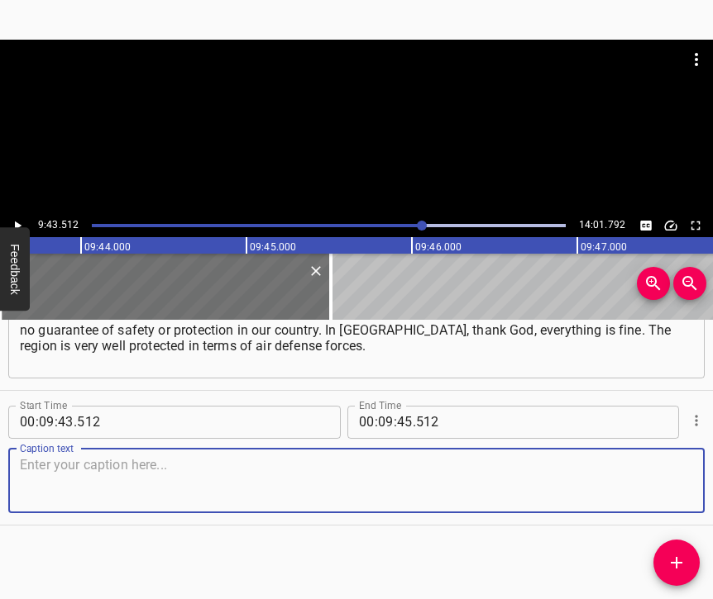
scroll to position [5752, 0]
click at [654, 468] on textarea at bounding box center [356, 480] width 673 height 47
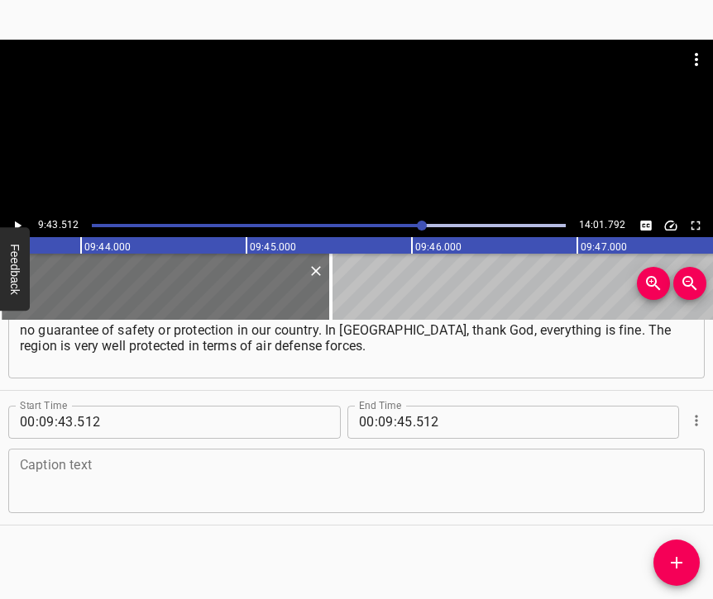
click at [133, 478] on textarea at bounding box center [356, 480] width 673 height 47
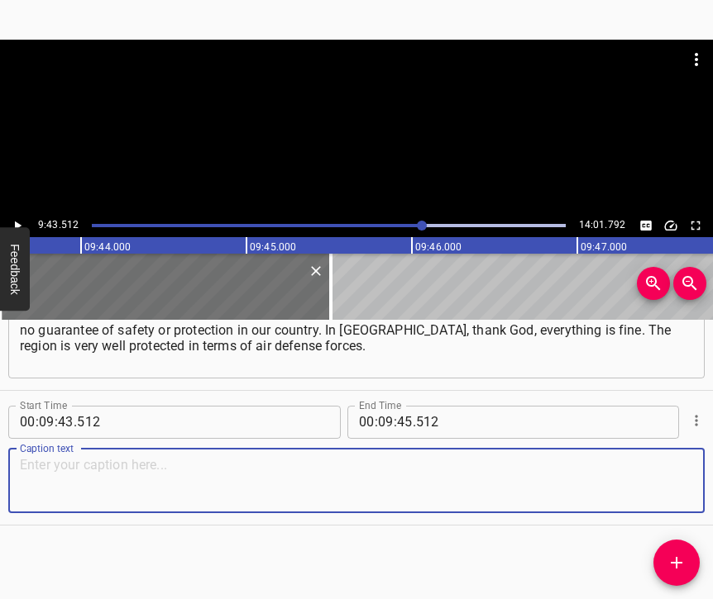
paste textarea "Fortunately, with each year our defense structures and all equipment become str…"
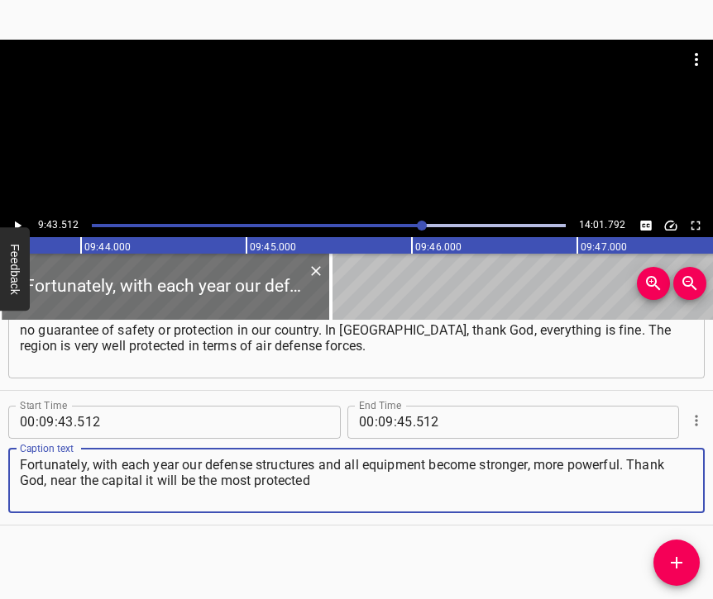
type textarea "Fortunately, with each year our defense structures and all equipment become str…"
click at [20, 223] on icon "Play/Pause" at bounding box center [17, 225] width 15 height 15
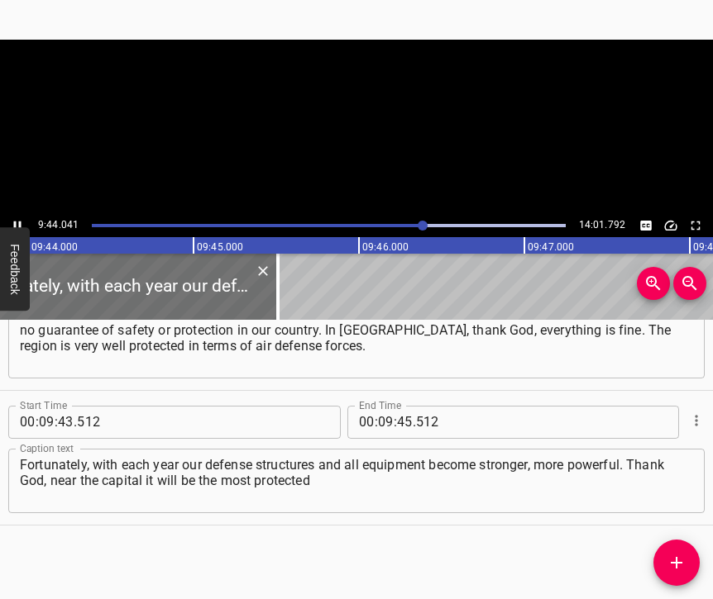
scroll to position [0, 96560]
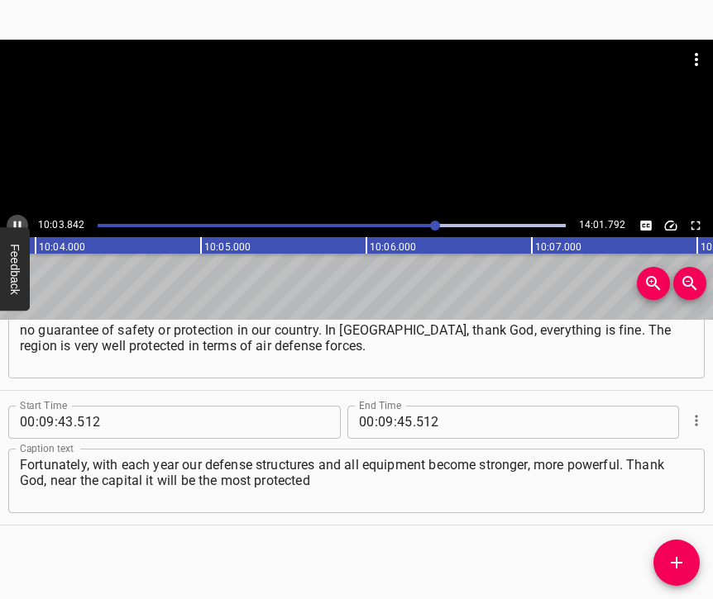
click at [16, 222] on icon "Play/Pause" at bounding box center [17, 225] width 7 height 9
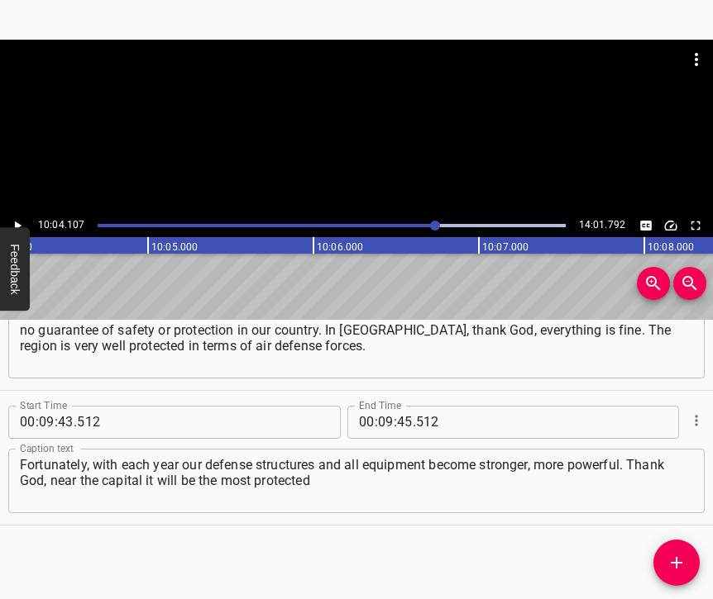
click at [16, 222] on icon "Play/Pause" at bounding box center [17, 225] width 15 height 15
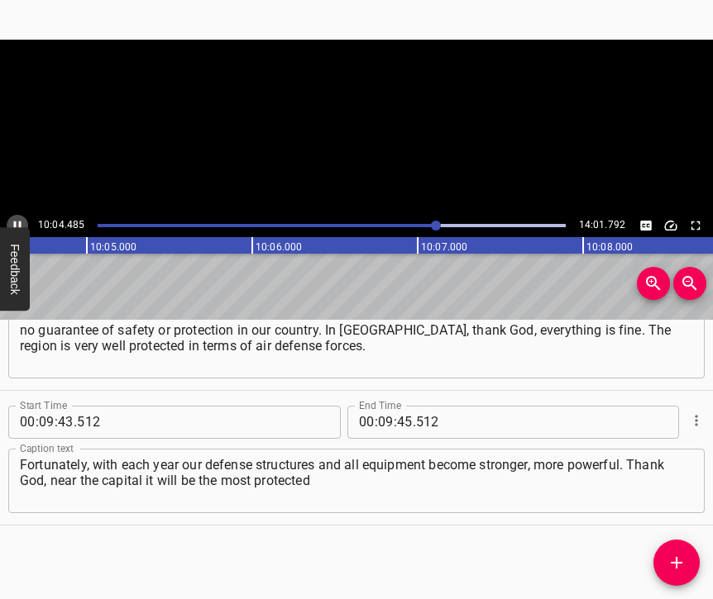
click at [16, 222] on icon "Play/Pause" at bounding box center [17, 225] width 7 height 9
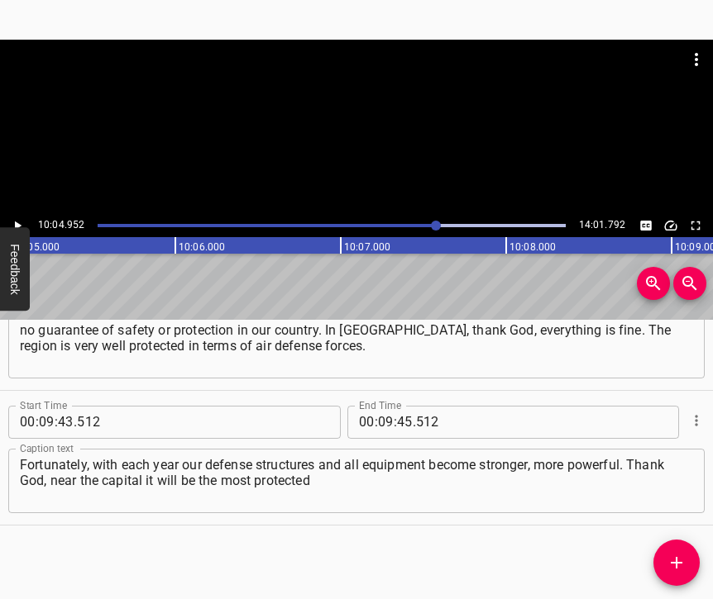
scroll to position [0, 100040]
click at [384, 406] on input "number" at bounding box center [386, 422] width 16 height 33
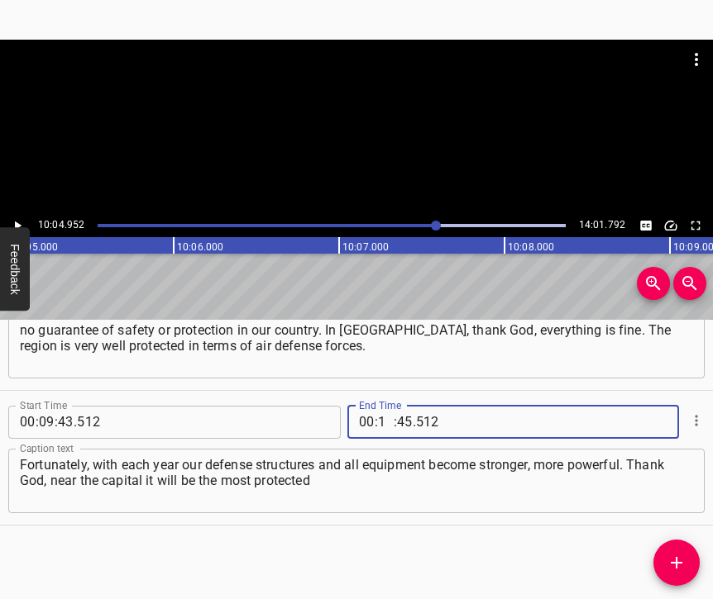
type input "10"
type input "04"
type input "952"
click at [681, 562] on icon "Add Cue" at bounding box center [677, 563] width 12 height 12
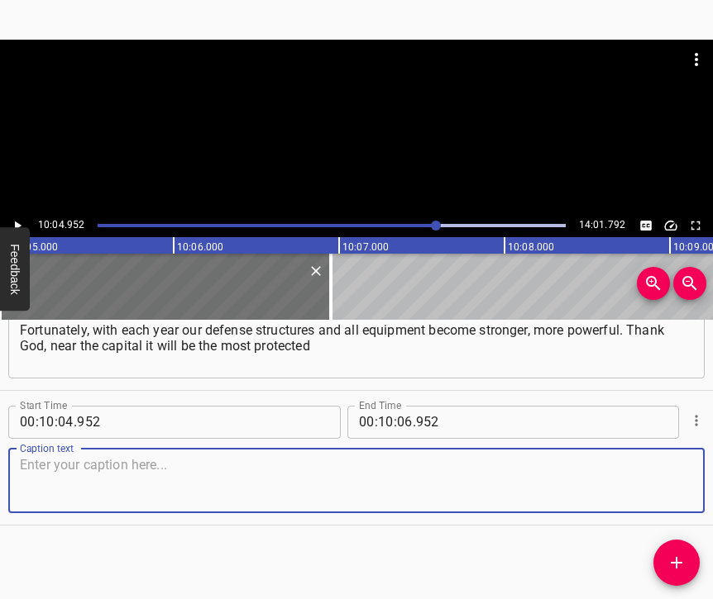
scroll to position [5900, 0]
click at [646, 461] on textarea at bounding box center [356, 480] width 673 height 47
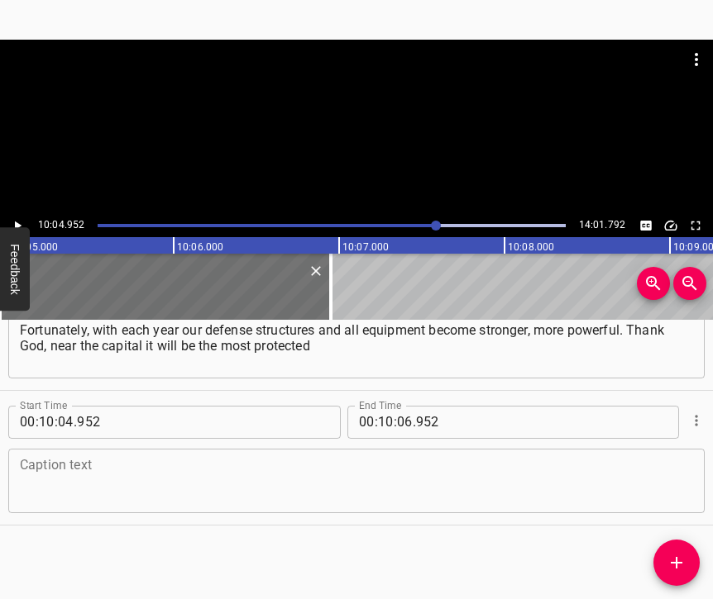
click at [276, 484] on textarea at bounding box center [356, 480] width 673 height 47
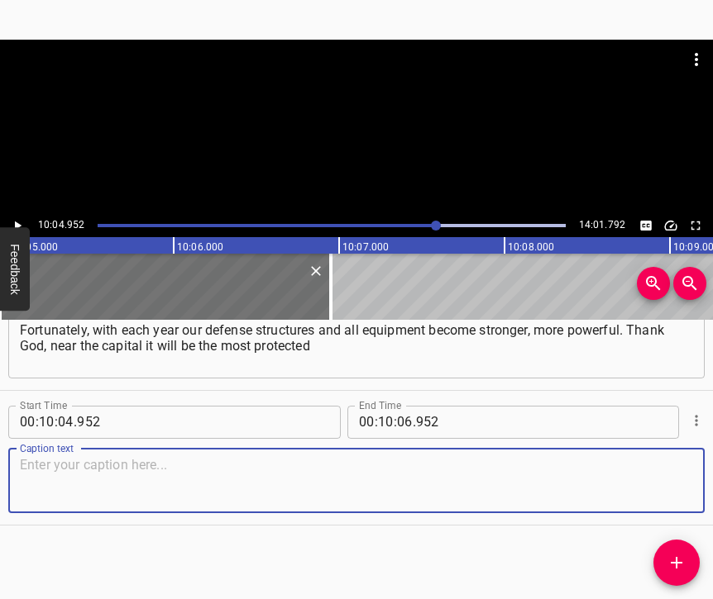
paste textarea "and safer, so in Brovary everything is fine for me. For example, there are such…"
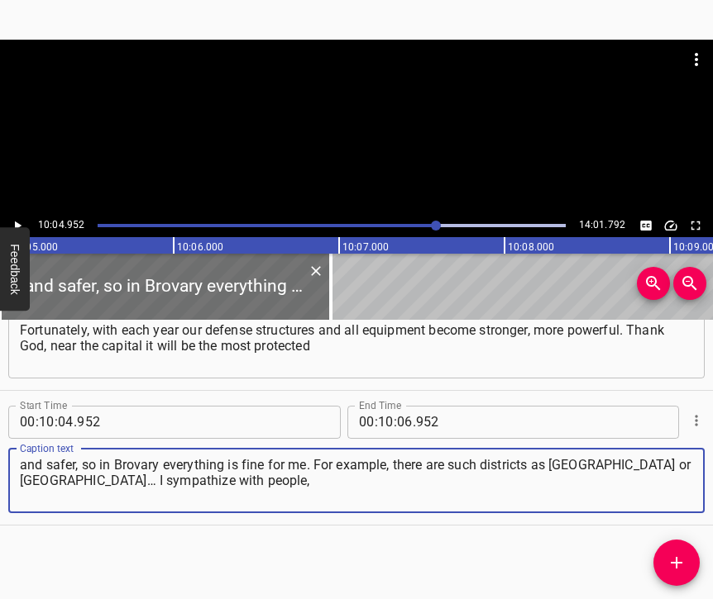
type textarea "and safer, so in Brovary everything is fine for me. For example, there are such…"
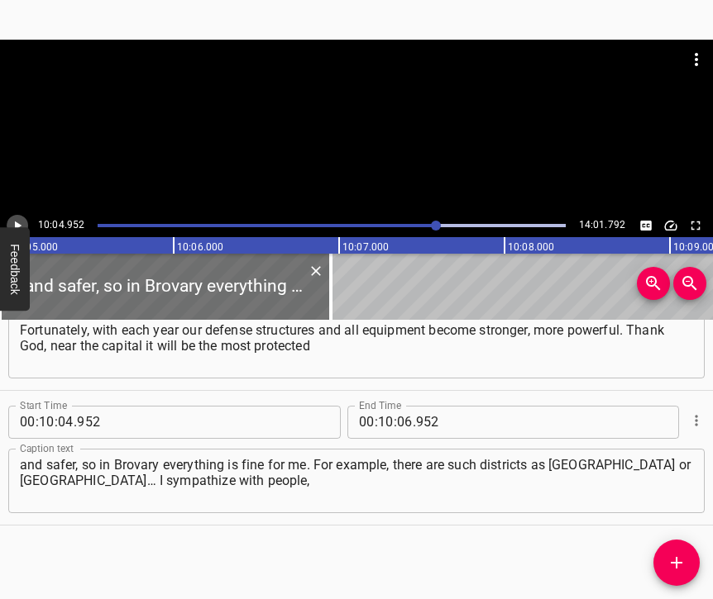
click at [21, 217] on button "Play/Pause" at bounding box center [17, 225] width 21 height 21
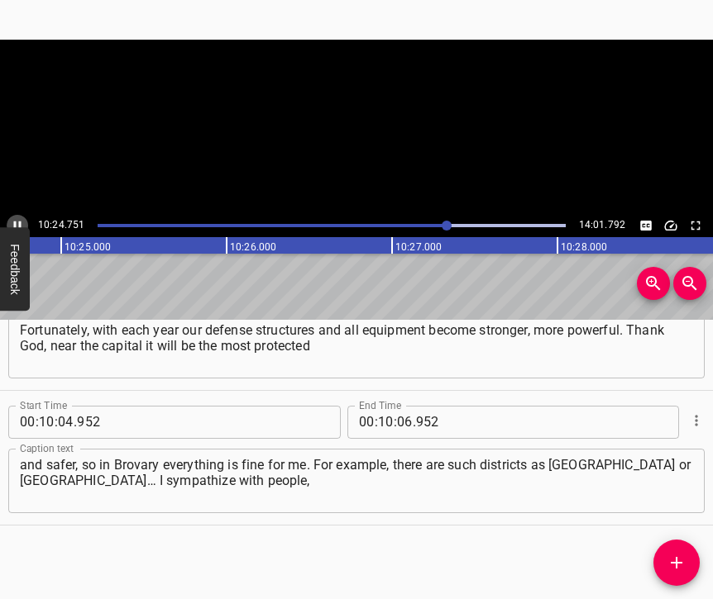
click at [18, 219] on icon "Play/Pause" at bounding box center [17, 225] width 15 height 15
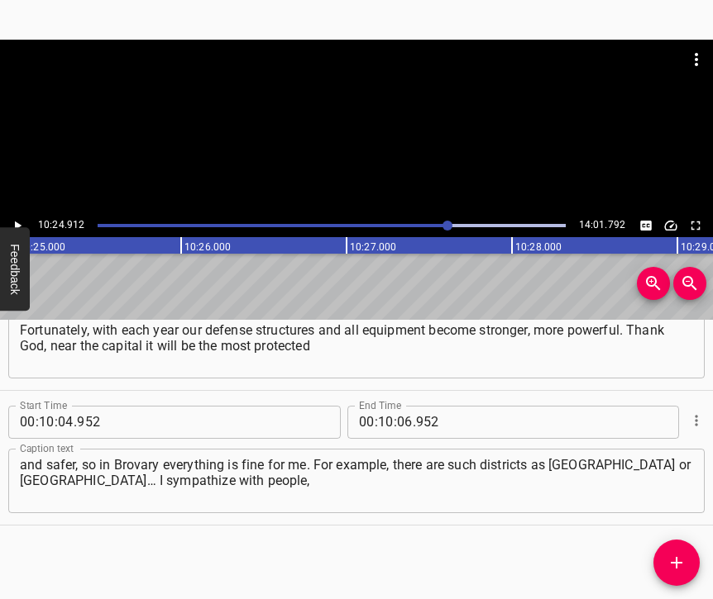
scroll to position [0, 103340]
click at [399, 406] on input "number" at bounding box center [405, 422] width 16 height 33
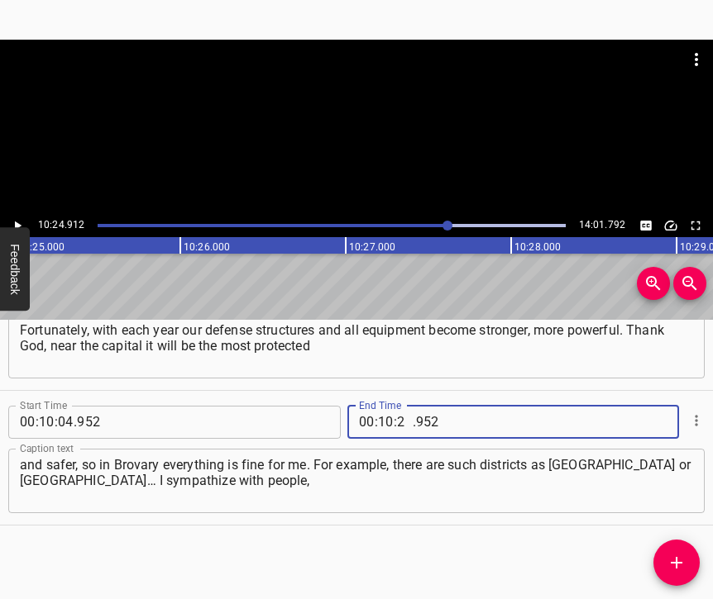
type input "24"
type input "912"
click at [685, 552] on button "Add Cue" at bounding box center [676, 563] width 46 height 46
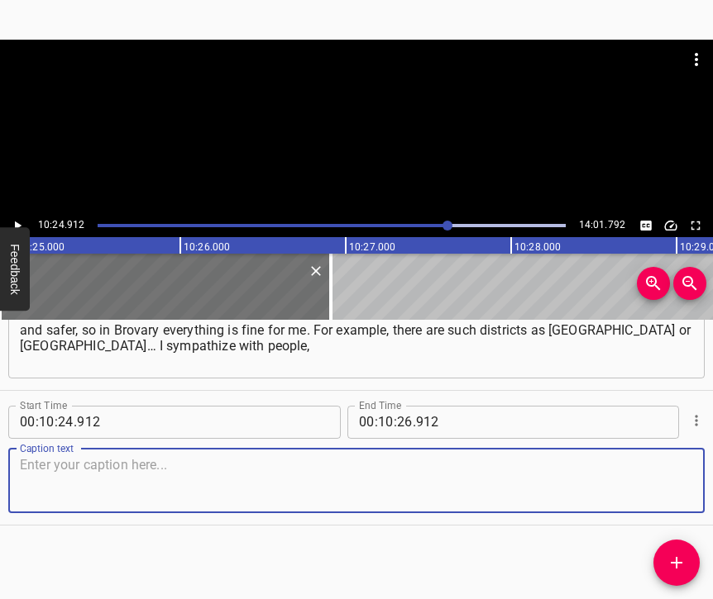
scroll to position [6049, 0]
click at [666, 467] on textarea at bounding box center [356, 480] width 673 height 47
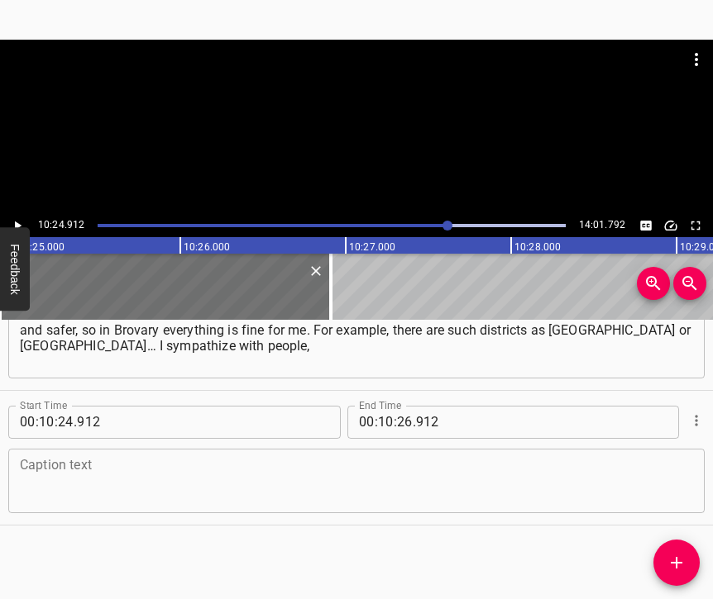
click at [136, 477] on textarea at bounding box center [356, 480] width 673 height 47
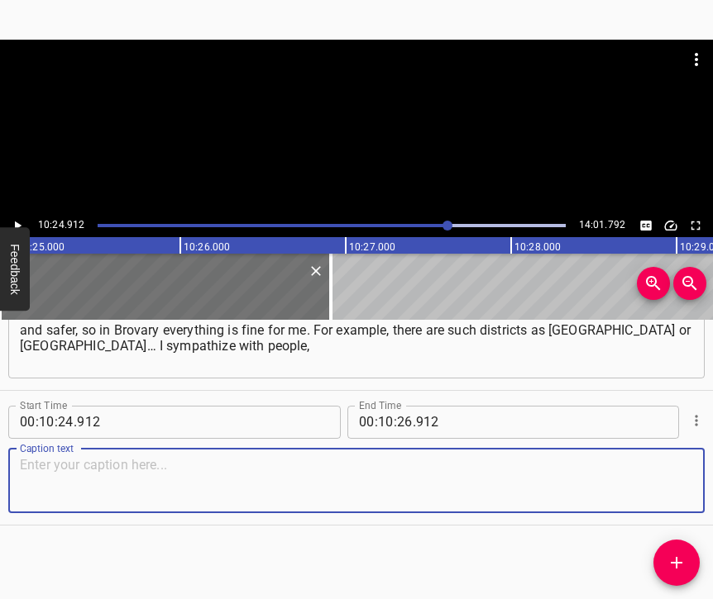
paste textarea "because there it is heard a lot and can have very sad consequences. I already p…"
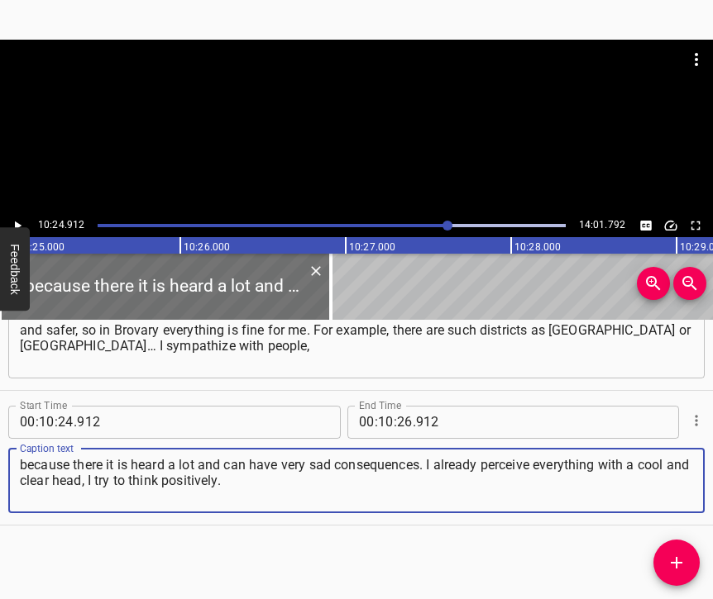
type textarea "because there it is heard a lot and can have very sad consequences. I already p…"
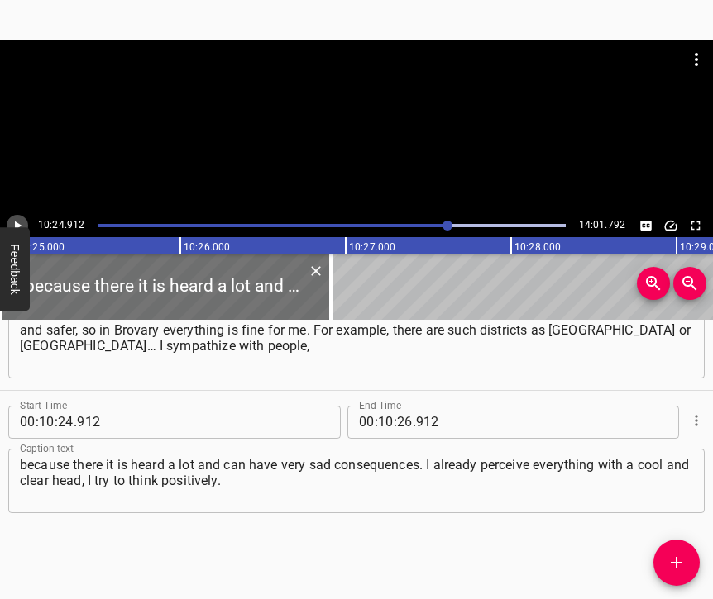
click at [12, 219] on icon "Play/Pause" at bounding box center [17, 225] width 15 height 15
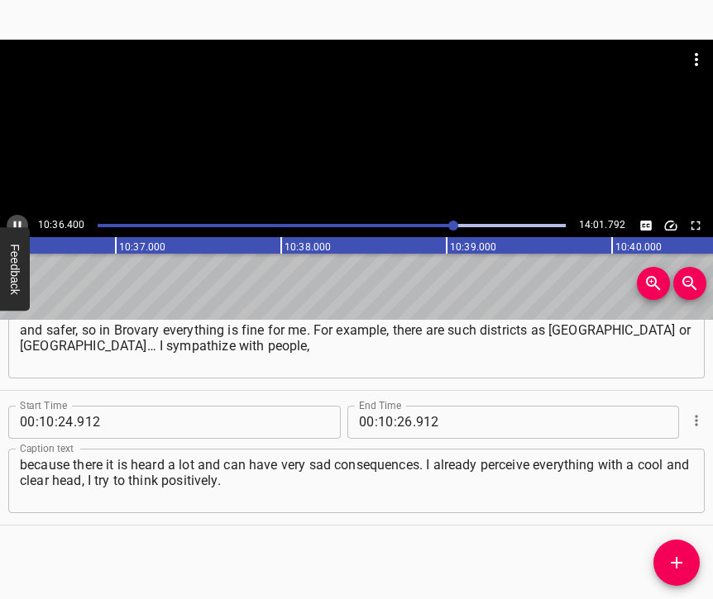
click at [18, 218] on icon "Play/Pause" at bounding box center [17, 225] width 15 height 15
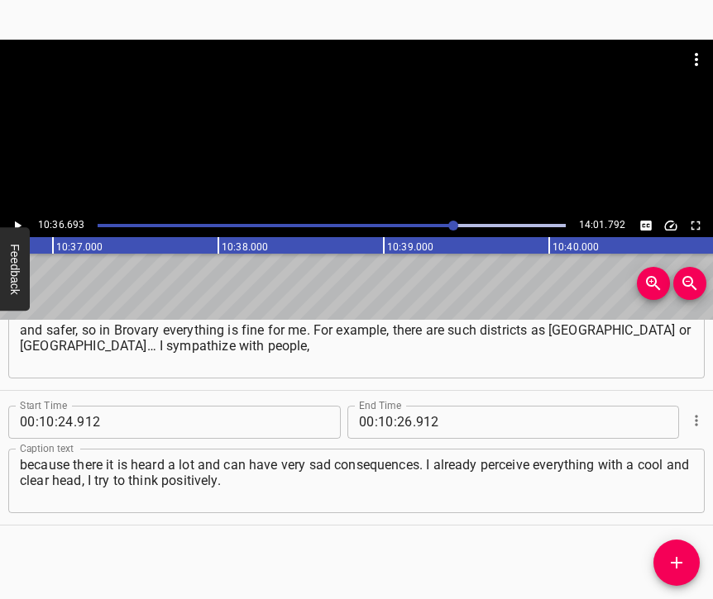
scroll to position [0, 105288]
click at [400, 406] on input "number" at bounding box center [405, 422] width 16 height 33
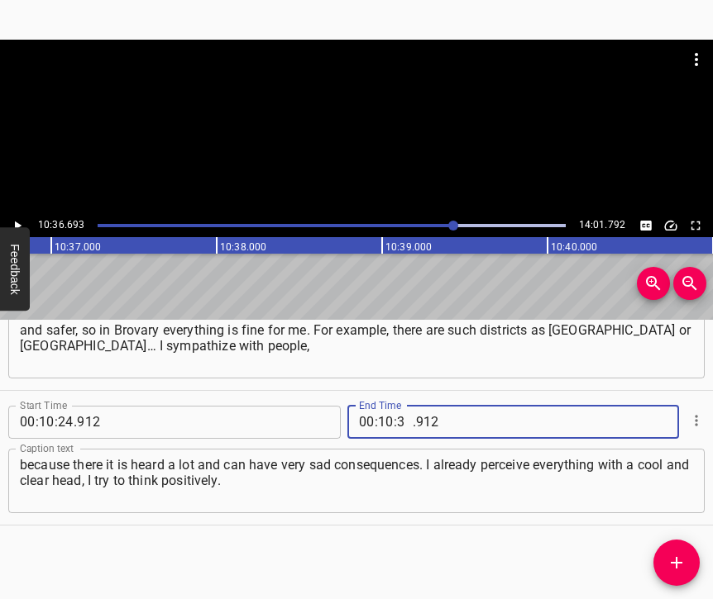
type input "36"
type input "693"
click at [676, 559] on icon "Add Cue" at bounding box center [677, 563] width 12 height 12
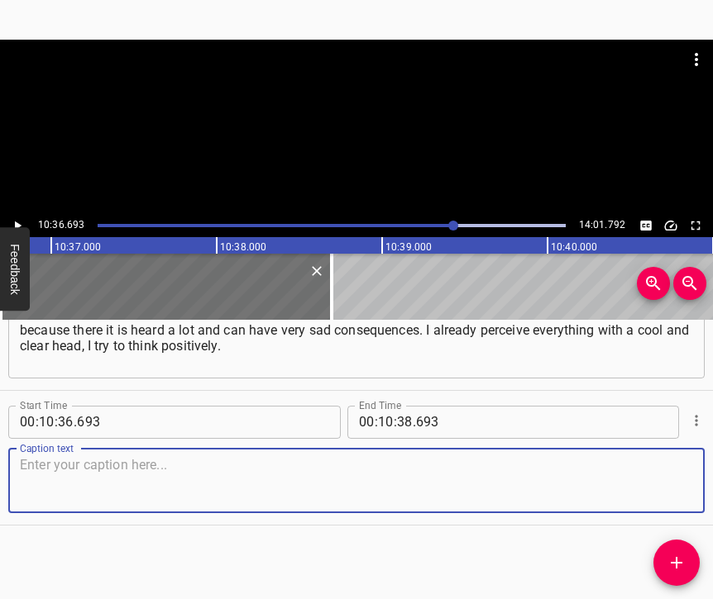
scroll to position [6198, 0]
click at [645, 481] on textarea at bounding box center [356, 480] width 673 height 47
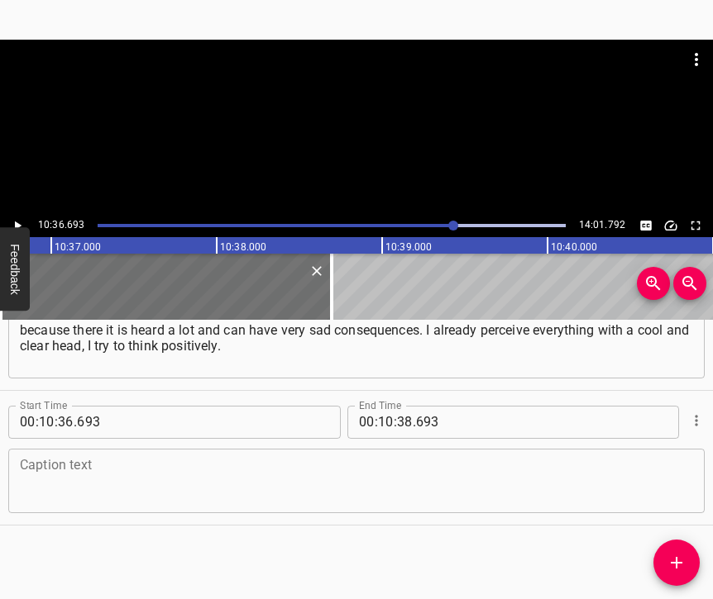
click at [232, 475] on textarea at bounding box center [356, 480] width 673 height 47
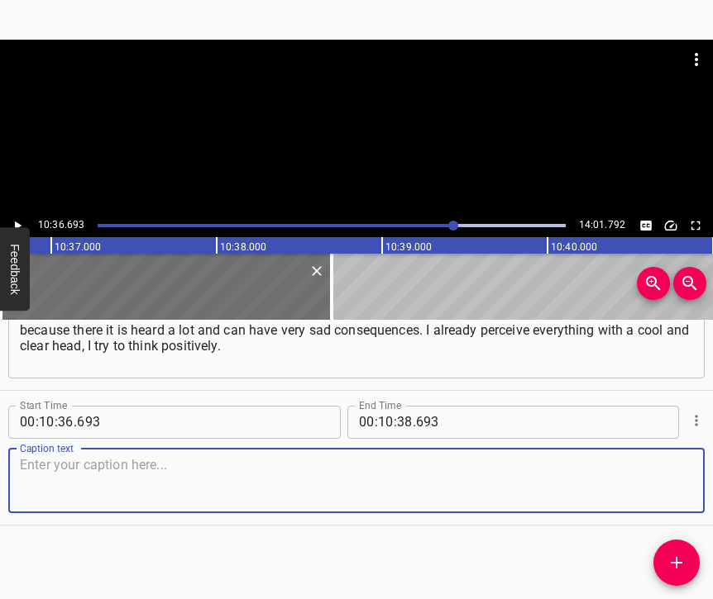
paste textarea "As soon as you begin to think negatively, you automatically lose. I enrolled in…"
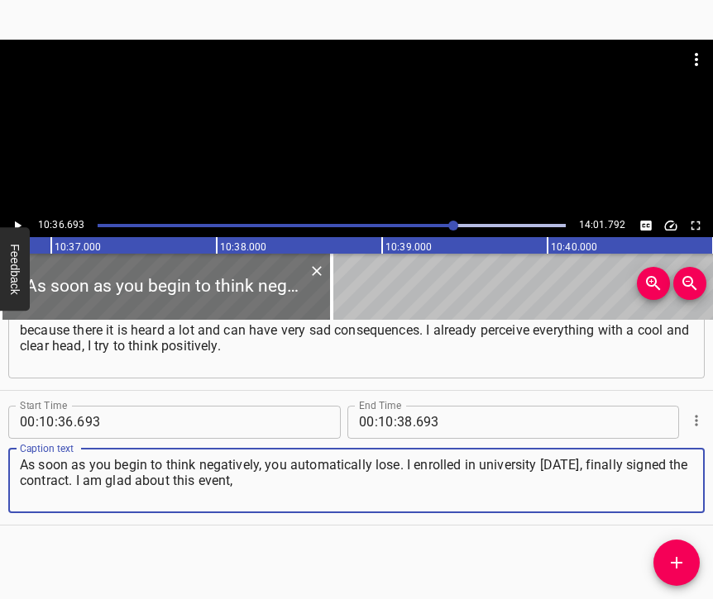
type textarea "As soon as you begin to think negatively, you automatically lose. I enrolled in…"
click at [16, 222] on icon "Play/Pause" at bounding box center [18, 225] width 7 height 9
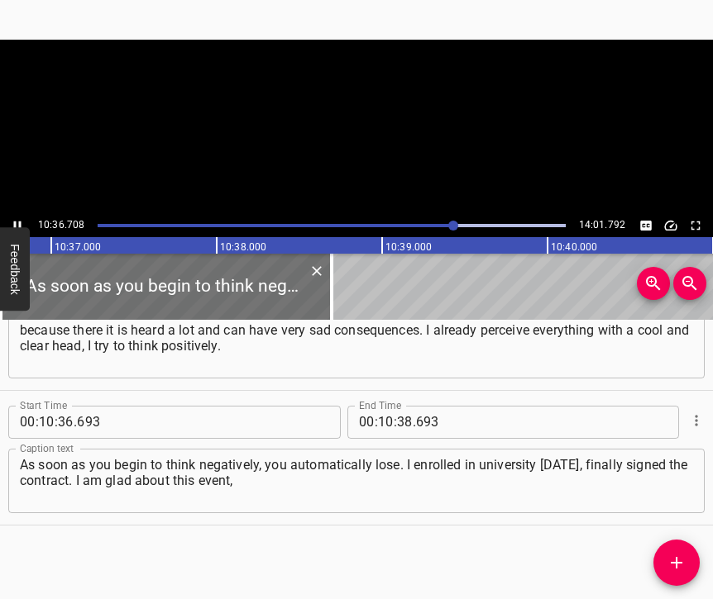
scroll to position [0, 105289]
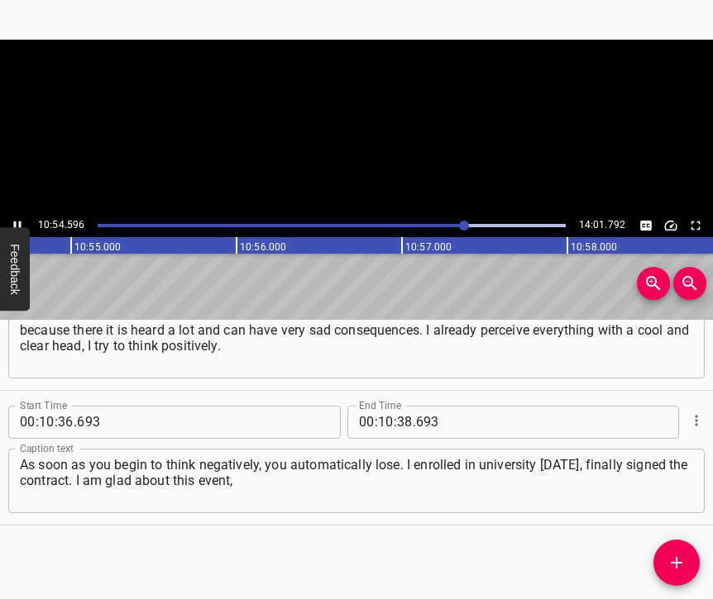
click at [15, 219] on icon "Play/Pause" at bounding box center [17, 225] width 15 height 15
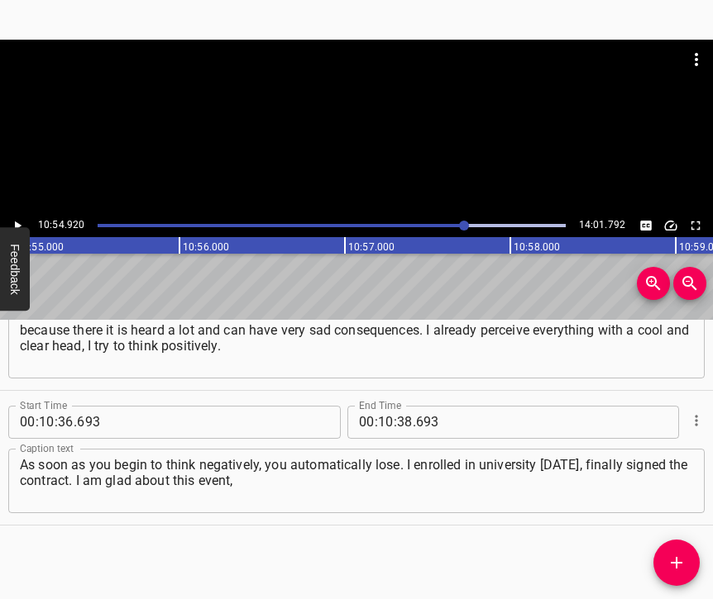
click at [15, 219] on icon "Play/Pause" at bounding box center [17, 225] width 15 height 15
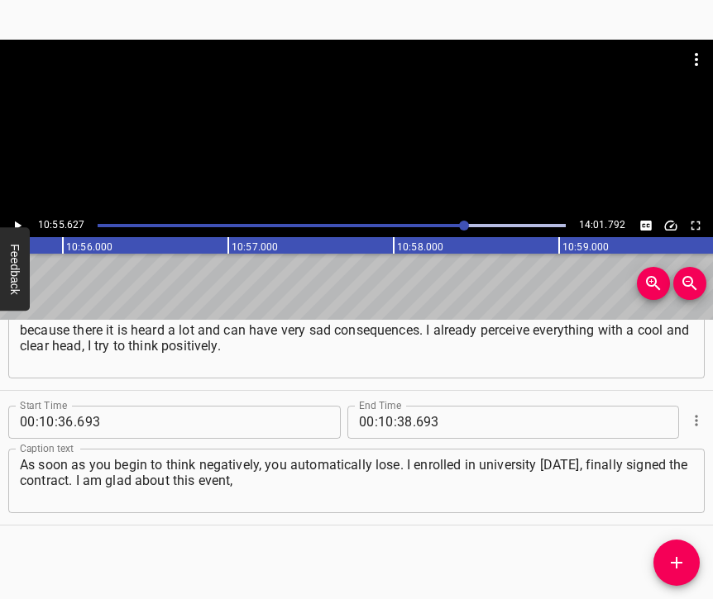
scroll to position [0, 108420]
click at [397, 407] on input "number" at bounding box center [405, 422] width 16 height 33
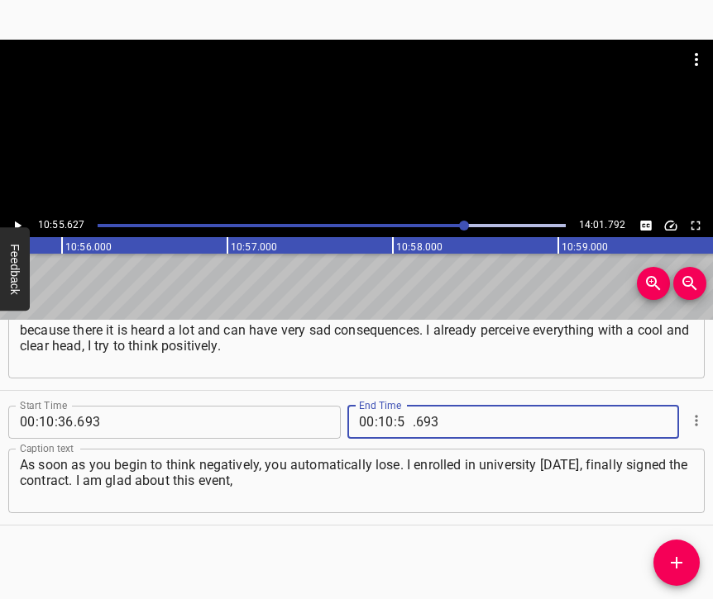
type input "55"
type input "627"
click at [671, 560] on icon "Add Cue" at bounding box center [676, 563] width 20 height 20
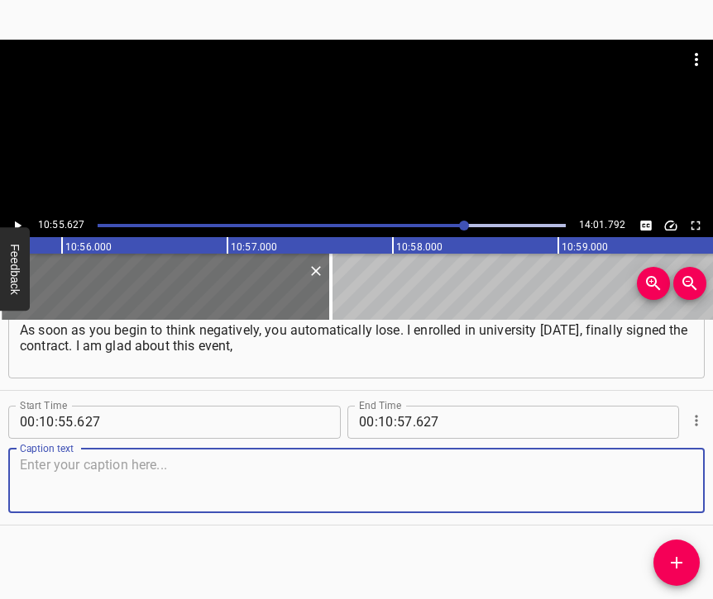
scroll to position [6347, 0]
drag, startPoint x: 656, startPoint y: 480, endPoint x: 704, endPoint y: 459, distance: 53.0
click at [658, 479] on textarea at bounding box center [356, 480] width 673 height 47
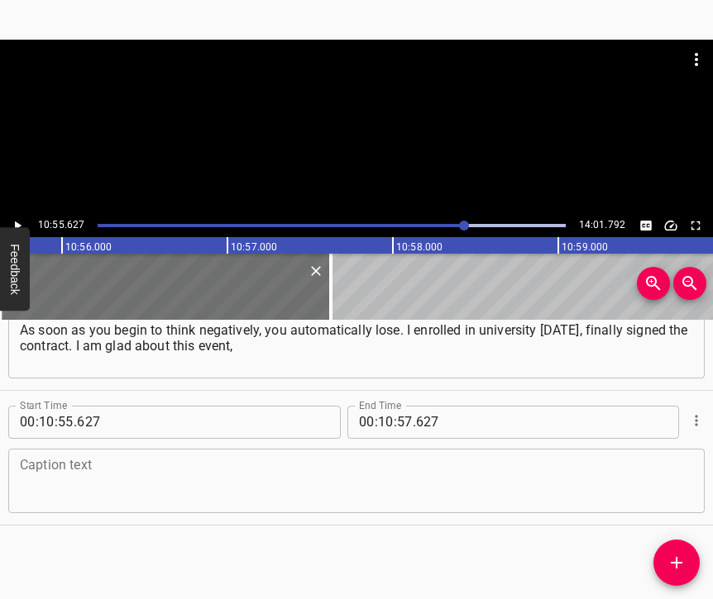
click at [164, 471] on textarea at bounding box center [356, 480] width 673 height 47
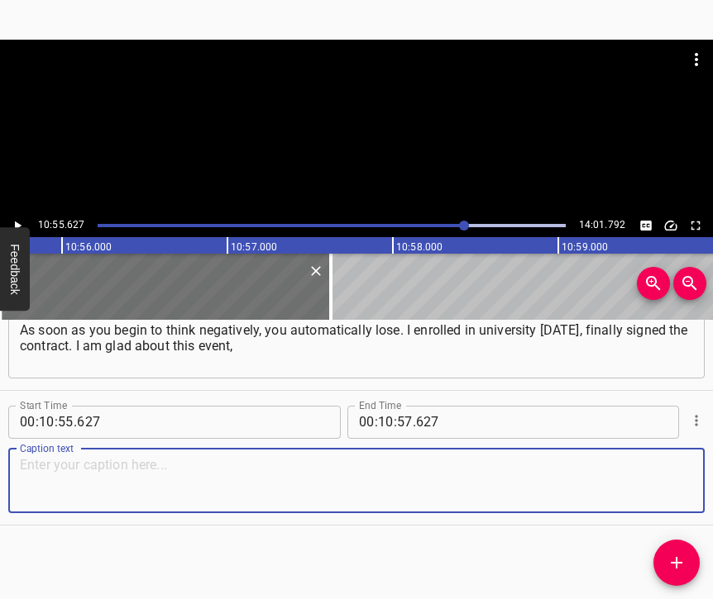
paste textarea "because I have the opportunity to study, to travel, to do something, to make so…"
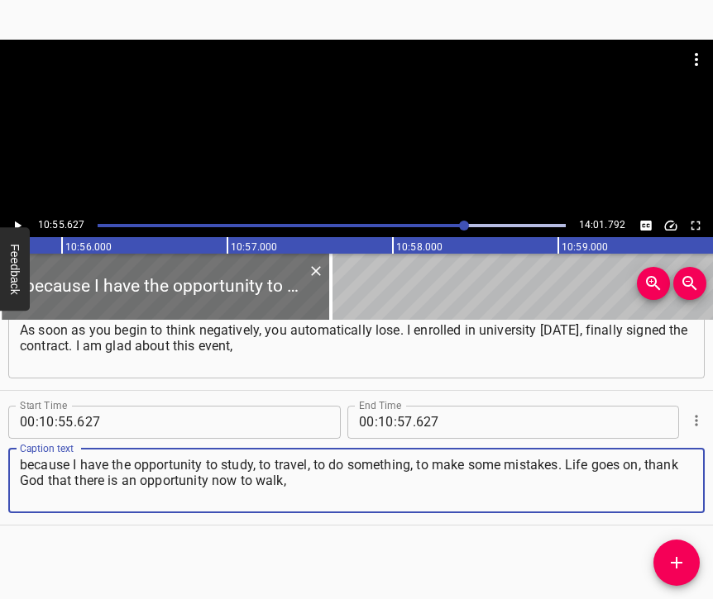
type textarea "because I have the opportunity to study, to travel, to do something, to make so…"
click at [21, 224] on icon "Play/Pause" at bounding box center [17, 225] width 15 height 15
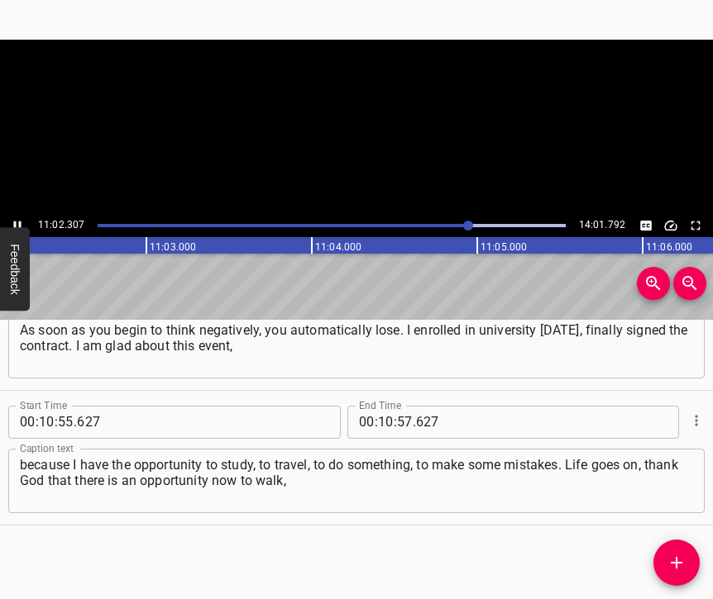
scroll to position [0, 109508]
click at [12, 226] on icon "Play/Pause" at bounding box center [17, 225] width 15 height 15
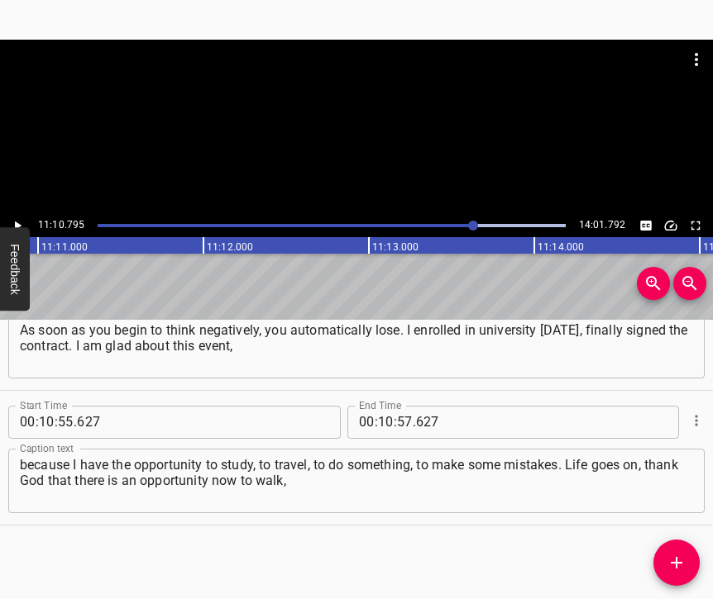
scroll to position [0, 110927]
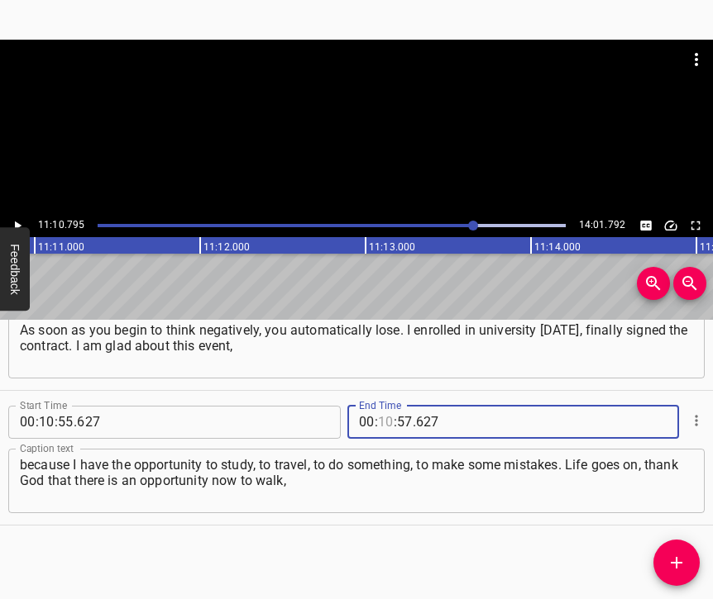
click at [386, 406] on input "number" at bounding box center [386, 422] width 16 height 33
type input "11"
type input "10"
type input "795"
click at [680, 557] on icon "Add Cue" at bounding box center [676, 563] width 20 height 20
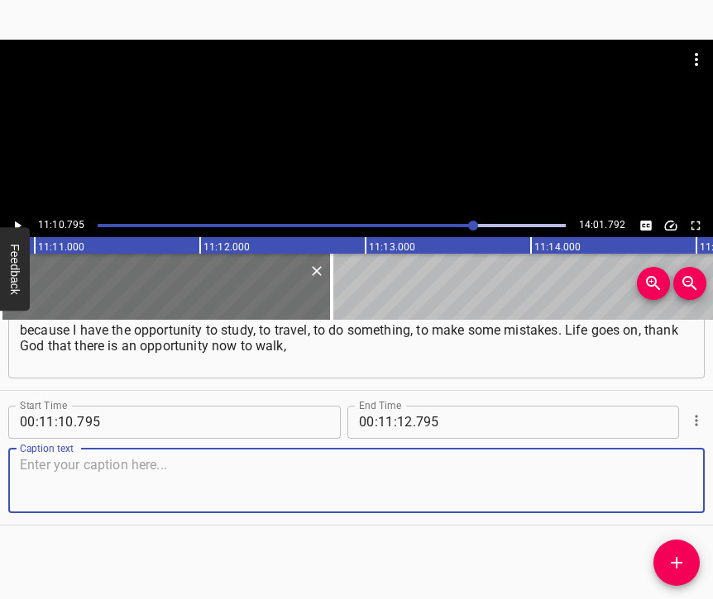
scroll to position [6496, 0]
click at [656, 478] on textarea at bounding box center [356, 480] width 673 height 47
click at [324, 474] on textarea at bounding box center [356, 480] width 673 height 47
paste textarea "to record interviews or to visit museums, exhibitions. Thank God that such an o…"
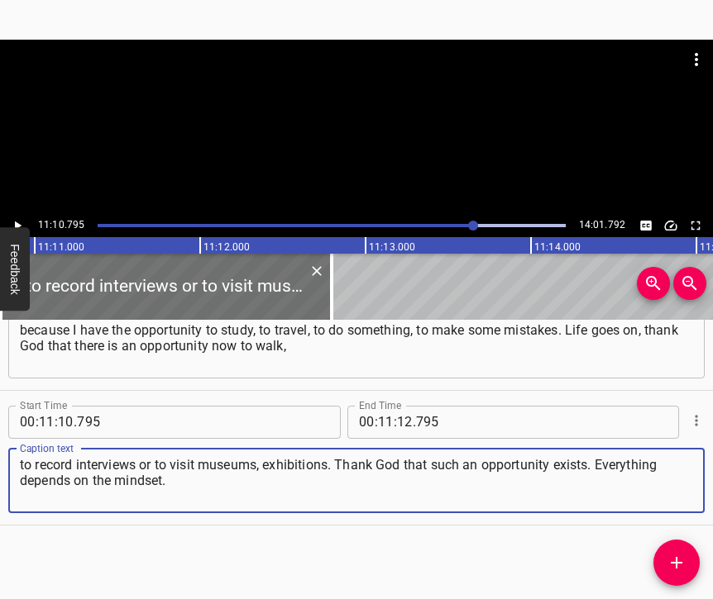
type textarea "to record interviews or to visit museums, exhibitions. Thank God that such an o…"
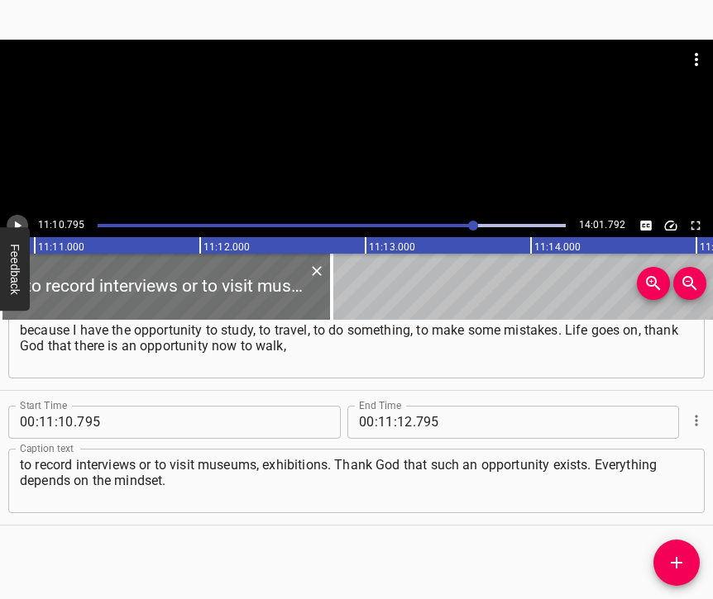
click at [16, 226] on icon "Play/Pause" at bounding box center [18, 225] width 7 height 9
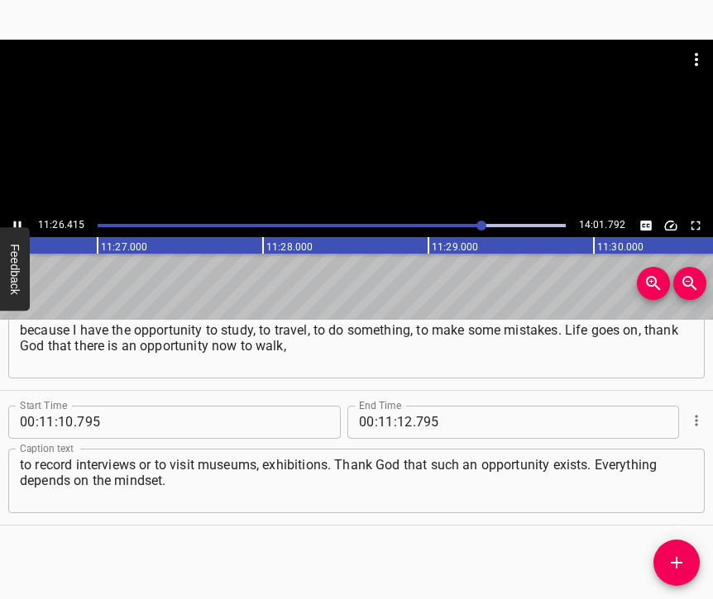
click at [12, 222] on icon "Play/Pause" at bounding box center [17, 225] width 15 height 15
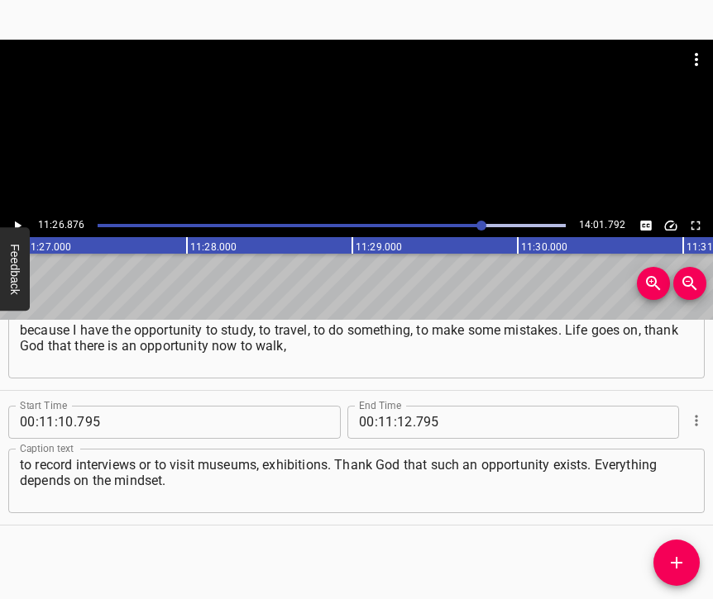
scroll to position [0, 113587]
click at [400, 406] on input "number" at bounding box center [405, 422] width 16 height 33
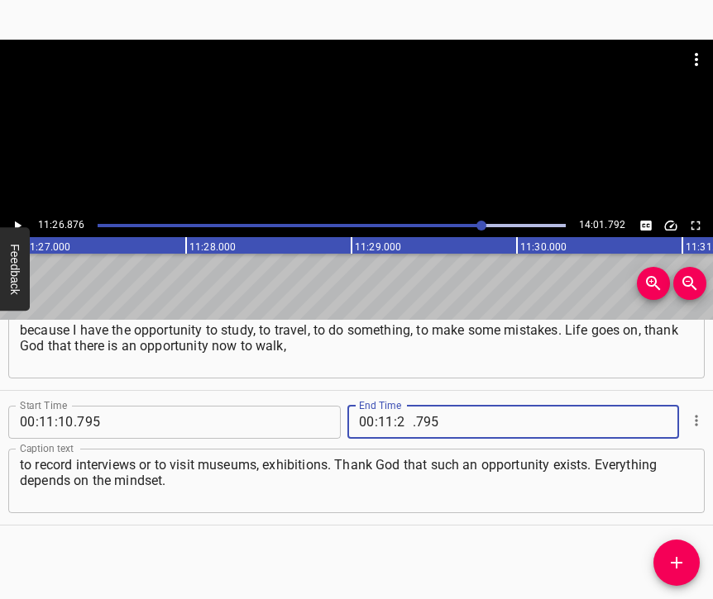
type input "26"
type input "876"
click at [679, 566] on icon "Add Cue" at bounding box center [676, 563] width 20 height 20
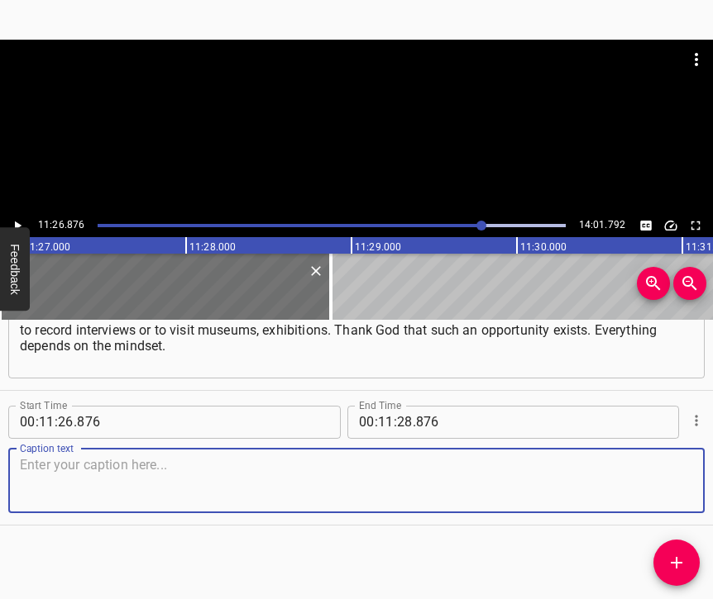
scroll to position [6645, 0]
drag, startPoint x: 662, startPoint y: 480, endPoint x: 671, endPoint y: 473, distance: 11.8
click at [662, 480] on textarea at bounding box center [356, 480] width 673 height 47
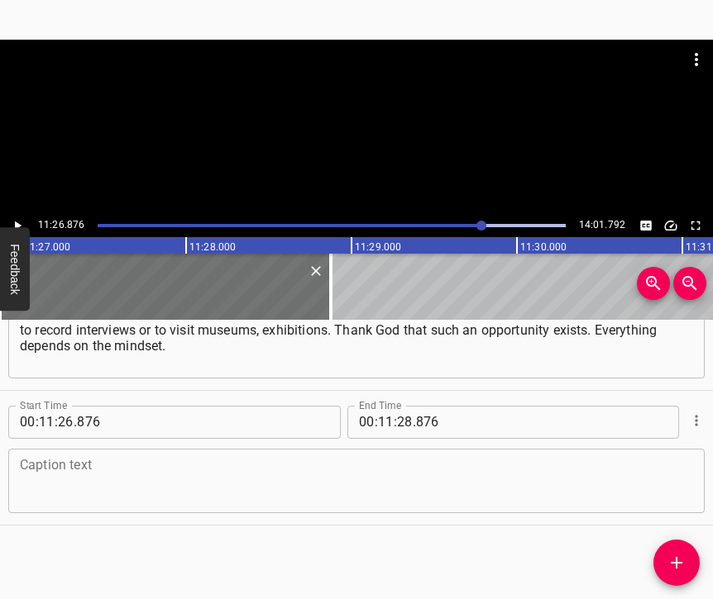
click at [216, 457] on textarea at bounding box center [356, 480] width 673 height 47
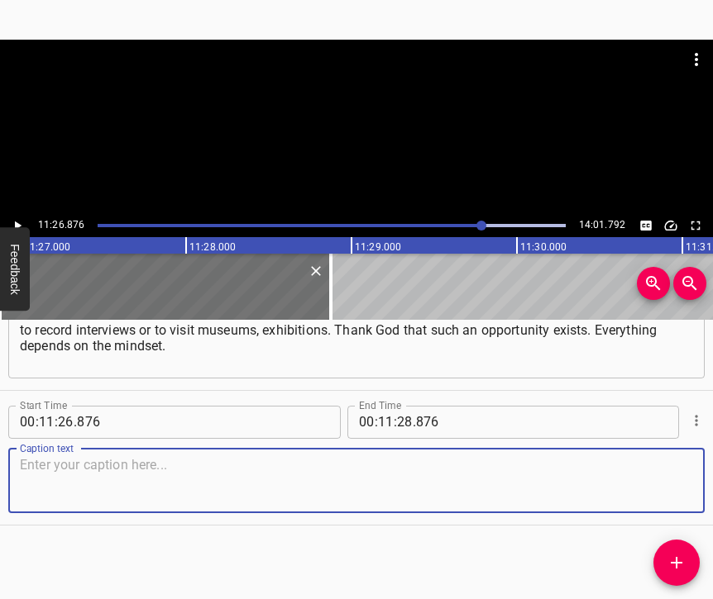
paste textarea "If you clearly realize that you cannot influence the situation, then you need t…"
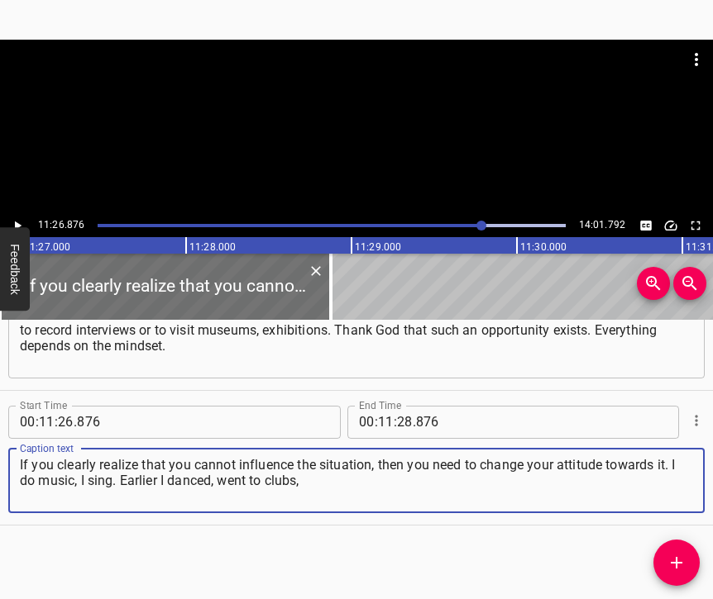
type textarea "If you clearly realize that you cannot influence the situation, then you need t…"
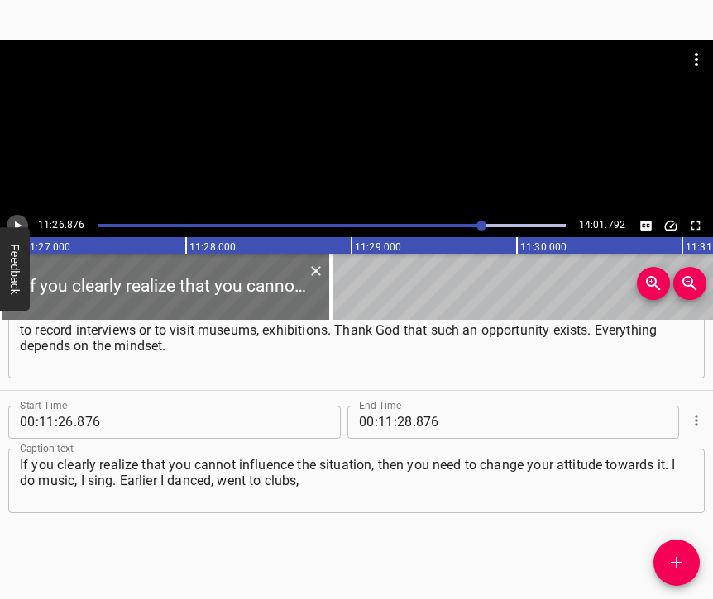
click at [16, 227] on icon "Play/Pause" at bounding box center [18, 225] width 7 height 9
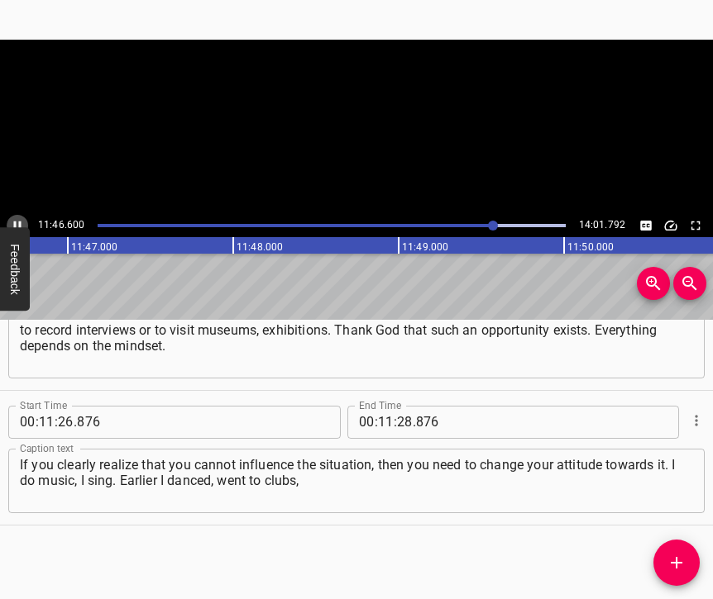
click at [17, 223] on icon "Play/Pause" at bounding box center [17, 225] width 15 height 15
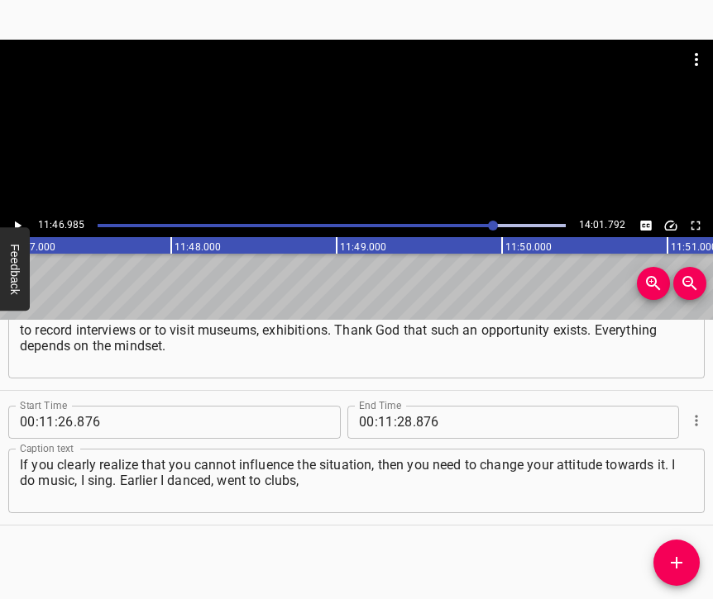
scroll to position [0, 116912]
click at [400, 409] on input "number" at bounding box center [405, 422] width 16 height 33
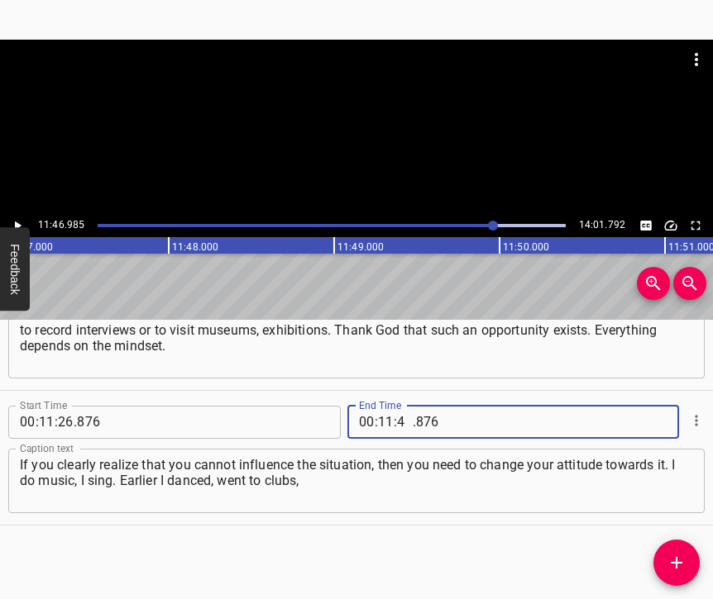
type input "46"
type input "985"
click at [681, 564] on icon "Add Cue" at bounding box center [676, 563] width 20 height 20
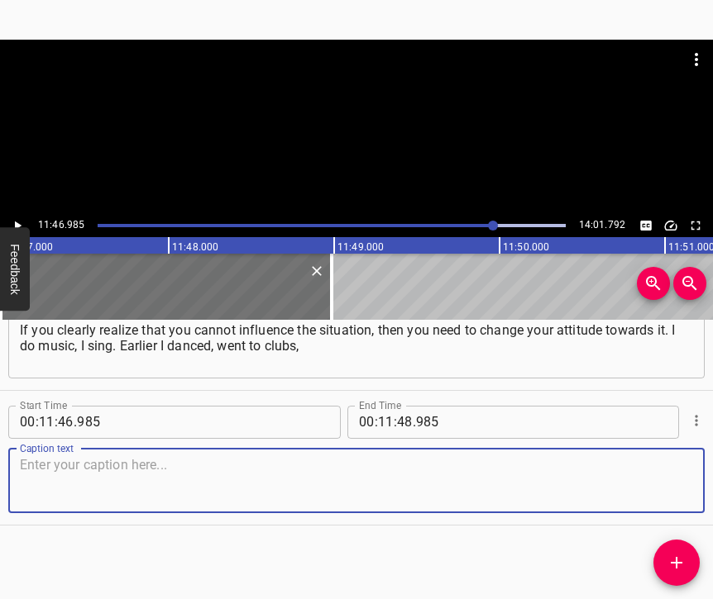
scroll to position [6793, 0]
click at [667, 475] on textarea at bounding box center [356, 480] width 673 height 47
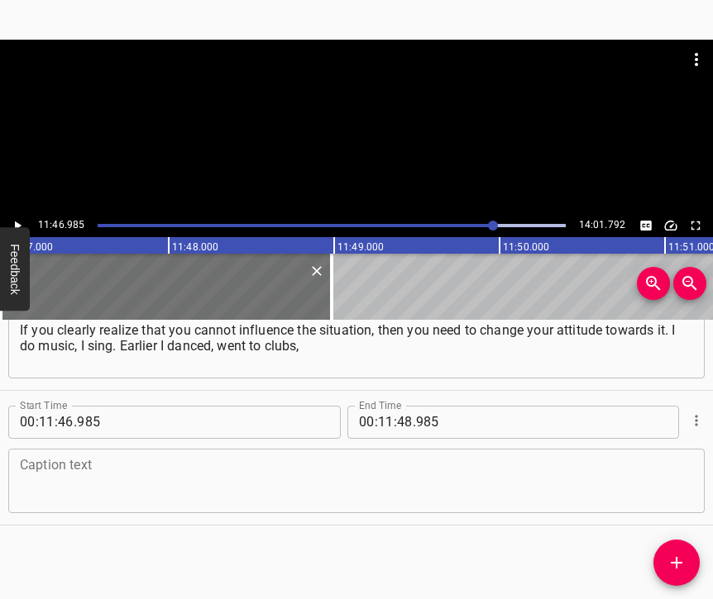
click at [64, 484] on textarea at bounding box center [356, 480] width 673 height 47
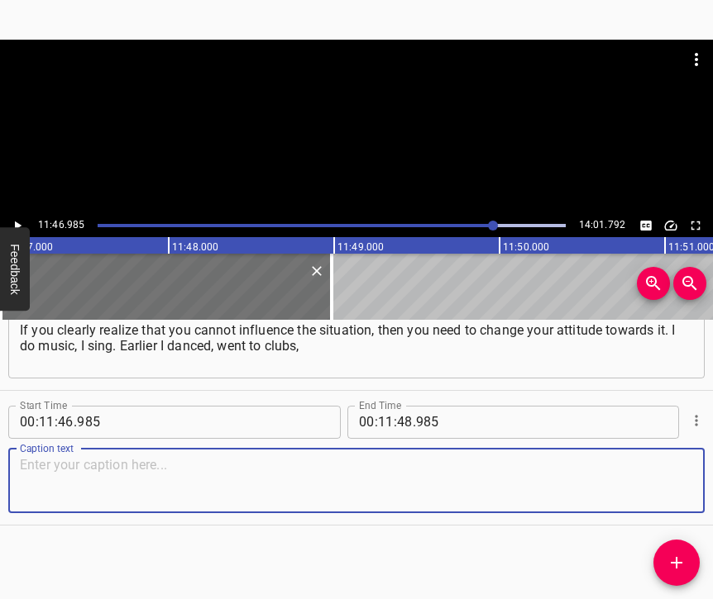
paste textarea "I am interested in journalism, by the way, I have an inclination for this. And …"
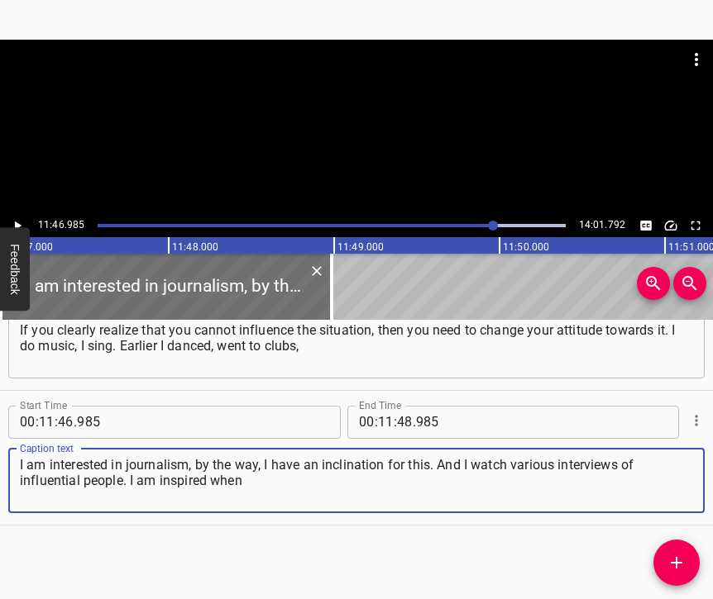
type textarea "I am interested in journalism, by the way, I have an inclination for this. And …"
click at [18, 223] on icon "Play/Pause" at bounding box center [17, 225] width 15 height 15
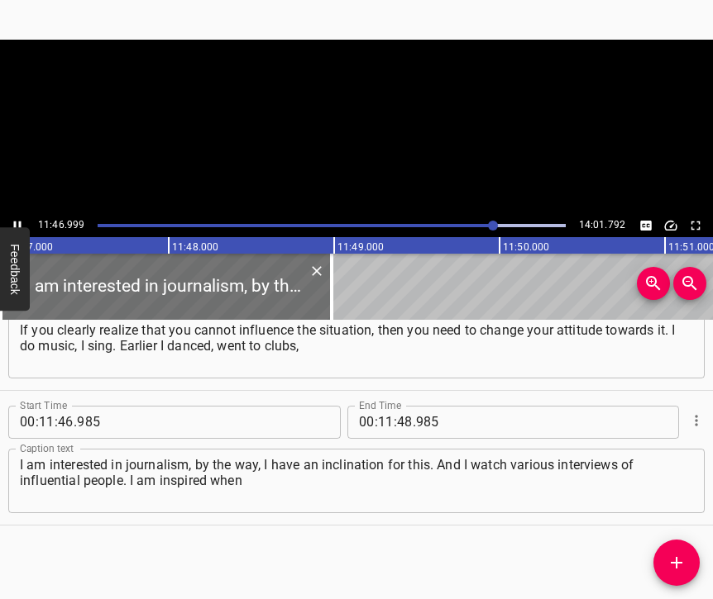
scroll to position [0, 116913]
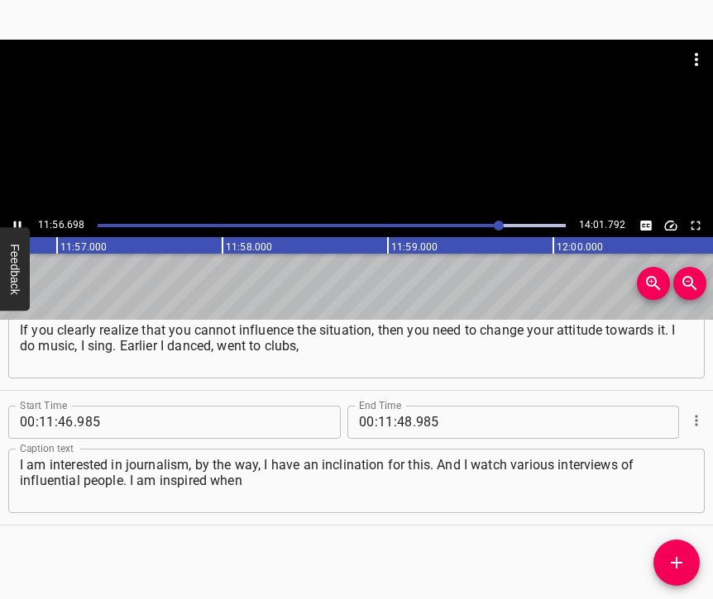
click at [17, 222] on icon "Play/Pause" at bounding box center [17, 225] width 15 height 15
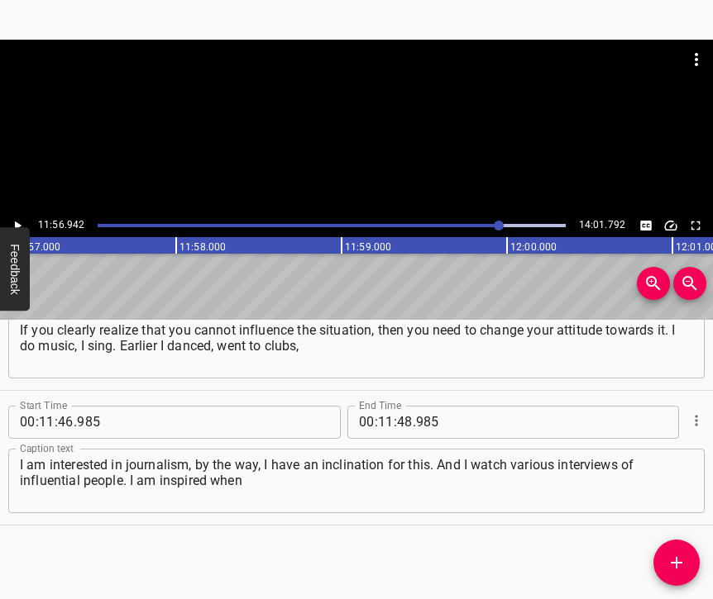
scroll to position [0, 118559]
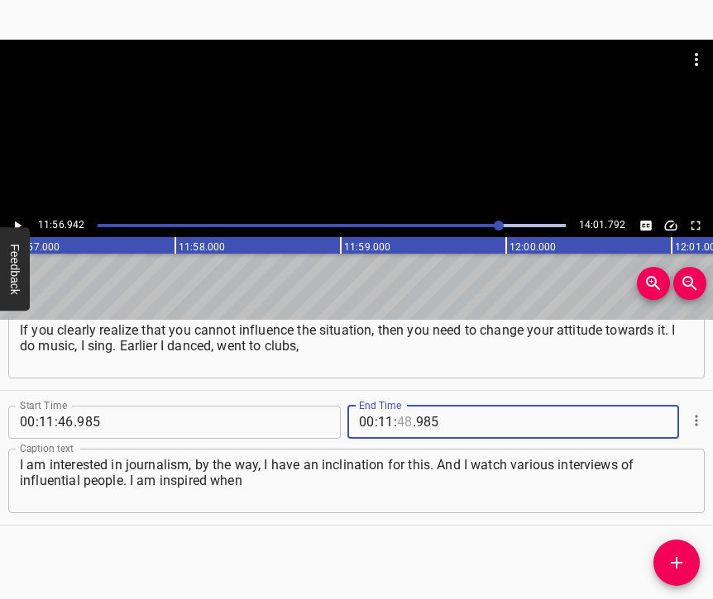
click at [397, 406] on input "number" at bounding box center [405, 422] width 16 height 33
type input "56"
type input "942"
click at [684, 556] on icon "Add Cue" at bounding box center [676, 563] width 20 height 20
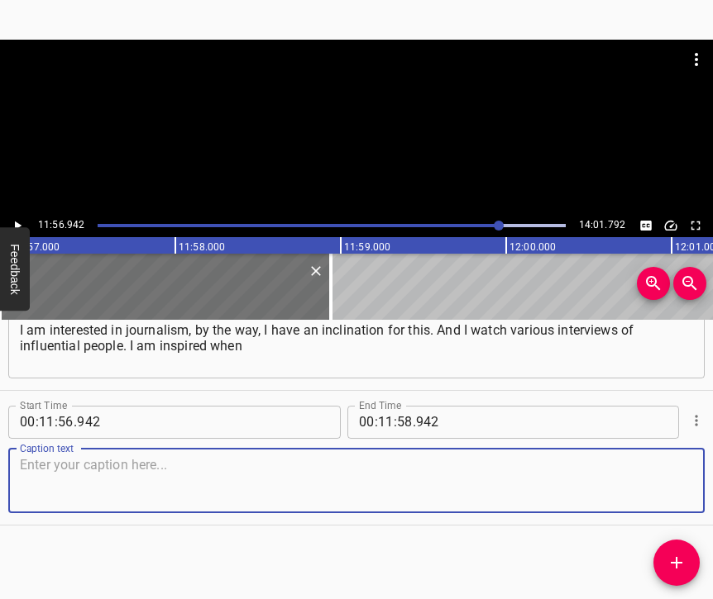
scroll to position [6942, 0]
click at [670, 504] on div "Caption text" at bounding box center [356, 481] width 696 height 64
click at [299, 457] on textarea at bounding box center [356, 480] width 673 height 47
paste textarea "I see a person who has achieved success, and I also want to have some experienc…"
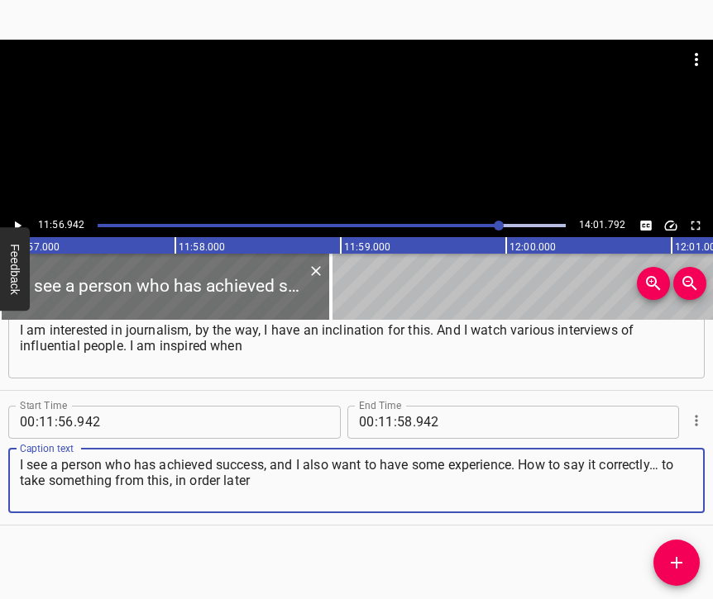
type textarea "I see a person who has achieved success, and I also want to have some experienc…"
click at [33, 222] on div "11:56.942 14:01.792" at bounding box center [356, 225] width 713 height 23
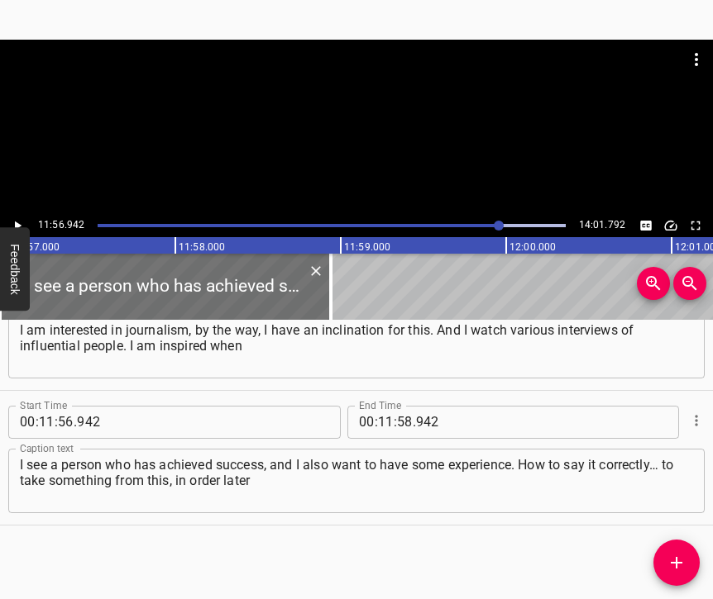
click at [21, 213] on div at bounding box center [356, 127] width 713 height 174
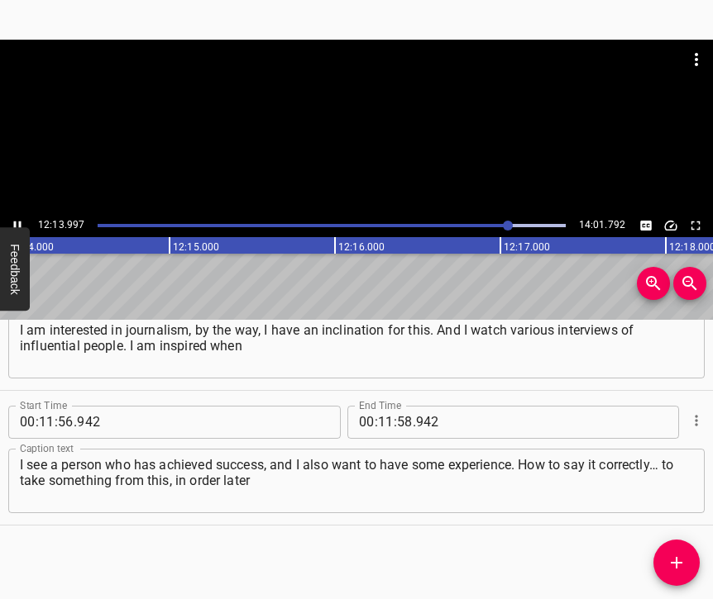
click at [14, 214] on div "12:13.997 14:01.792" at bounding box center [356, 225] width 713 height 23
click at [505, 227] on div at bounding box center [509, 226] width 10 height 10
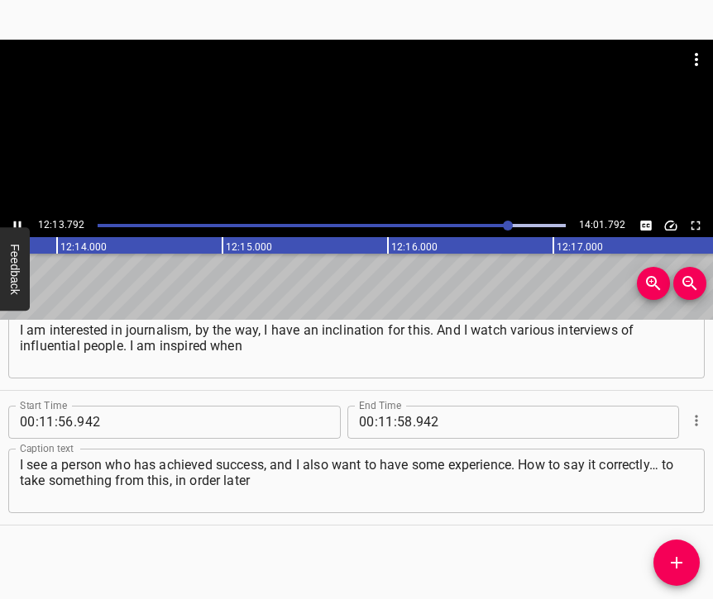
click at [12, 222] on icon "Play/Pause" at bounding box center [17, 225] width 15 height 15
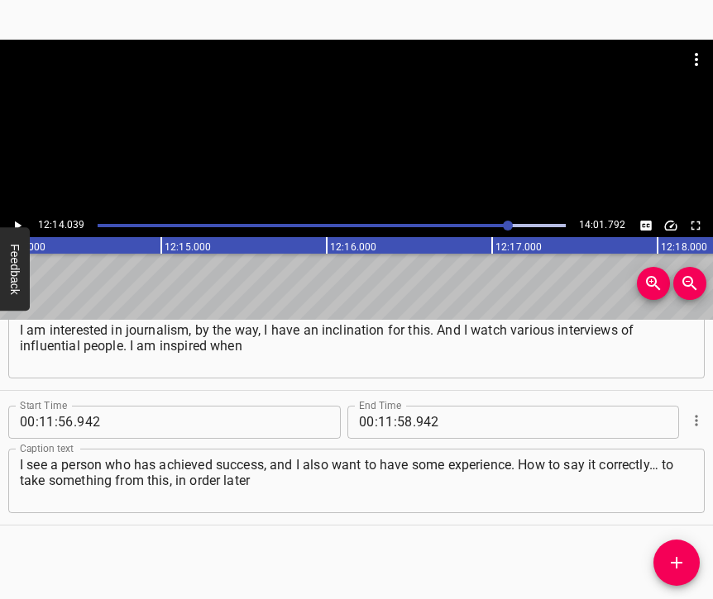
scroll to position [0, 121386]
click at [403, 406] on input "number" at bounding box center [405, 422] width 16 height 33
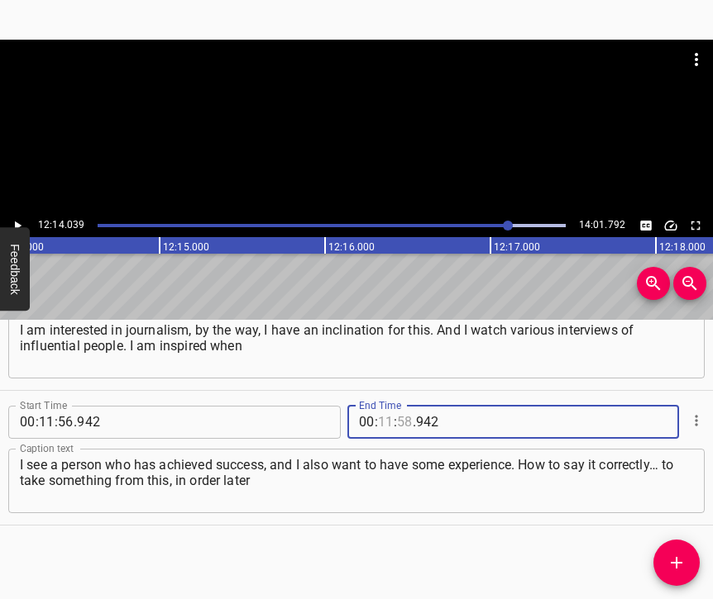
type input "58"
click at [385, 408] on input "number" at bounding box center [386, 422] width 16 height 33
type input "12"
type input "14"
type input "039"
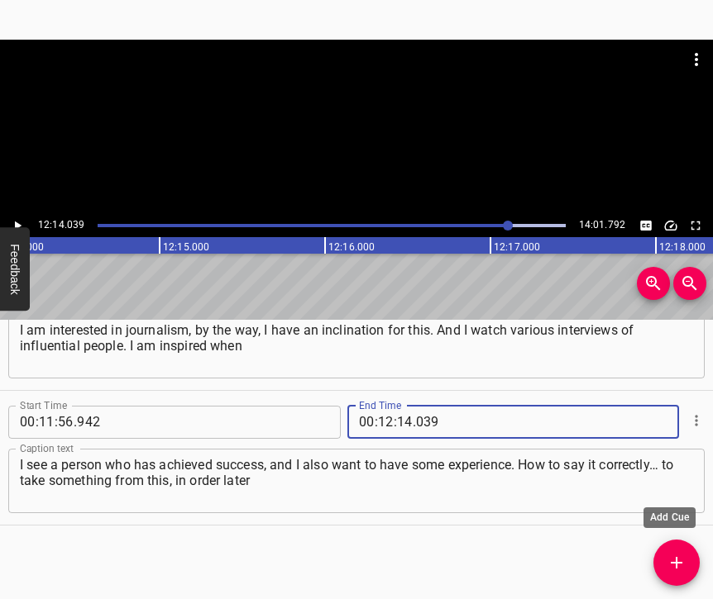
click at [676, 556] on icon "Add Cue" at bounding box center [676, 563] width 20 height 20
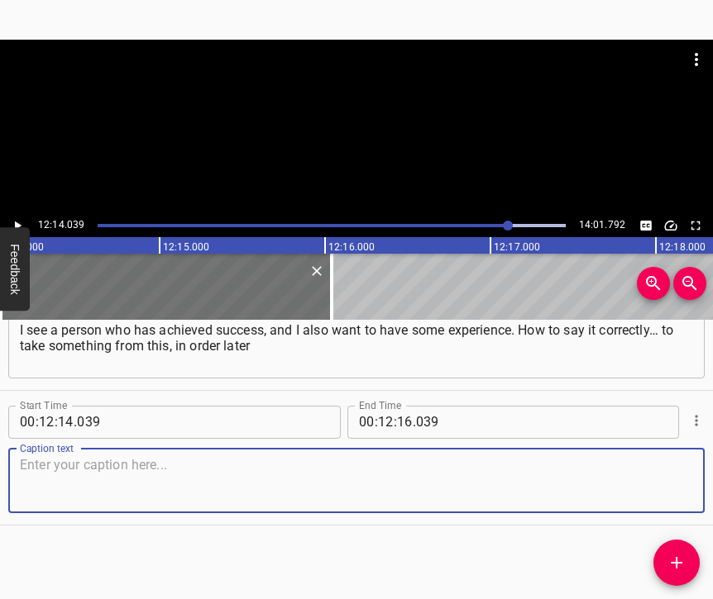
scroll to position [7091, 0]
click at [652, 483] on textarea at bounding box center [356, 480] width 673 height 47
click at [132, 487] on textarea at bounding box center [356, 480] width 673 height 47
paste textarea "to direct it into a professional course. I want to develop the media space – an…"
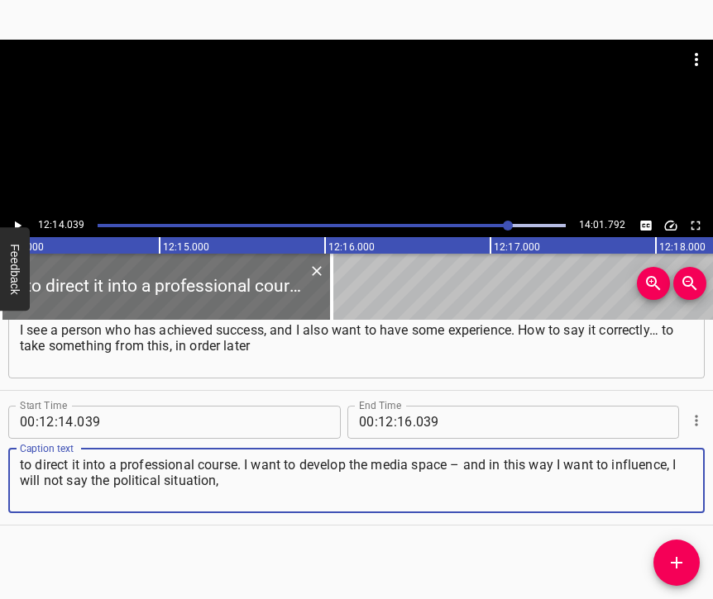
type textarea "to direct it into a professional course. I want to develop the media space – an…"
click at [13, 219] on icon "Play/Pause" at bounding box center [17, 225] width 15 height 15
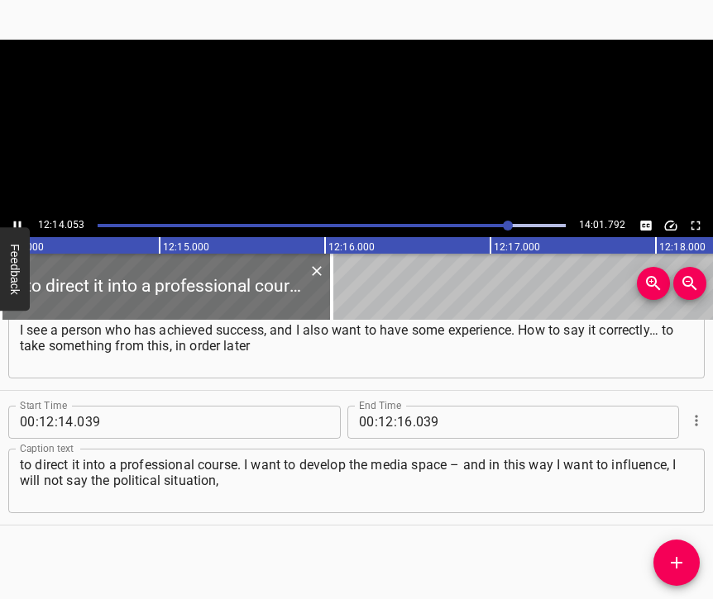
scroll to position [0, 121388]
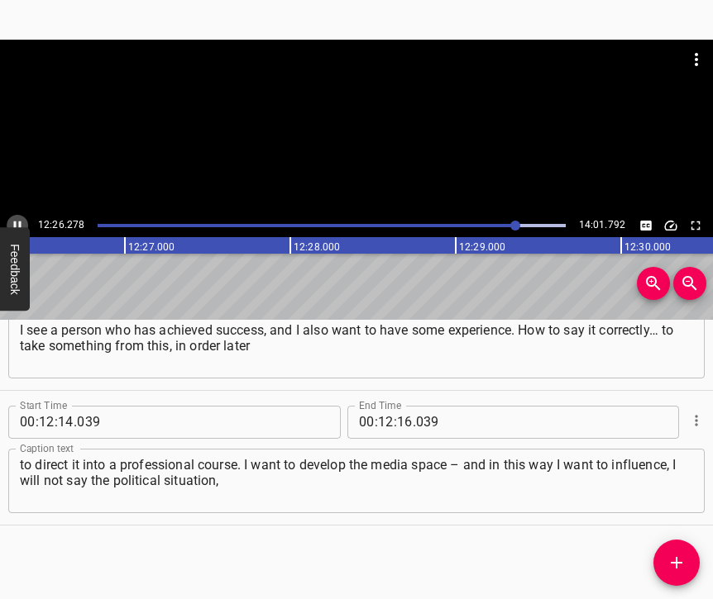
click at [15, 221] on icon "Play/Pause" at bounding box center [17, 225] width 15 height 15
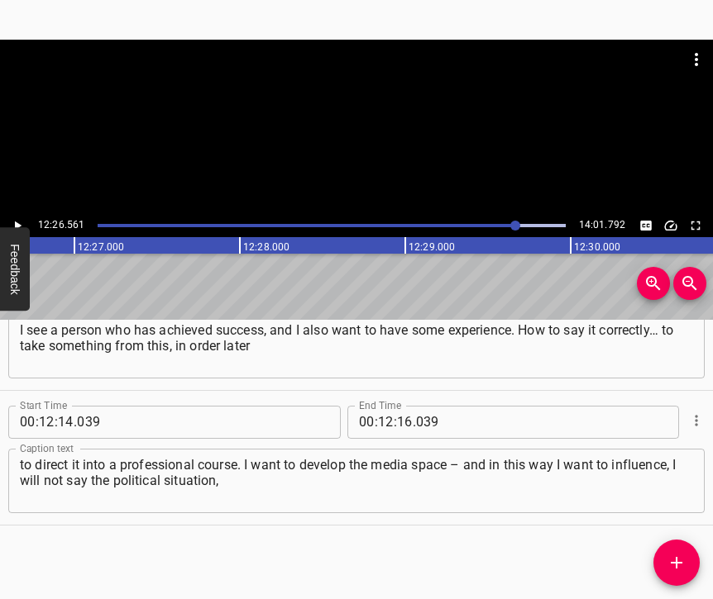
scroll to position [0, 123457]
click at [399, 406] on input "number" at bounding box center [405, 422] width 16 height 33
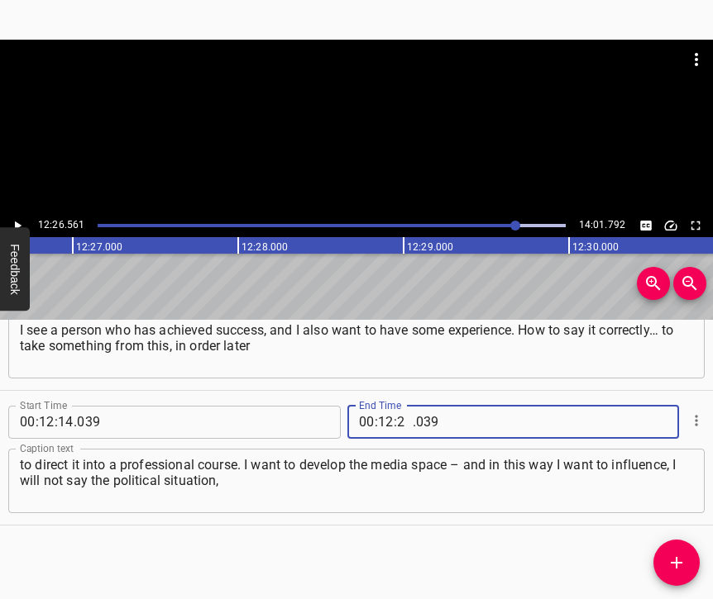
type input "26"
type input "561"
click at [674, 561] on icon "Add Cue" at bounding box center [676, 563] width 20 height 20
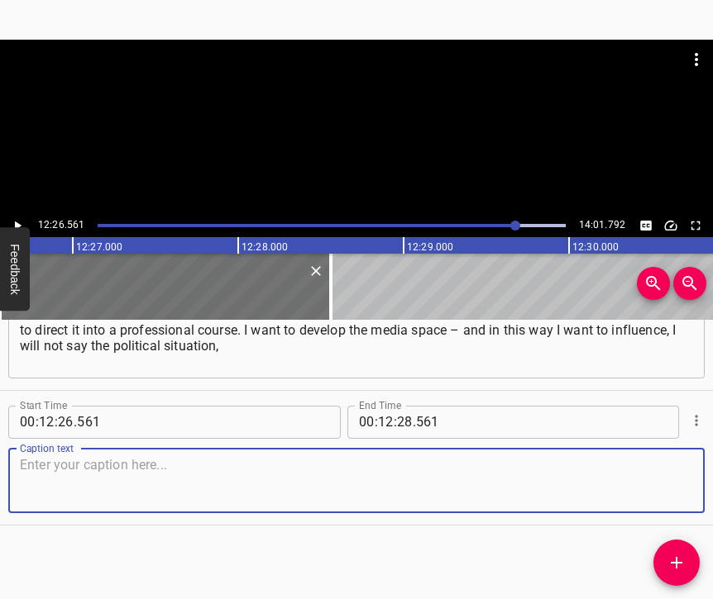
scroll to position [7240, 0]
click at [660, 466] on textarea at bounding box center [356, 480] width 673 height 47
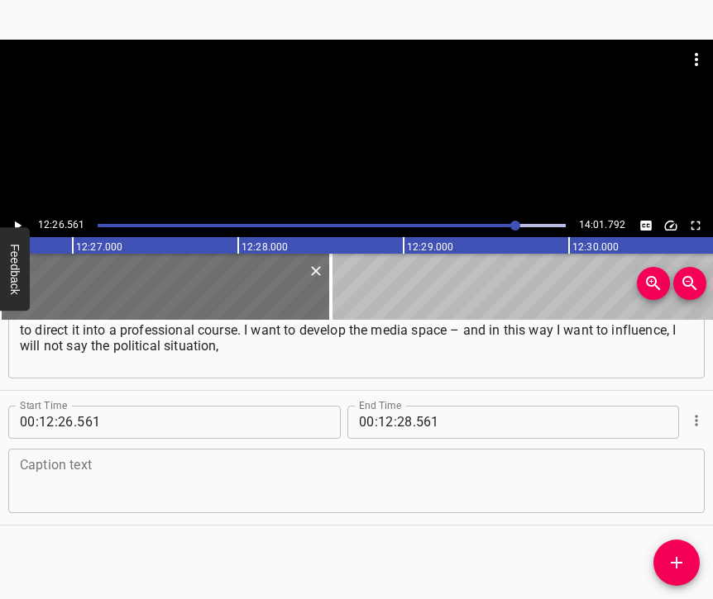
click at [294, 457] on textarea at bounding box center [356, 480] width 673 height 47
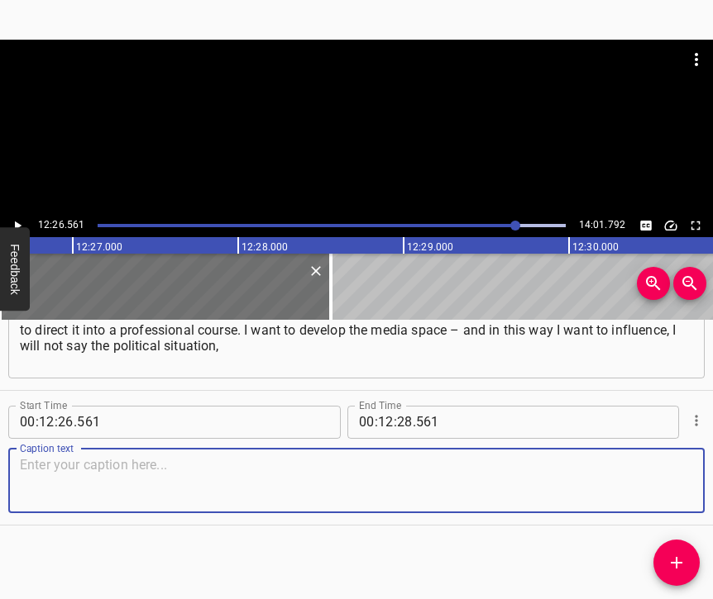
paste textarea "but I have a direction of international relations. I would like to contribute t…"
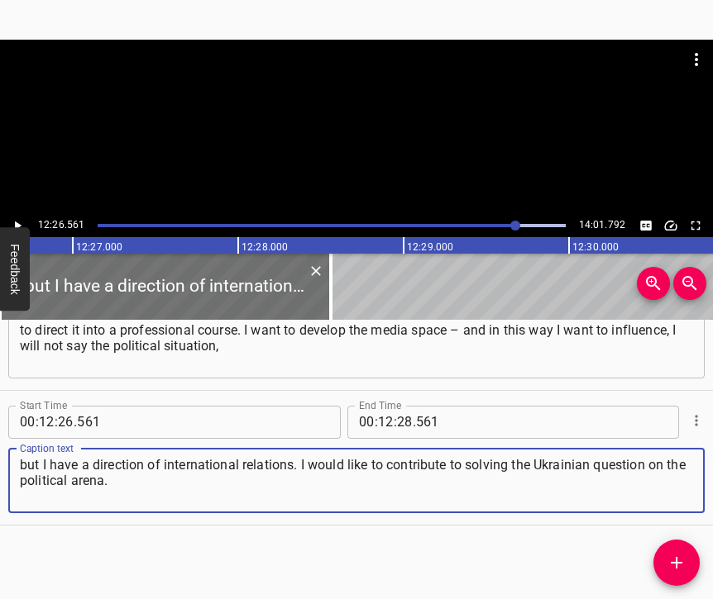
type textarea "but I have a direction of international relations. I would like to contribute t…"
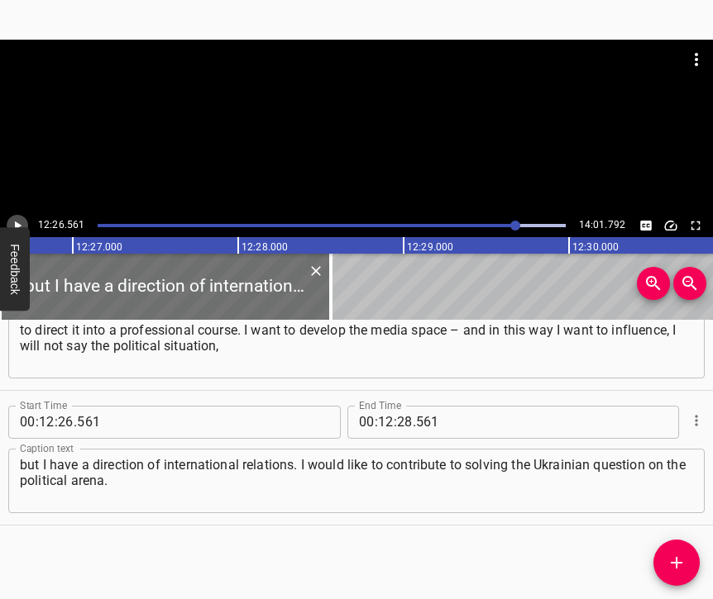
click at [14, 224] on icon "Play/Pause" at bounding box center [17, 225] width 15 height 15
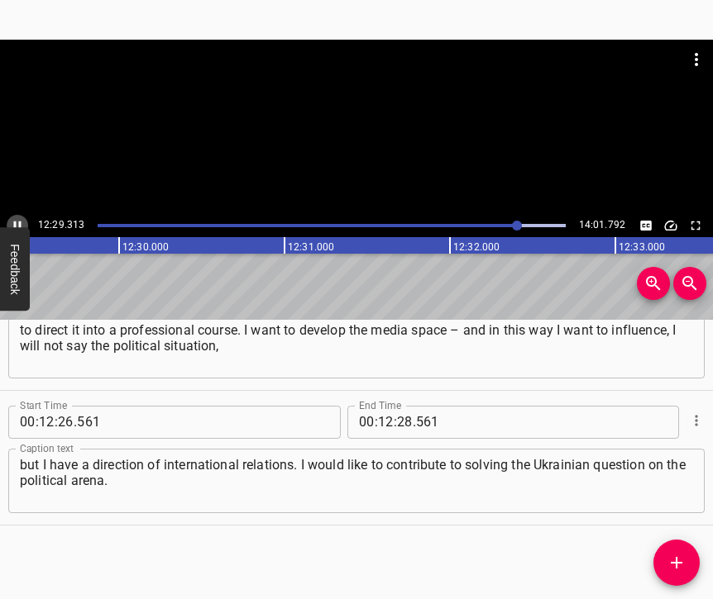
click at [13, 219] on icon "Play/Pause" at bounding box center [17, 225] width 15 height 15
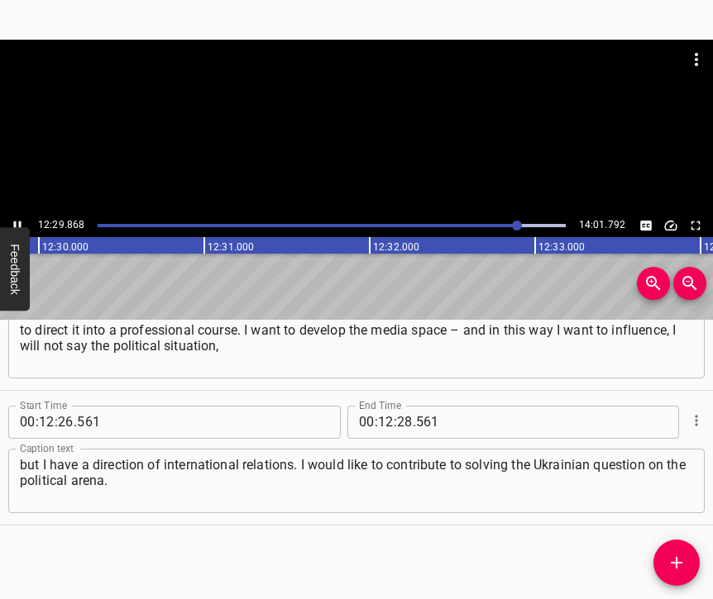
scroll to position [0, 124002]
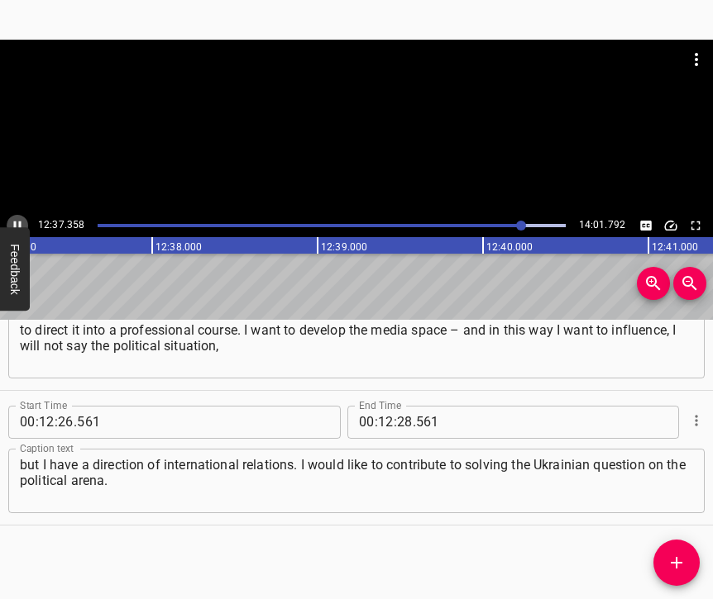
click at [17, 220] on icon "Play/Pause" at bounding box center [17, 225] width 15 height 15
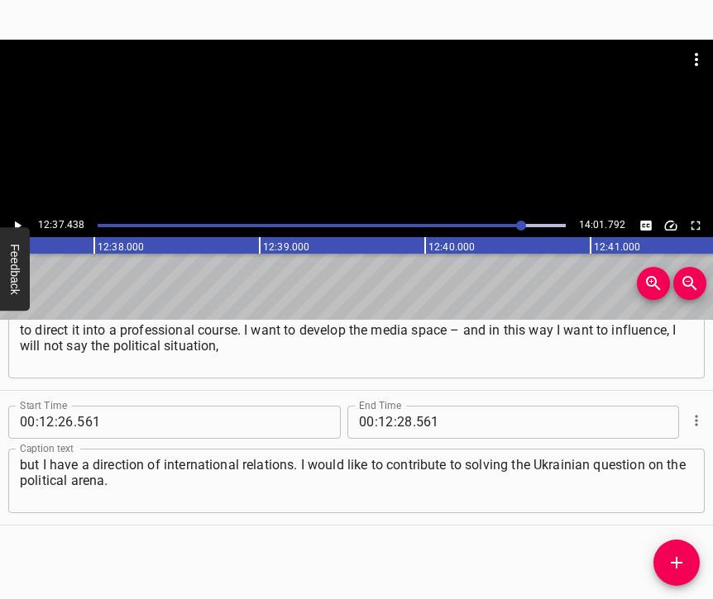
scroll to position [0, 125256]
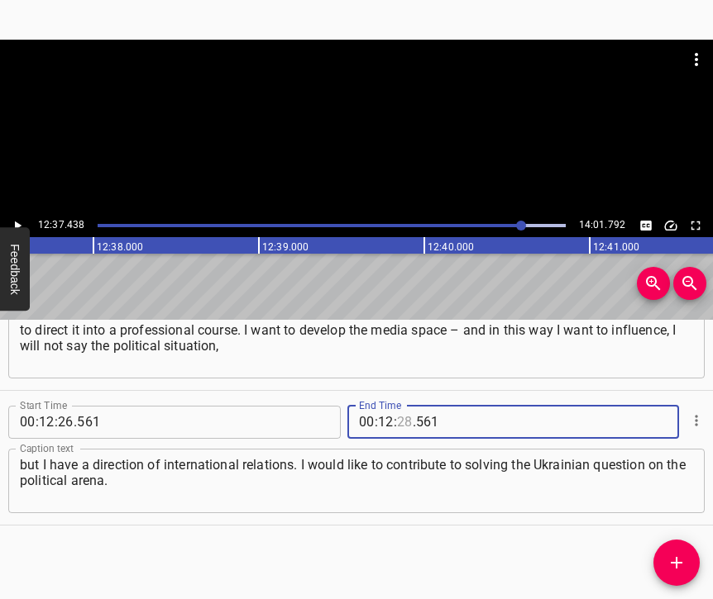
click at [397, 406] on input "number" at bounding box center [405, 422] width 16 height 33
type input "37"
type input "438"
click at [683, 555] on icon "Add Cue" at bounding box center [676, 563] width 20 height 20
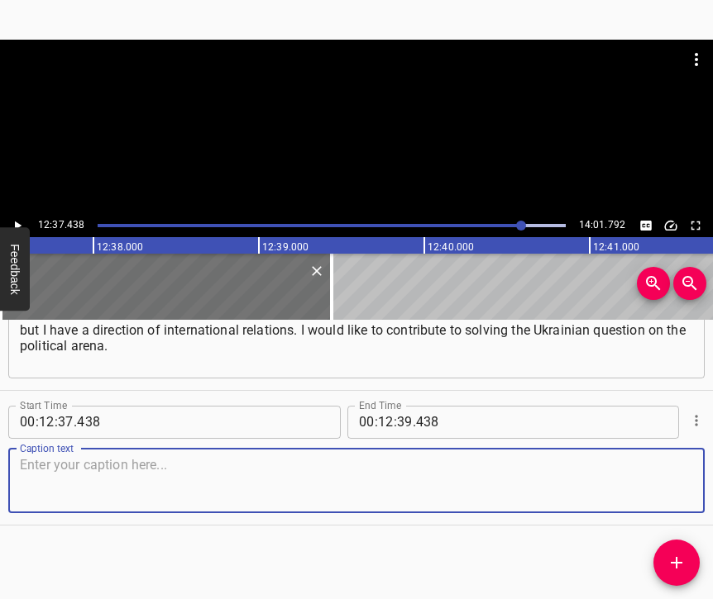
scroll to position [7389, 0]
click at [669, 472] on textarea at bounding box center [356, 480] width 673 height 47
click at [208, 480] on textarea at bounding box center [356, 480] width 673 height 47
paste textarea "And I would like to formulate a [DEMOGRAPHIC_DATA] model of society, which will…"
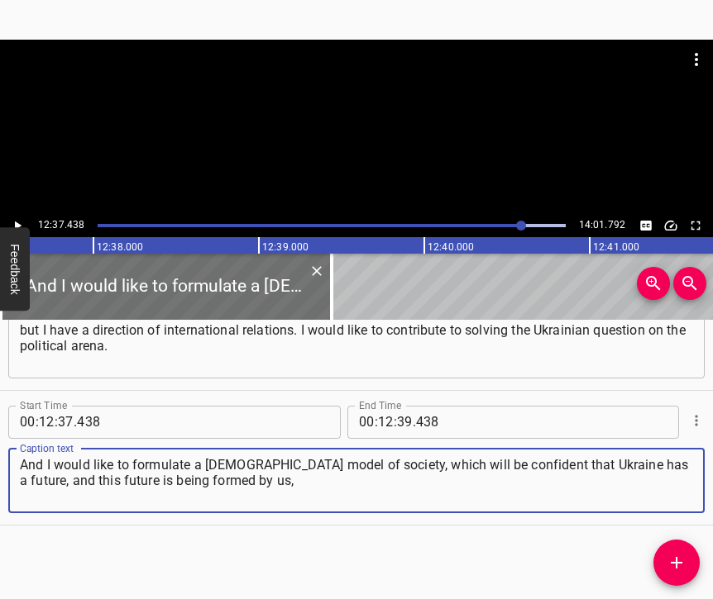
type textarea "And I would like to formulate a [DEMOGRAPHIC_DATA] model of society, which will…"
click at [16, 222] on icon "Play/Pause" at bounding box center [18, 225] width 7 height 9
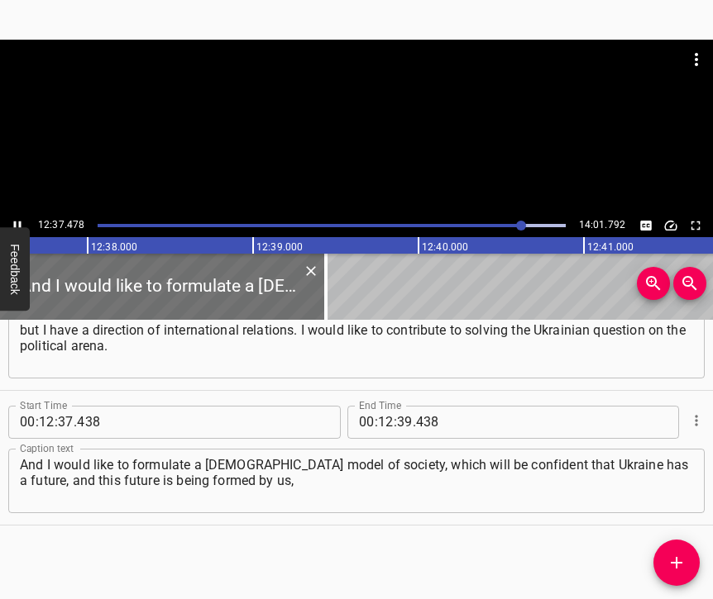
scroll to position [0, 125262]
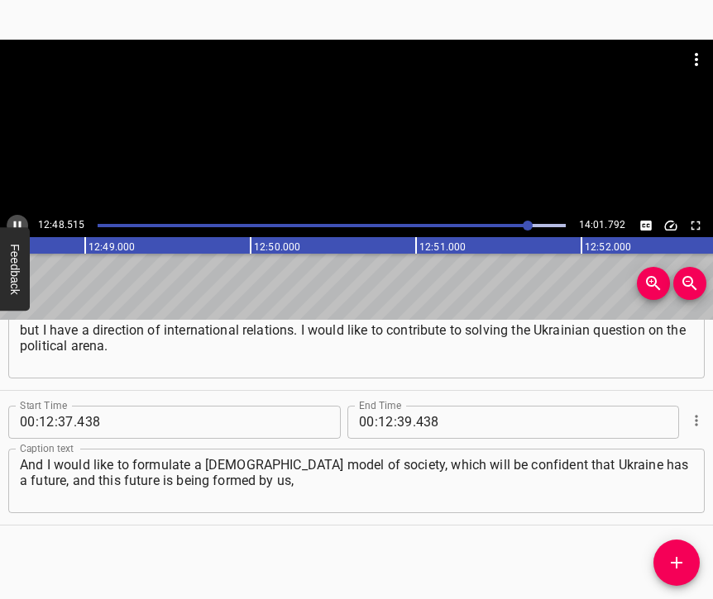
click at [12, 220] on icon "Play/Pause" at bounding box center [17, 225] width 15 height 15
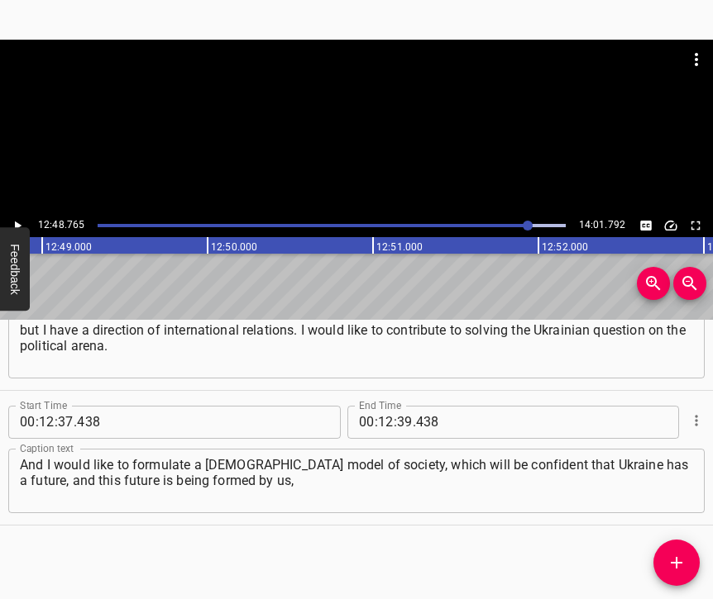
scroll to position [0, 127129]
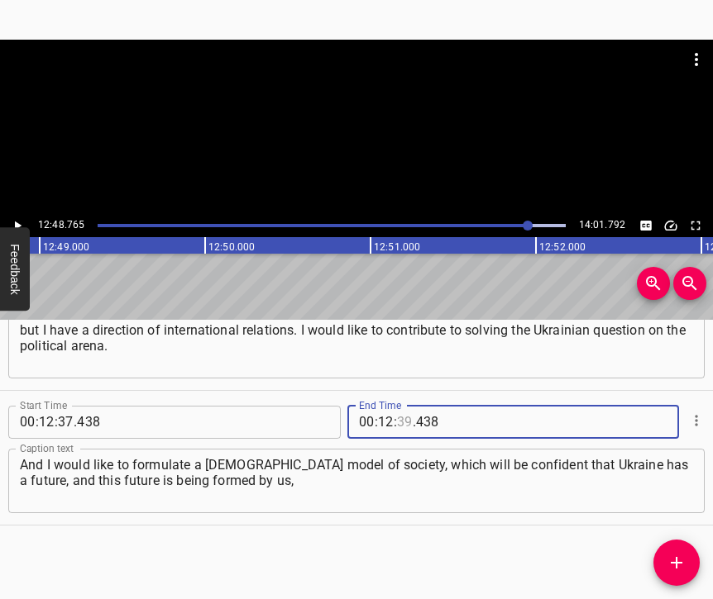
click at [399, 406] on input "number" at bounding box center [405, 422] width 16 height 33
type input "48"
type input "765"
click at [683, 557] on icon "Add Cue" at bounding box center [676, 563] width 20 height 20
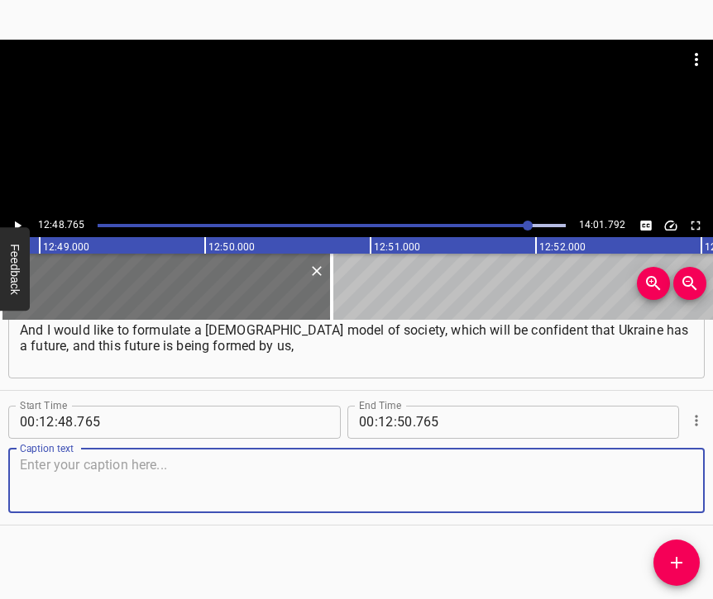
scroll to position [7537, 0]
click at [640, 471] on textarea at bounding box center [356, 480] width 673 height 47
click at [142, 486] on textarea at bounding box center [356, 480] width 673 height 47
paste textarea "by this generation, which really wants to change something. The main thing is t…"
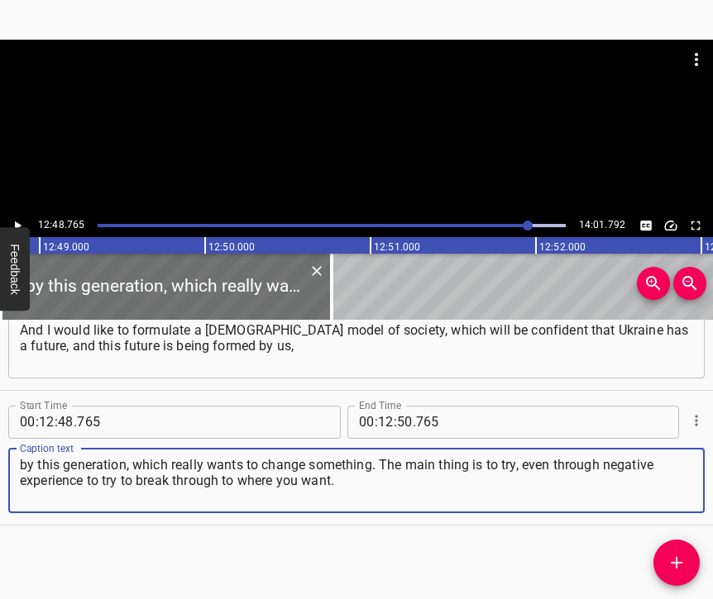
type textarea "by this generation, which really wants to change something. The main thing is t…"
click at [17, 222] on icon "Play/Pause" at bounding box center [17, 225] width 15 height 15
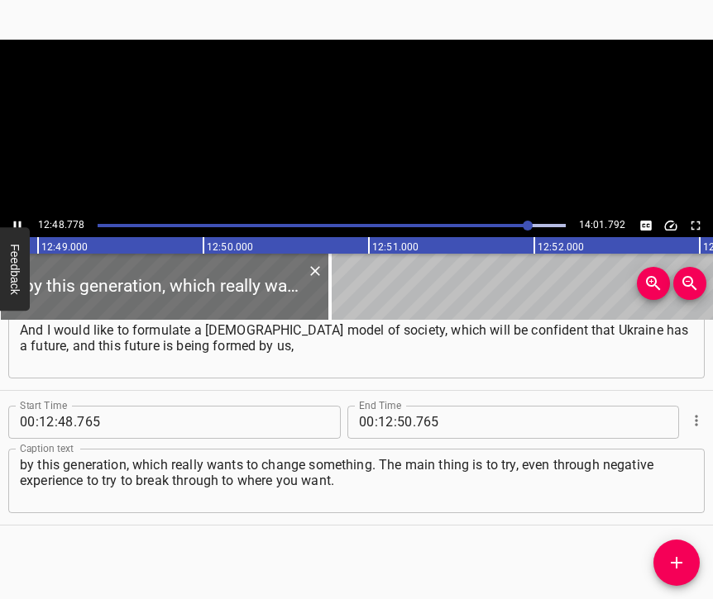
scroll to position [0, 127131]
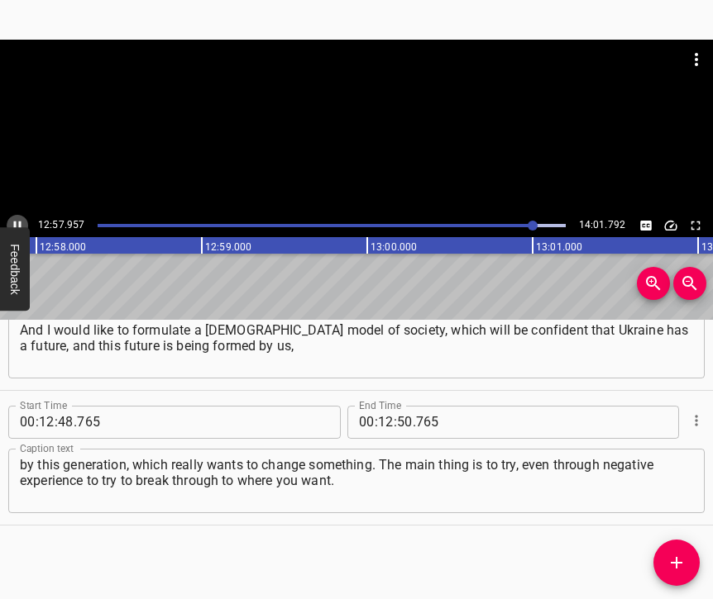
click at [21, 222] on icon "Play/Pause" at bounding box center [17, 225] width 7 height 9
click at [12, 218] on icon "Play/Pause" at bounding box center [17, 225] width 15 height 15
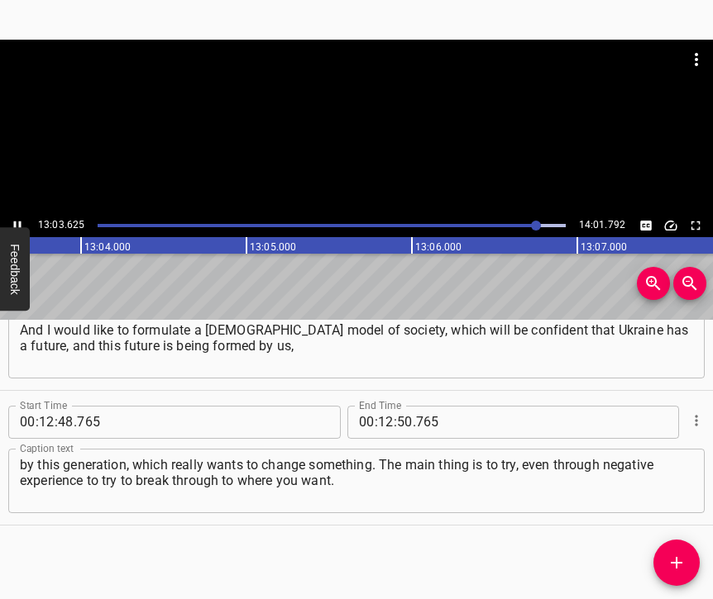
click at [19, 222] on icon "Play/Pause" at bounding box center [17, 225] width 7 height 9
click at [19, 222] on icon "Play/Pause" at bounding box center [17, 225] width 15 height 15
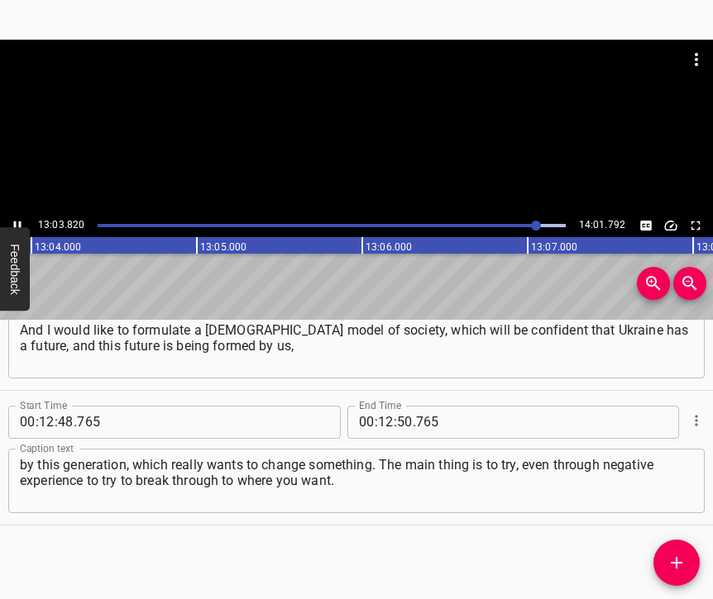
click at [19, 222] on icon "Play/Pause" at bounding box center [17, 225] width 7 height 9
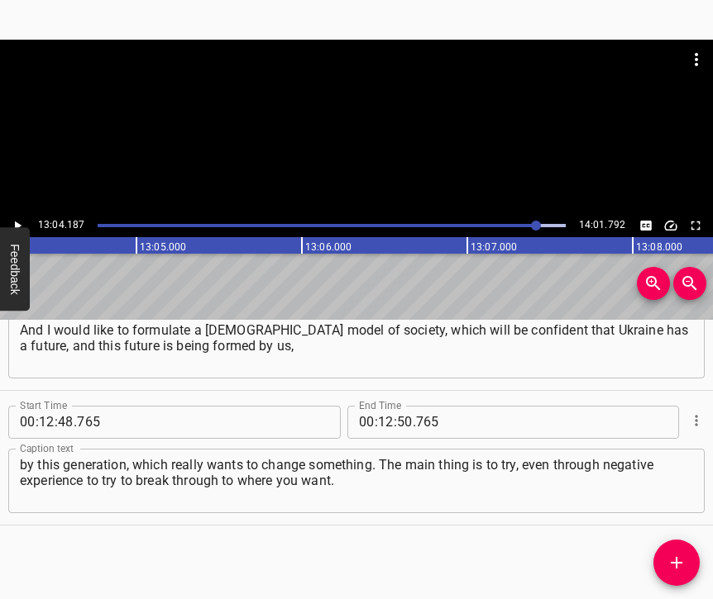
scroll to position [0, 129679]
click at [380, 406] on input "number" at bounding box center [386, 422] width 16 height 33
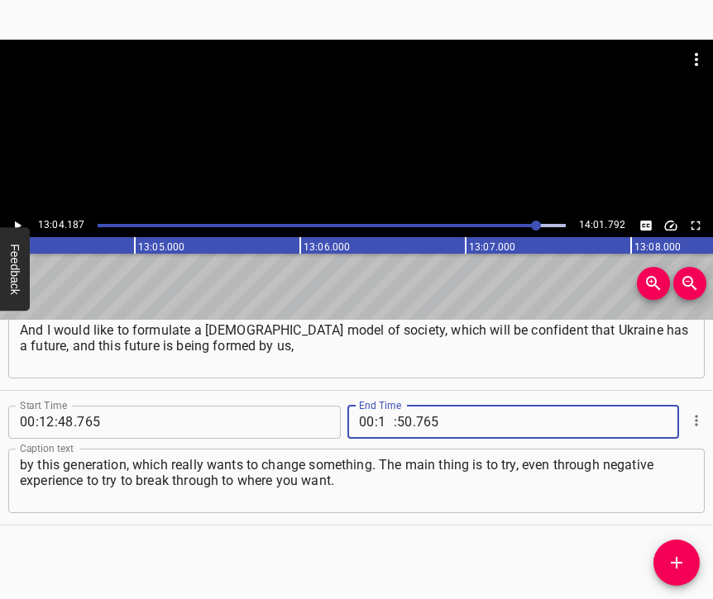
type input "13"
type input "04"
type input "187"
click at [682, 562] on icon "Add Cue" at bounding box center [676, 563] width 20 height 20
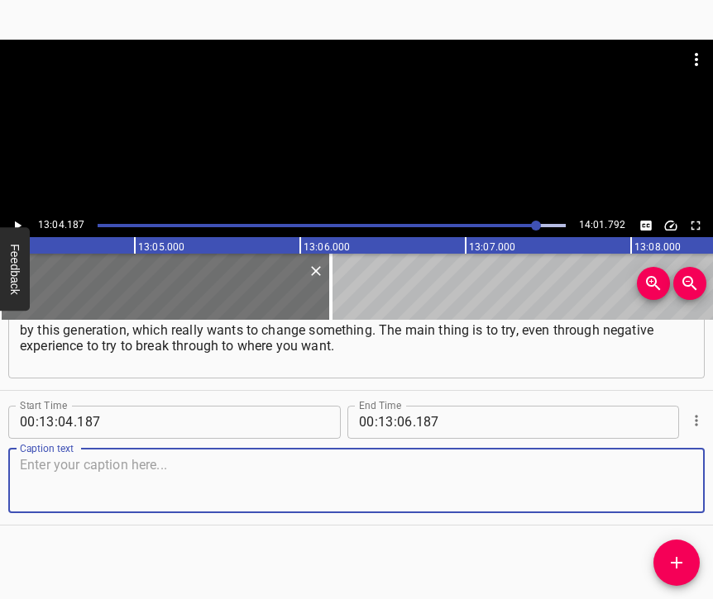
scroll to position [7686, 0]
click at [671, 481] on textarea at bounding box center [356, 480] width 673 height 47
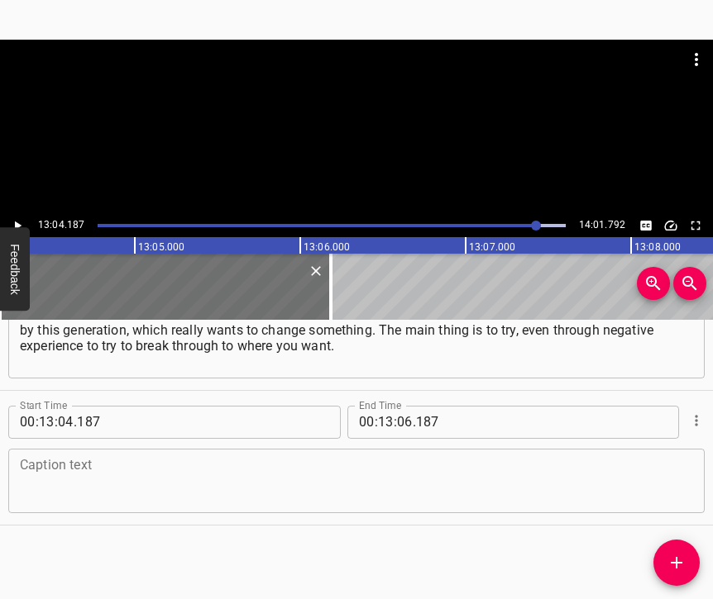
drag, startPoint x: 210, startPoint y: 485, endPoint x: 198, endPoint y: 494, distance: 15.2
click at [203, 485] on textarea at bounding box center [356, 480] width 673 height 47
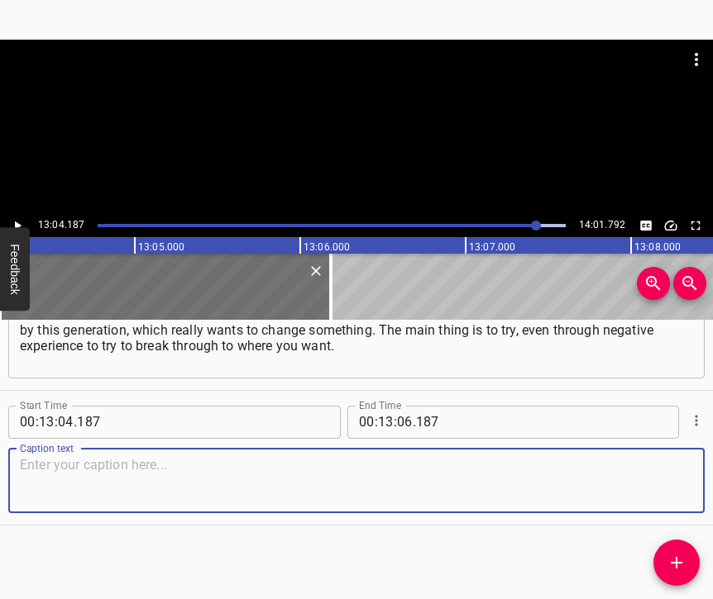
paste textarea "Of course, there will be shortcomings, disappointments, but everyone goes throu…"
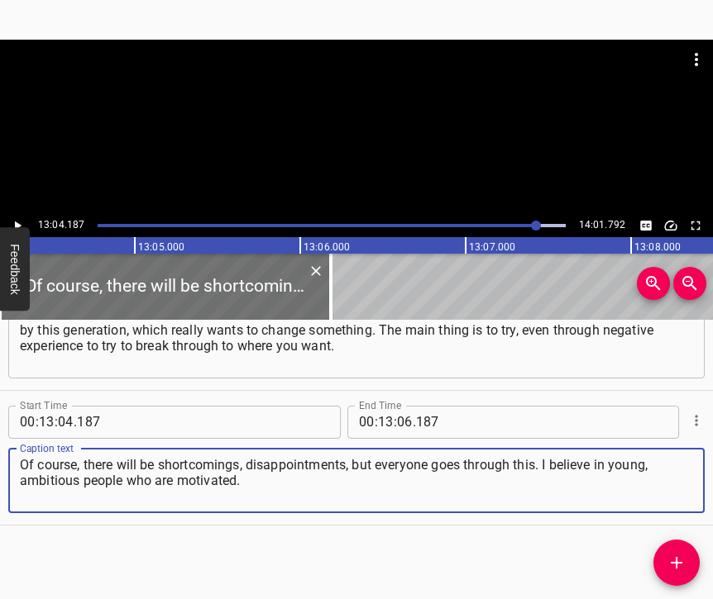
type textarea "Of course, there will be shortcomings, disappointments, but everyone goes throu…"
click at [16, 228] on icon "Play/Pause" at bounding box center [18, 225] width 7 height 9
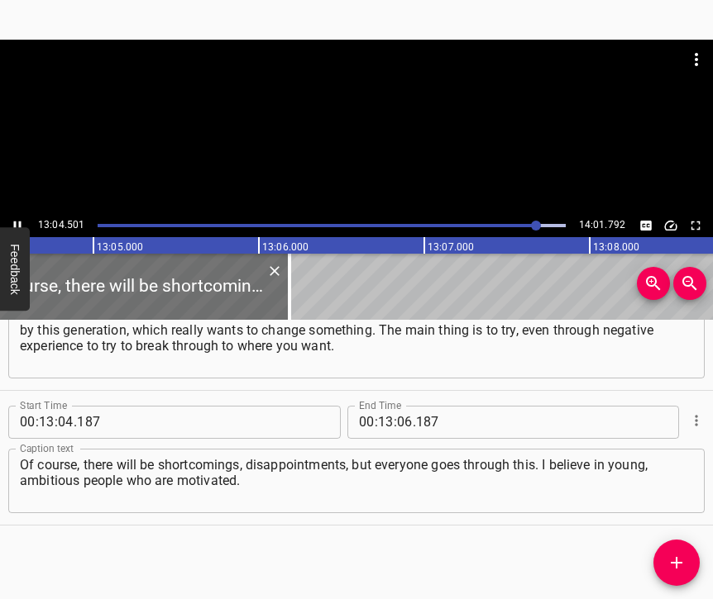
scroll to position [0, 129728]
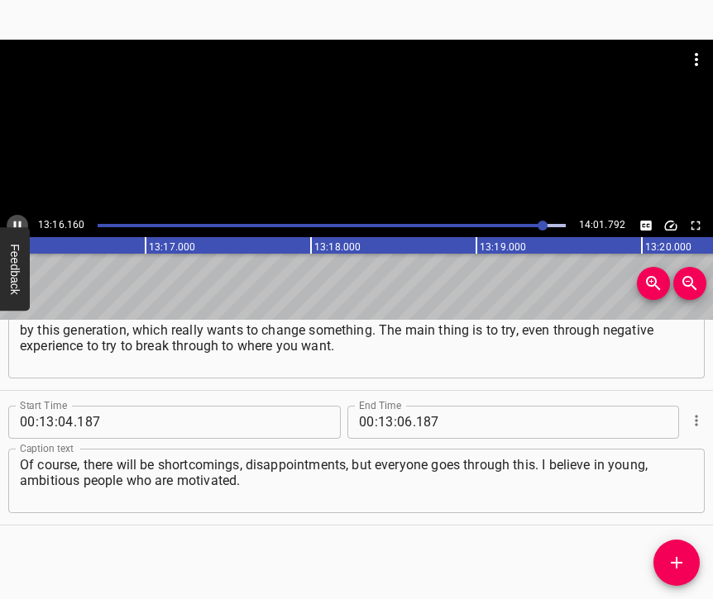
click at [16, 222] on icon "Play/Pause" at bounding box center [17, 225] width 7 height 9
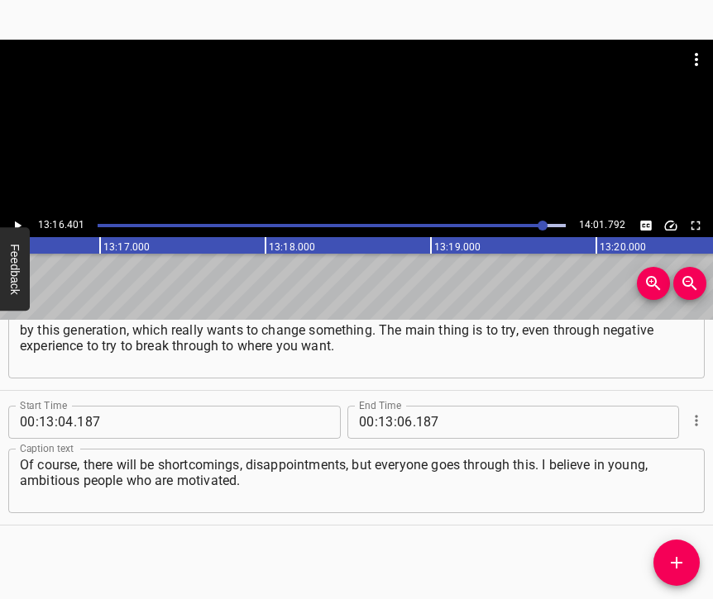
scroll to position [0, 131699]
click at [398, 406] on input "number" at bounding box center [405, 422] width 16 height 33
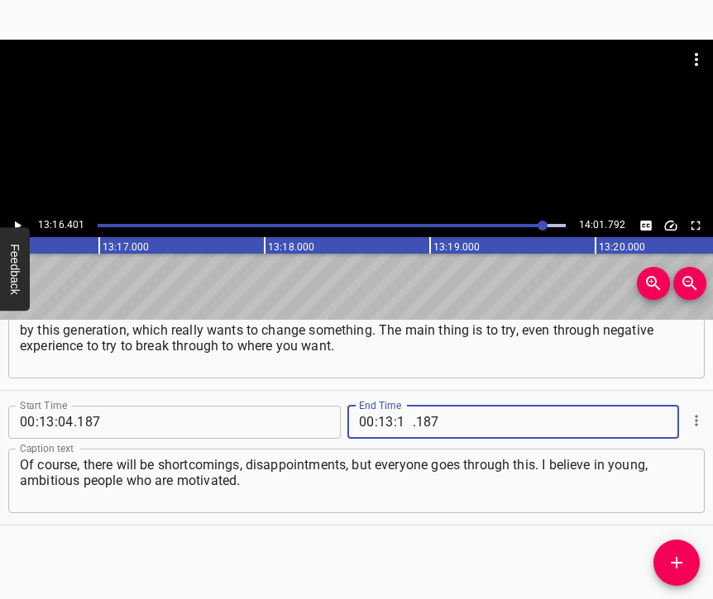
type input "16"
type input "401"
click at [681, 560] on icon "Add Cue" at bounding box center [676, 563] width 20 height 20
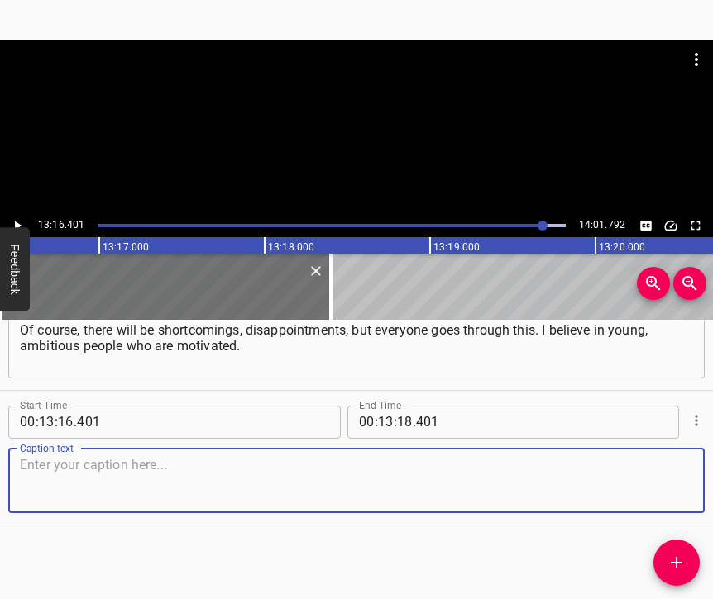
scroll to position [7835, 0]
click at [669, 488] on textarea at bounding box center [356, 480] width 673 height 47
click at [301, 483] on textarea at bounding box center [356, 480] width 673 height 47
paste textarea "I am also motivated, I want to make a contribution to the development of [GEOGR…"
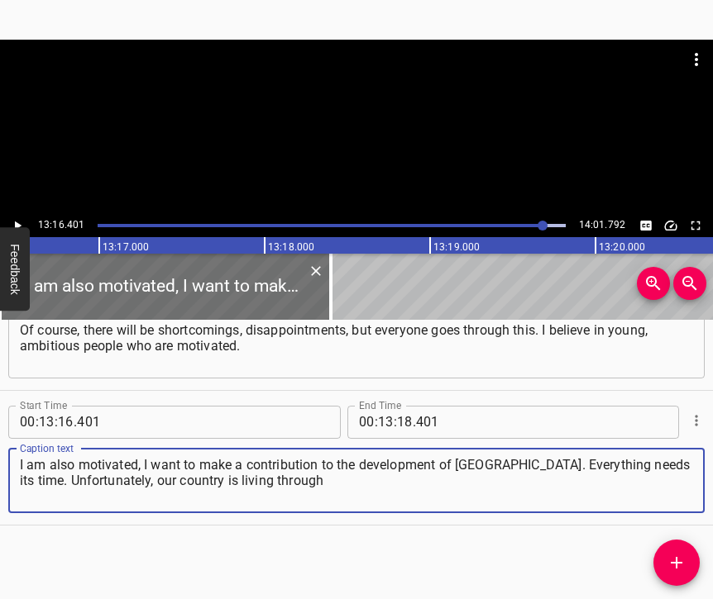
type textarea "I am also motivated, I want to make a contribution to the development of [GEOGR…"
click at [21, 224] on icon "Play/Pause" at bounding box center [17, 225] width 15 height 15
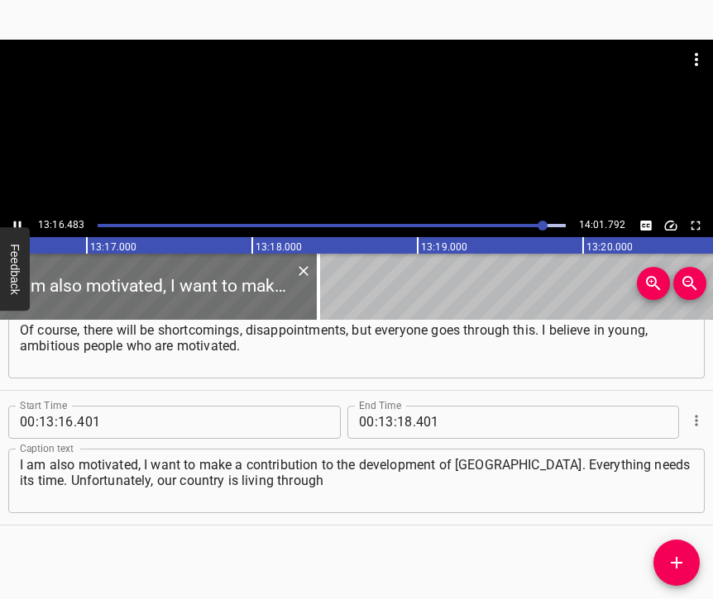
scroll to position [0, 131713]
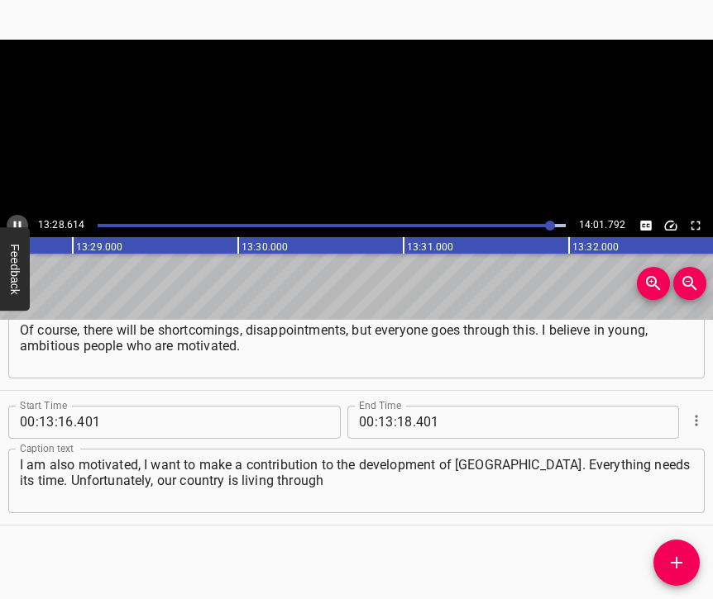
click at [20, 221] on icon "Play/Pause" at bounding box center [17, 225] width 15 height 15
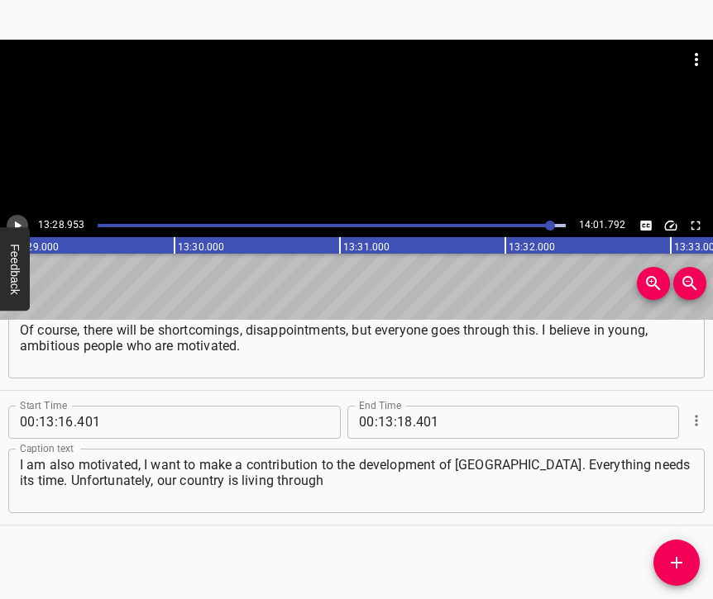
click at [20, 221] on icon "Play/Pause" at bounding box center [17, 225] width 15 height 15
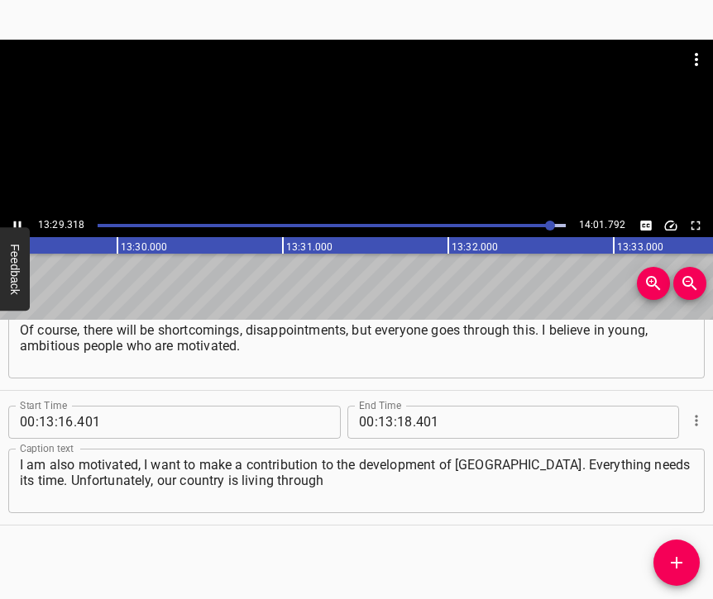
click at [20, 221] on icon "Play/Pause" at bounding box center [17, 225] width 15 height 15
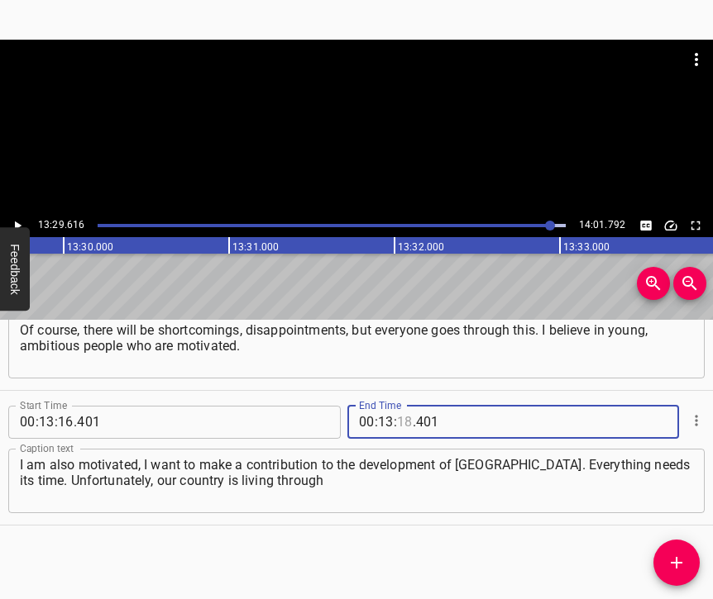
click at [405, 406] on input "number" at bounding box center [405, 422] width 16 height 33
type input "29"
type input "616"
click at [687, 556] on span "Add Cue" at bounding box center [676, 563] width 46 height 20
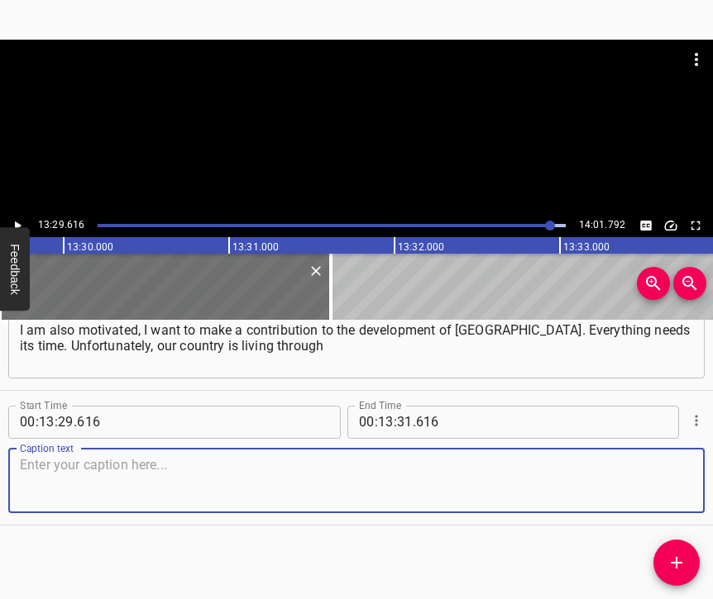
scroll to position [7984, 0]
click at [661, 461] on textarea at bounding box center [356, 480] width 673 height 47
click at [63, 464] on textarea at bounding box center [356, 480] width 673 height 47
paste textarea "a very long period of recovery. Everything that concerns historical events drag…"
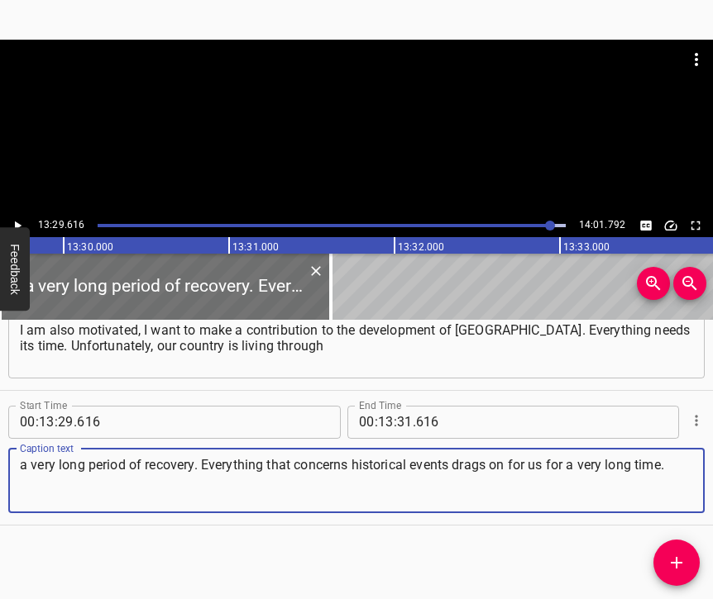
type textarea "a very long period of recovery. Everything that concerns historical events drag…"
click at [14, 222] on icon "Play/Pause" at bounding box center [17, 225] width 15 height 15
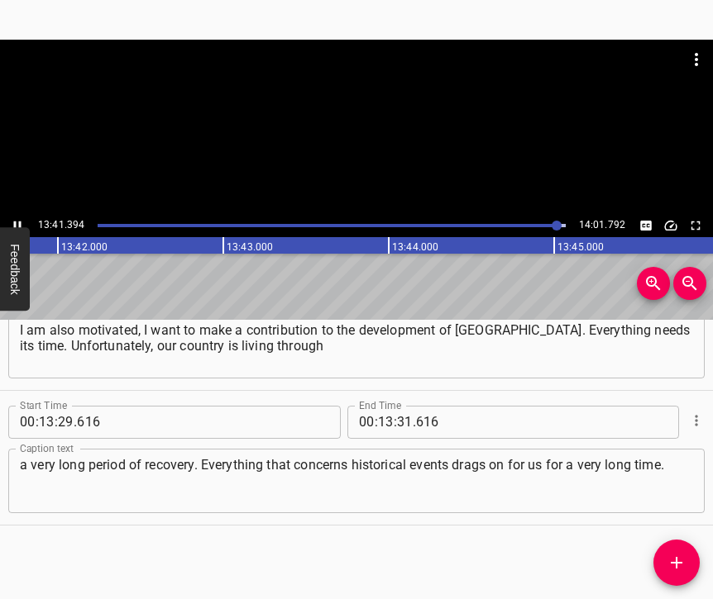
click at [20, 220] on icon "Play/Pause" at bounding box center [17, 225] width 15 height 15
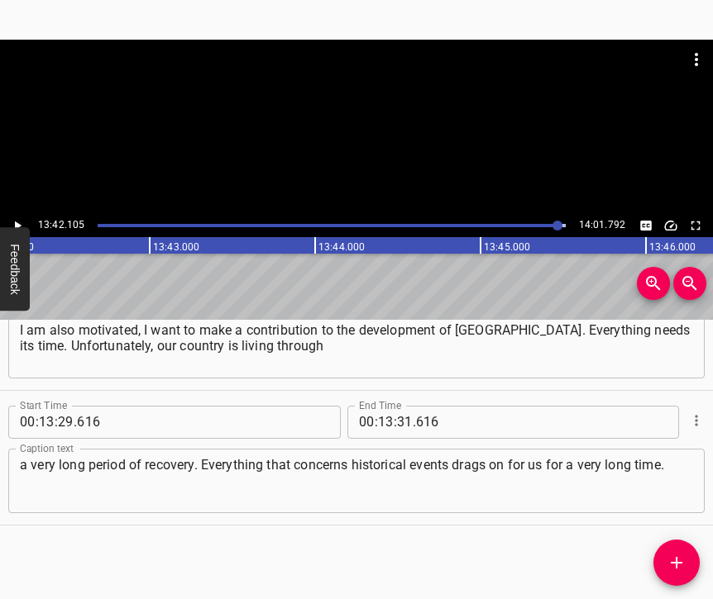
scroll to position [0, 135949]
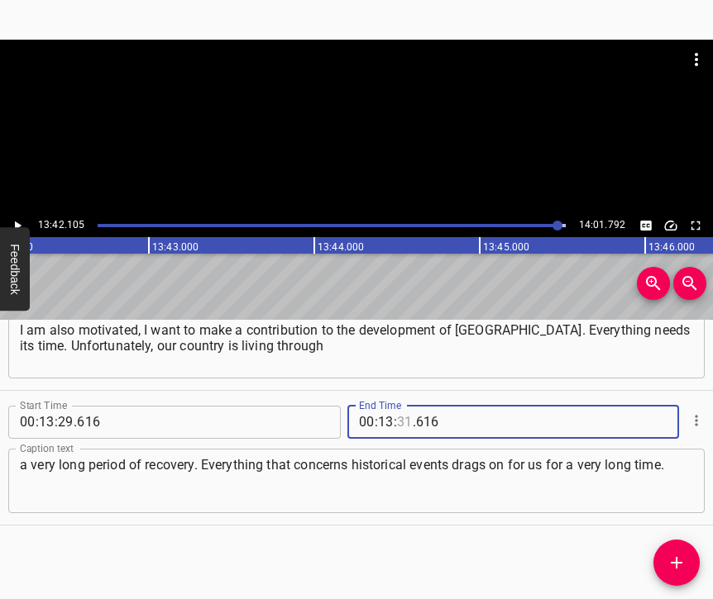
click at [403, 406] on input "number" at bounding box center [405, 422] width 16 height 33
type input "42"
type input "105"
click at [676, 556] on icon "Add Cue" at bounding box center [676, 563] width 20 height 20
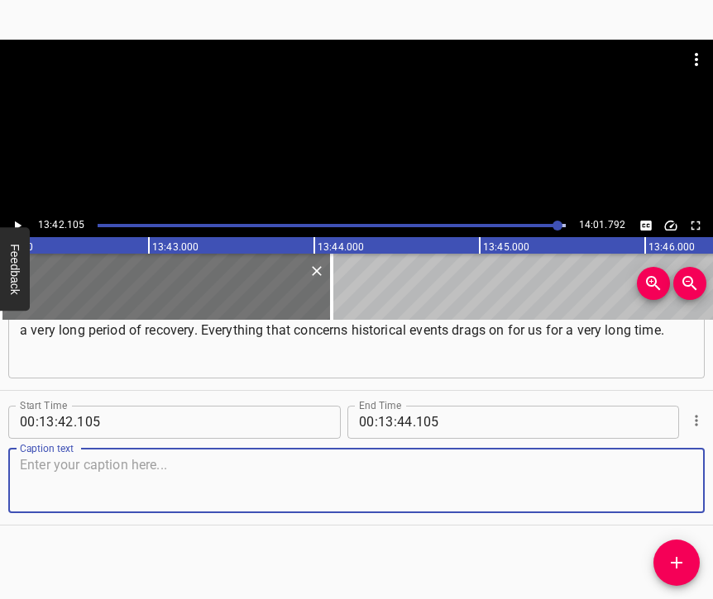
scroll to position [8133, 0]
drag, startPoint x: 656, startPoint y: 479, endPoint x: 710, endPoint y: 479, distance: 54.6
click at [657, 479] on textarea at bounding box center [356, 480] width 673 height 47
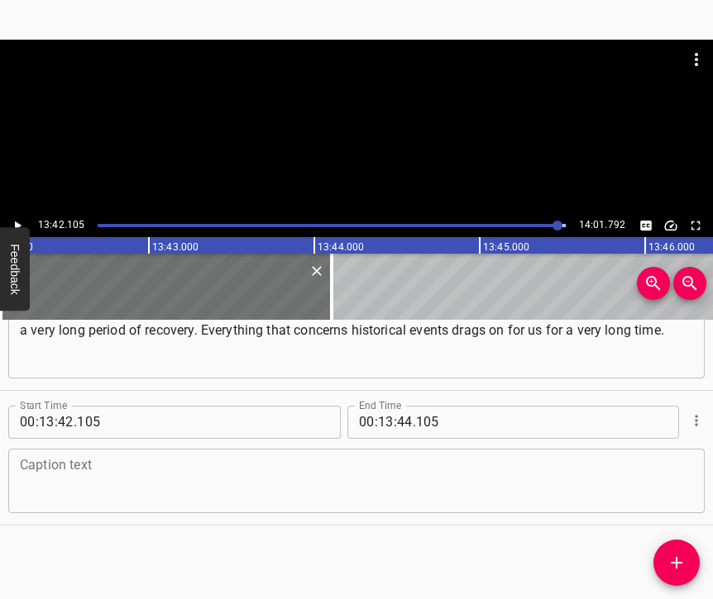
click at [168, 461] on textarea at bounding box center [356, 480] width 673 height 47
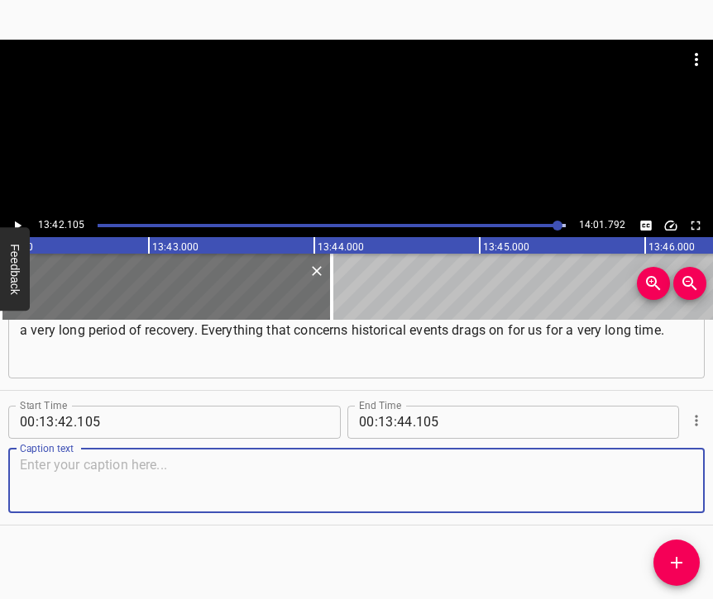
paste textarea "Some people cannot draw conclusions from this, and we return to the same, so we…"
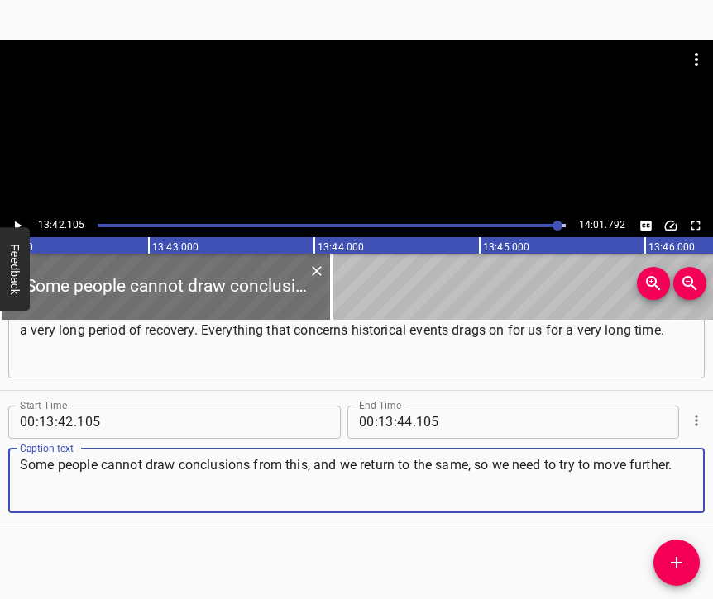
type textarea "Some people cannot draw conclusions from this, and we return to the same, so we…"
click at [399, 407] on input "number" at bounding box center [405, 422] width 16 height 33
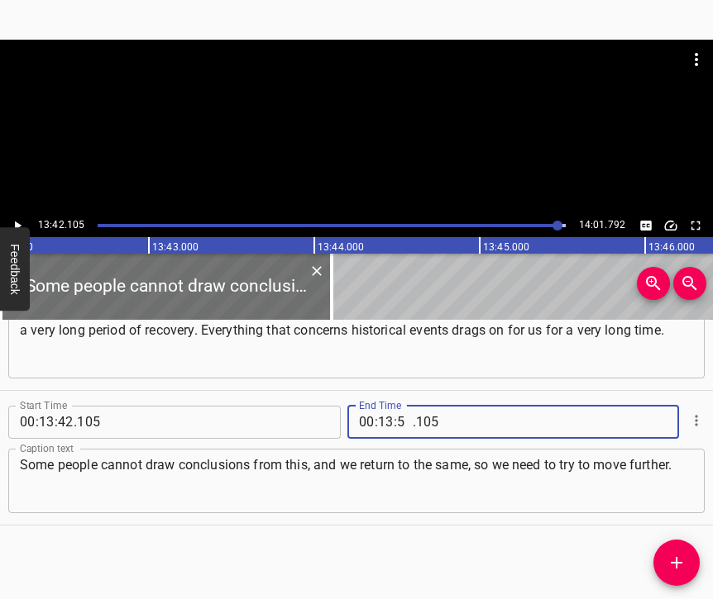
type input "51"
type input "792"
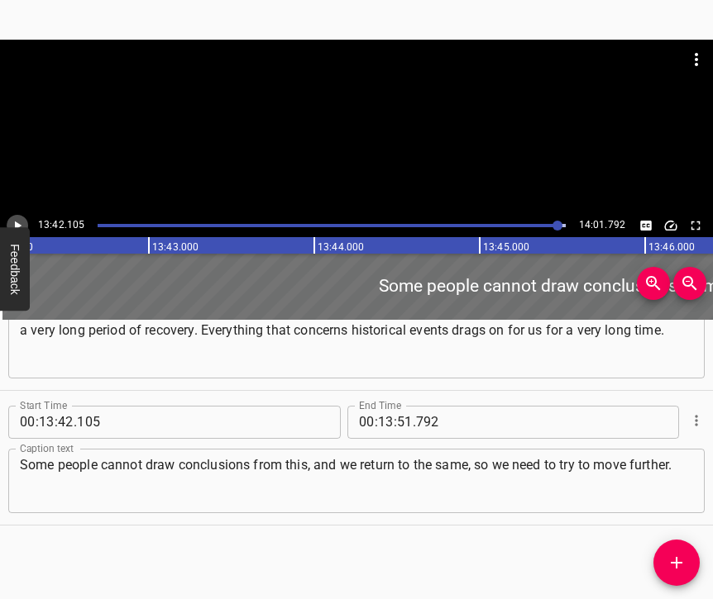
click at [21, 220] on button "Play/Pause" at bounding box center [17, 225] width 21 height 21
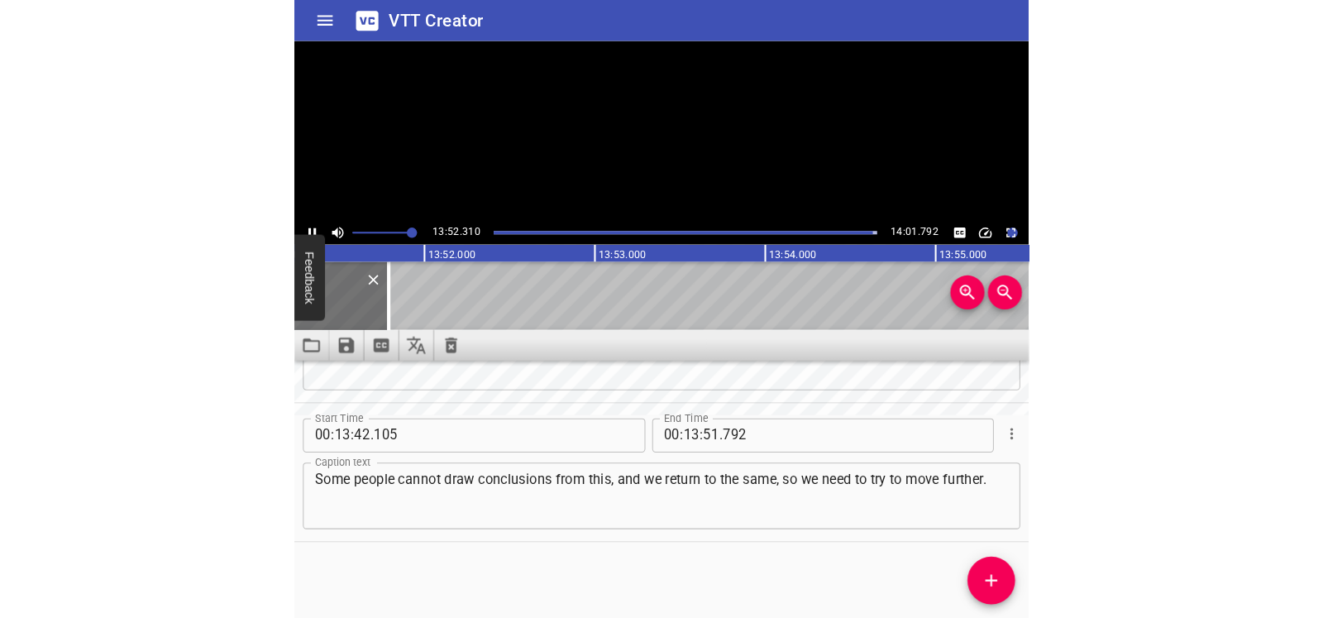
scroll to position [7864, 0]
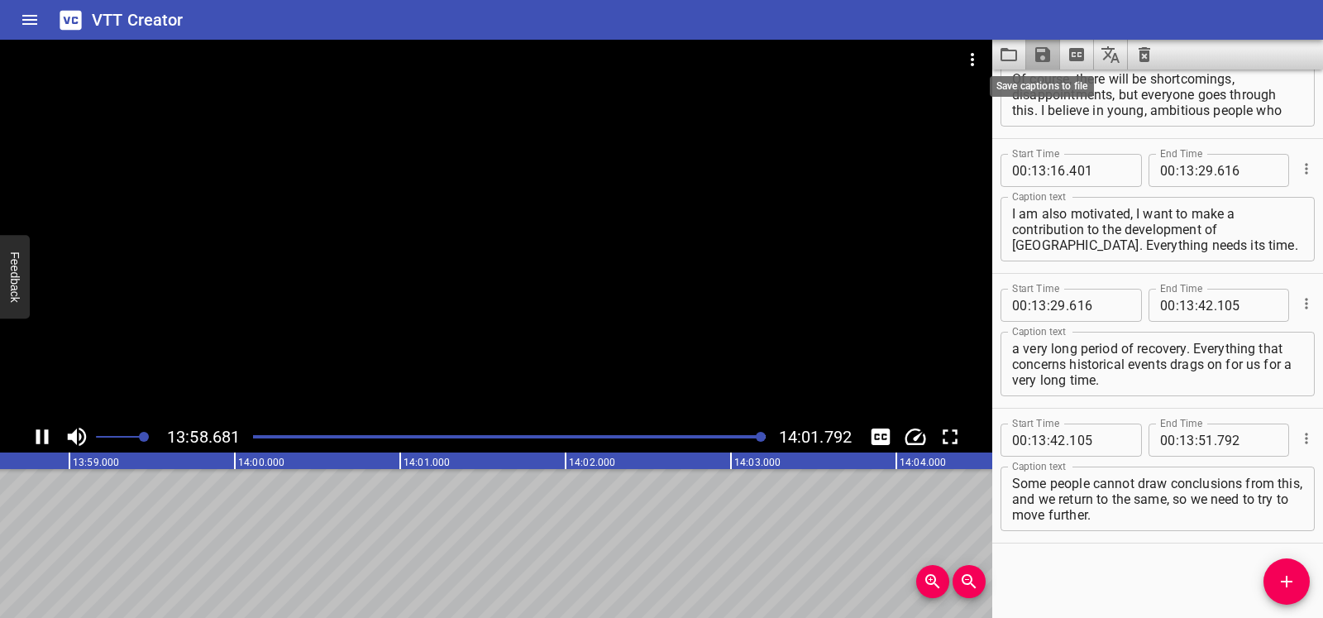
click at [1039, 56] on icon "Save captions to file" at bounding box center [1042, 54] width 15 height 15
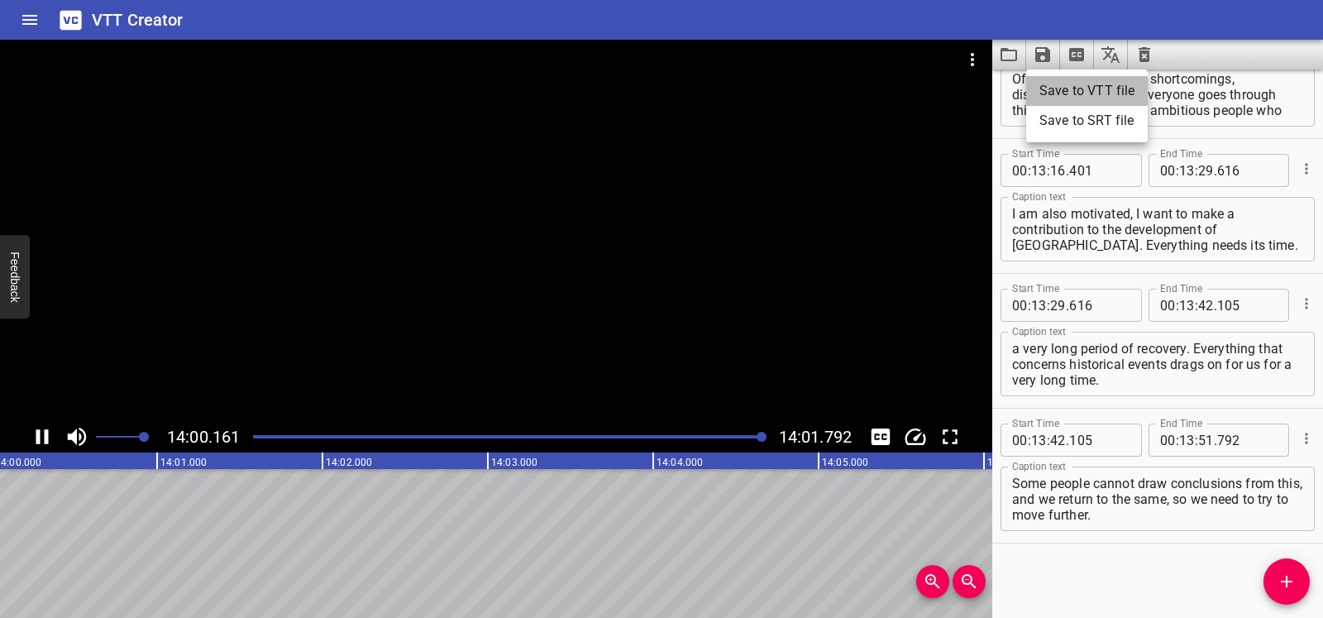
click at [1048, 91] on li "Save to VTT file" at bounding box center [1087, 91] width 122 height 30
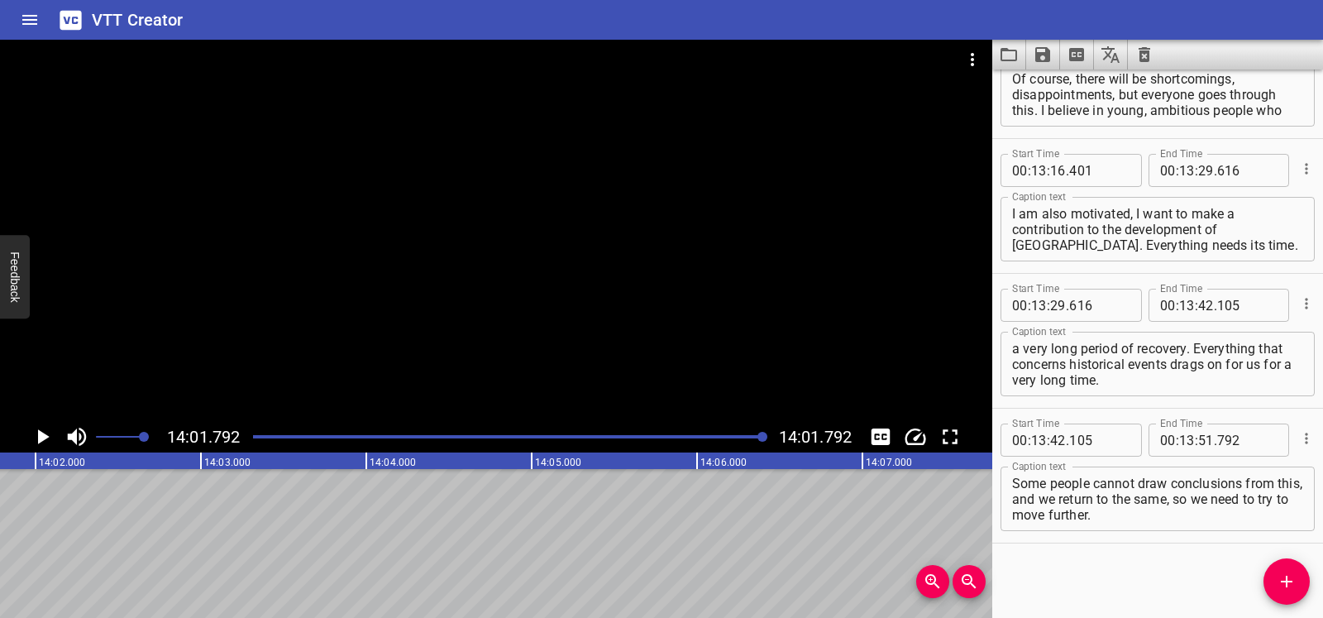
scroll to position [0, 139205]
